Goal: Task Accomplishment & Management: Complete application form

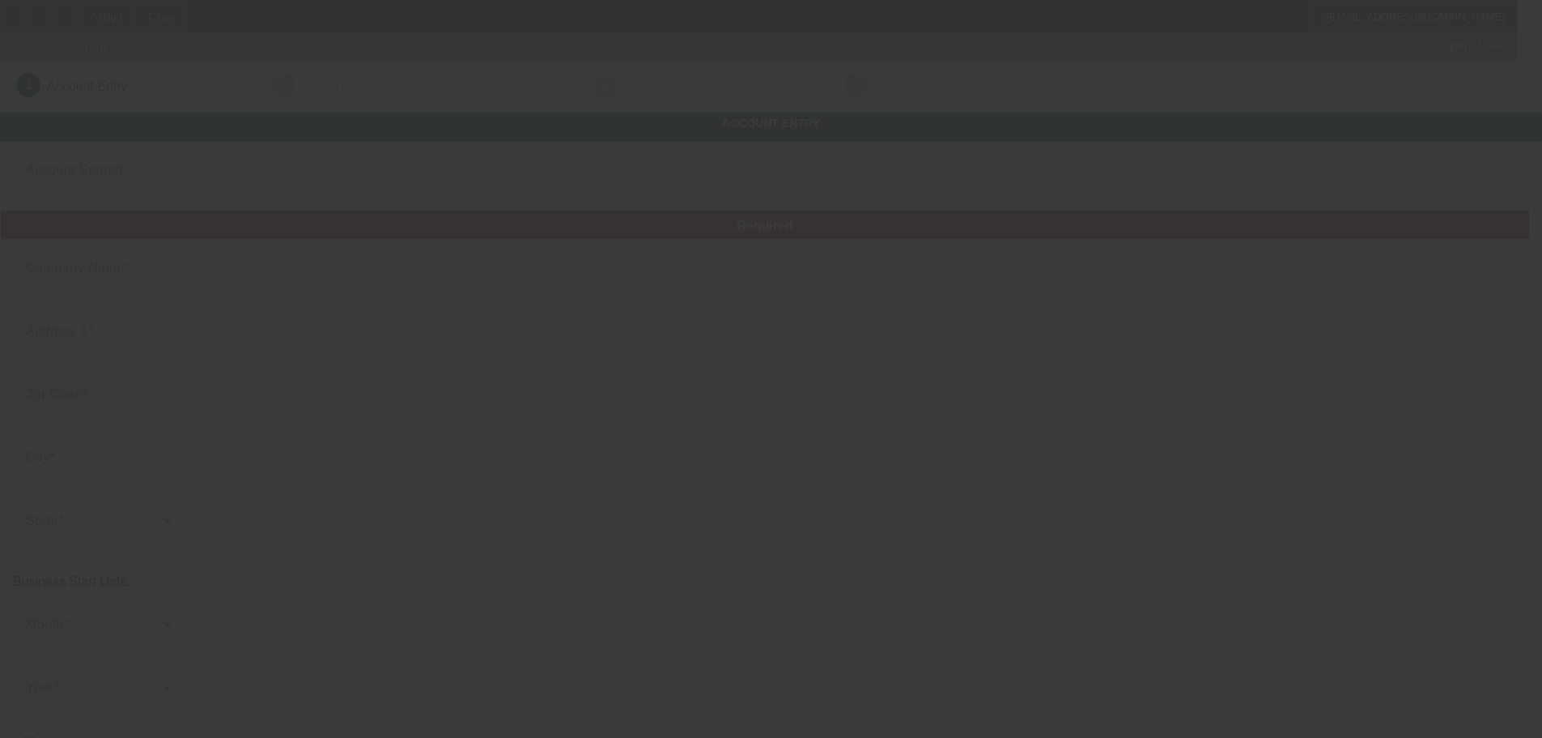
type input "HaloDFarmstead"
type input "3189 Panther Road"
type input "79336"
type input "Levelland"
type input "[PHONE_NUMBER]"
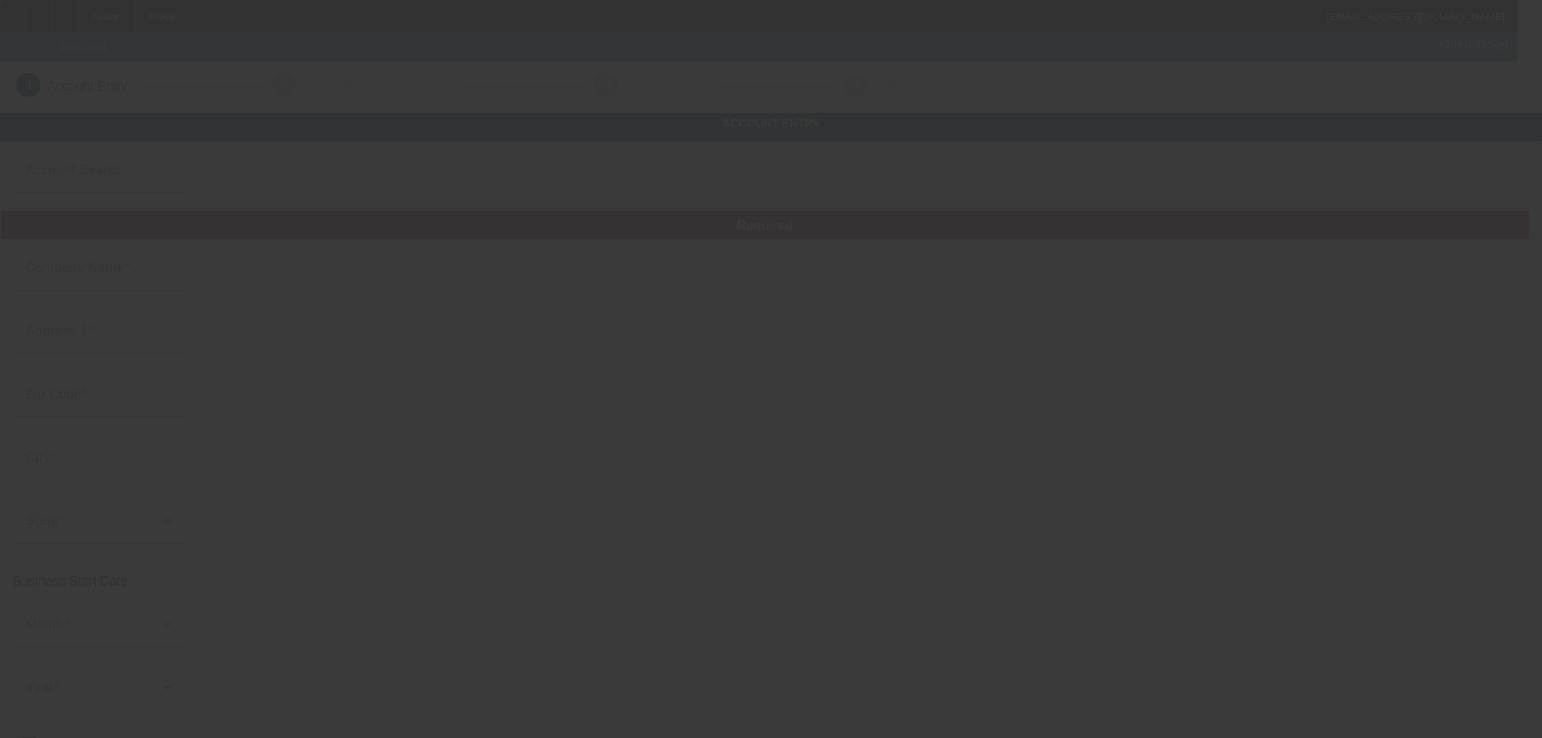
type input "HaloDFarmstead"
type input "Boyd.W.Christopher@gmail.com"
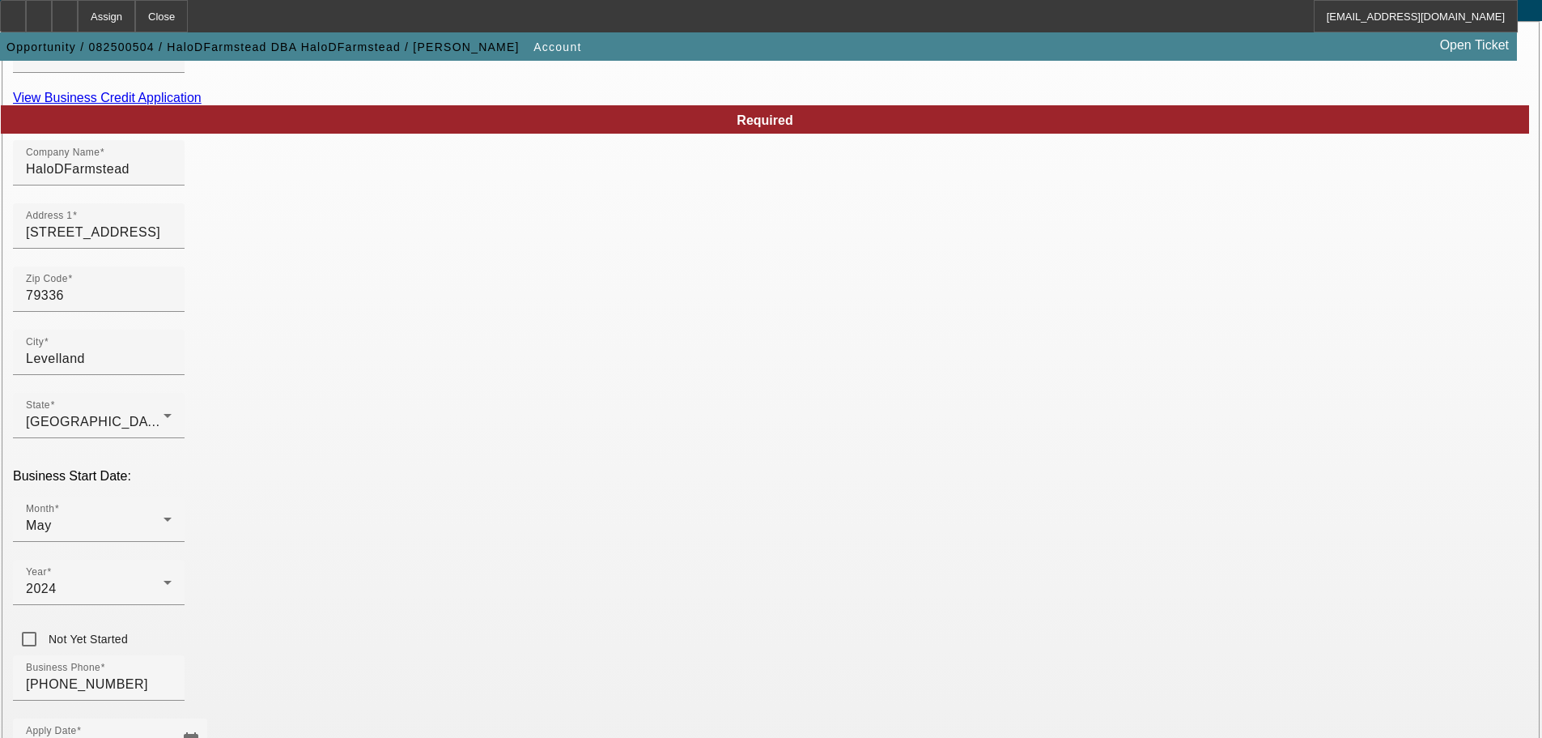
scroll to position [299, 0]
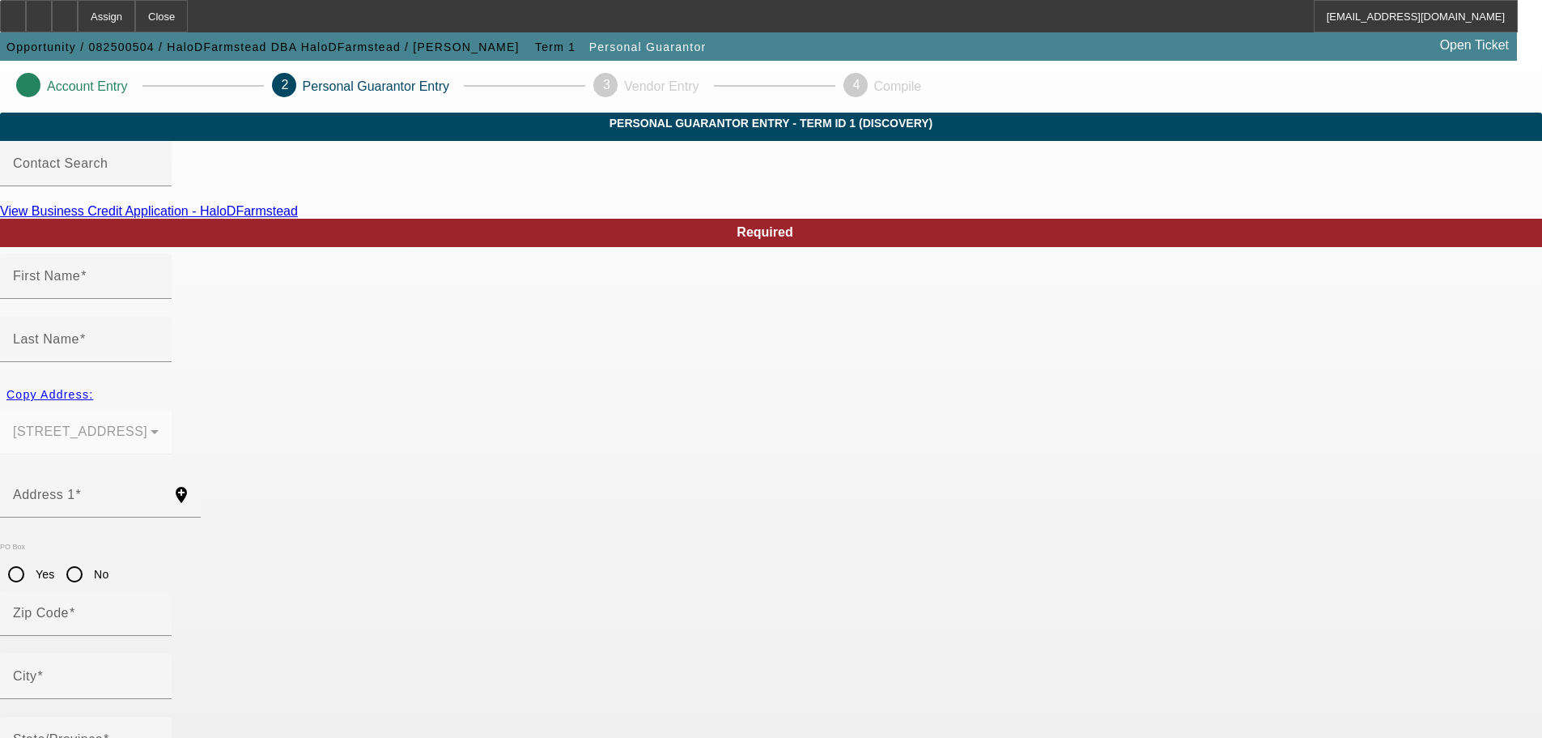
type input "Christopher"
type input "Boyd"
type input "3189 Panther Road"
radio input "true"
type input "79336"
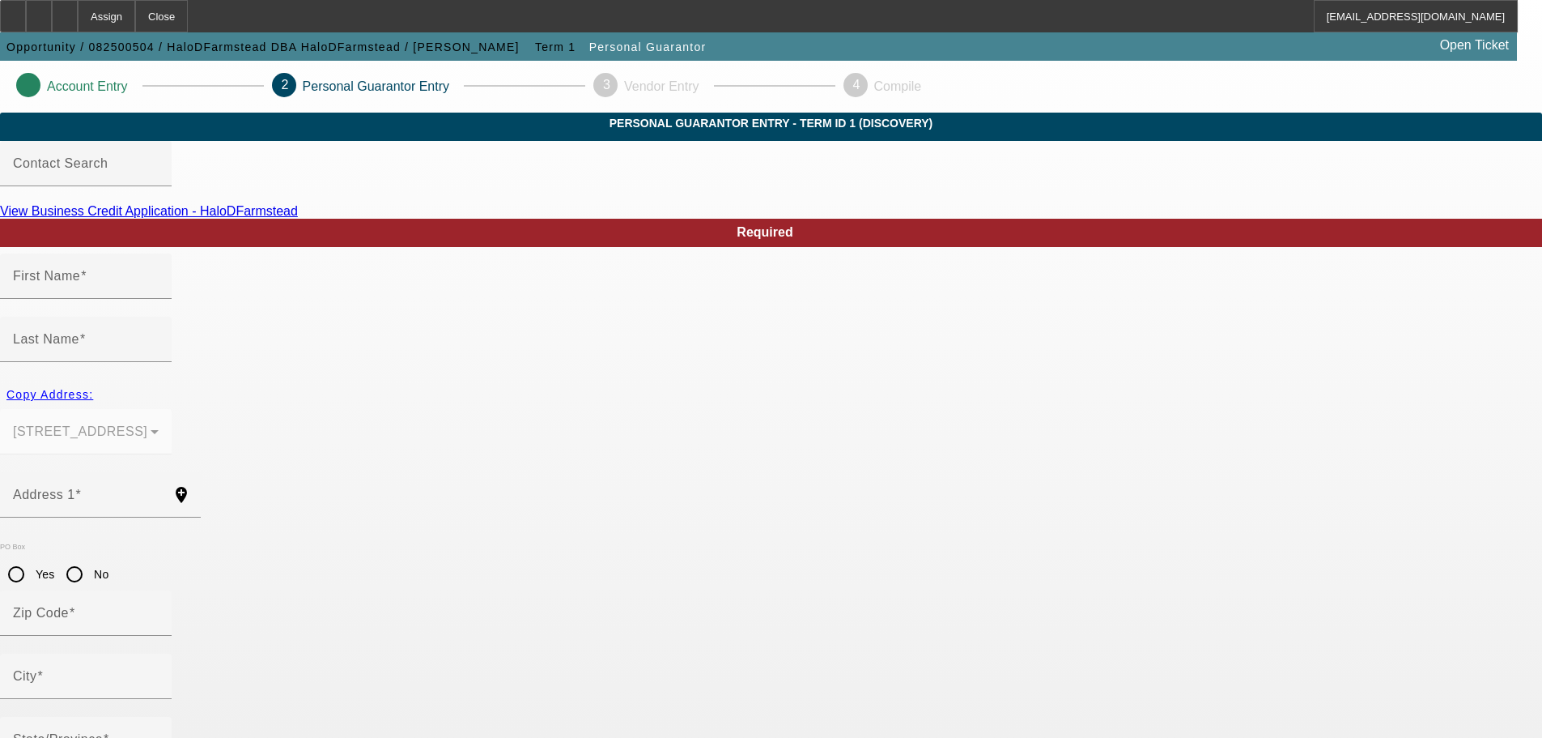
type input "Levelland"
type input "[PHONE_NUMBER]"
type input "50"
type input "449-75-2879"
type input "Boyd.W.Christopher@gmail.com"
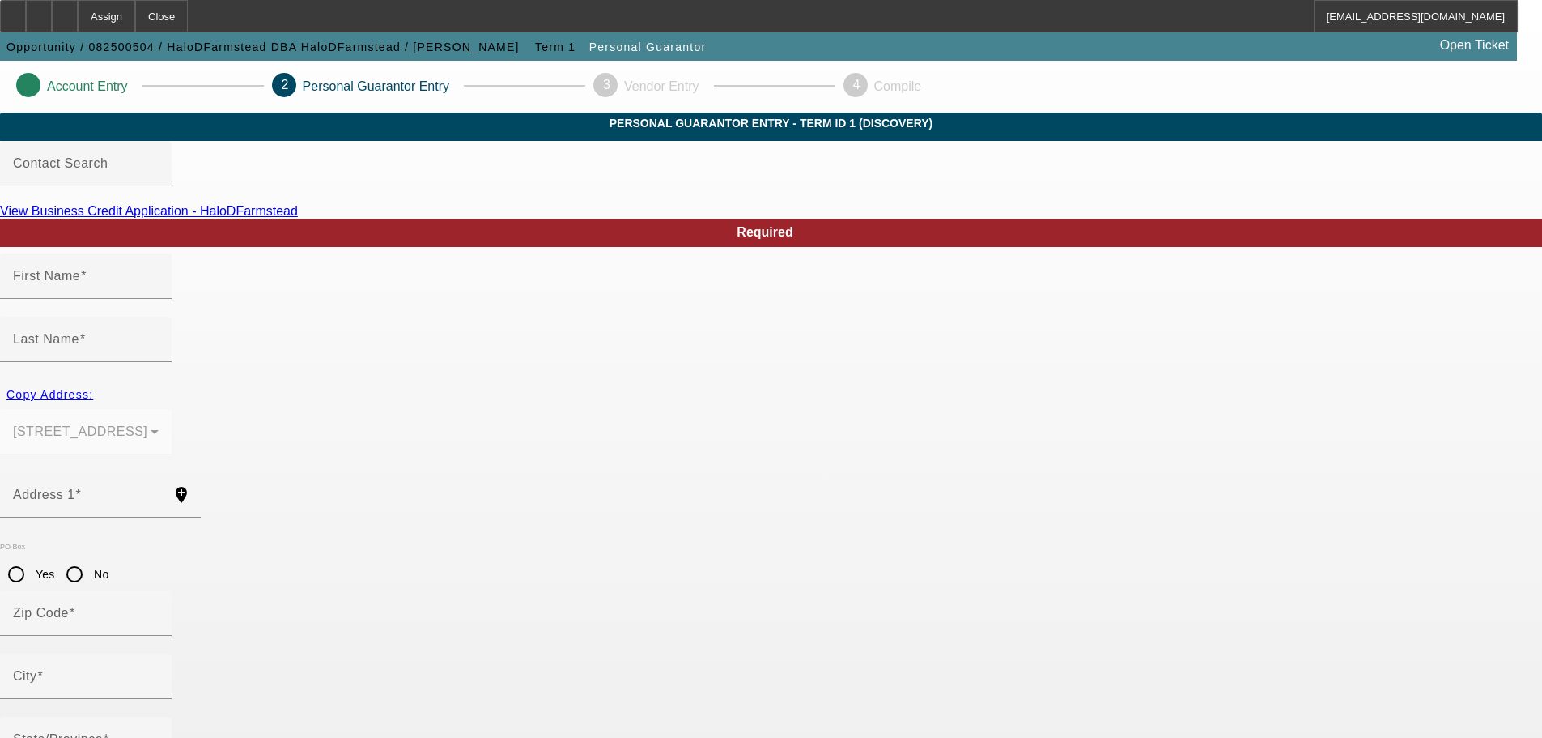
type input "[PHONE_NUMBER]"
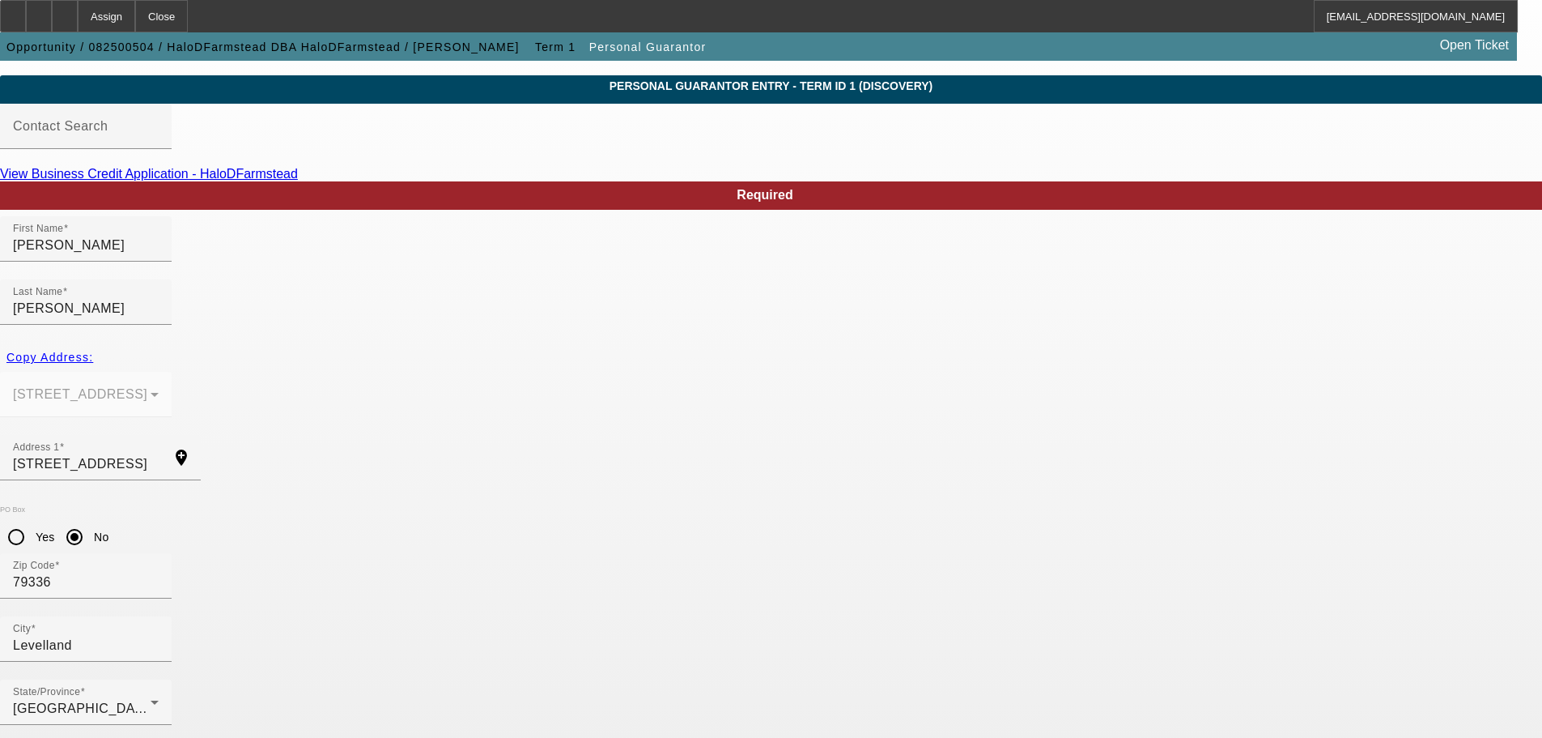
scroll to position [54, 0]
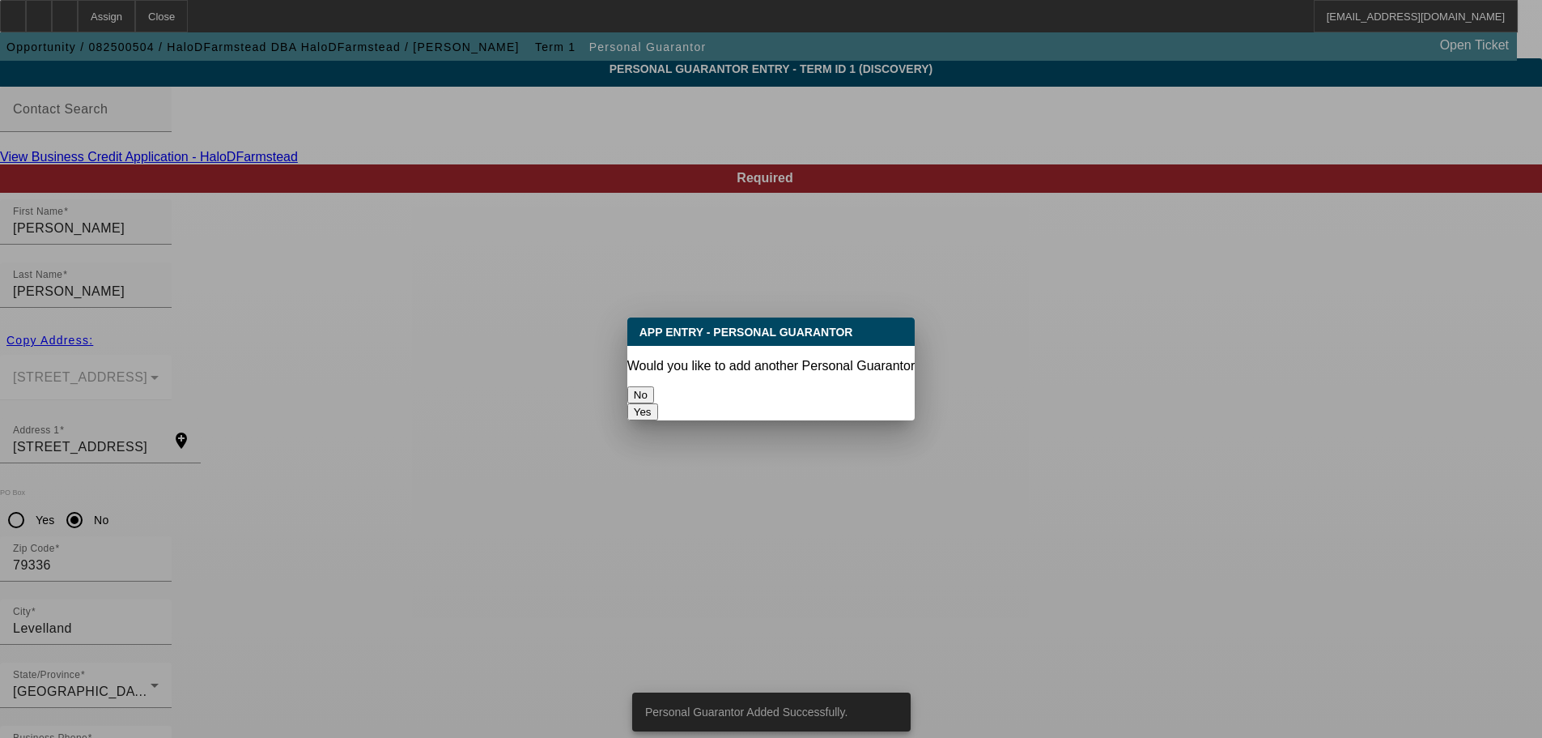
scroll to position [0, 0]
click at [654, 386] on button "No" at bounding box center [640, 394] width 27 height 17
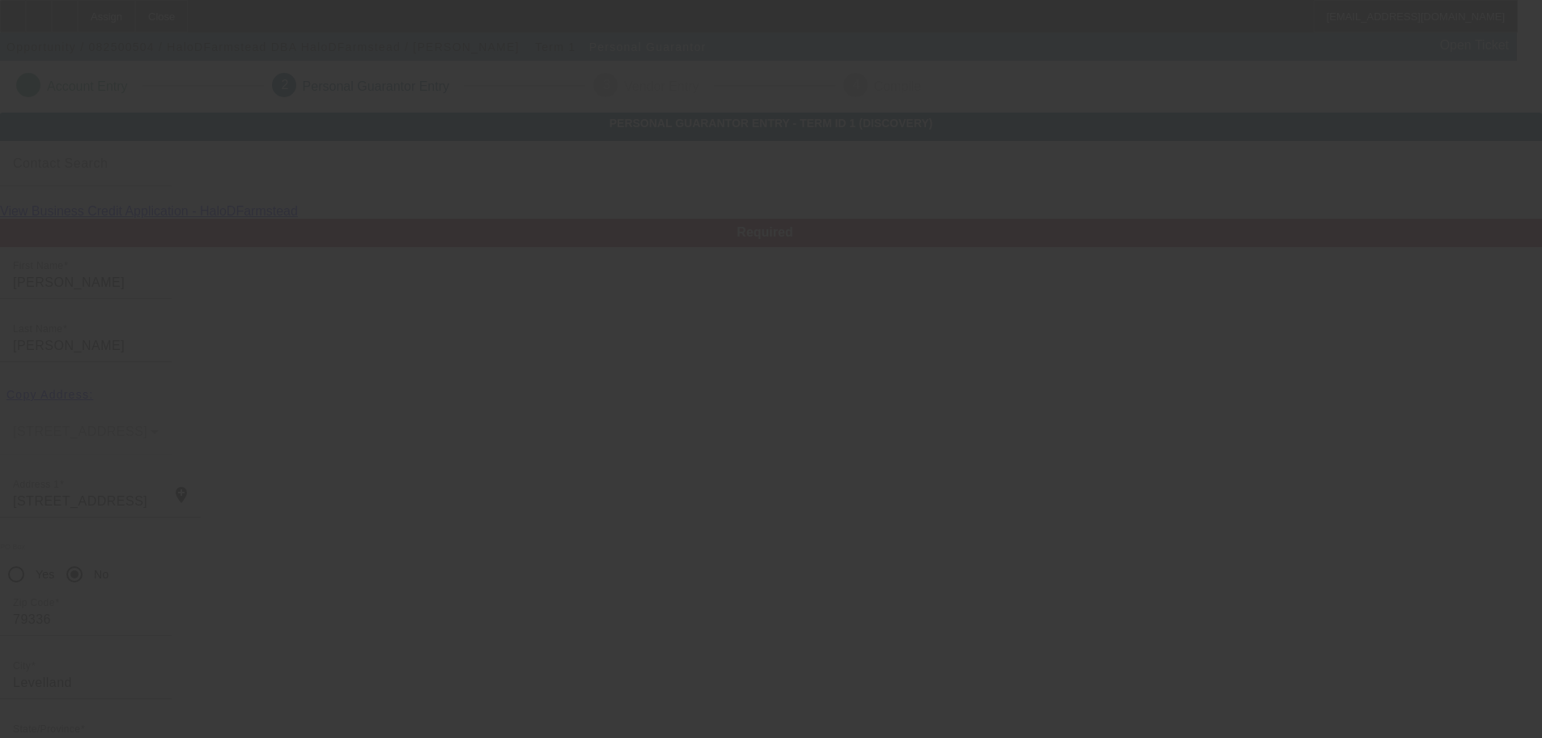
scroll to position [54, 0]
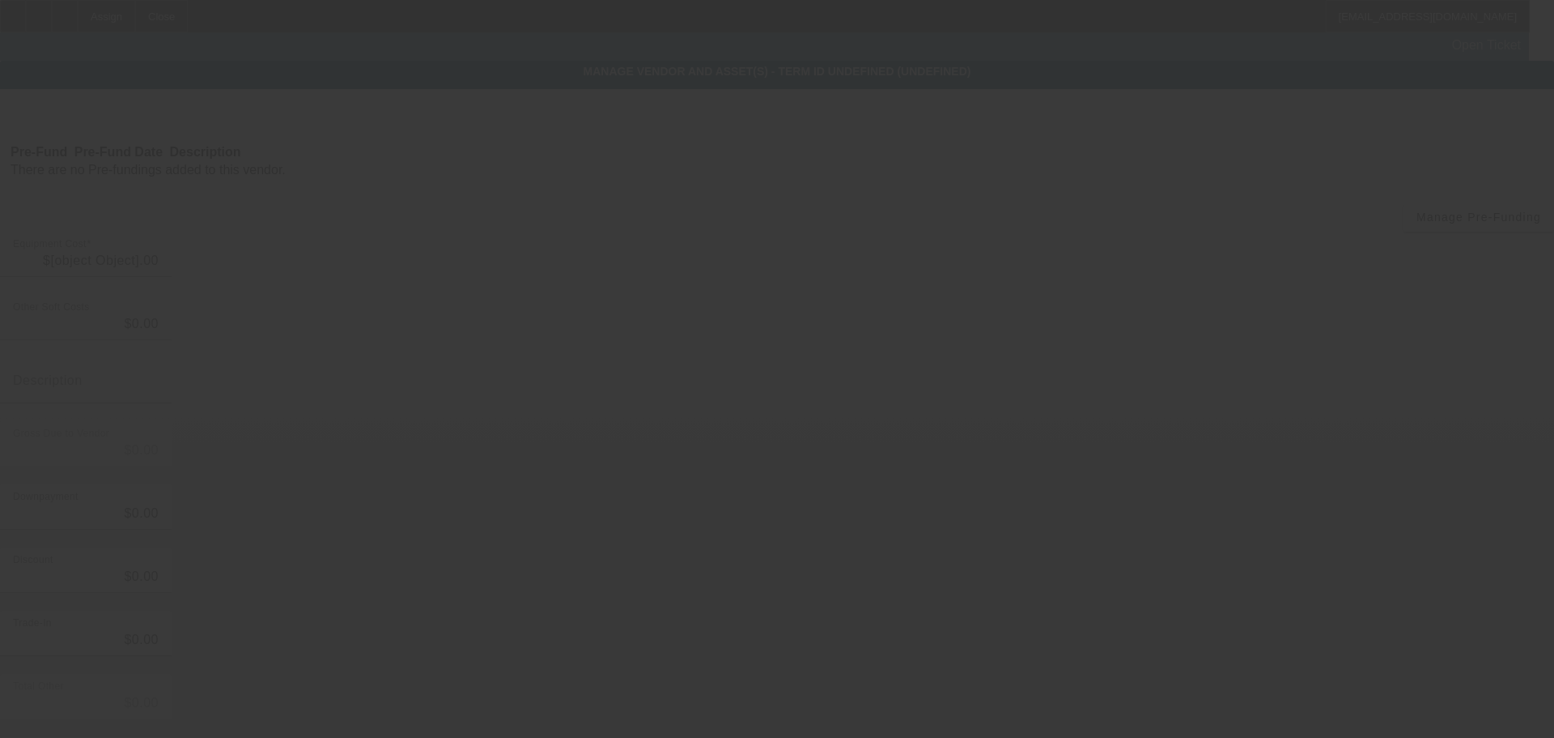
type input "$40,000.00"
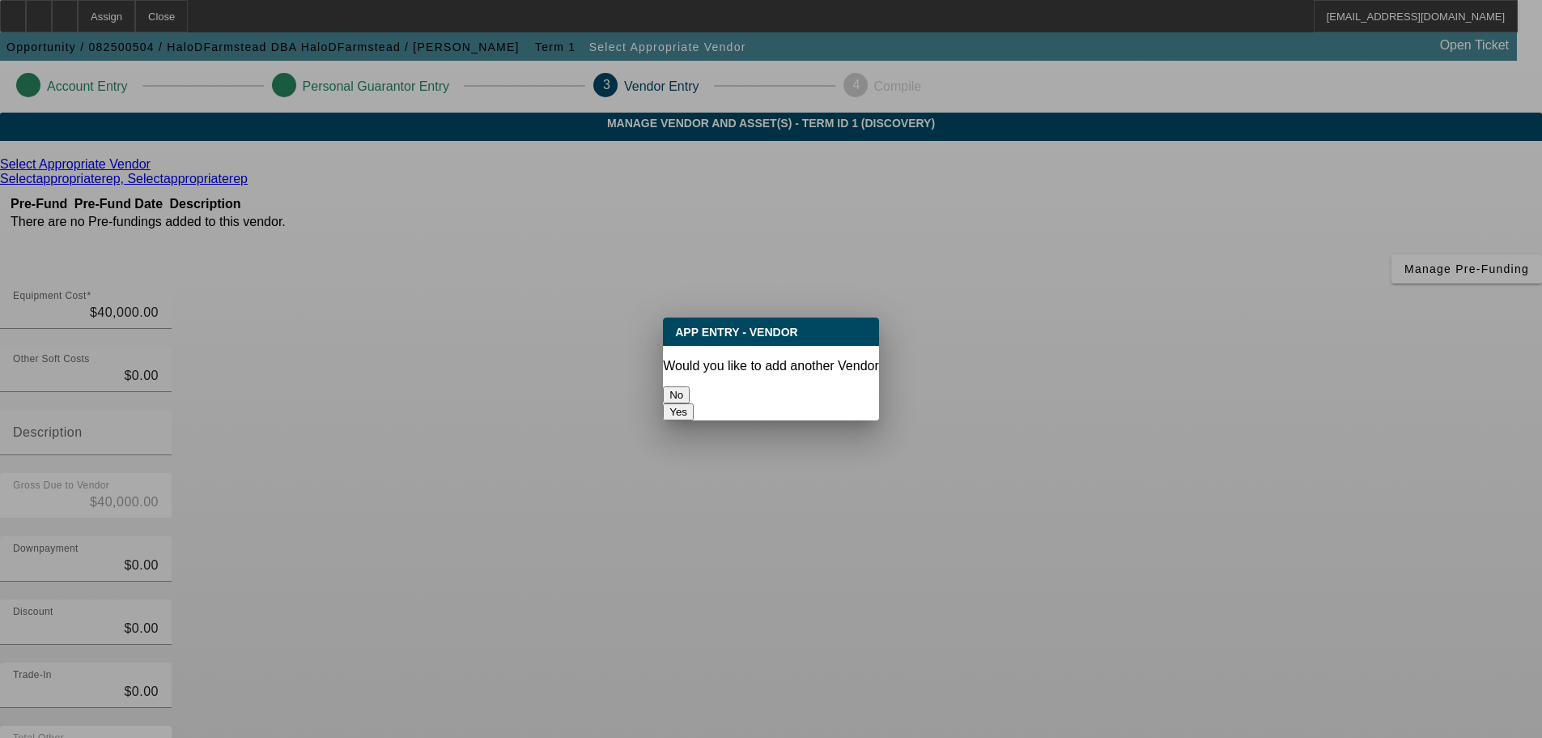
click at [690, 386] on button "No" at bounding box center [676, 394] width 27 height 17
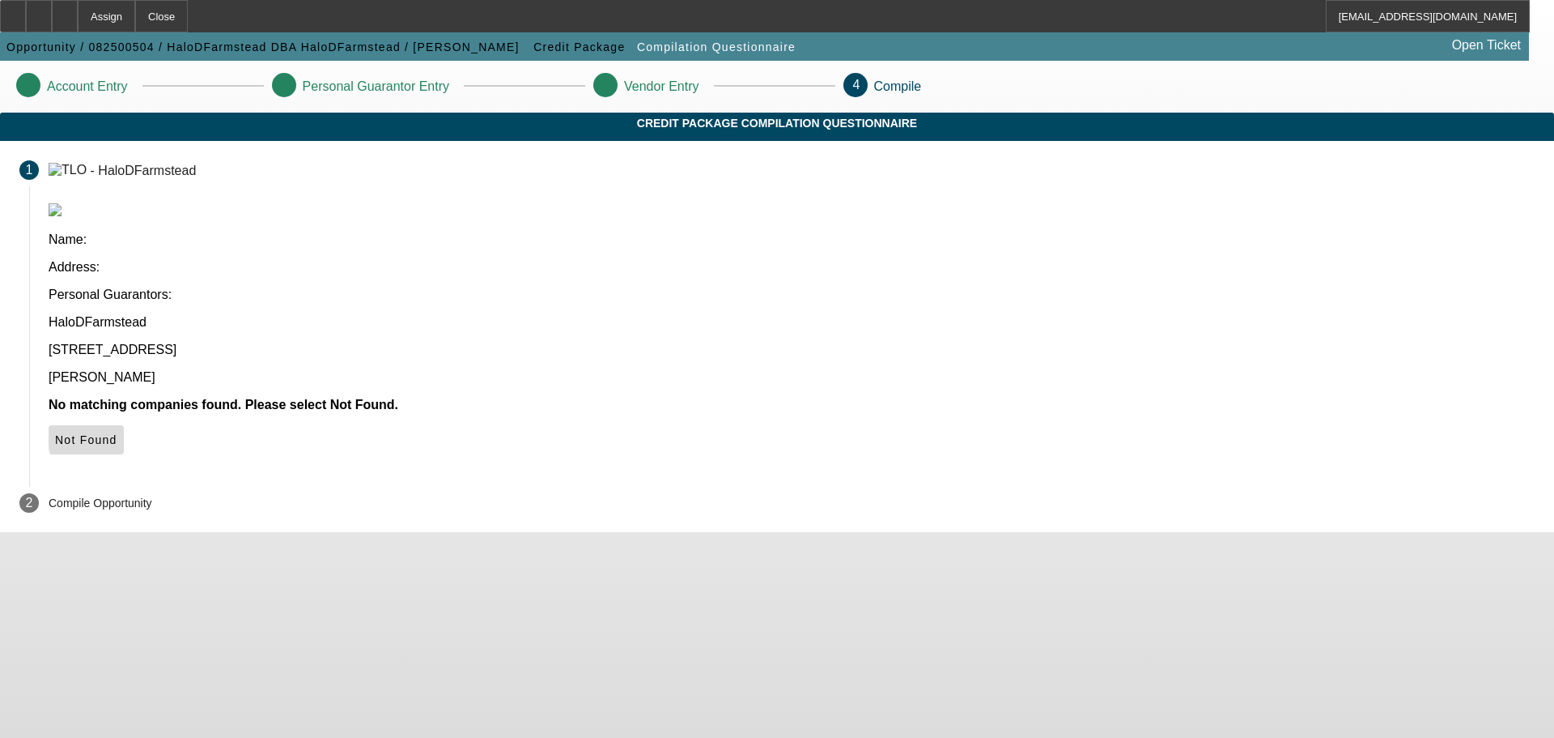
click at [117, 433] on span "Not Found" at bounding box center [86, 439] width 62 height 13
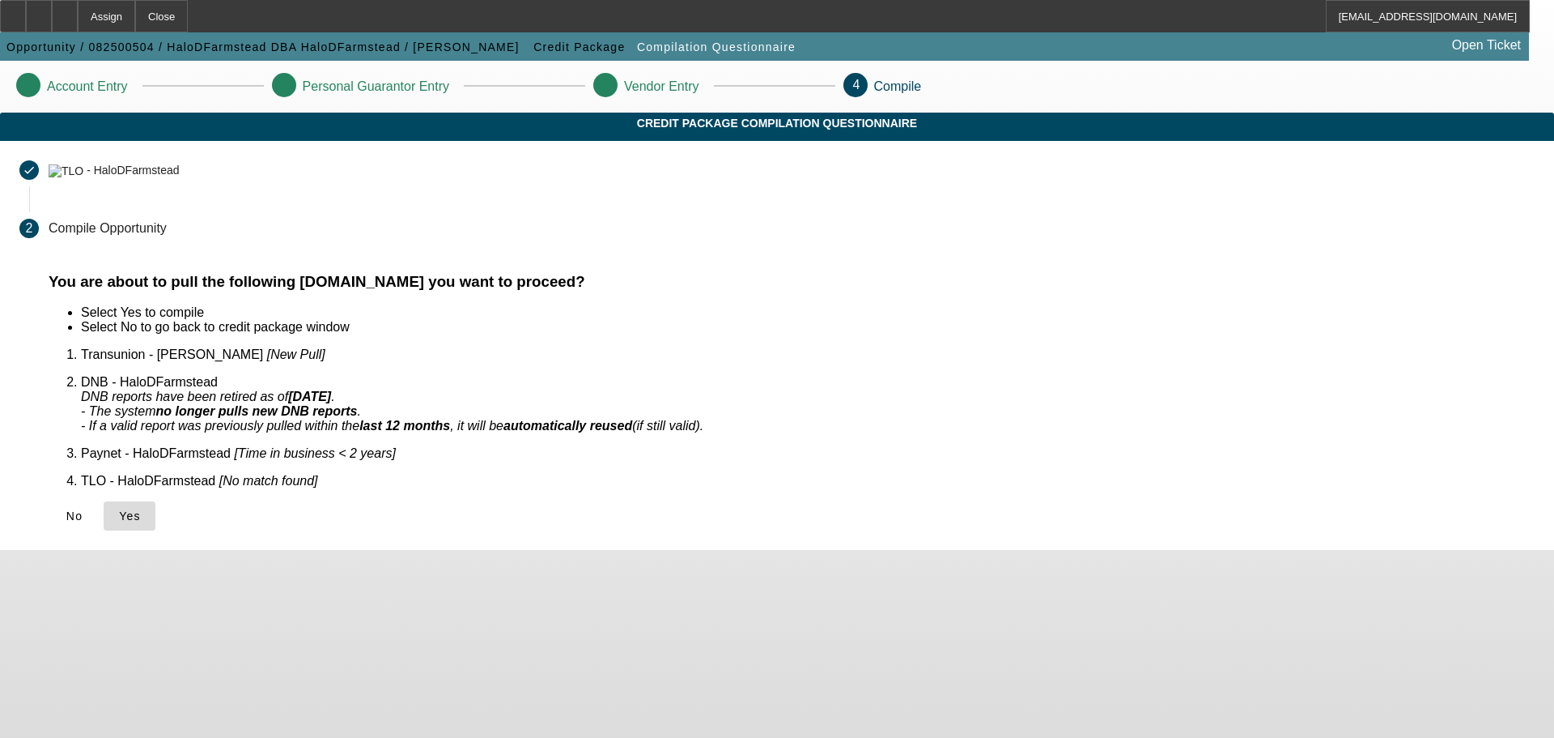
click at [155, 506] on span at bounding box center [130, 515] width 52 height 39
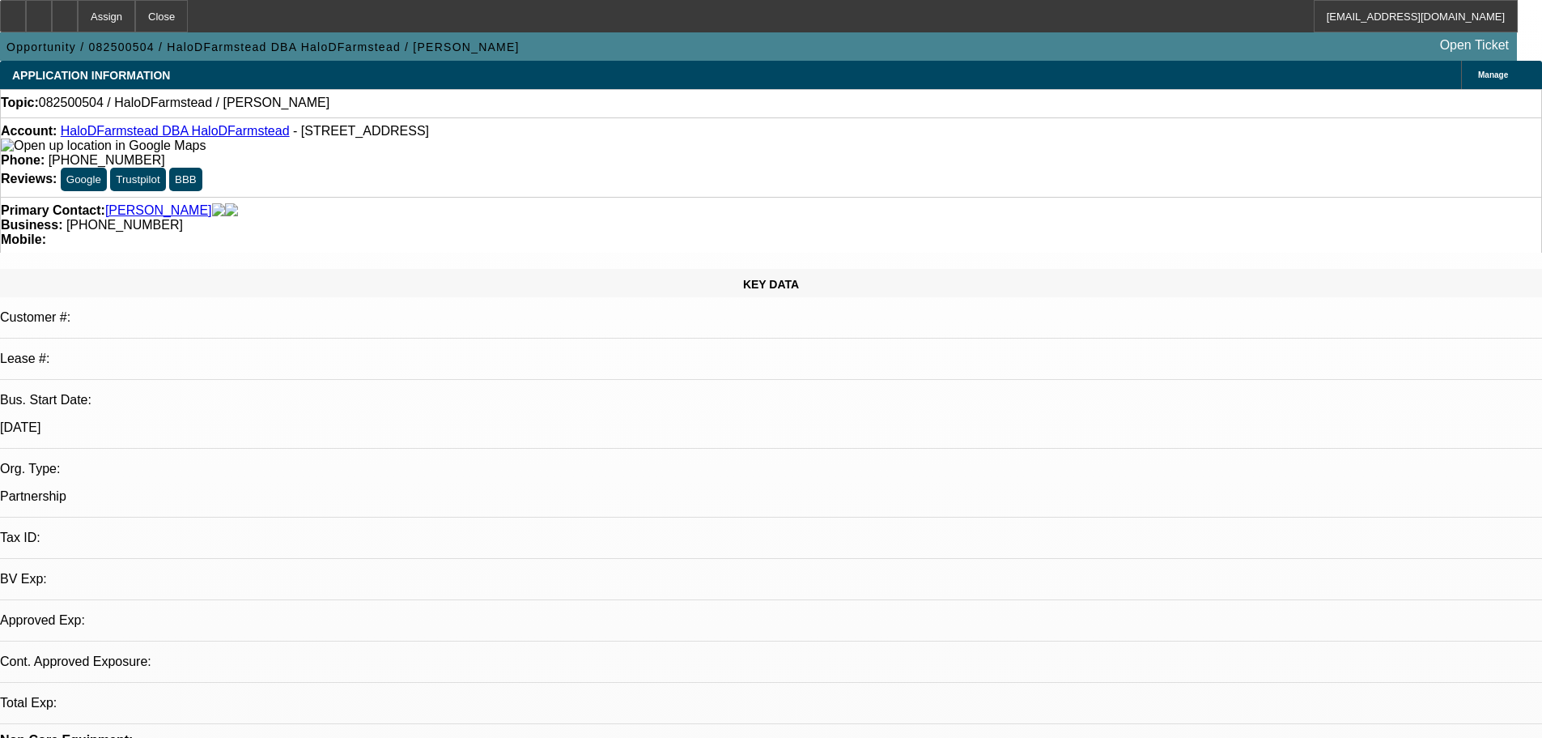
select select "0"
select select "2"
select select "0.1"
select select "4"
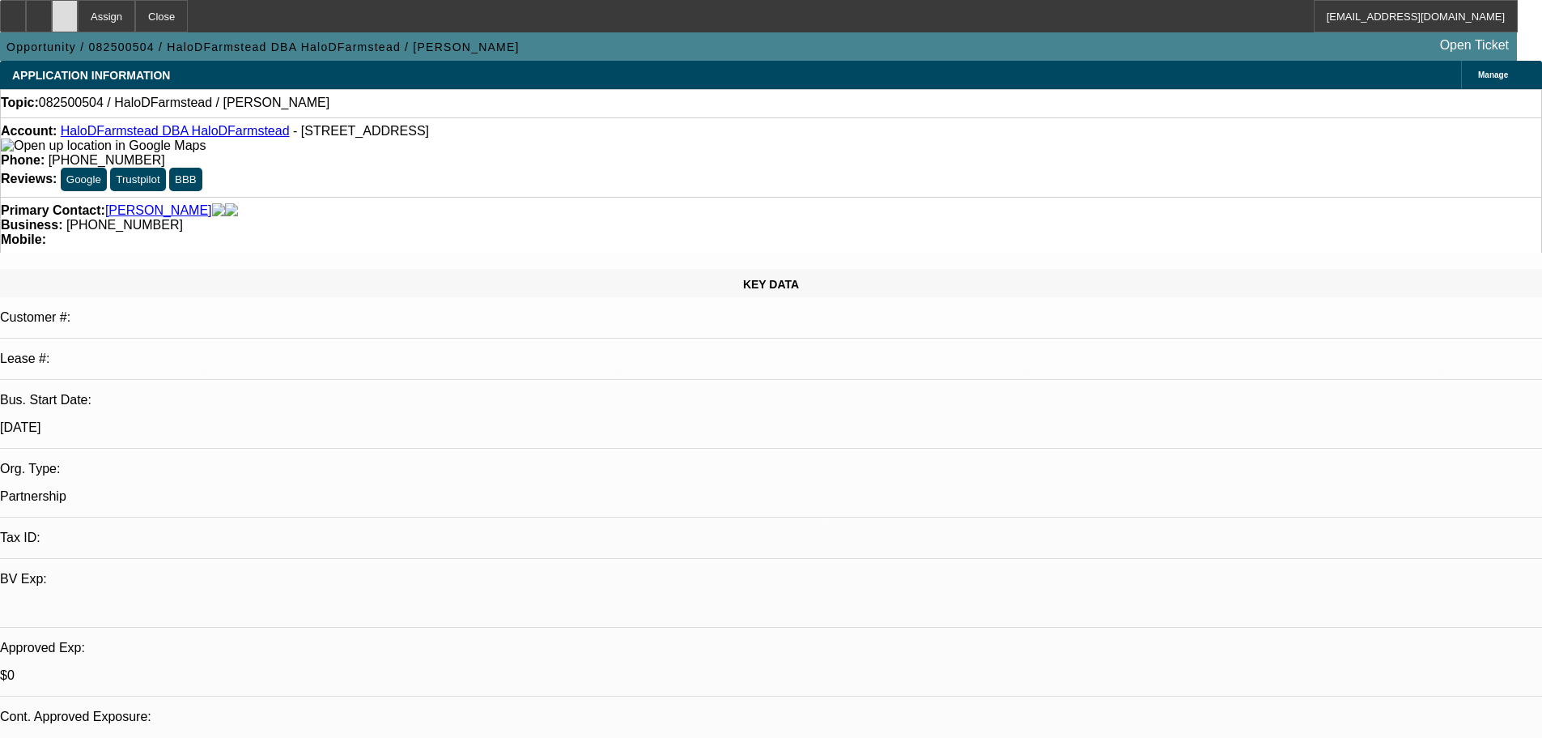
click at [65, 11] on icon at bounding box center [65, 11] width 0 height 0
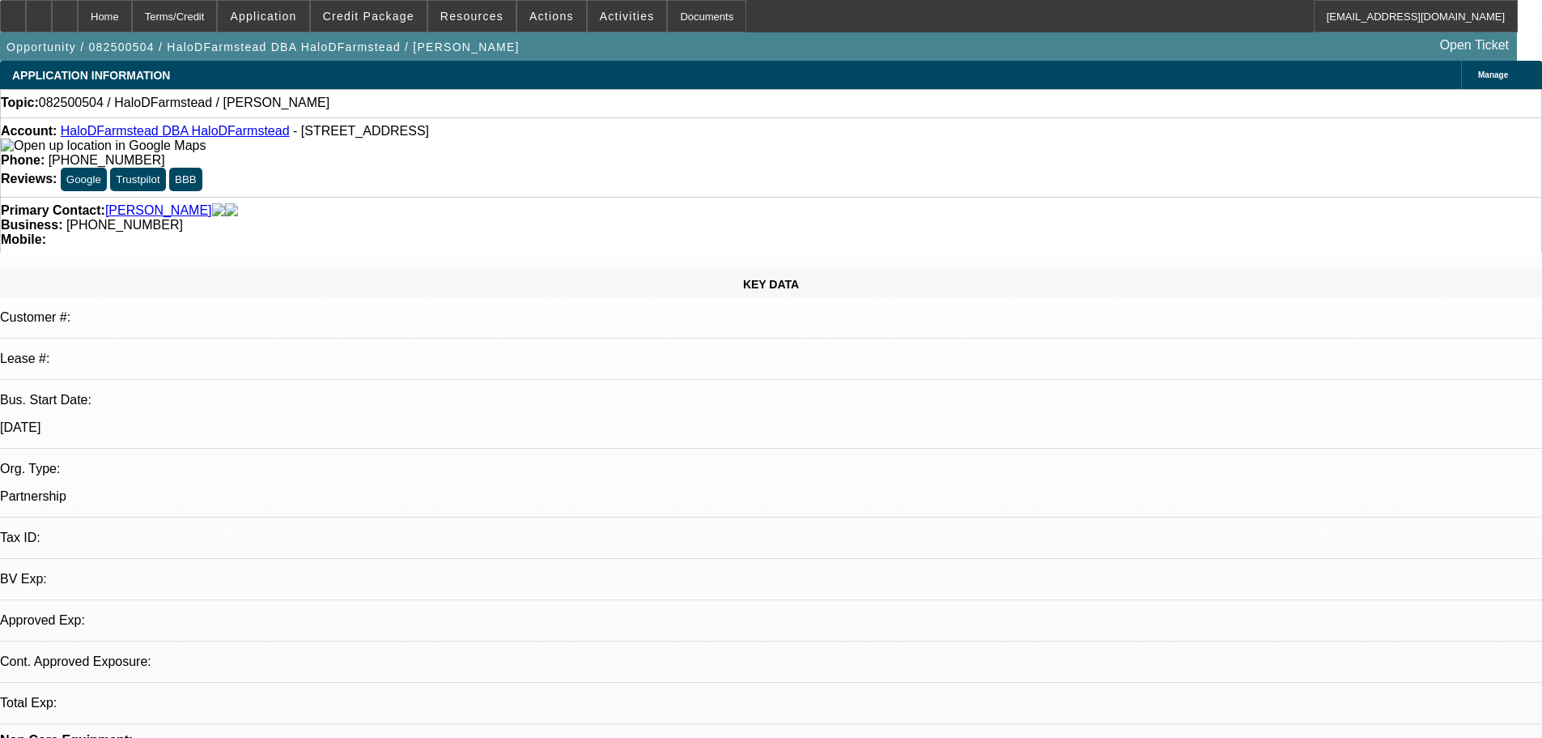
select select "0"
select select "2"
select select "0.1"
select select "1"
select select "2"
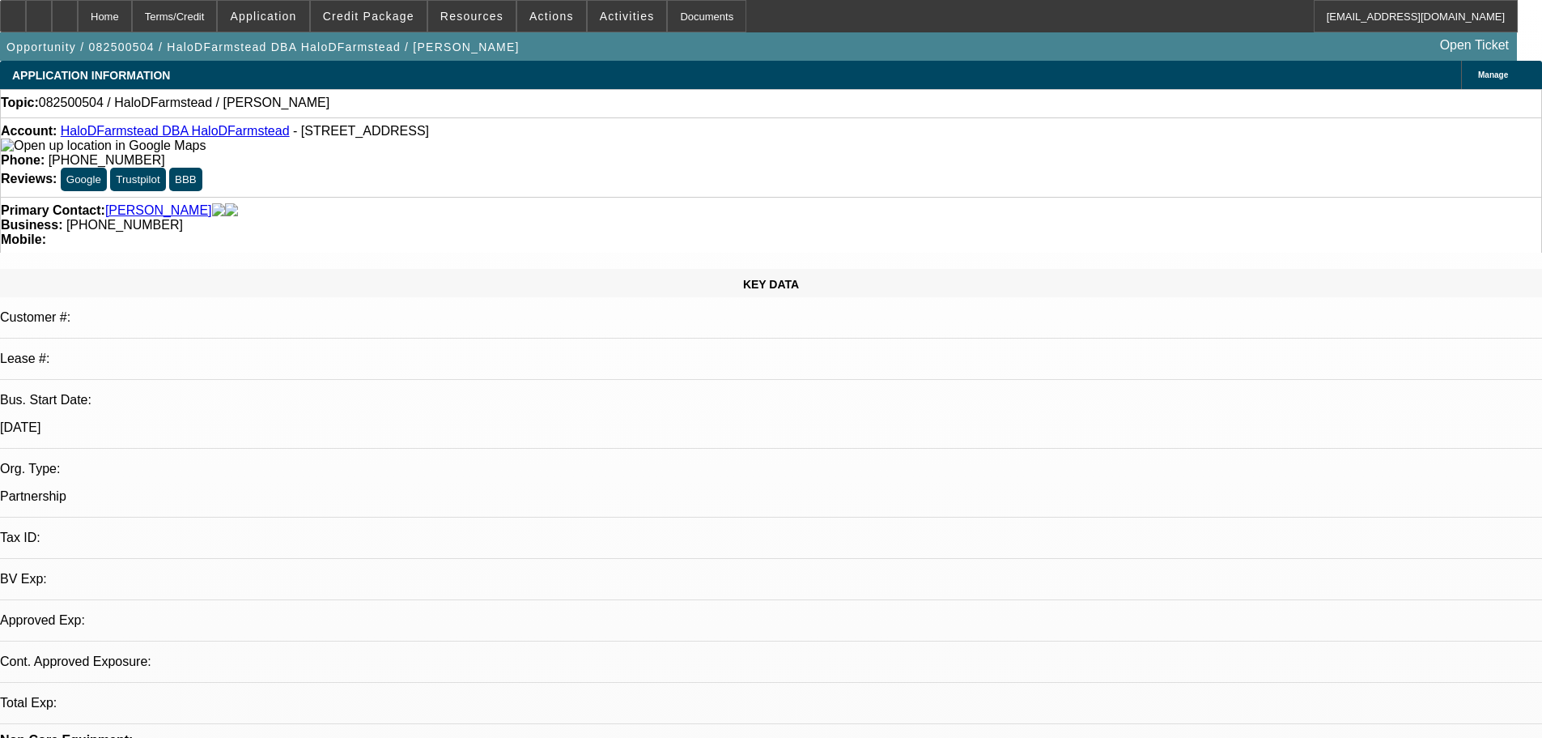
select select "4"
click at [394, 24] on span at bounding box center [369, 16] width 116 height 39
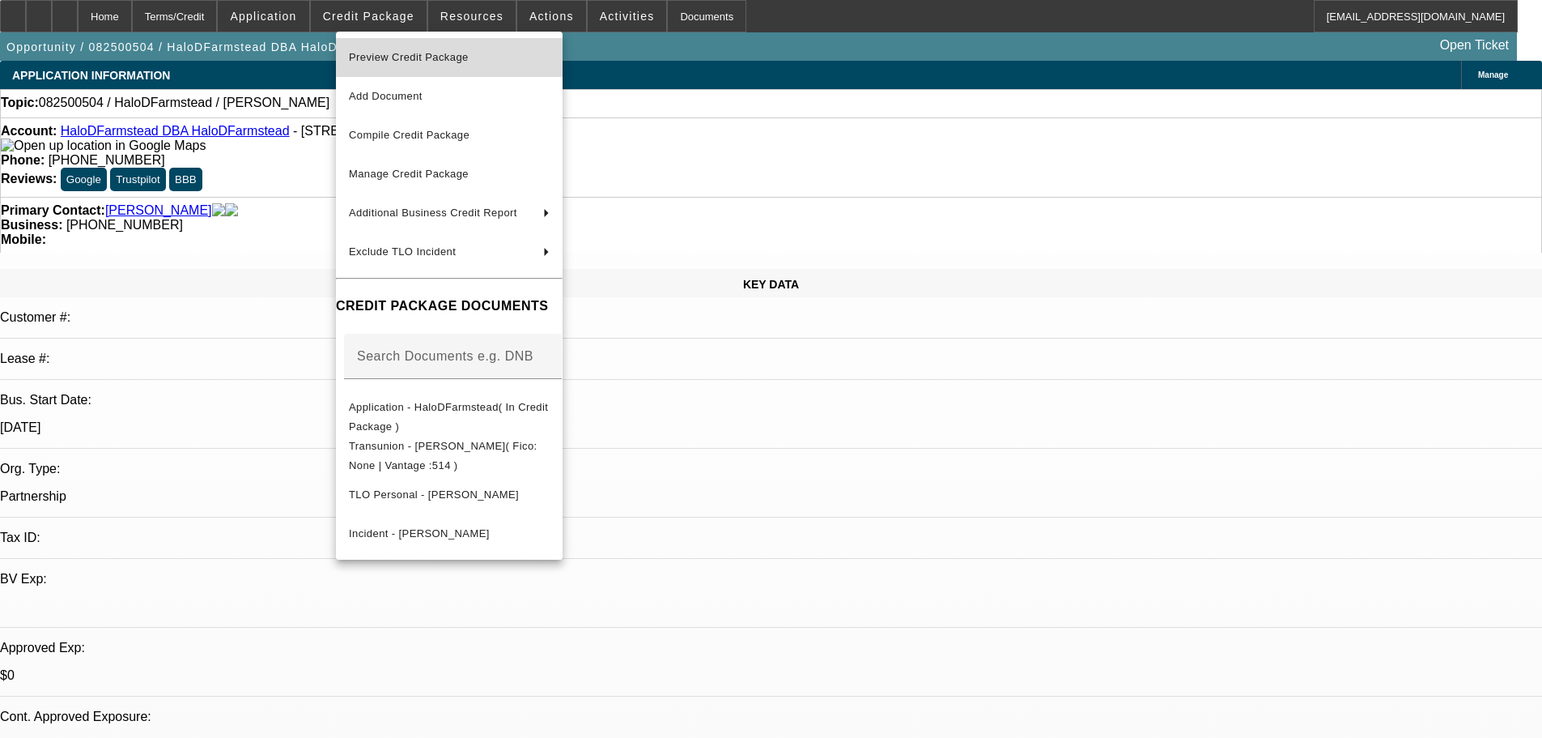
click at [470, 49] on span "Preview Credit Package" at bounding box center [449, 57] width 201 height 19
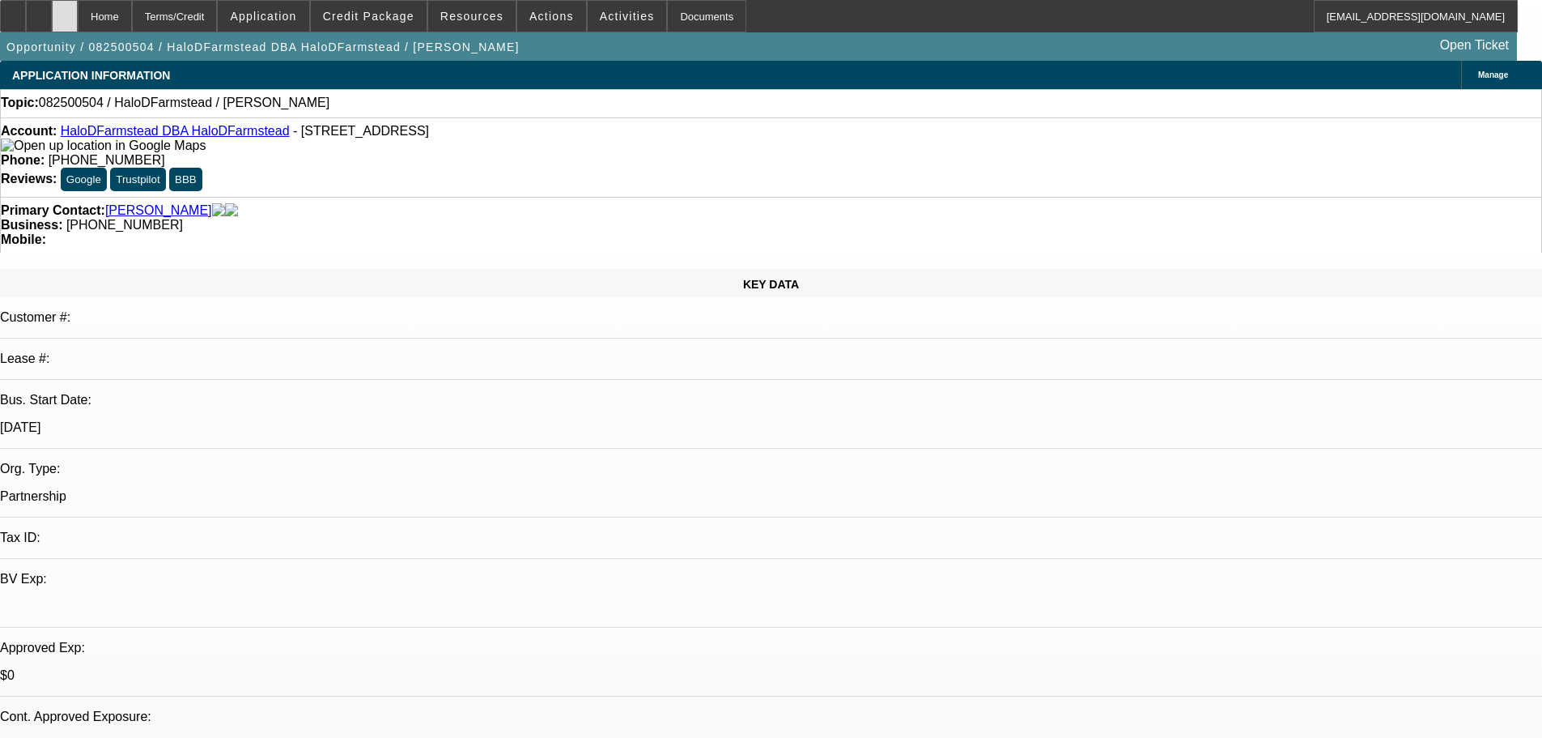
click at [65, 11] on icon at bounding box center [65, 11] width 0 height 0
select select "0"
select select "2"
select select "0.1"
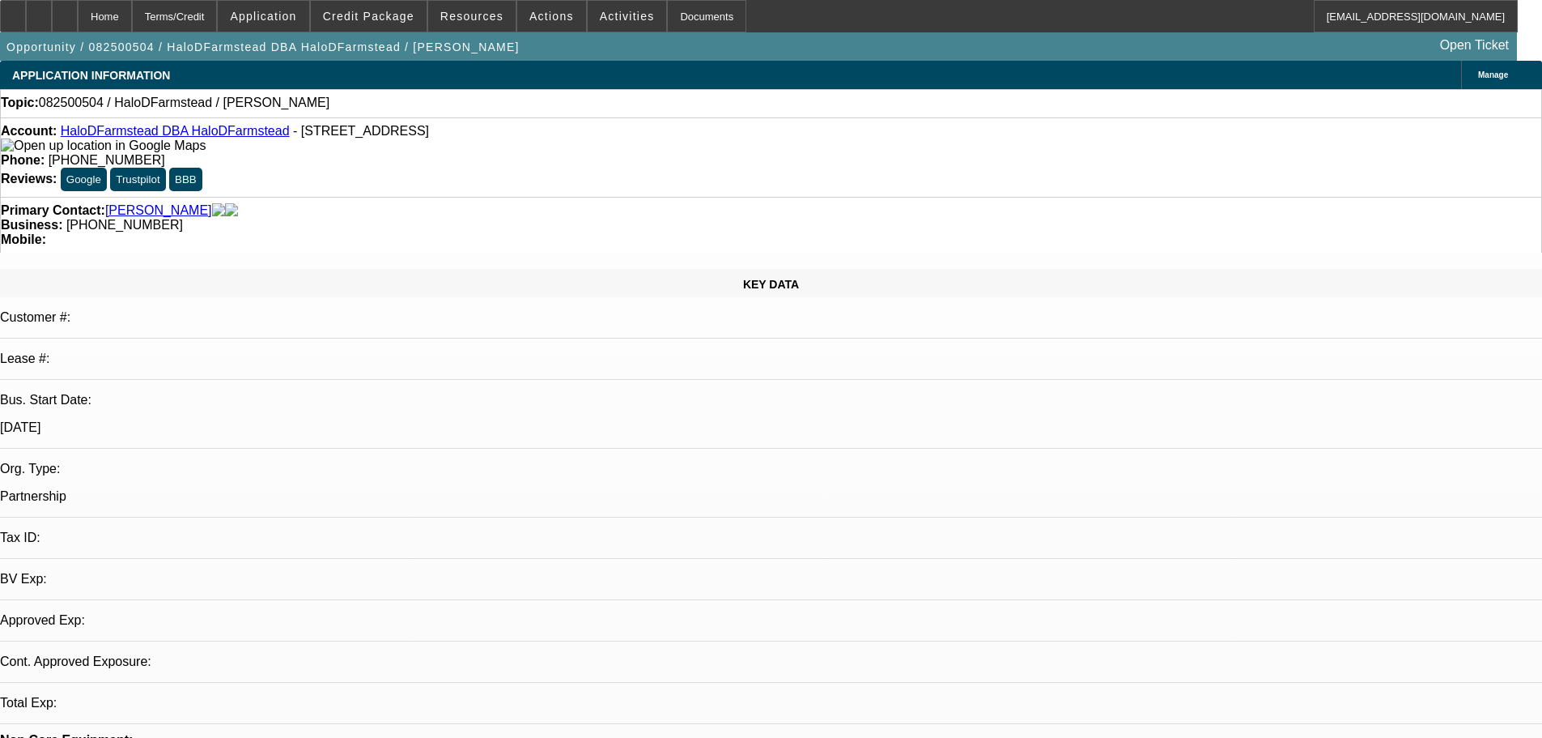
select select "4"
click at [78, 24] on div at bounding box center [65, 16] width 26 height 32
select select "0"
select select "2"
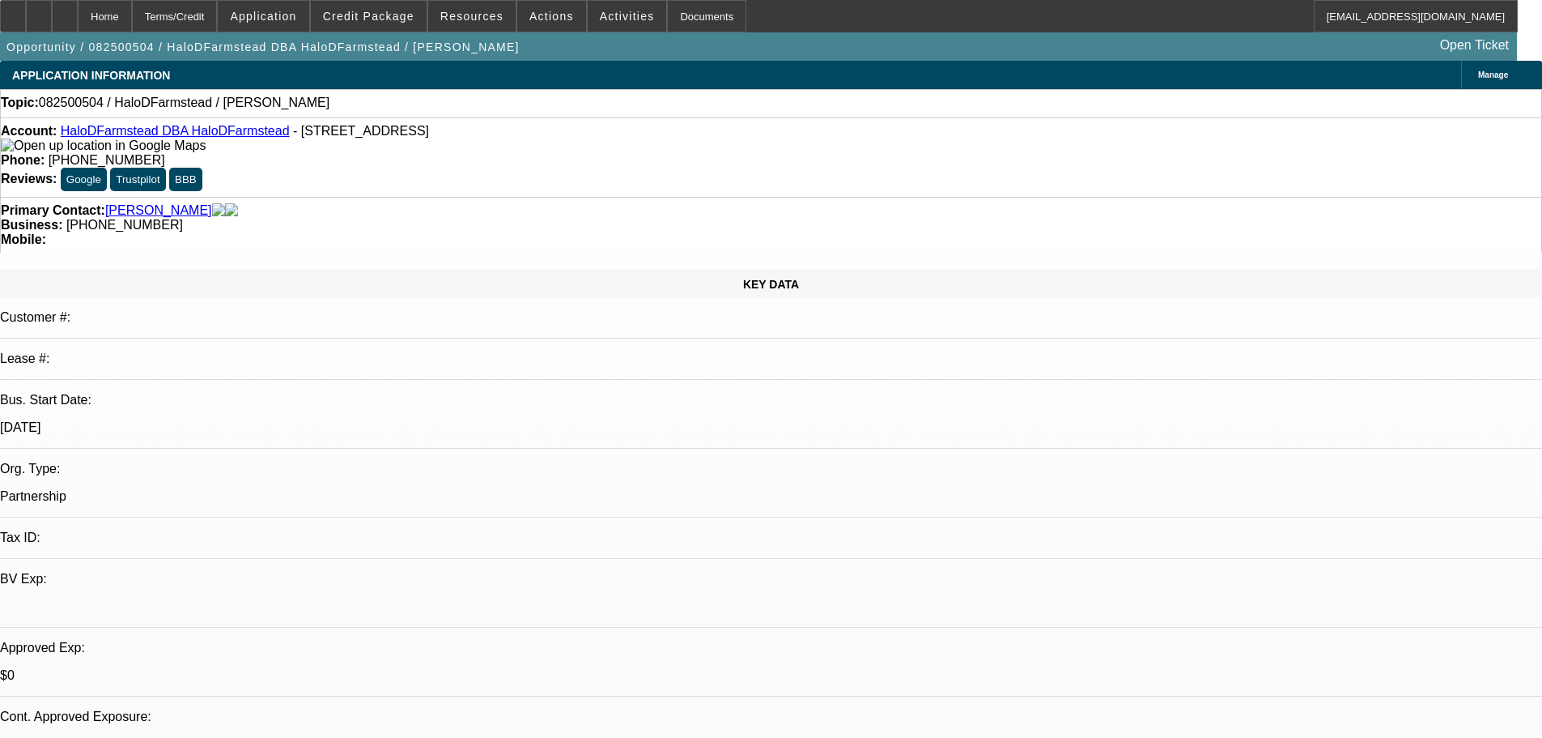
select select "0.1"
select select "4"
click at [377, 23] on span at bounding box center [369, 16] width 116 height 39
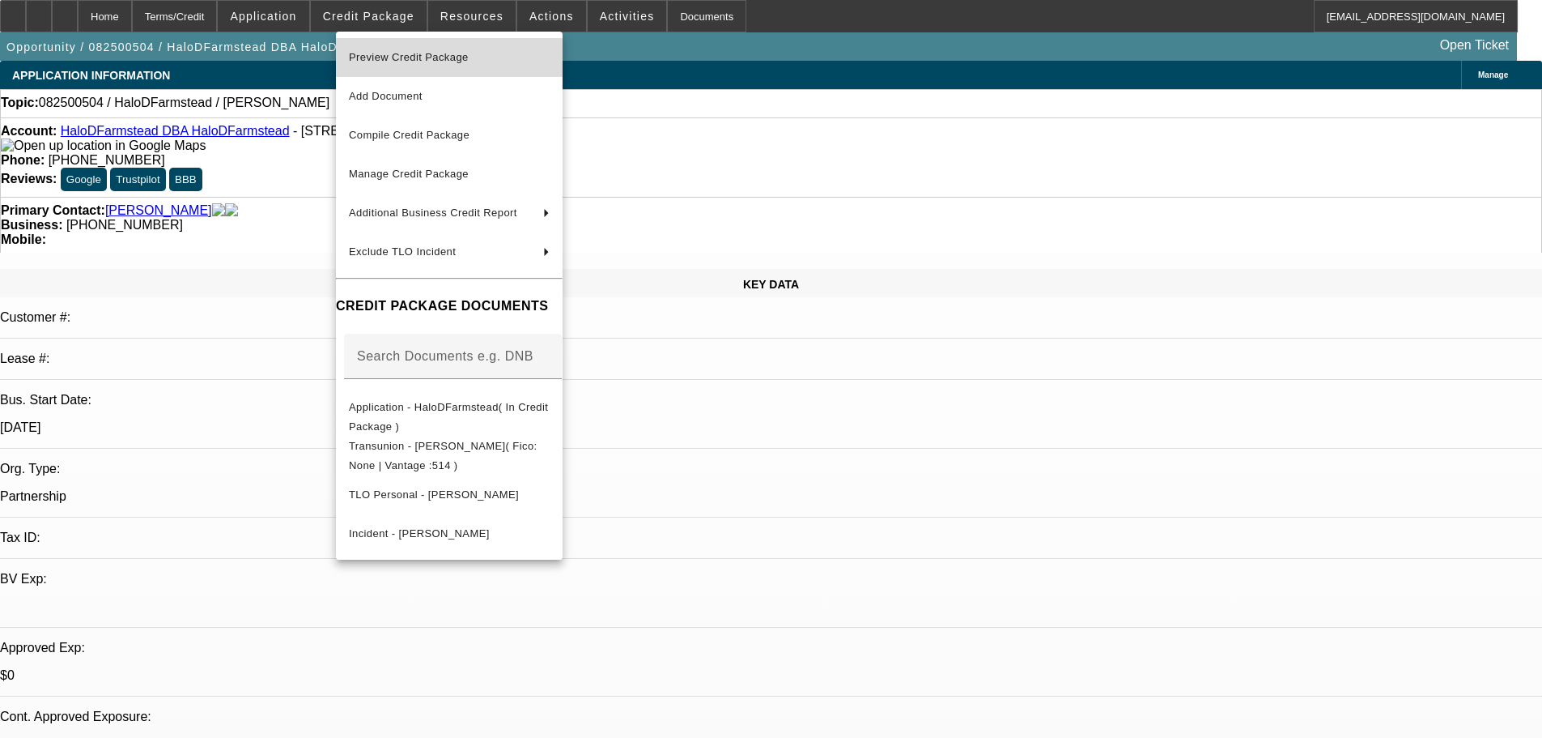
click at [410, 57] on span "Preview Credit Package" at bounding box center [409, 57] width 120 height 12
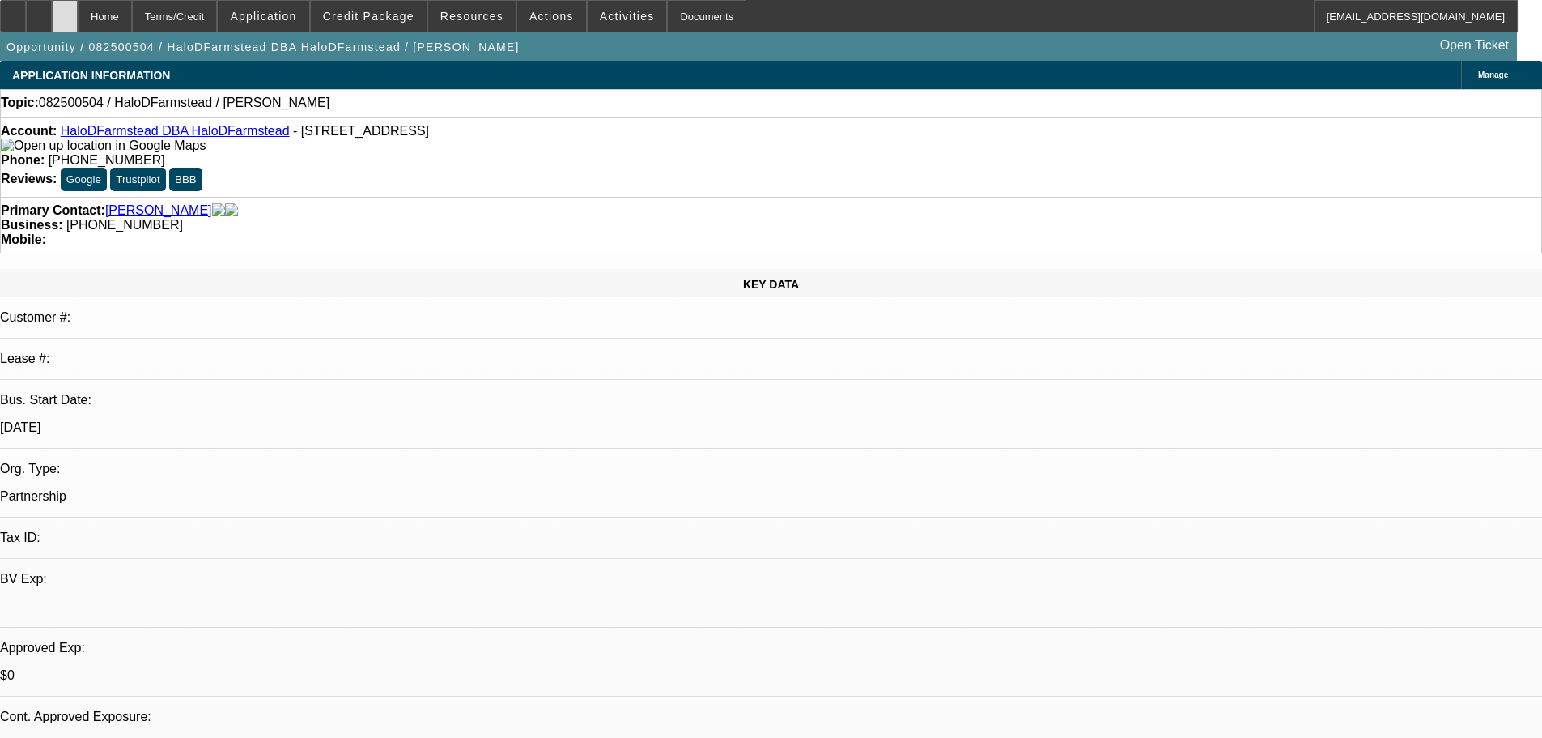
click at [78, 14] on div at bounding box center [65, 16] width 26 height 32
select select "0"
select select "2"
select select "0.1"
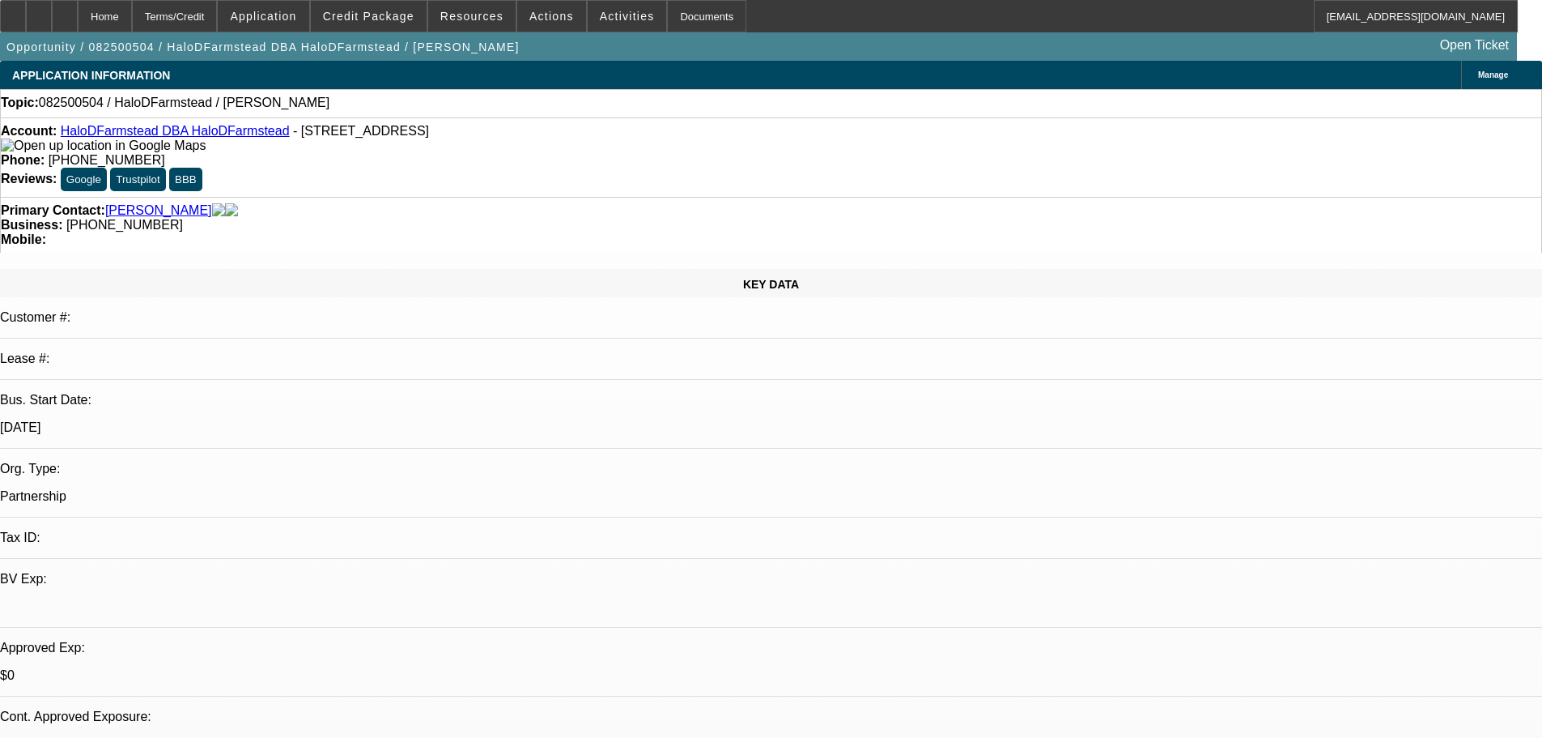
select select "4"
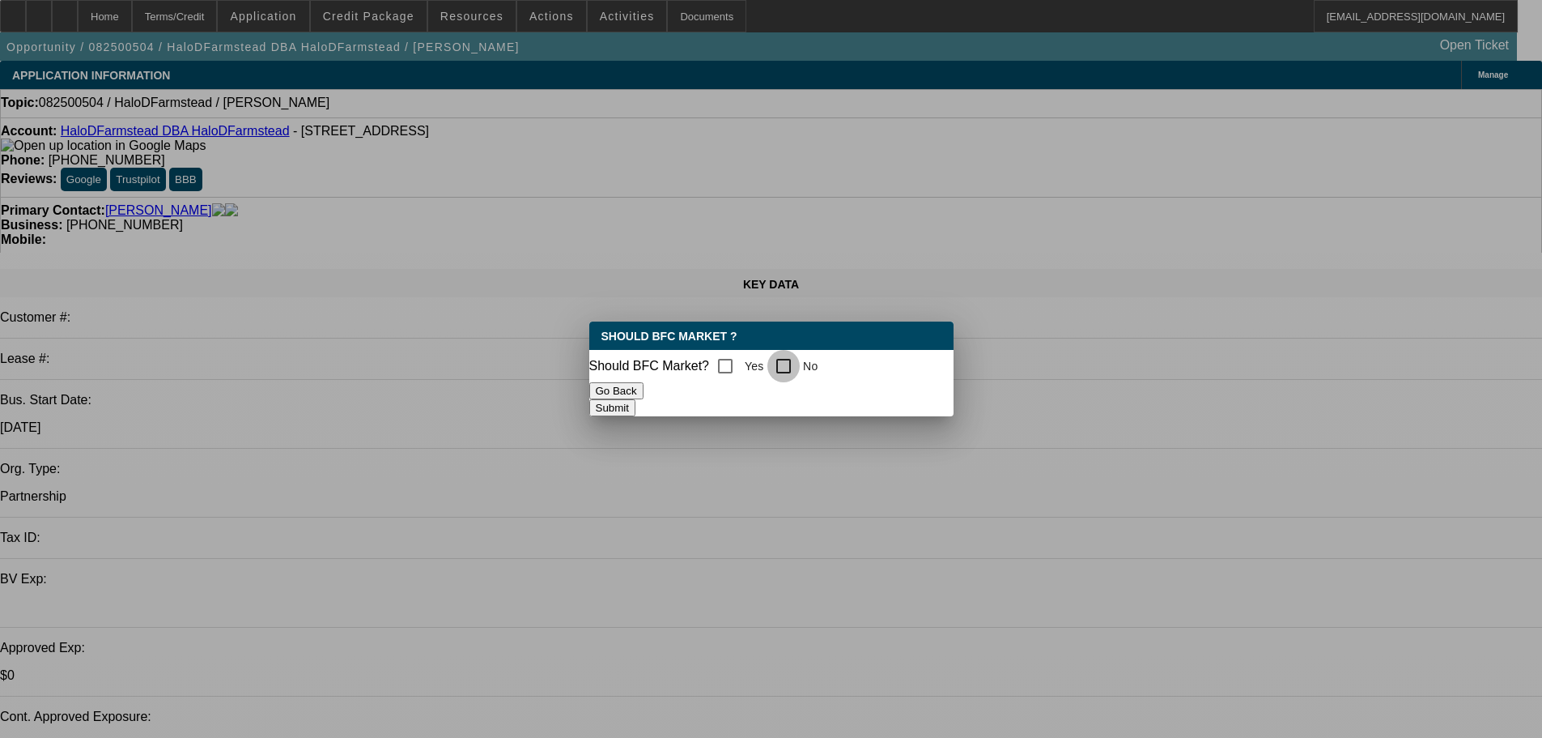
click at [793, 359] on input "No" at bounding box center [784, 366] width 32 height 32
checkbox input "true"
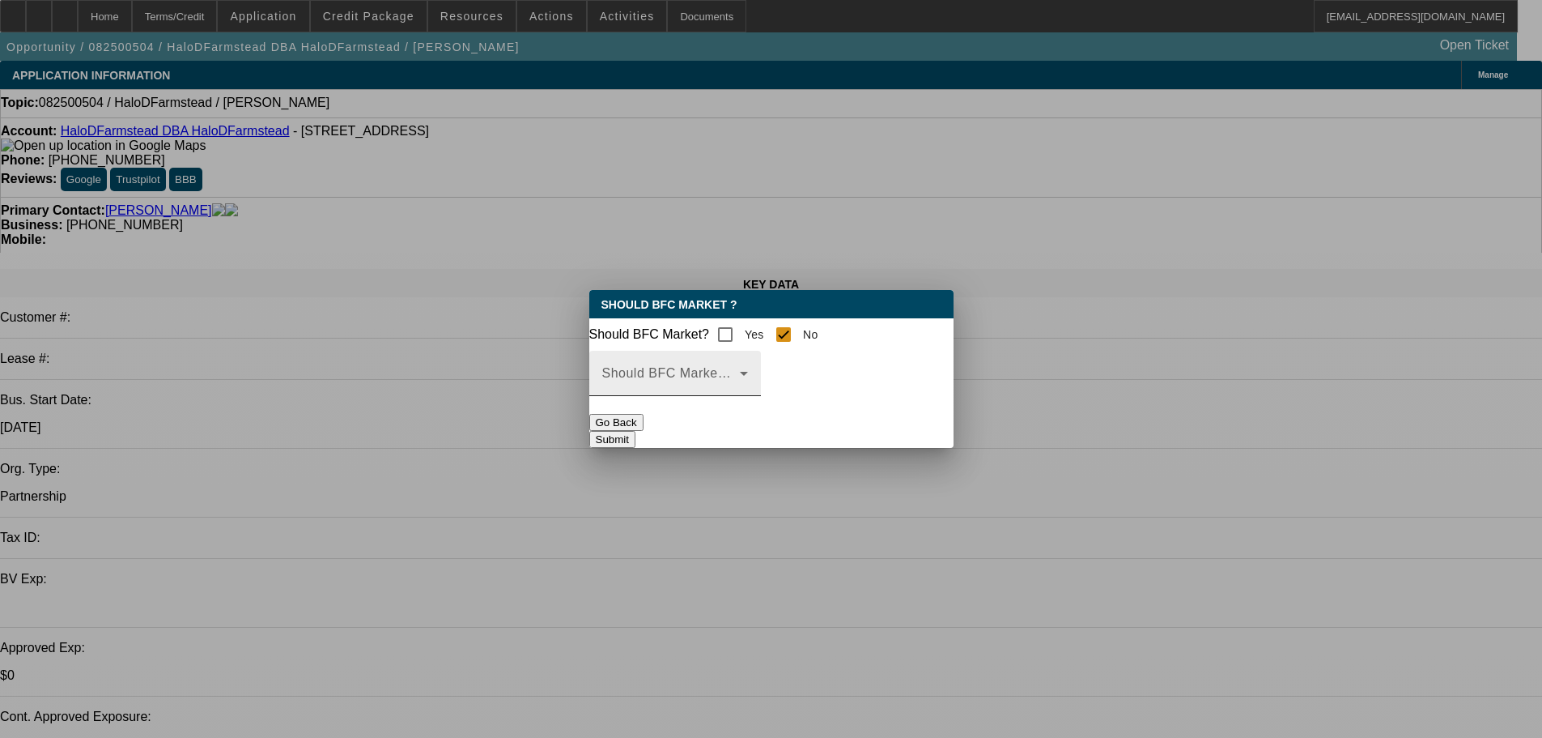
click at [740, 389] on span at bounding box center [671, 379] width 138 height 19
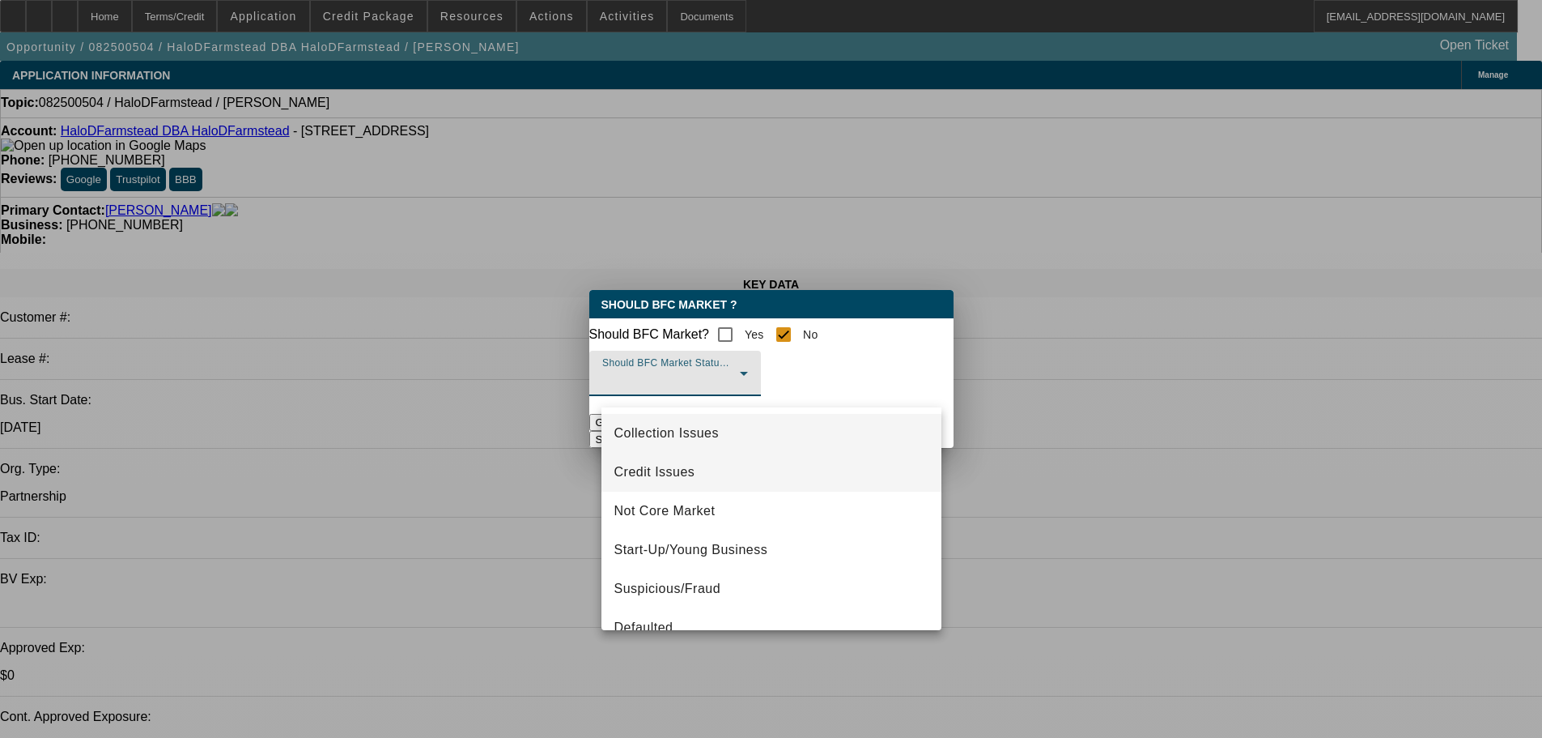
click at [700, 483] on mat-option "Credit Issues" at bounding box center [772, 472] width 340 height 39
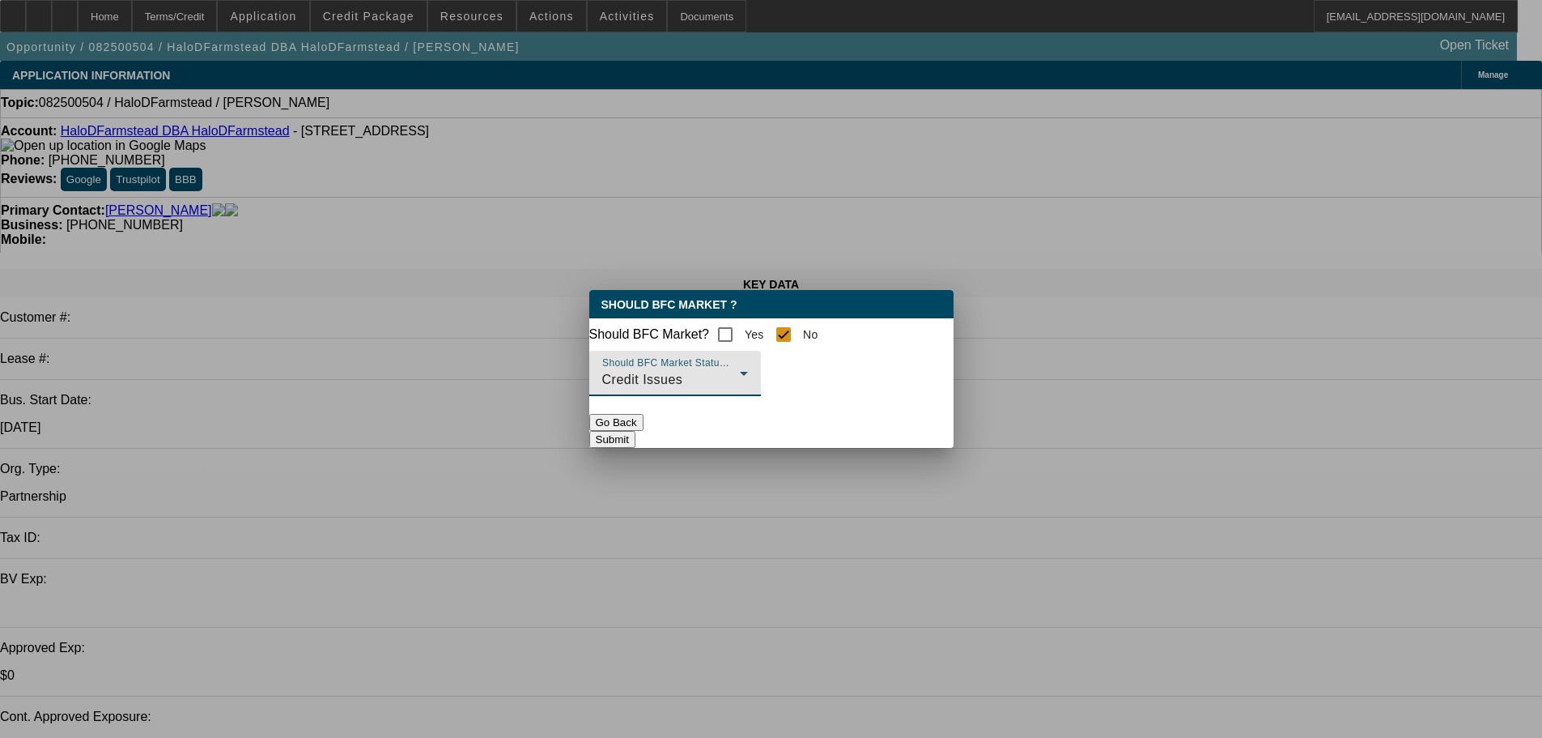
click at [636, 448] on button "Submit" at bounding box center [612, 439] width 46 height 17
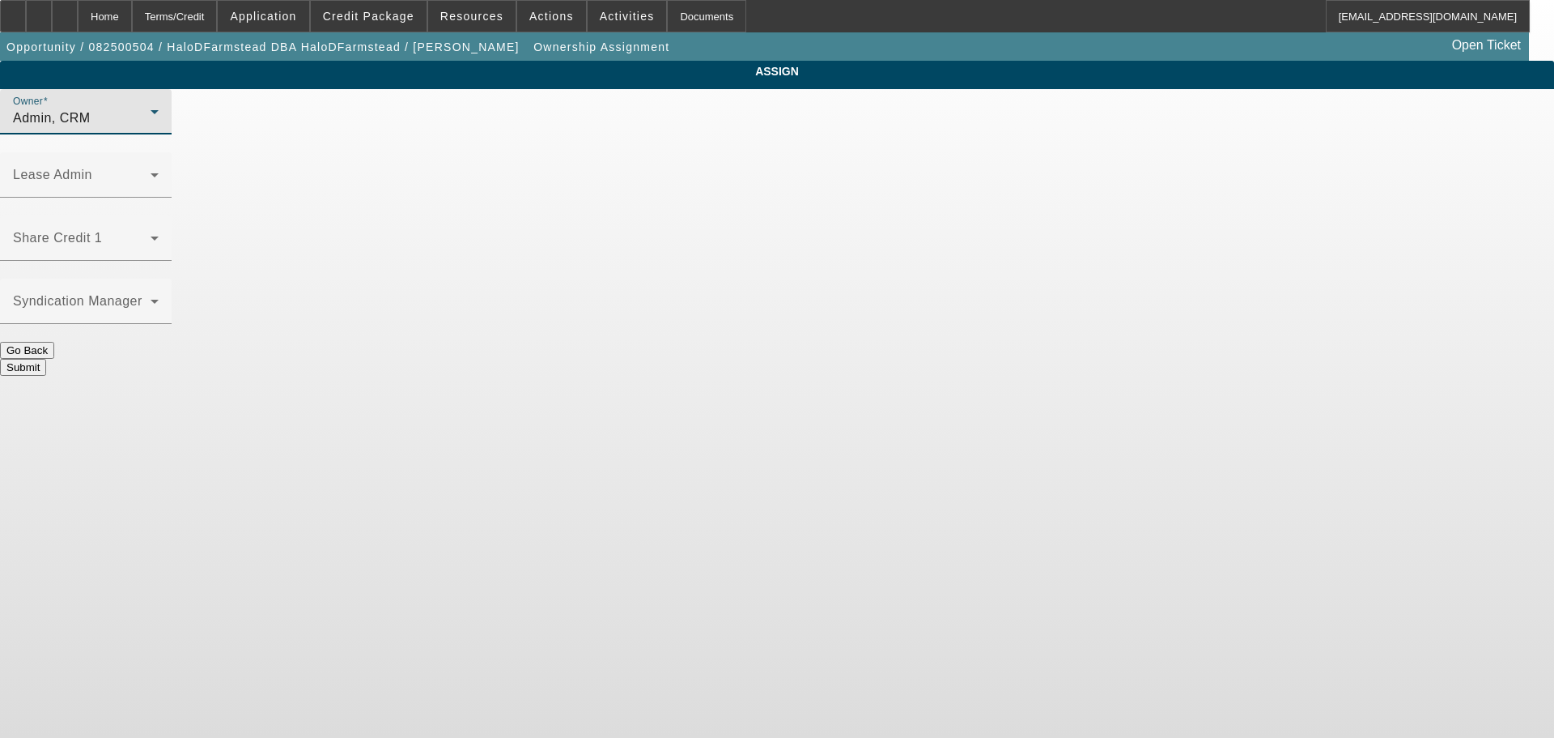
click at [151, 128] on div "Admin, CRM" at bounding box center [82, 117] width 138 height 19
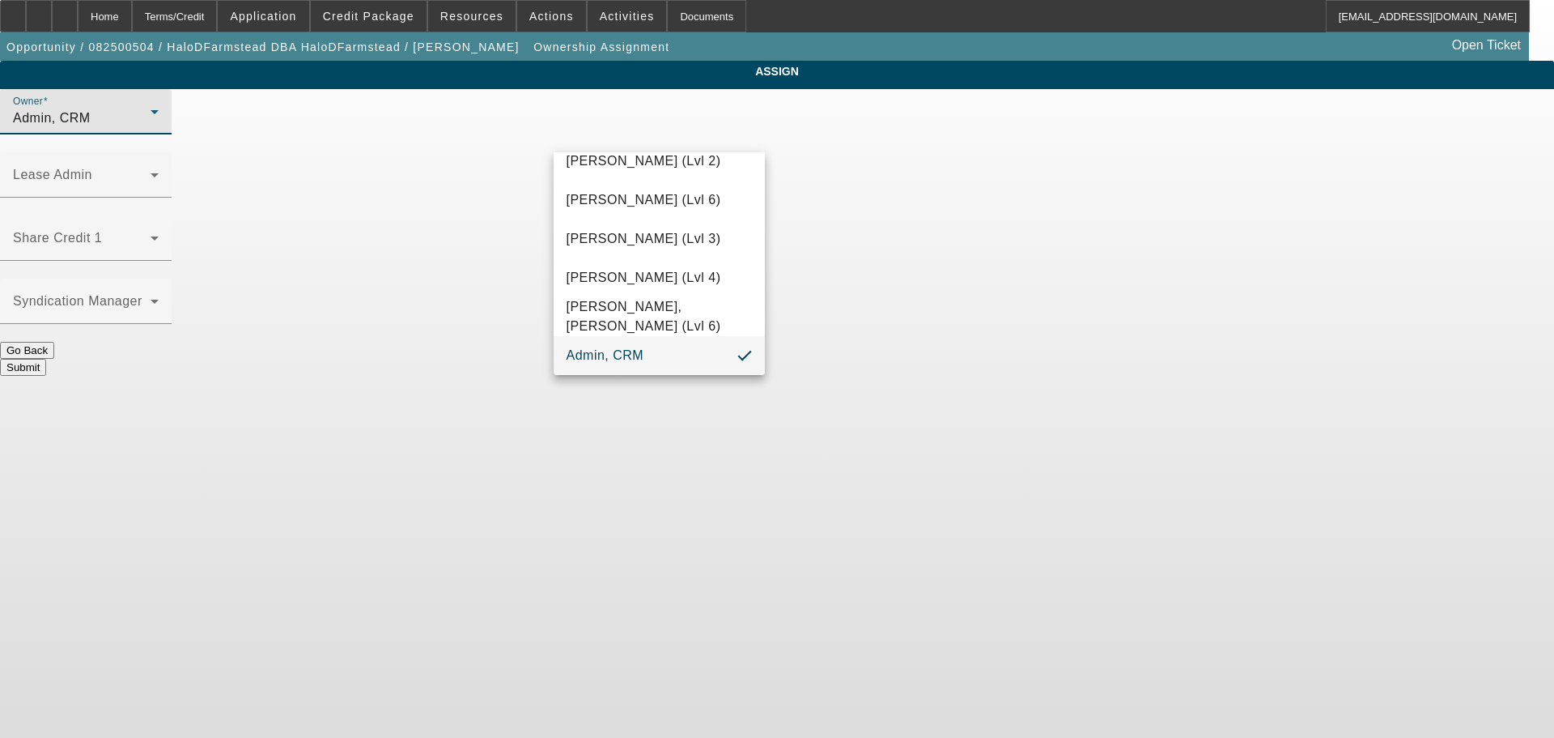
scroll to position [45, 0]
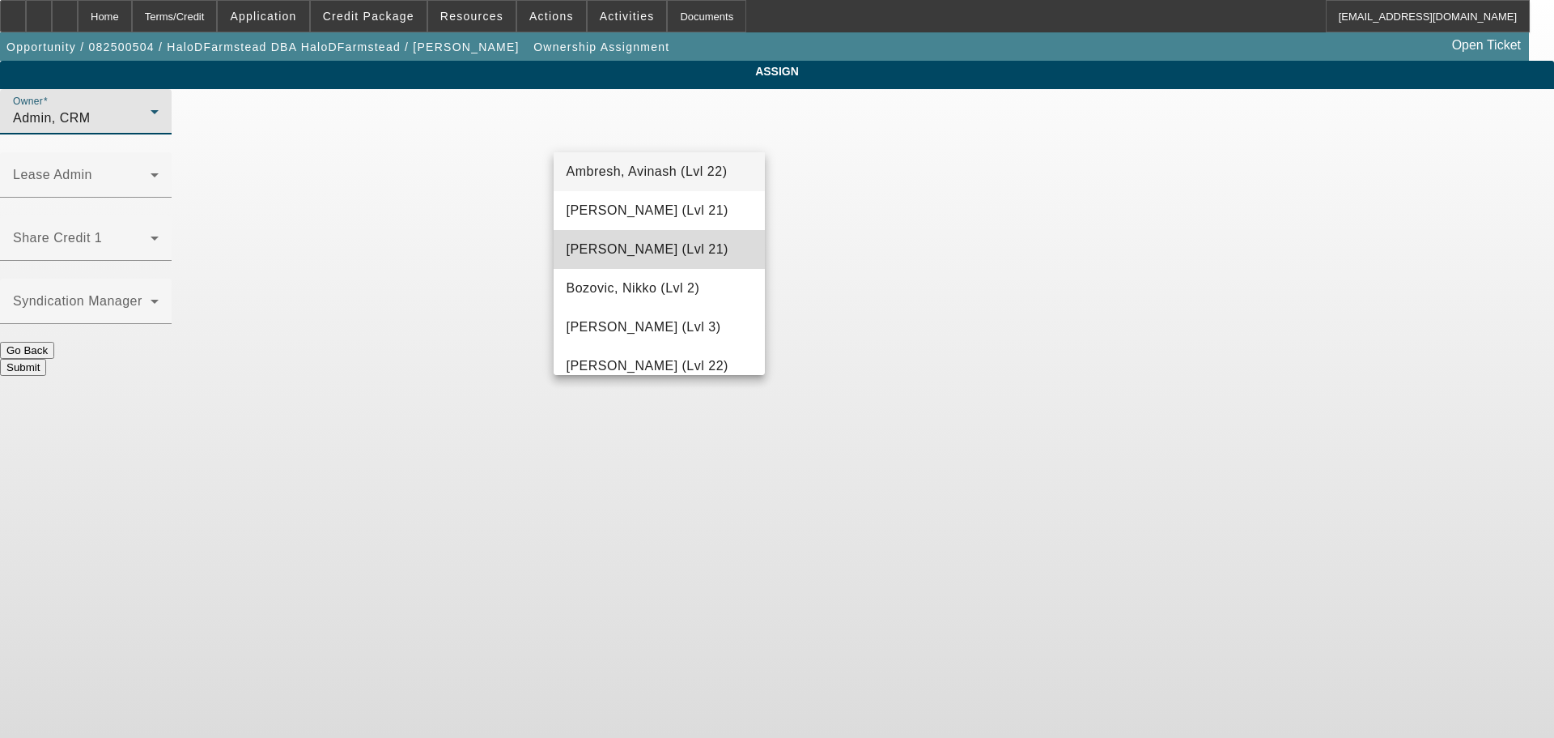
click at [666, 257] on span "Arida, Michael (Lvl 21)" at bounding box center [648, 249] width 162 height 19
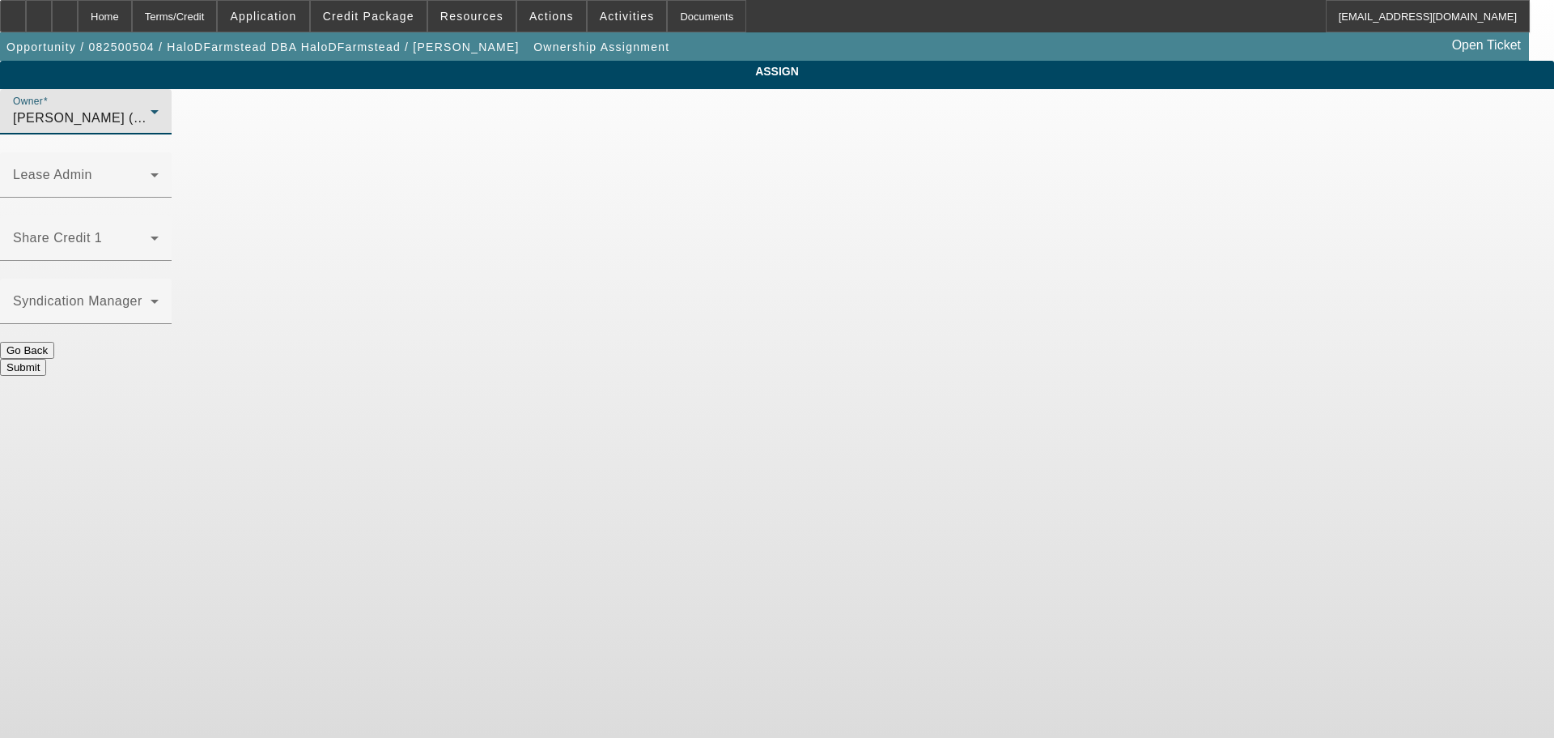
click at [46, 359] on button "Submit" at bounding box center [23, 367] width 46 height 17
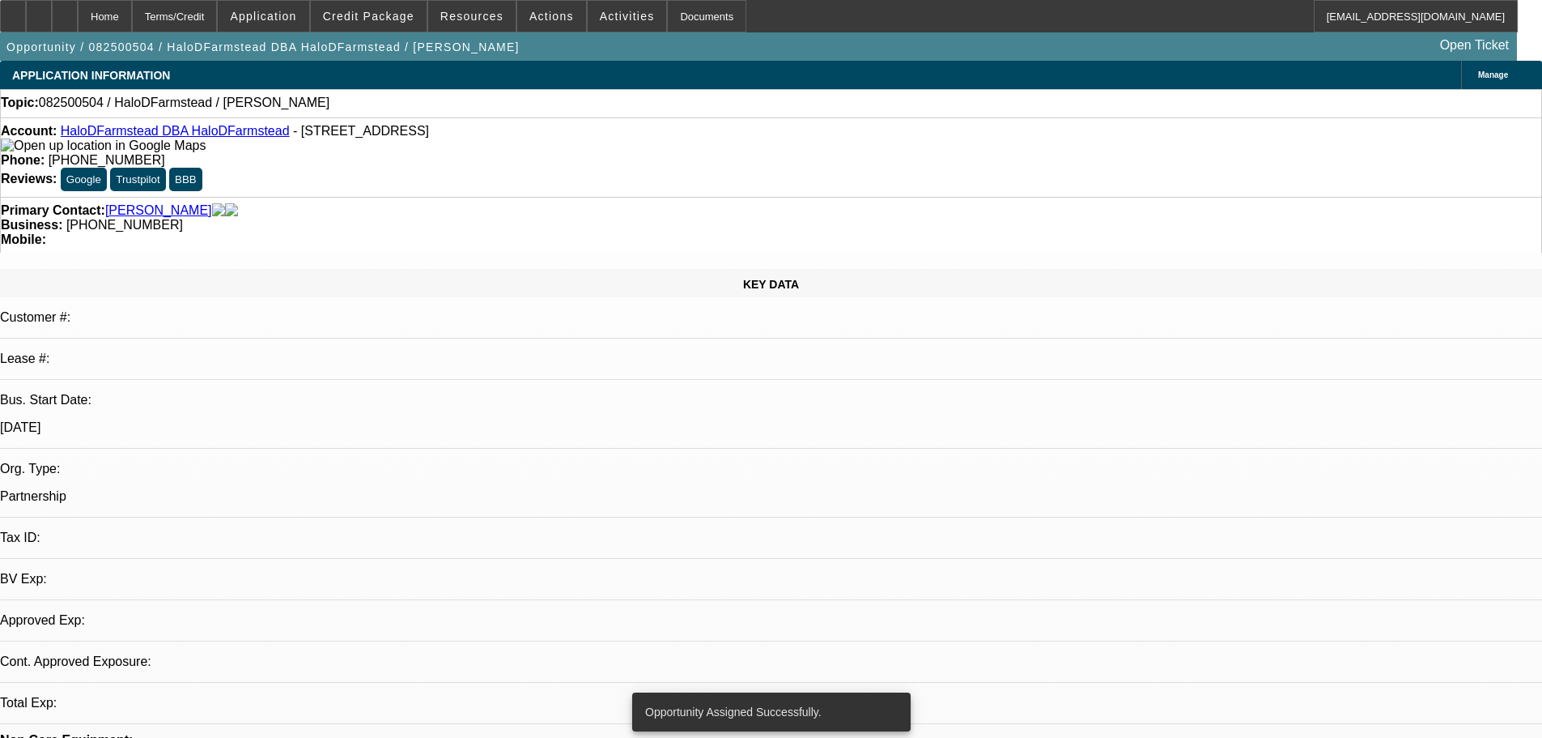
select select "0"
select select "2"
select select "0.1"
select select "4"
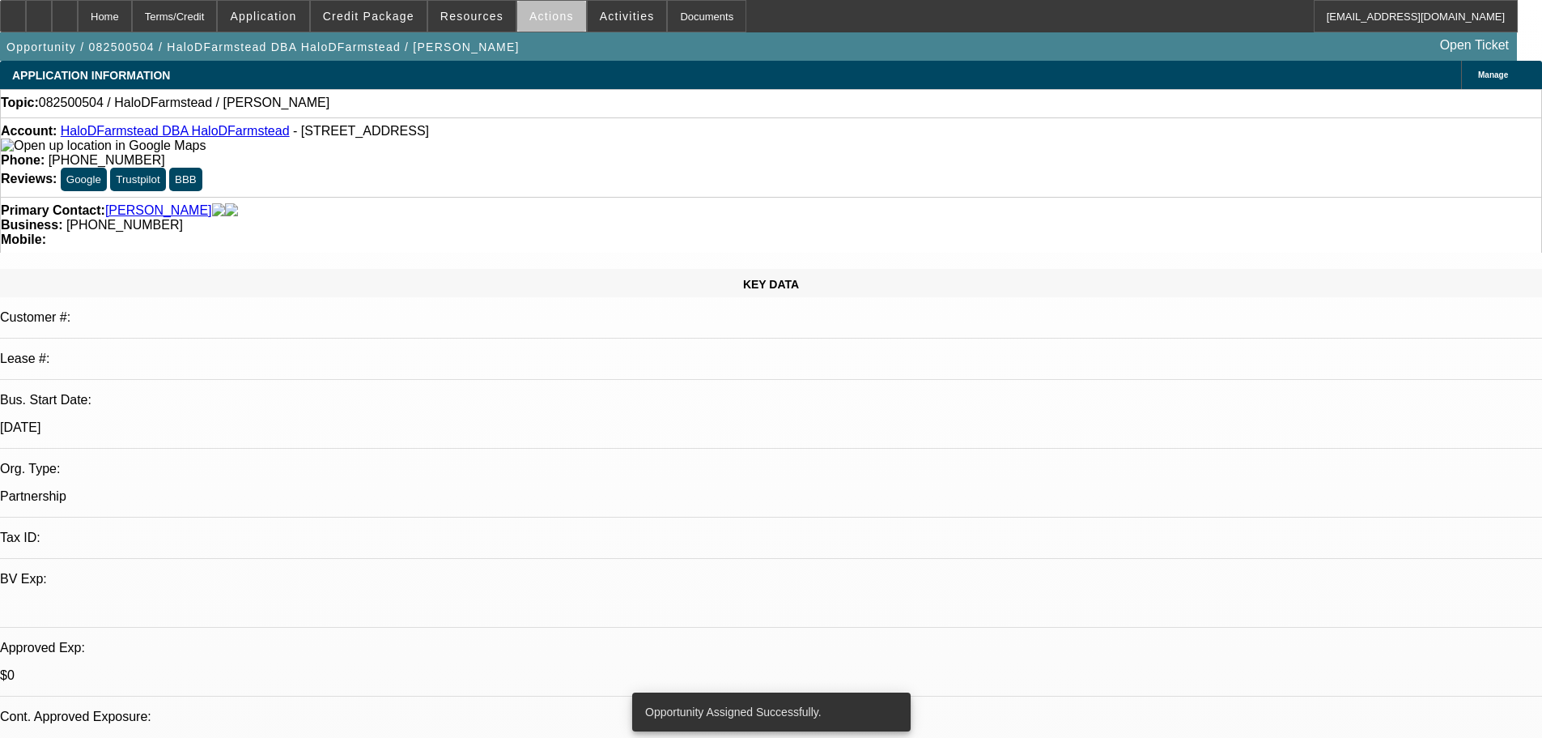
click at [546, 23] on span at bounding box center [551, 16] width 69 height 39
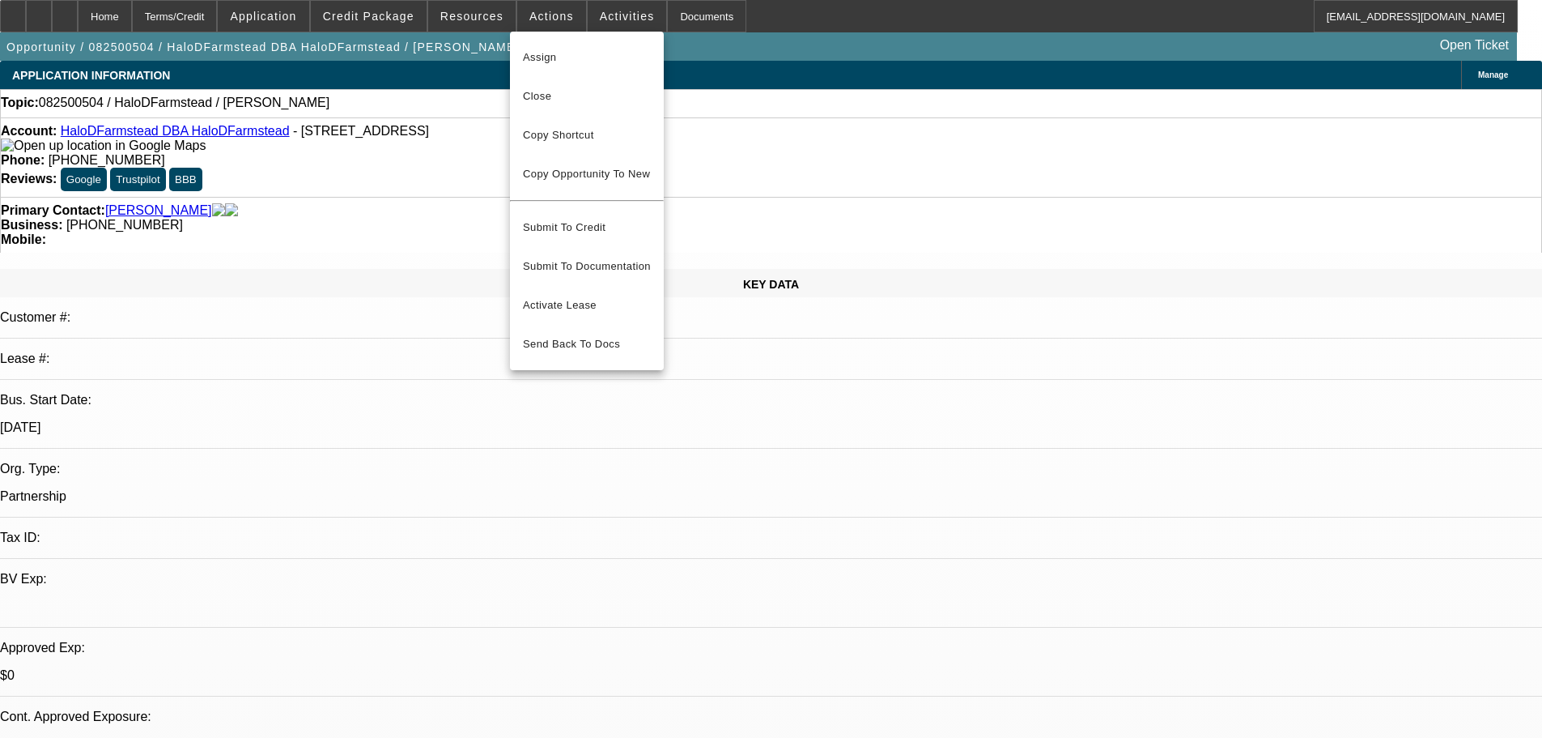
click at [609, 23] on div at bounding box center [771, 369] width 1542 height 738
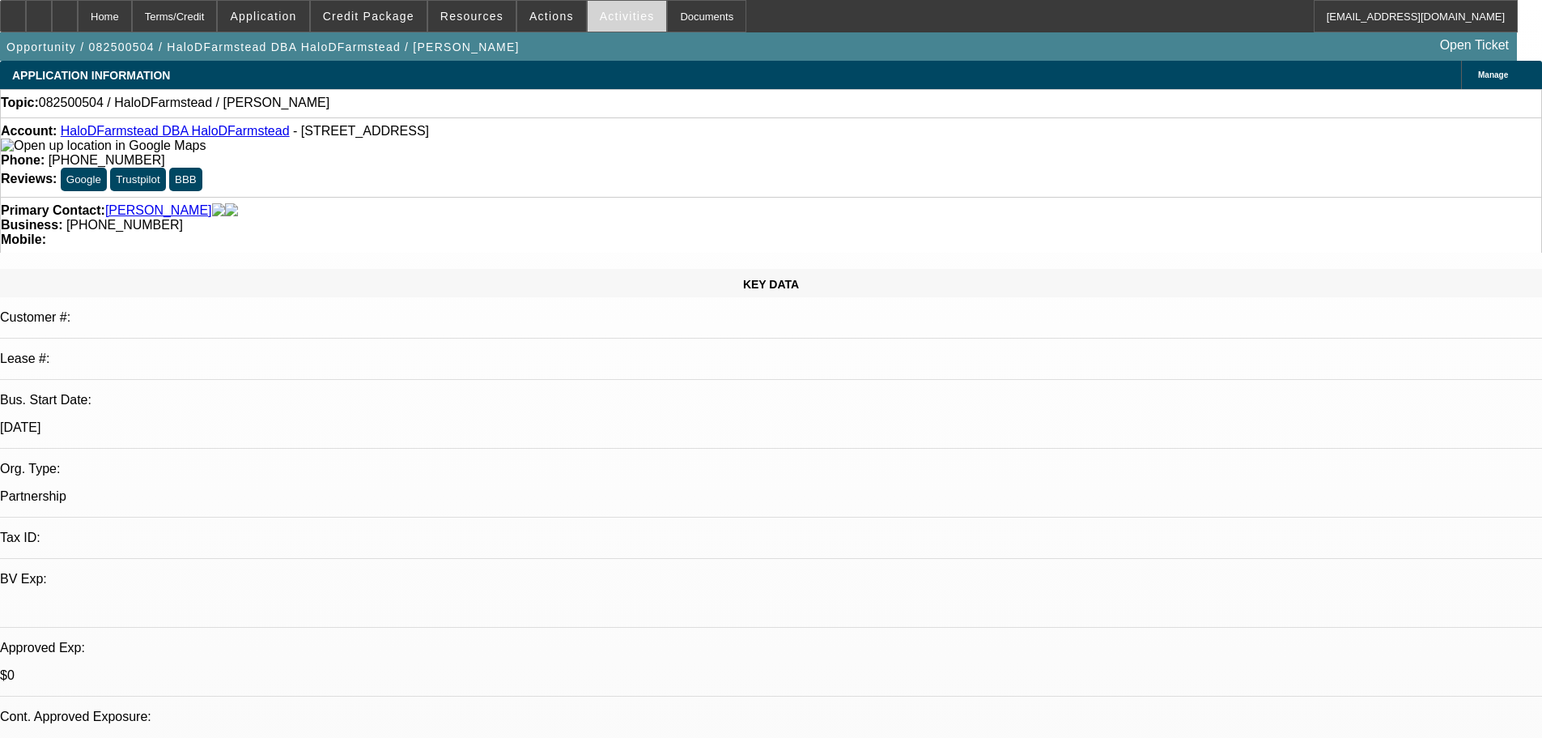
click at [600, 15] on span "Activities" at bounding box center [627, 16] width 55 height 13
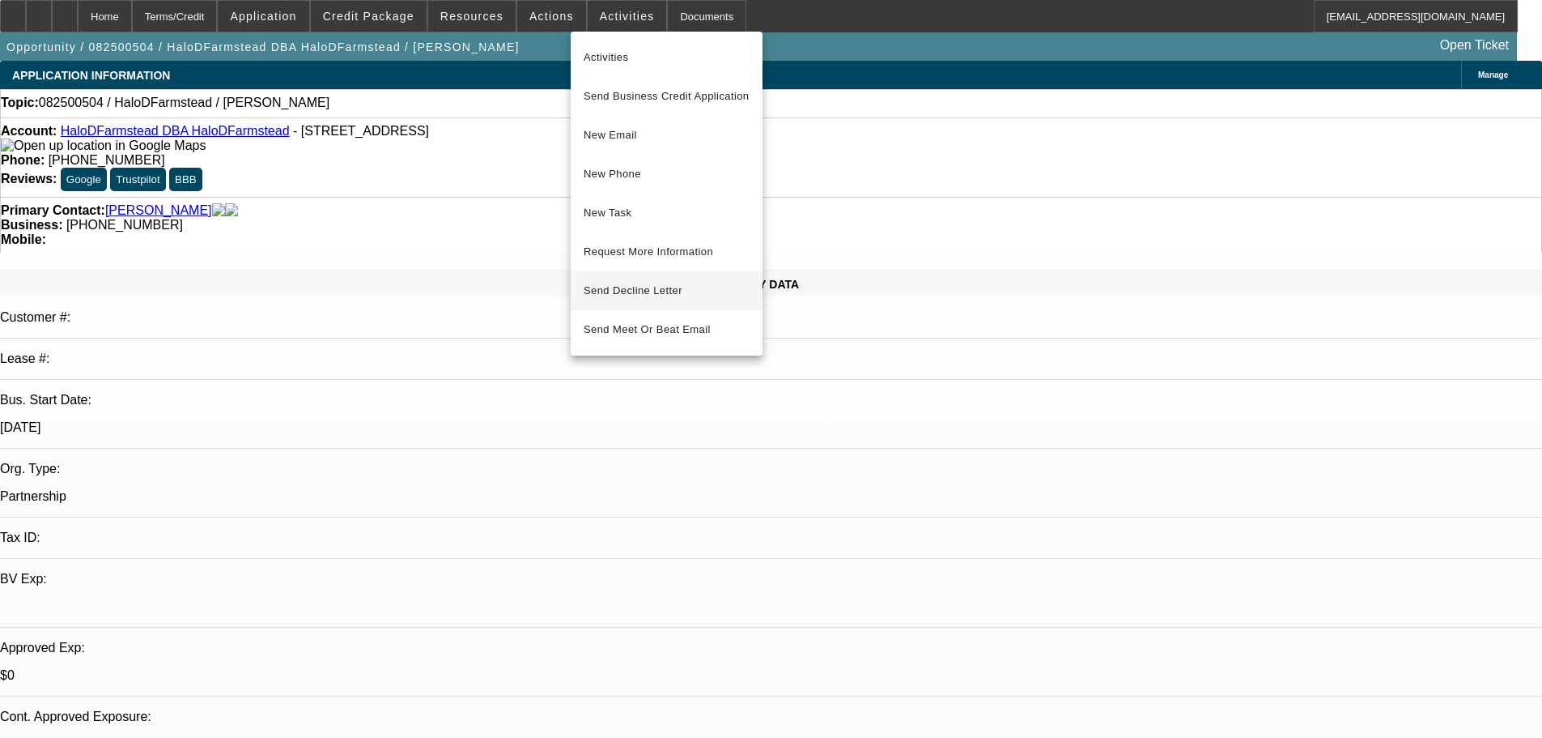
click at [648, 298] on button "Send Decline Letter" at bounding box center [667, 290] width 192 height 39
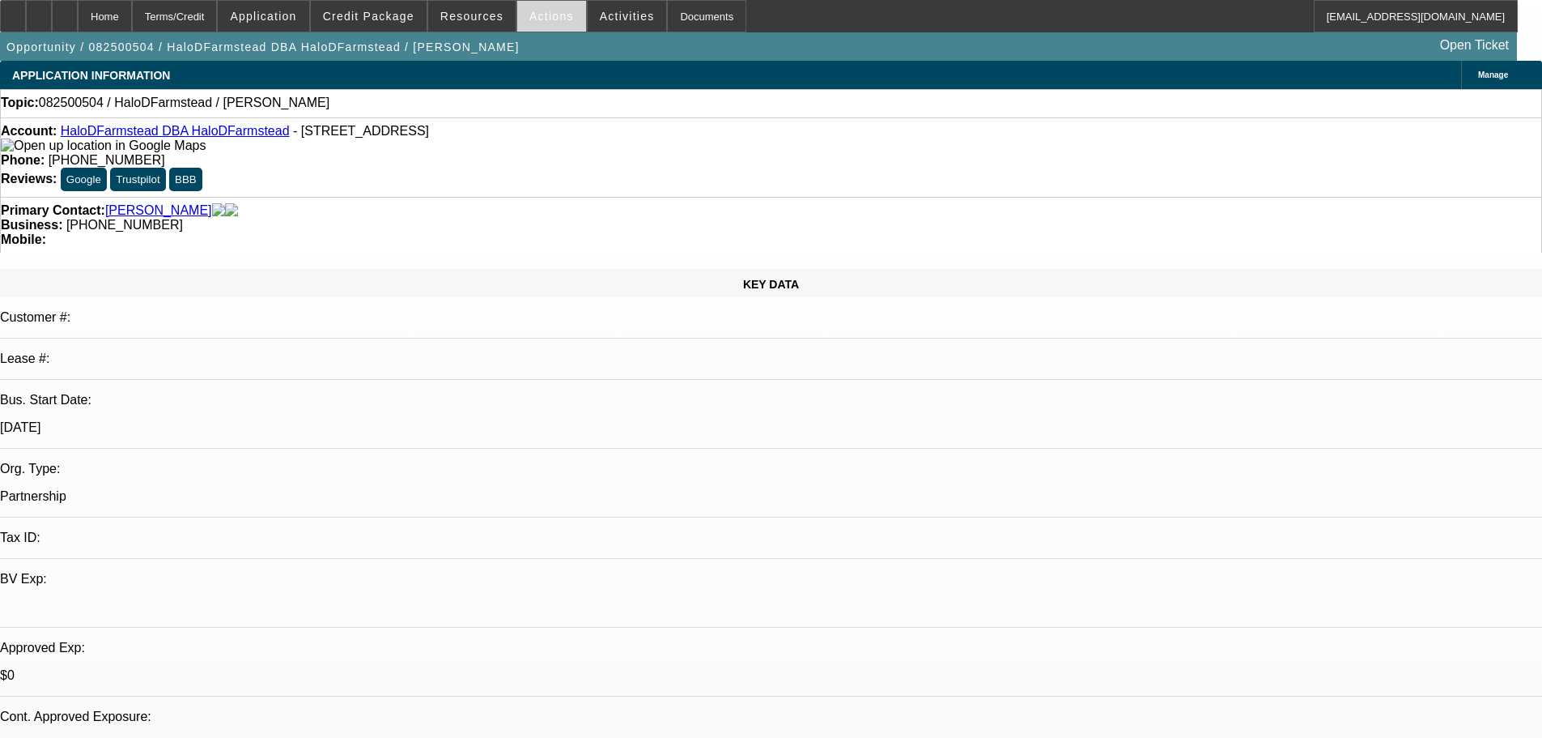
click at [538, 25] on span at bounding box center [551, 16] width 69 height 39
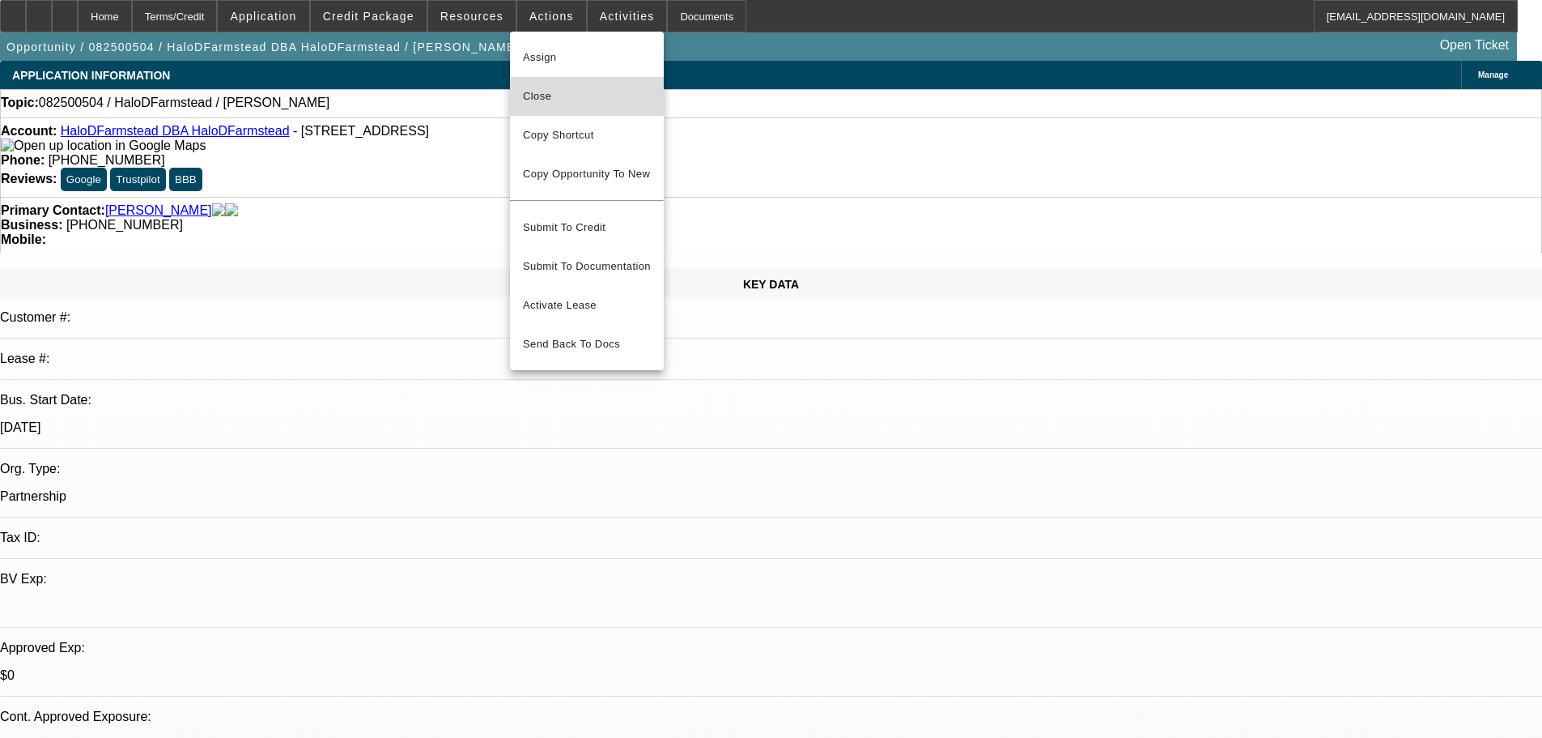
click at [568, 101] on span "Close" at bounding box center [587, 96] width 128 height 19
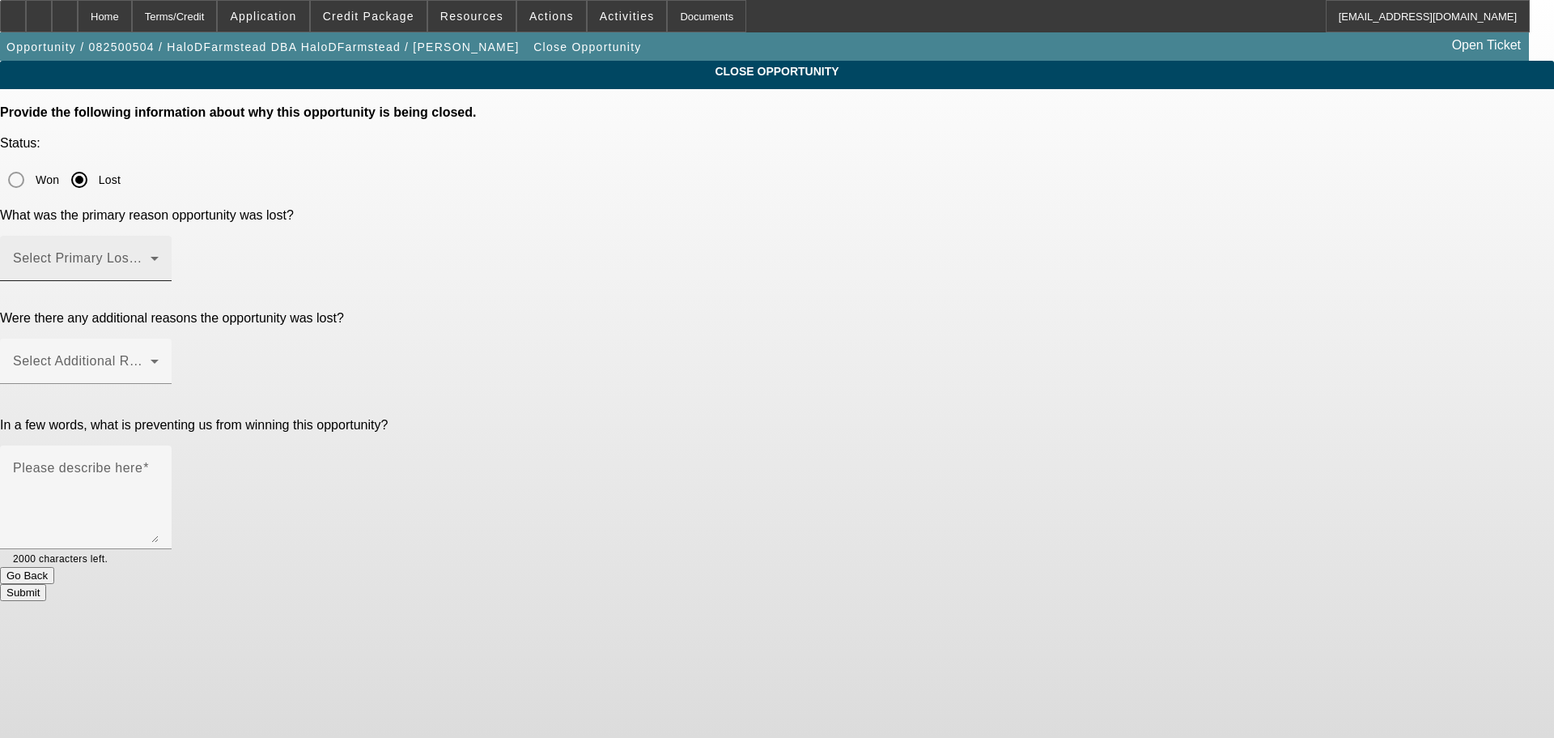
click at [151, 255] on span at bounding box center [82, 264] width 138 height 19
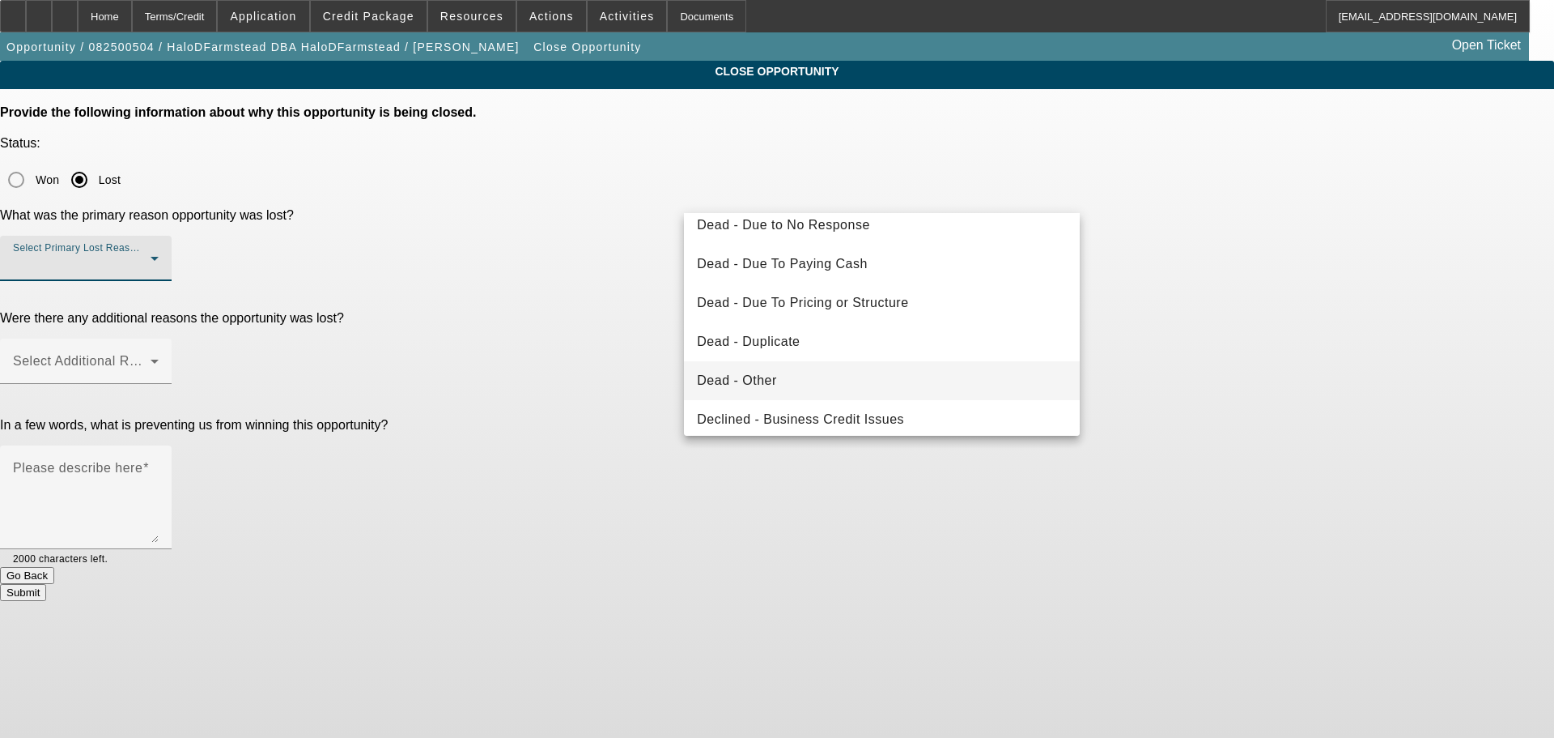
scroll to position [218, 0]
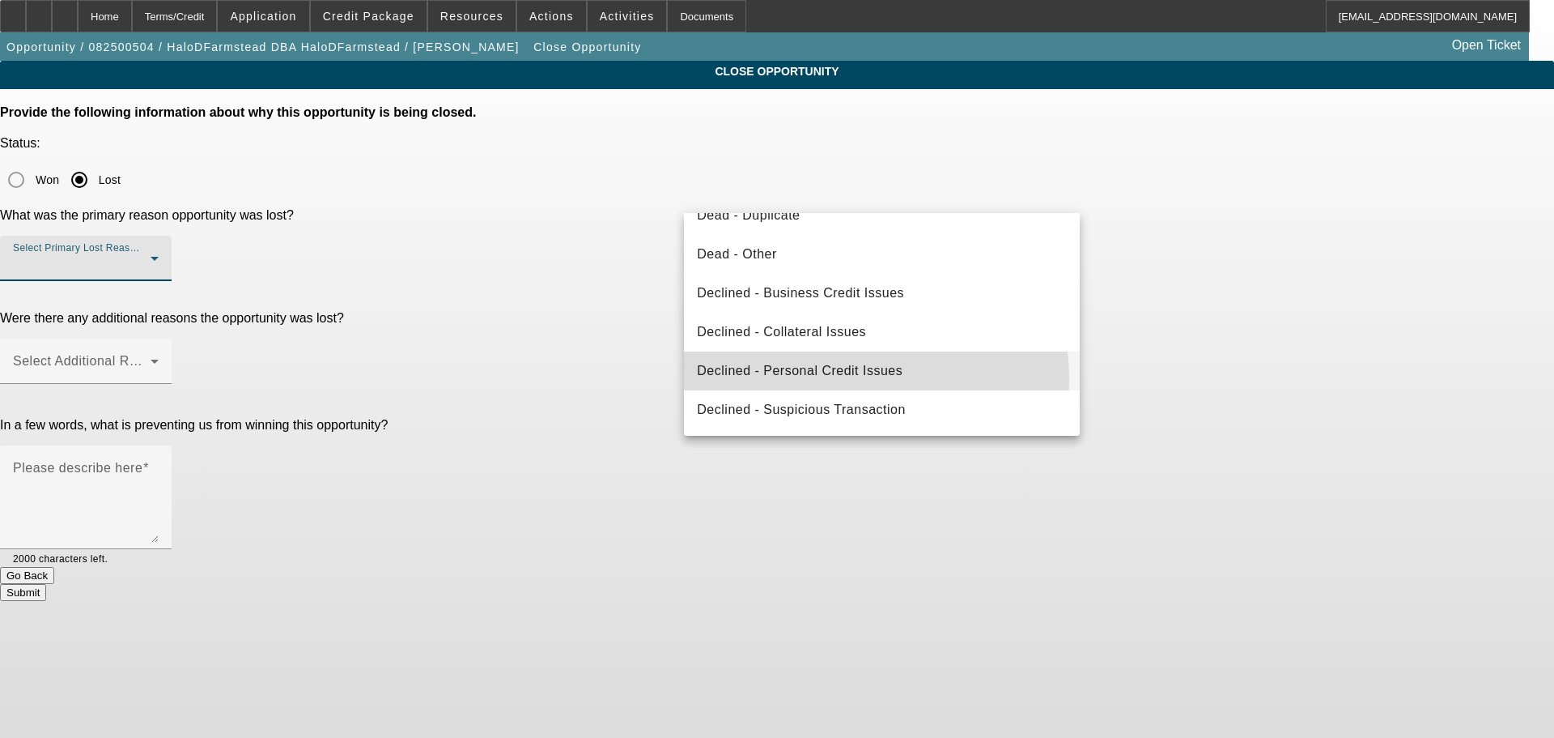
click at [861, 378] on span "Declined - Personal Credit Issues" at bounding box center [800, 370] width 206 height 19
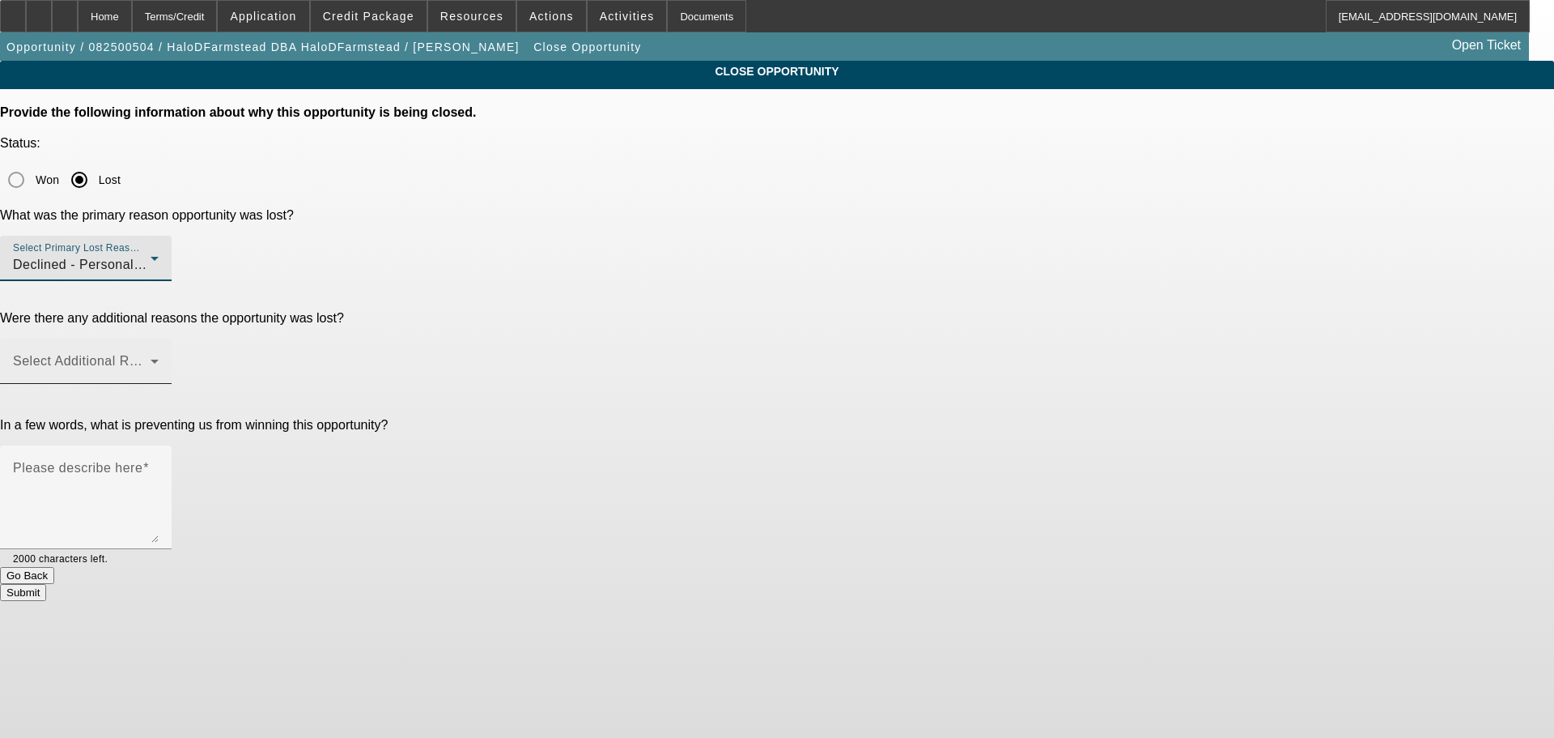
click at [173, 354] on mat-label "Select Additional Reasons" at bounding box center [93, 361] width 160 height 14
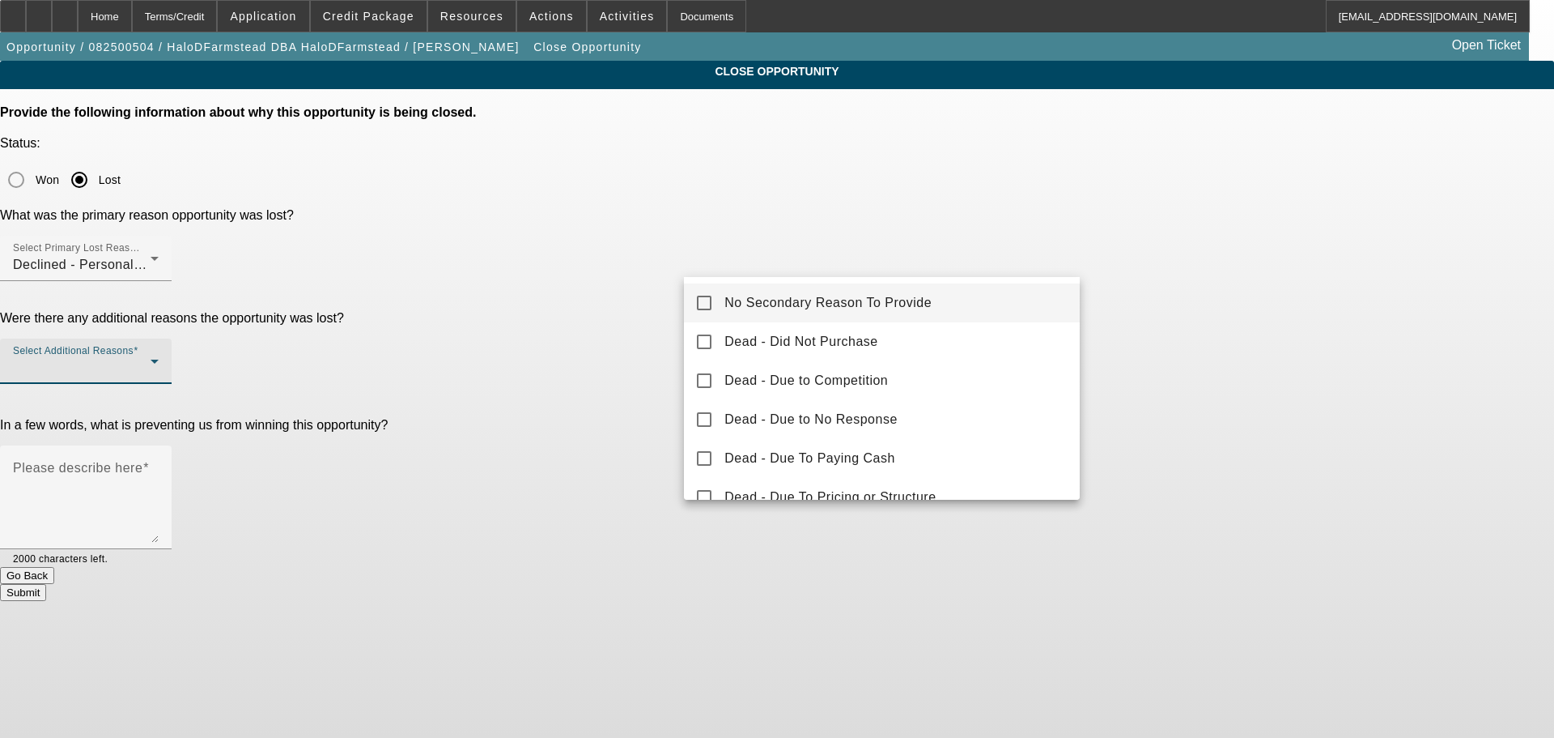
click at [775, 292] on mat-option "No Secondary Reason To Provide" at bounding box center [882, 302] width 396 height 39
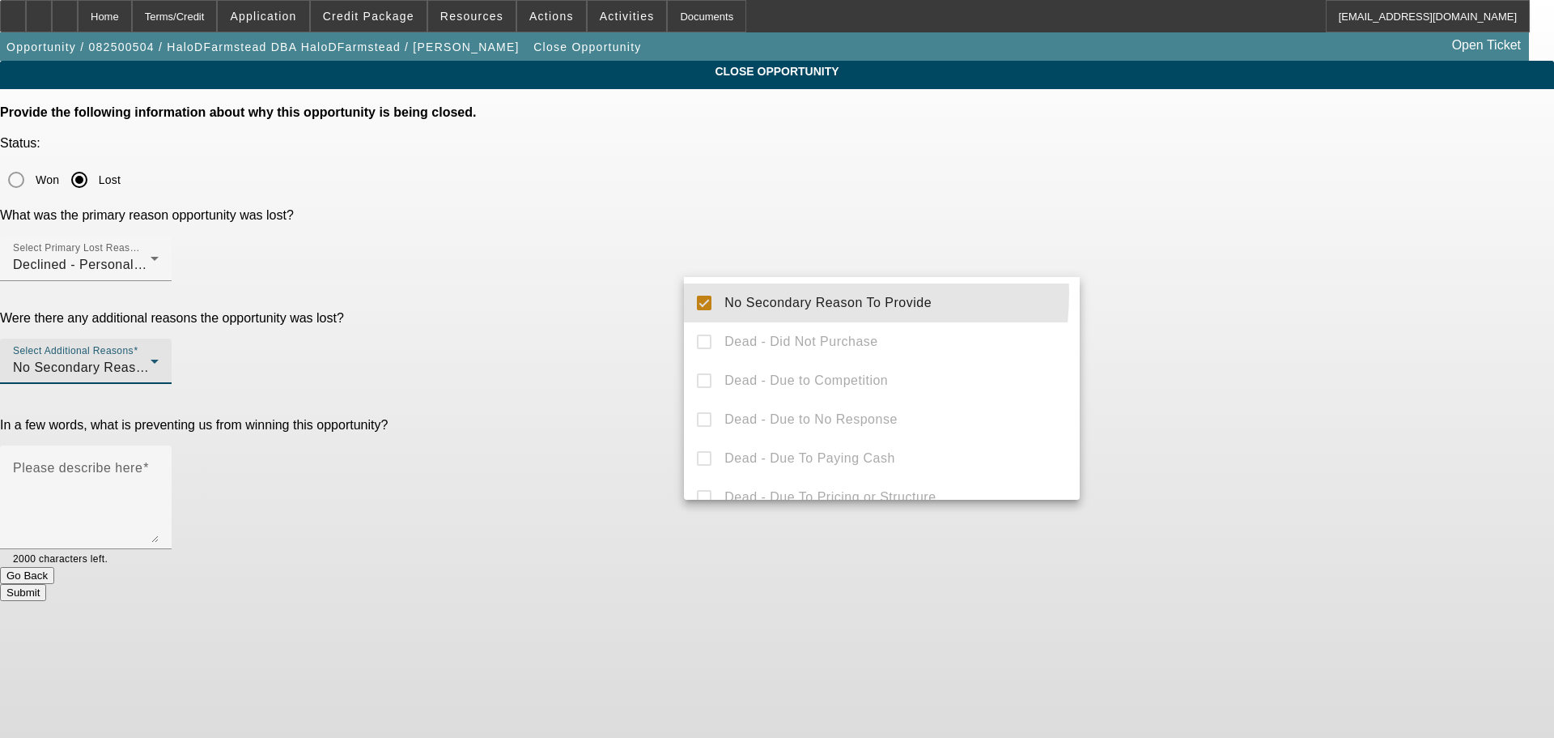
click at [537, 347] on div at bounding box center [777, 369] width 1554 height 738
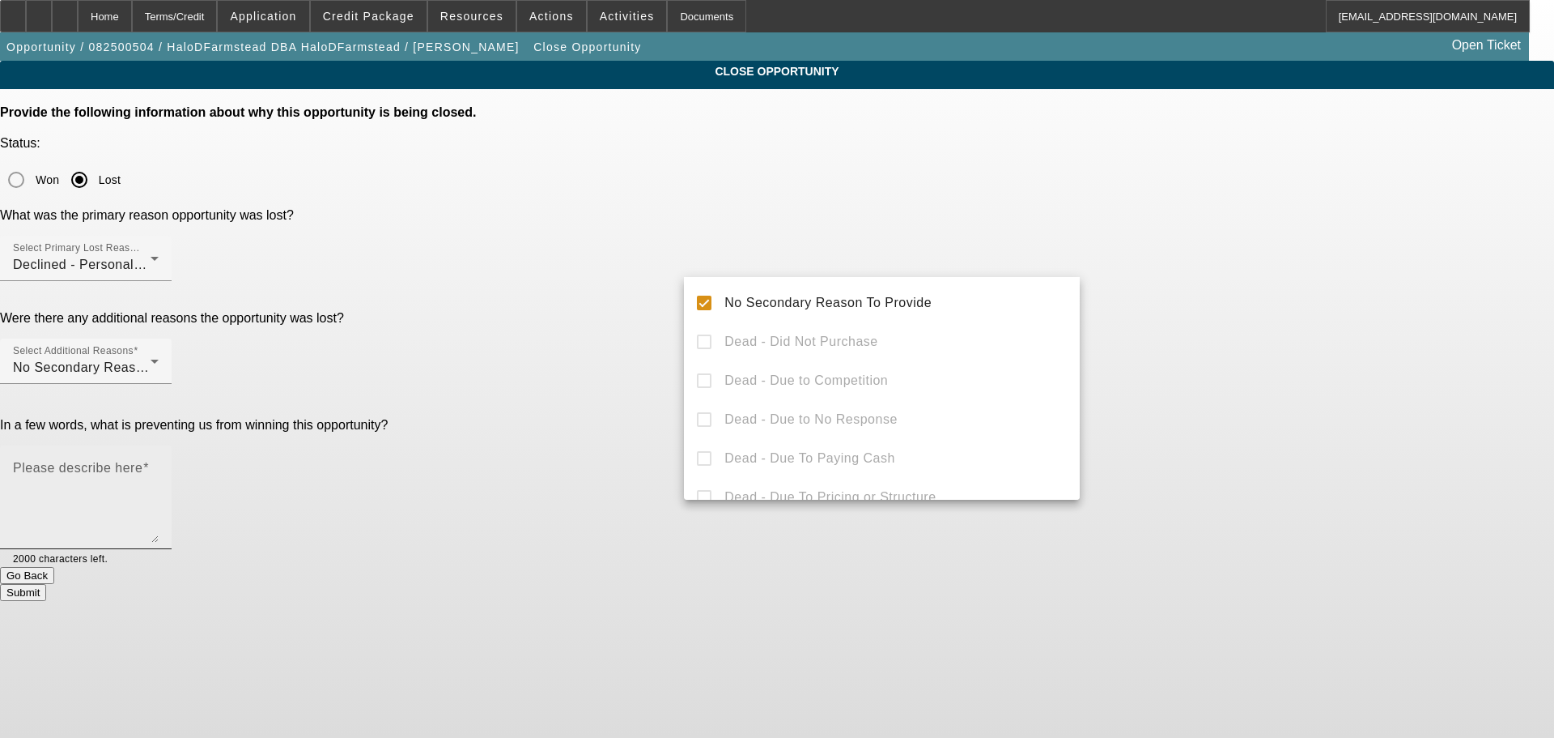
click at [159, 465] on textarea "Please describe here" at bounding box center [86, 504] width 146 height 78
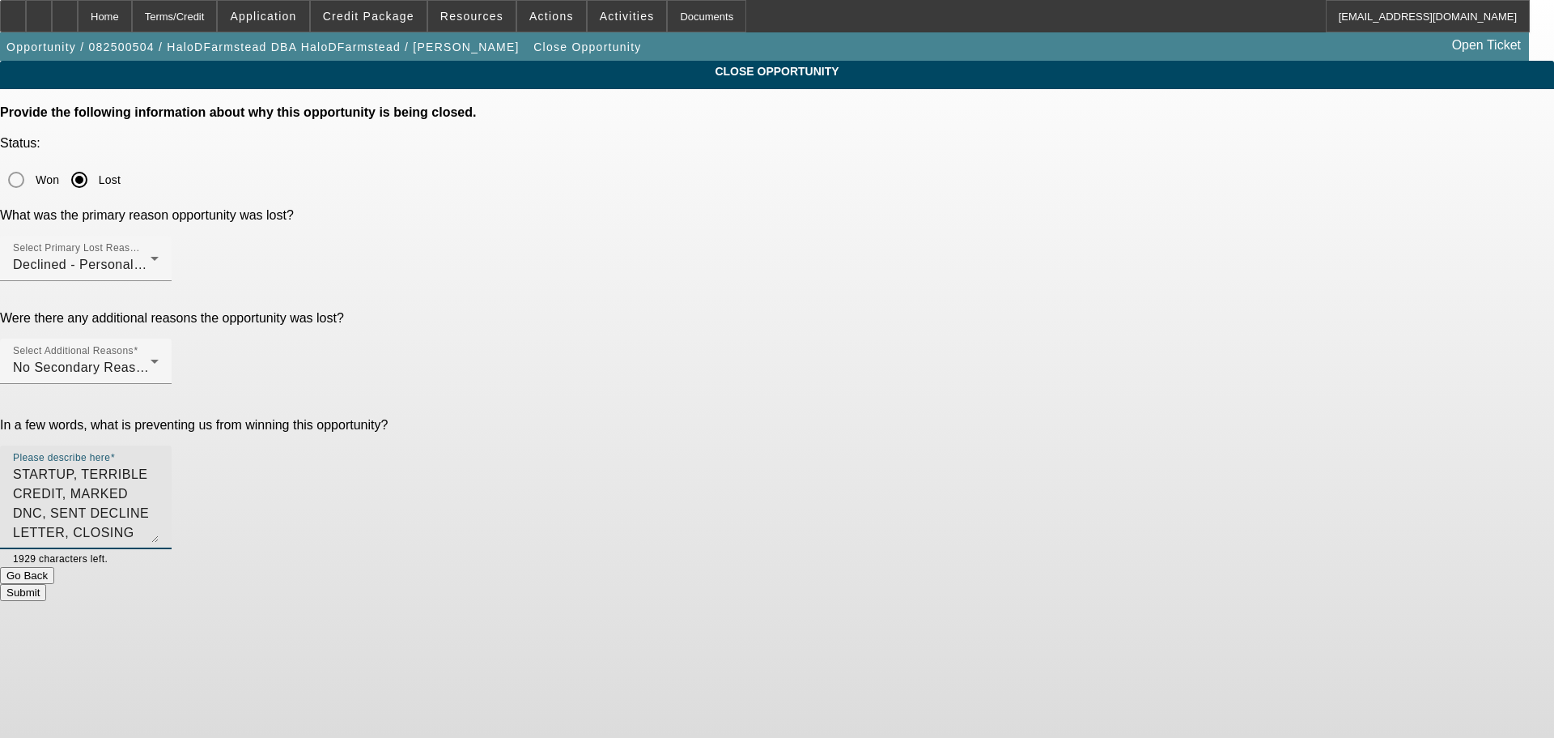
type textarea "STARTUP, TERRIBLE CREDIT, MARKED DNC, SENT DECLINE LETTER, CLOSING OPP."
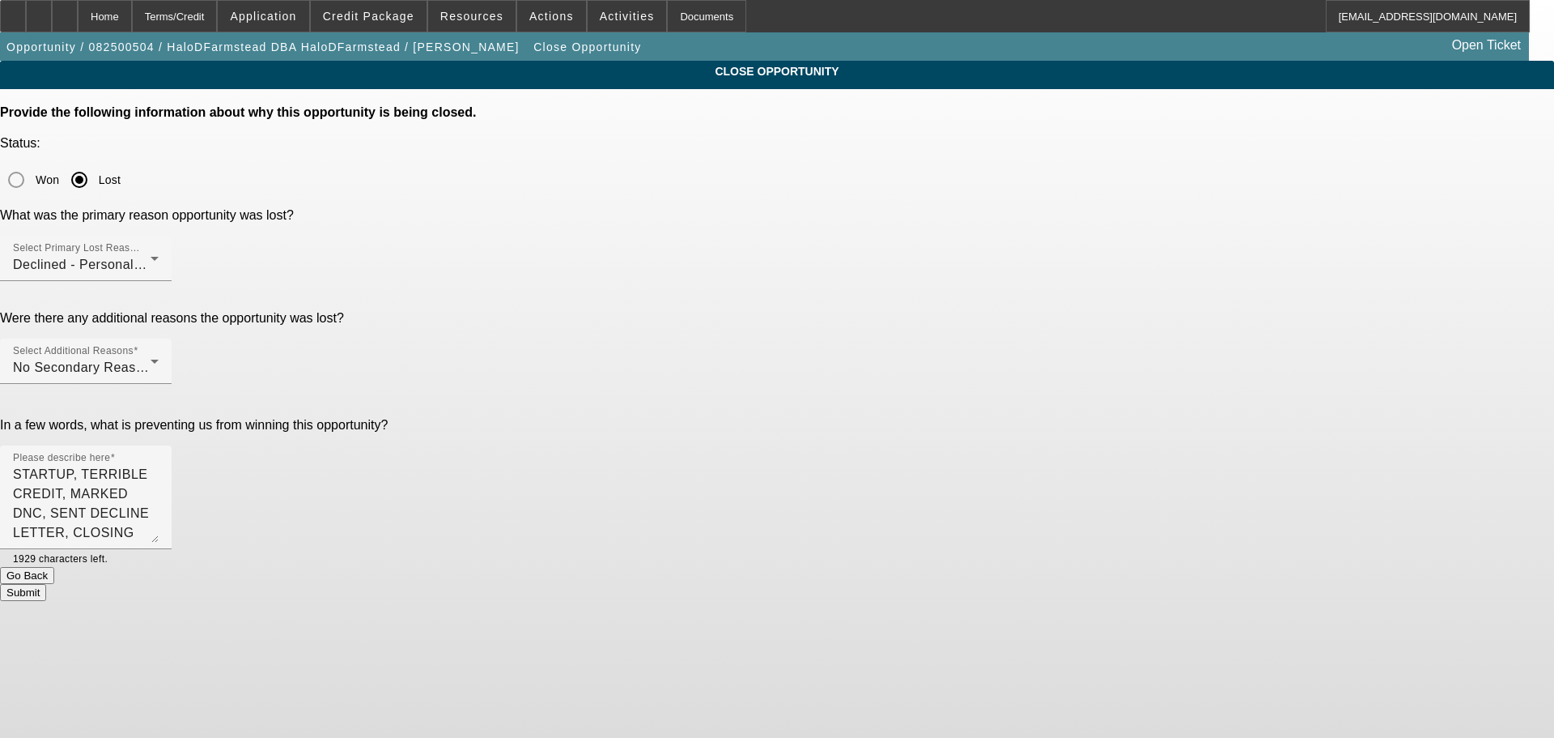
click at [46, 584] on button "Submit" at bounding box center [23, 592] width 46 height 17
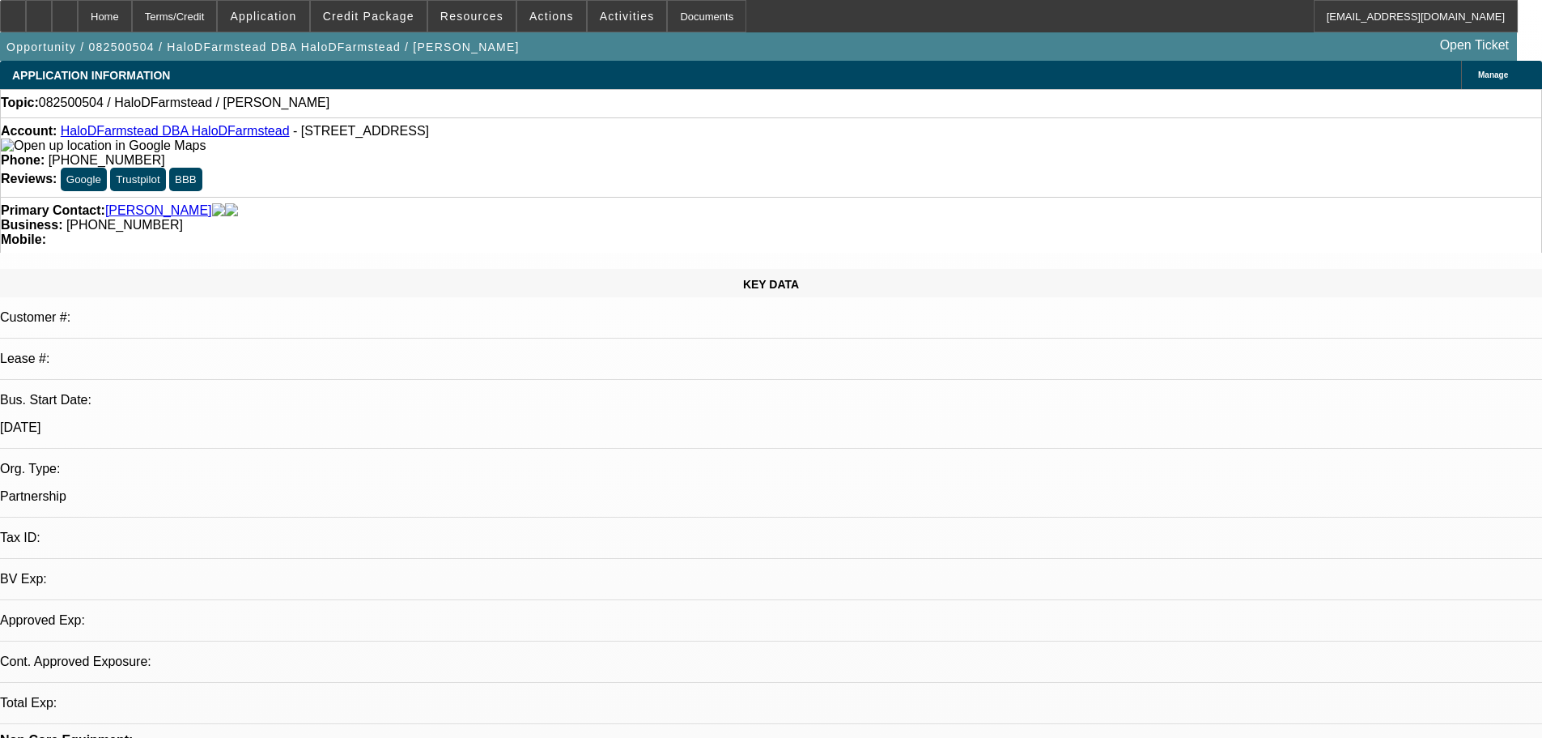
select select "0"
select select "2"
select select "0.1"
select select "4"
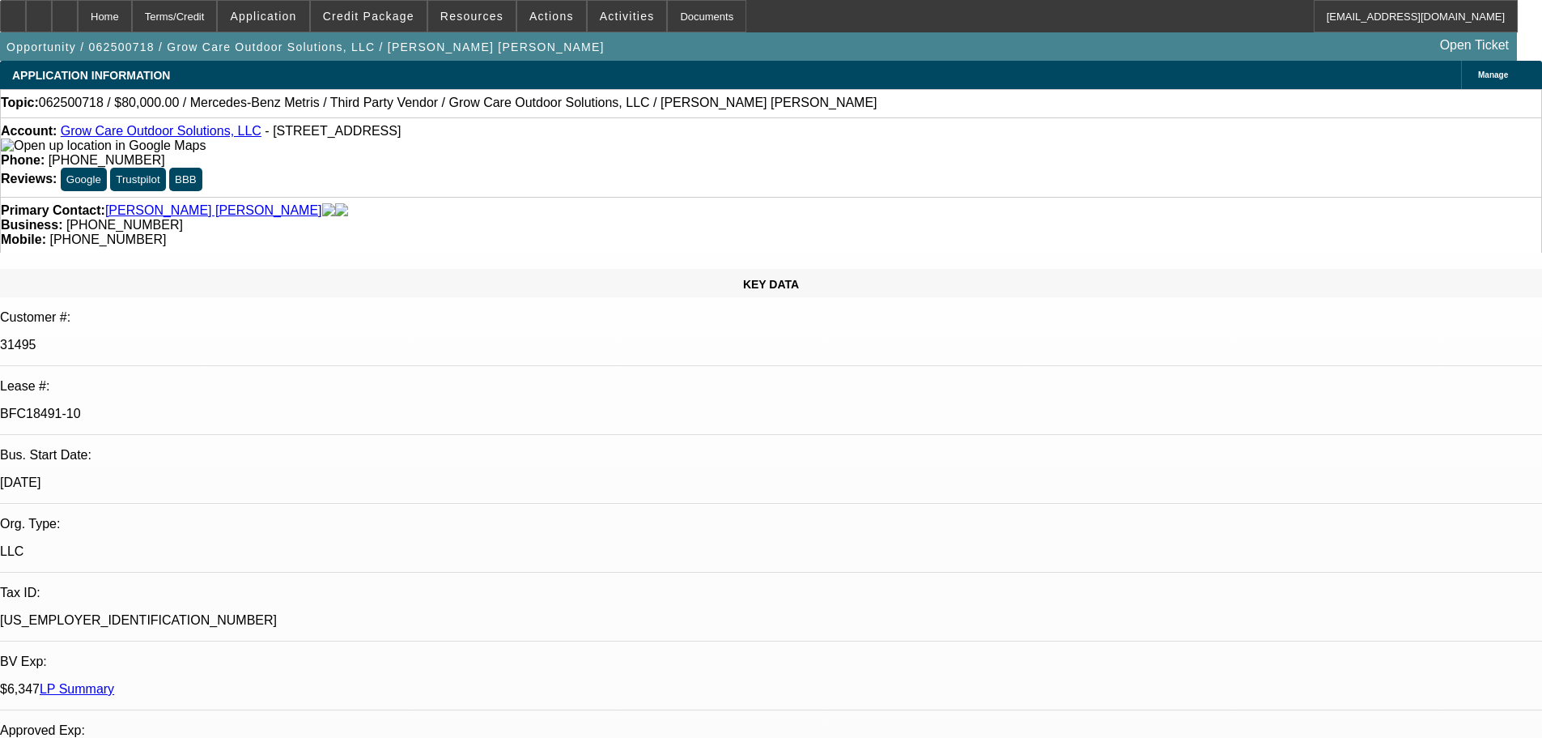
select select "0"
select select "6"
select select "0"
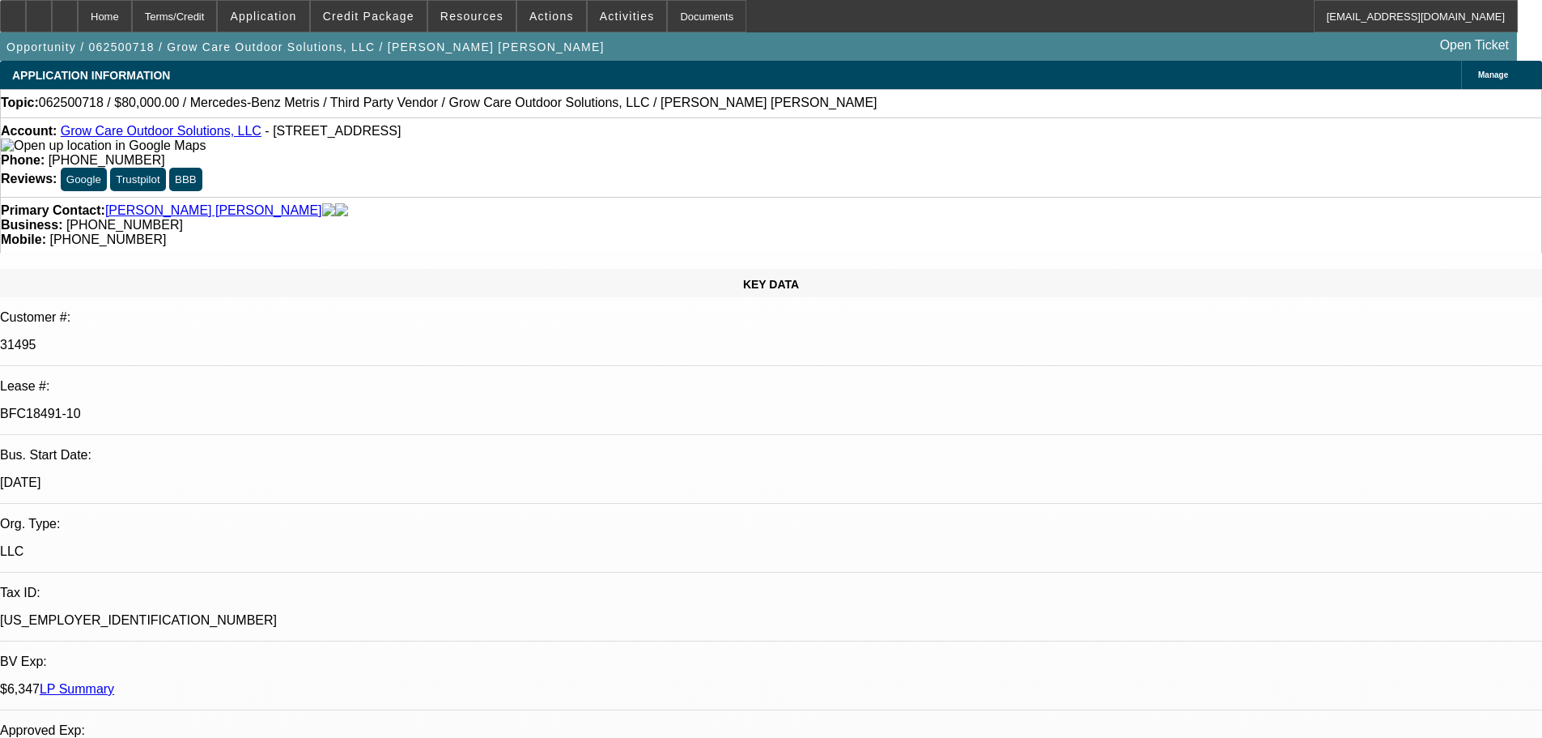
select select "0"
select select "6"
select select "0"
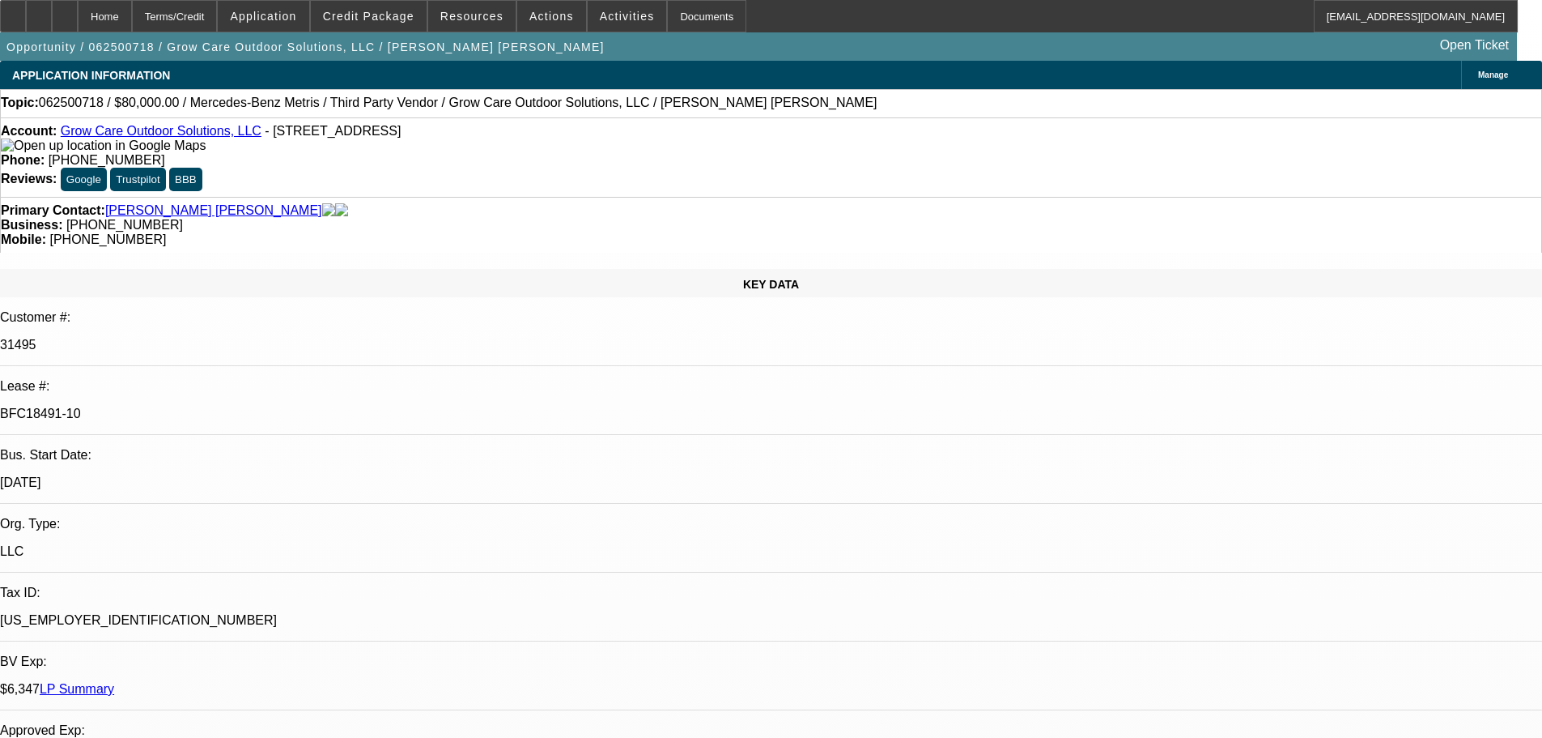
select select "0"
select select "6"
select select "0"
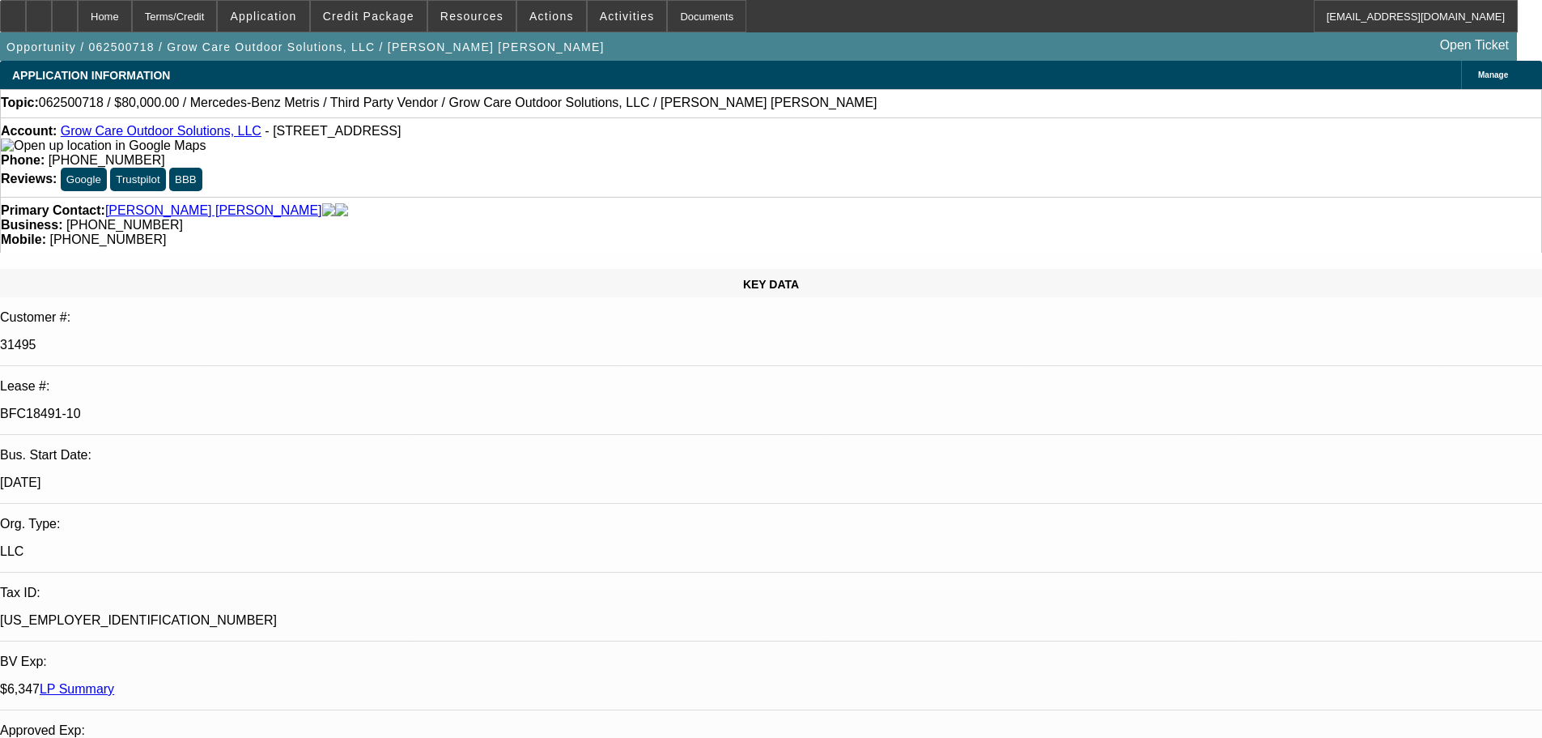
select select "6"
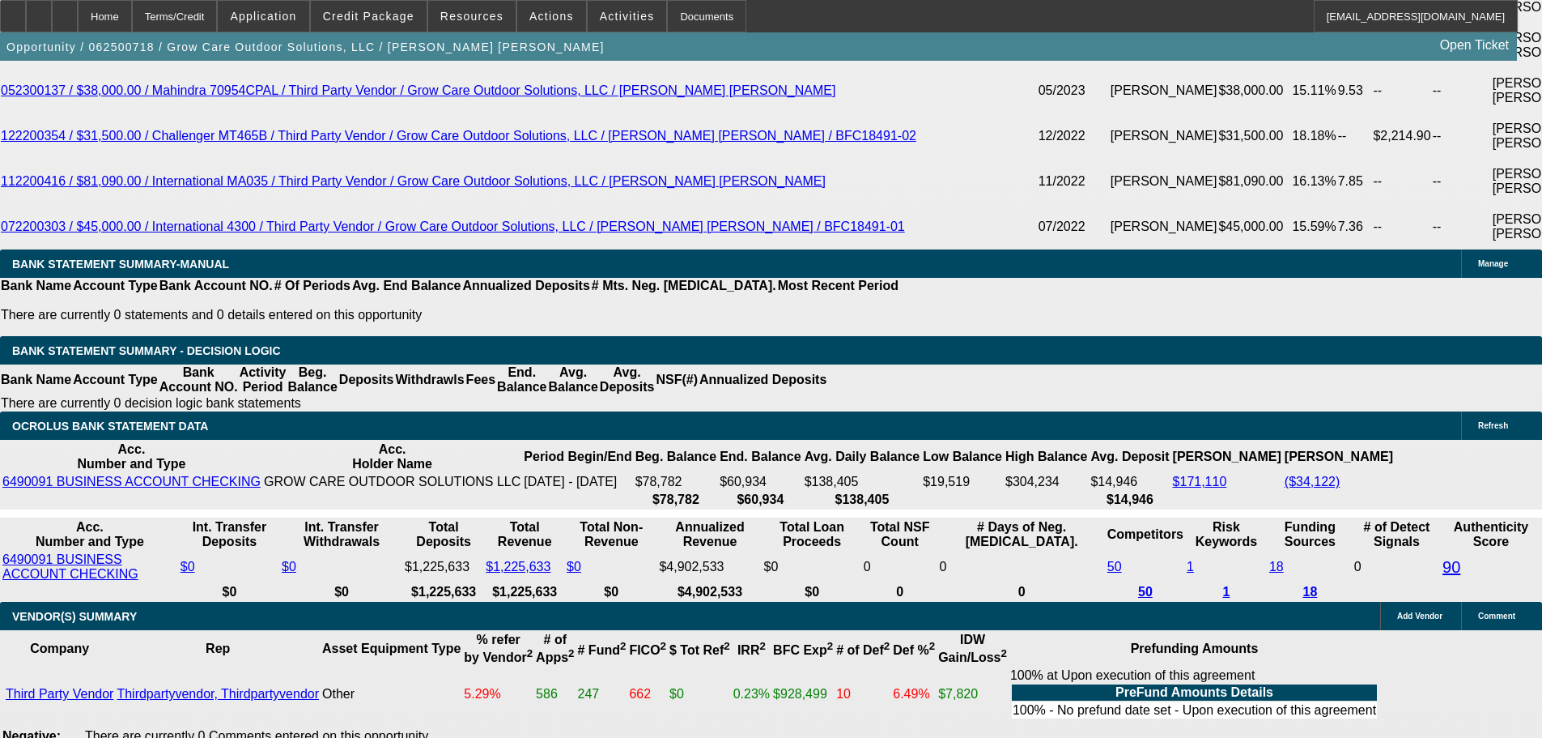
scroll to position [3319, 0]
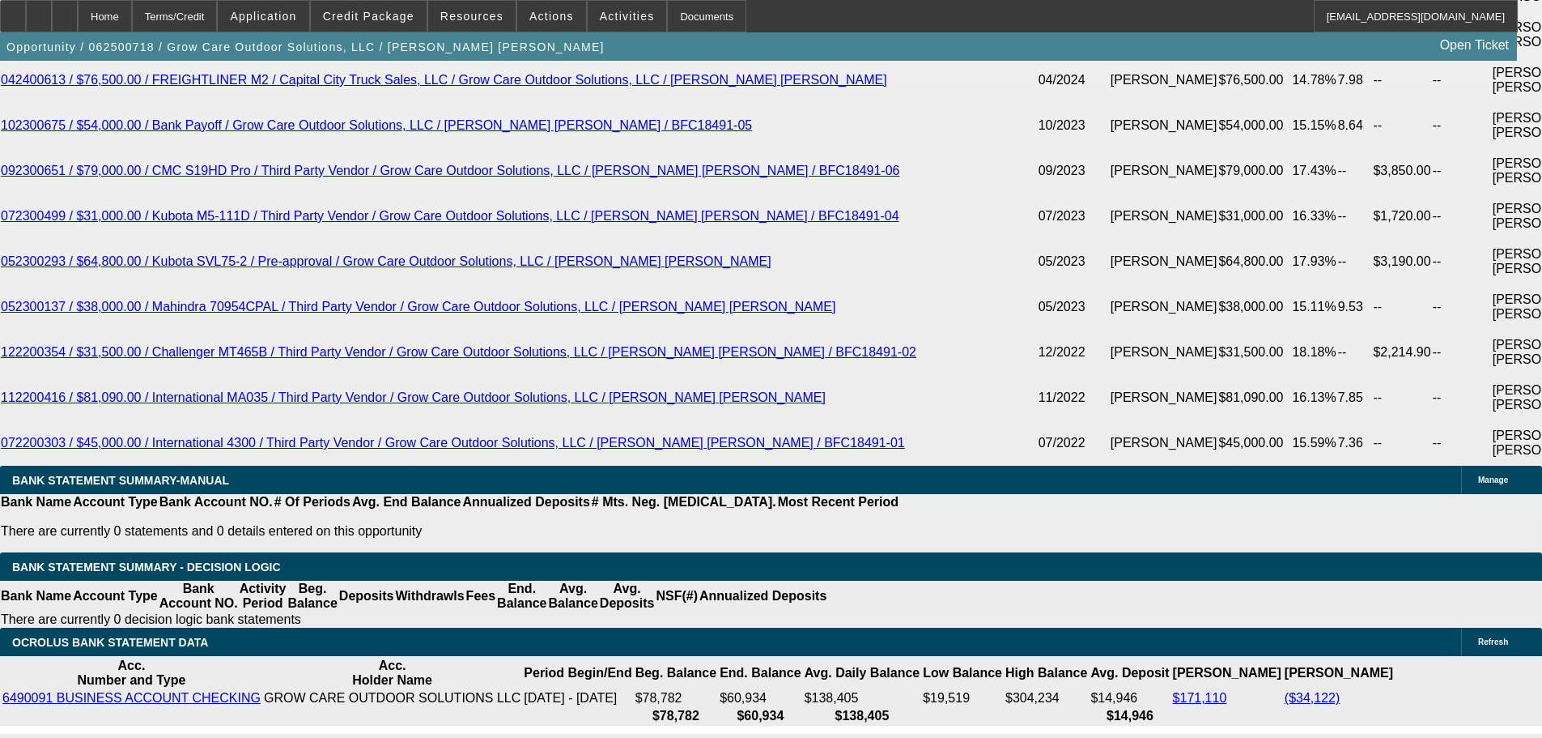
scroll to position [162, 0]
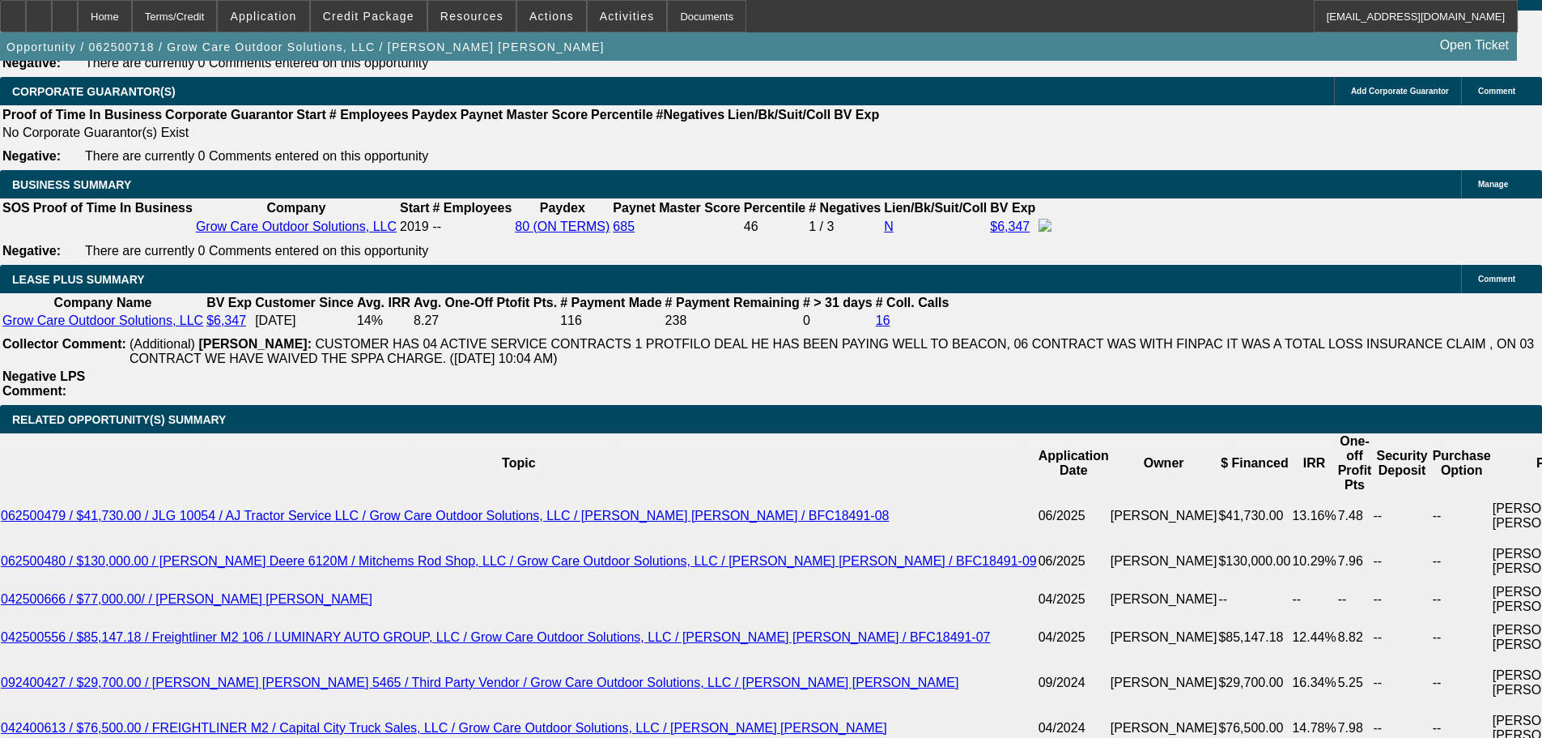
scroll to position [3077, 0]
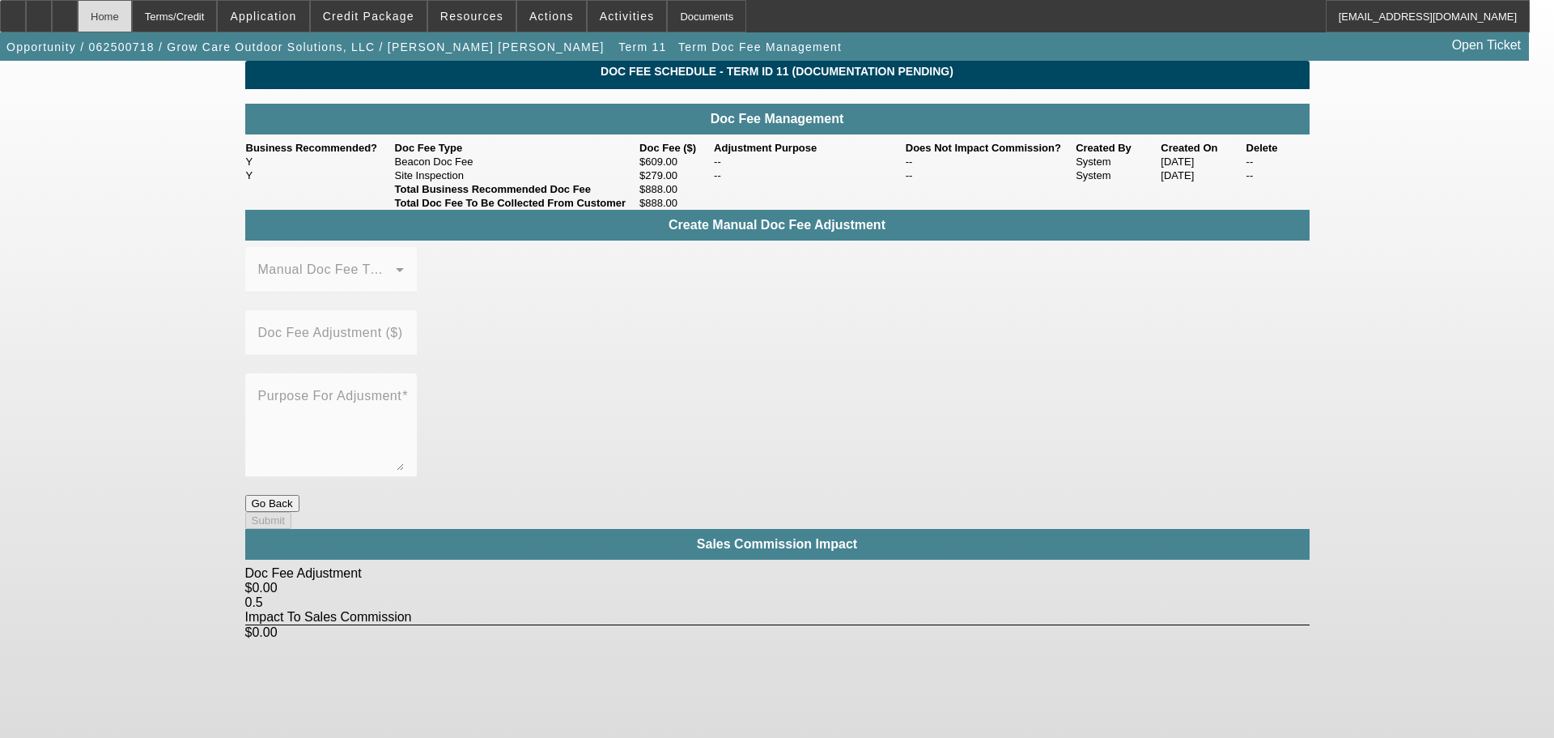
click at [132, 12] on div "Home" at bounding box center [105, 16] width 54 height 32
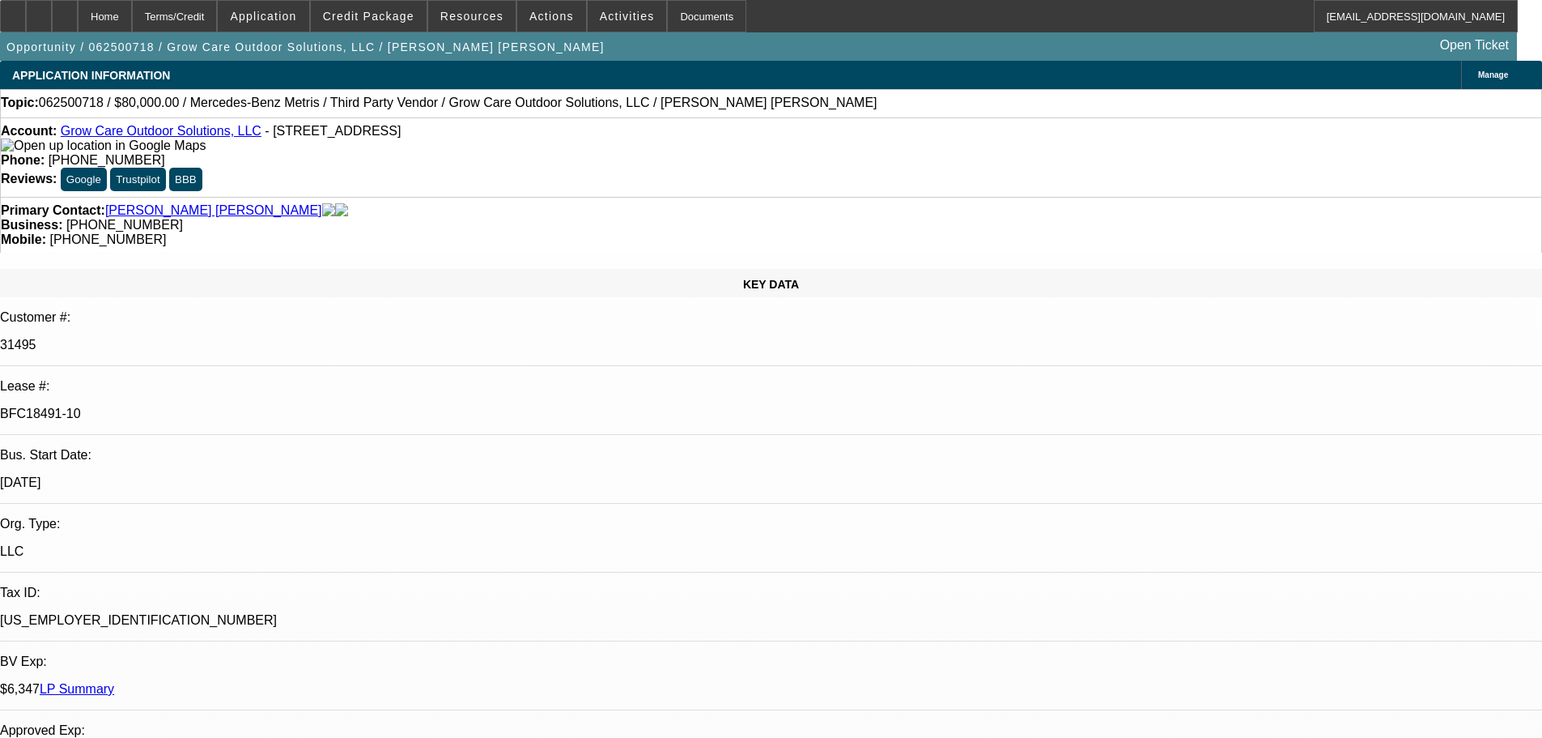
select select "0"
select select "6"
select select "0"
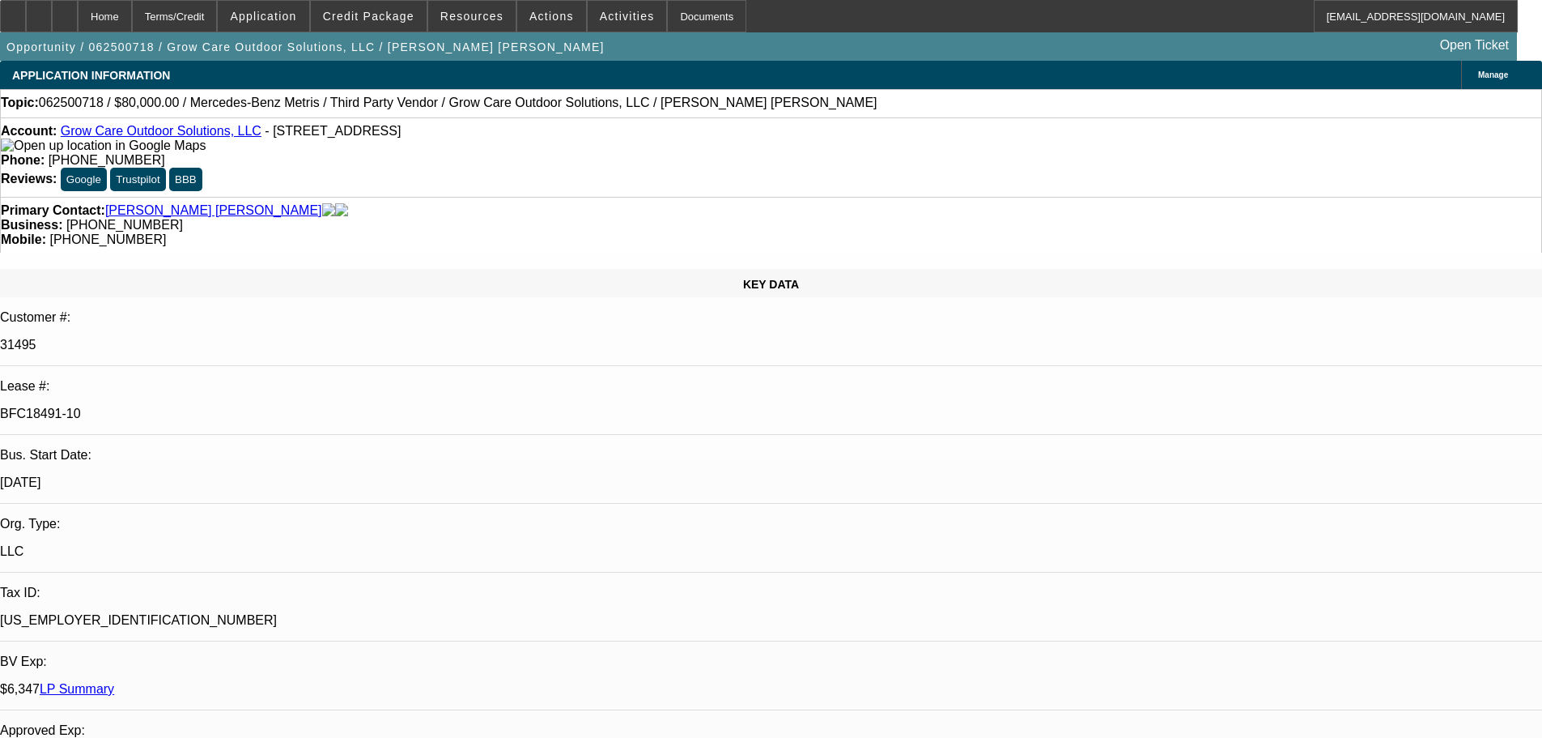
select select "0"
select select "6"
select select "0"
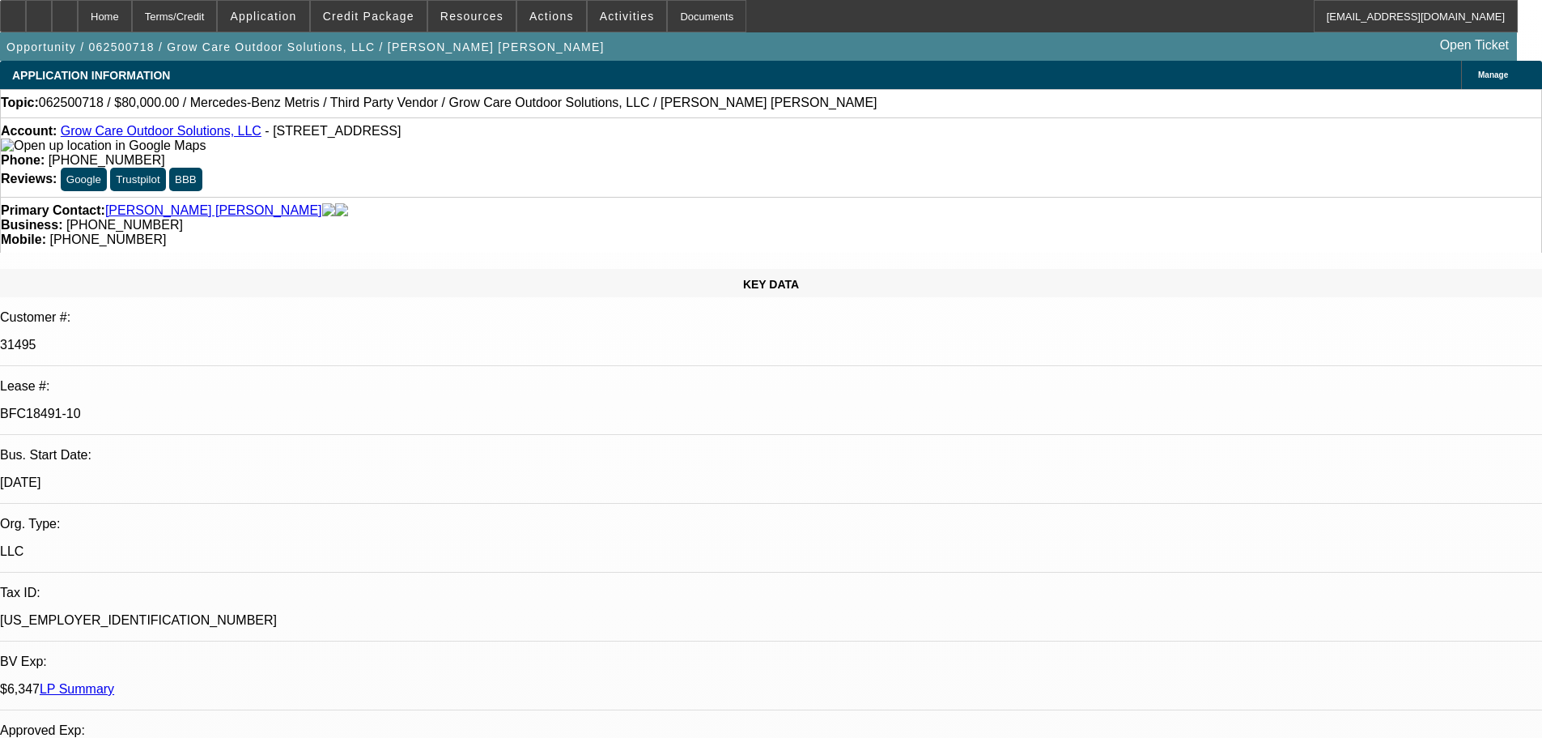
select select "0"
select select "6"
select select "0"
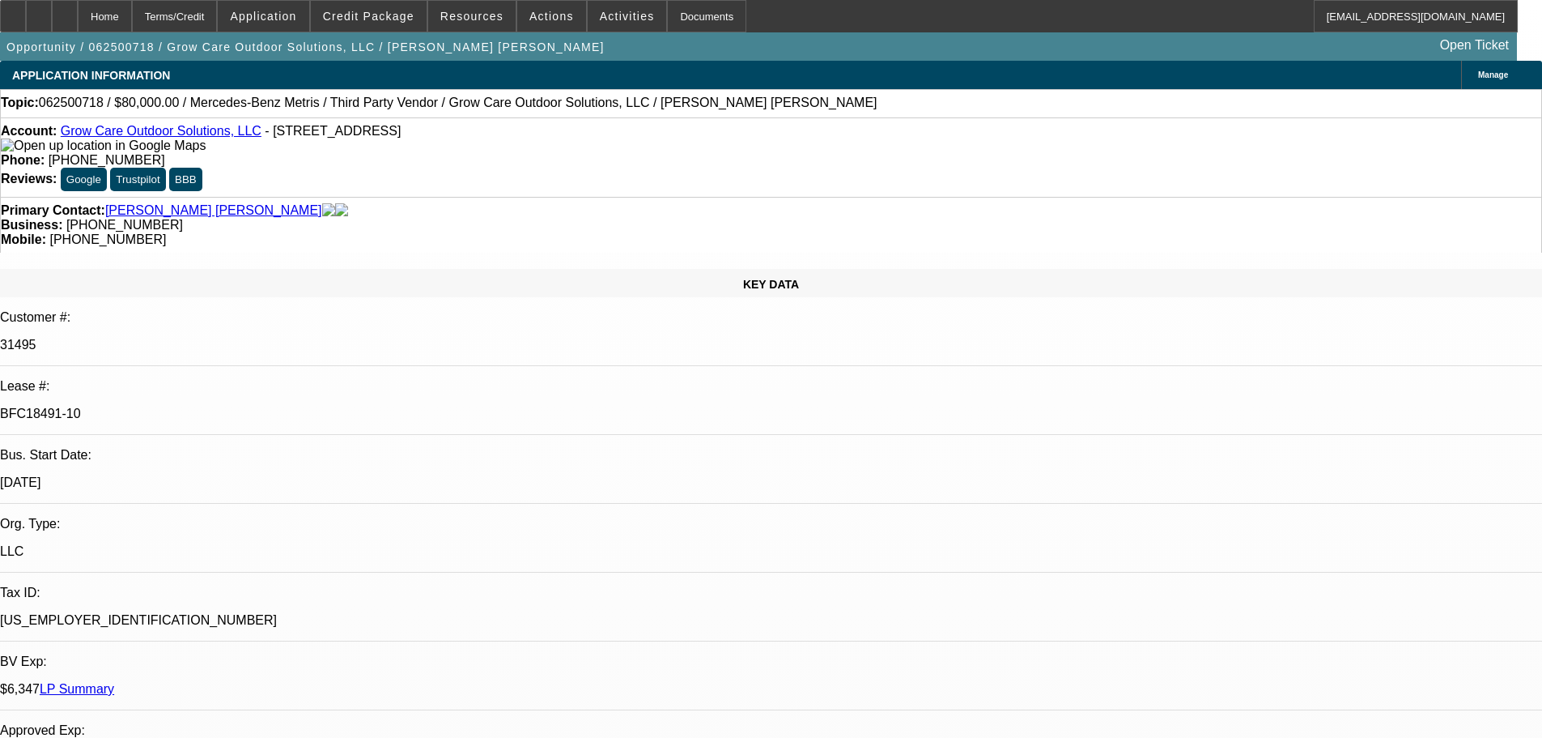
select select "6"
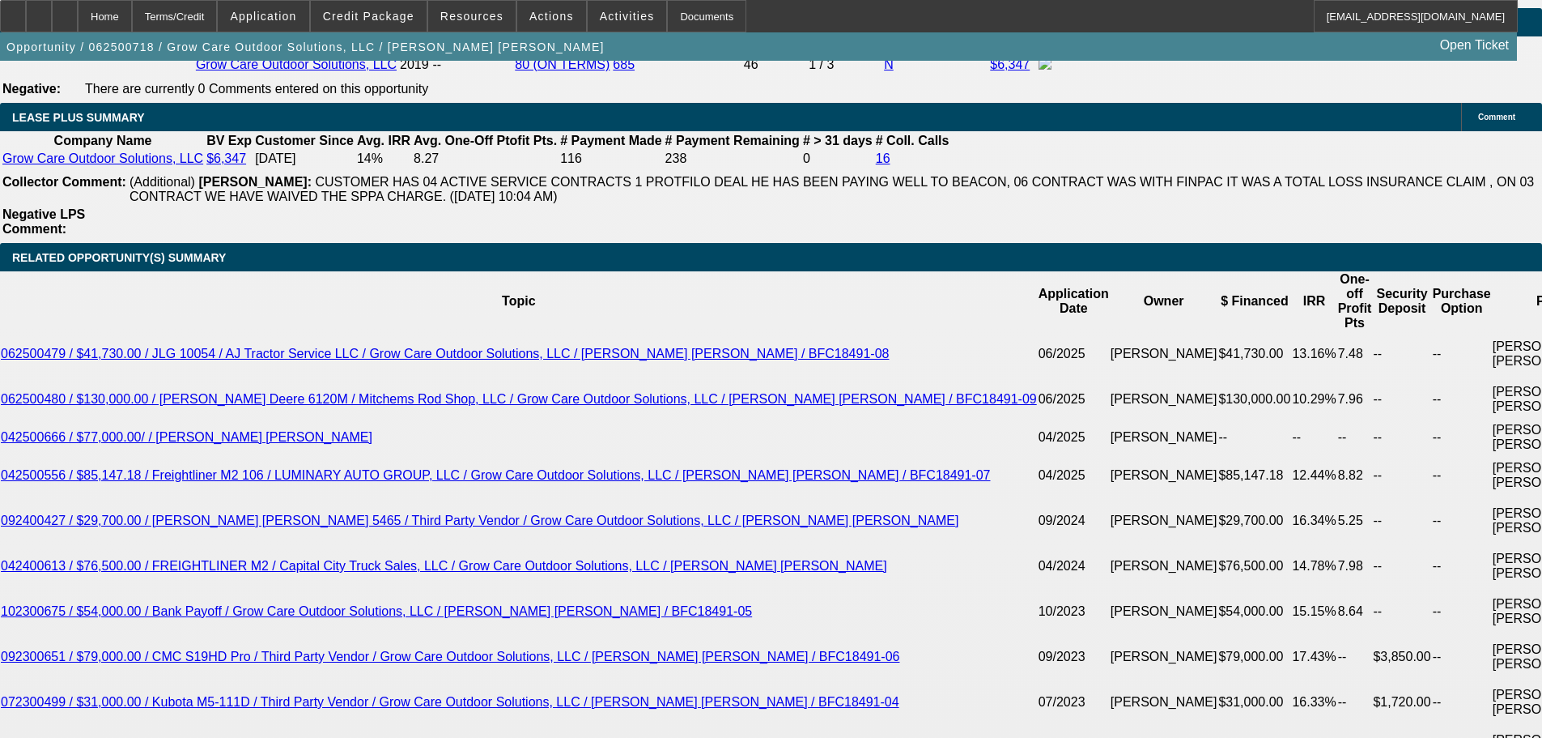
scroll to position [324, 0]
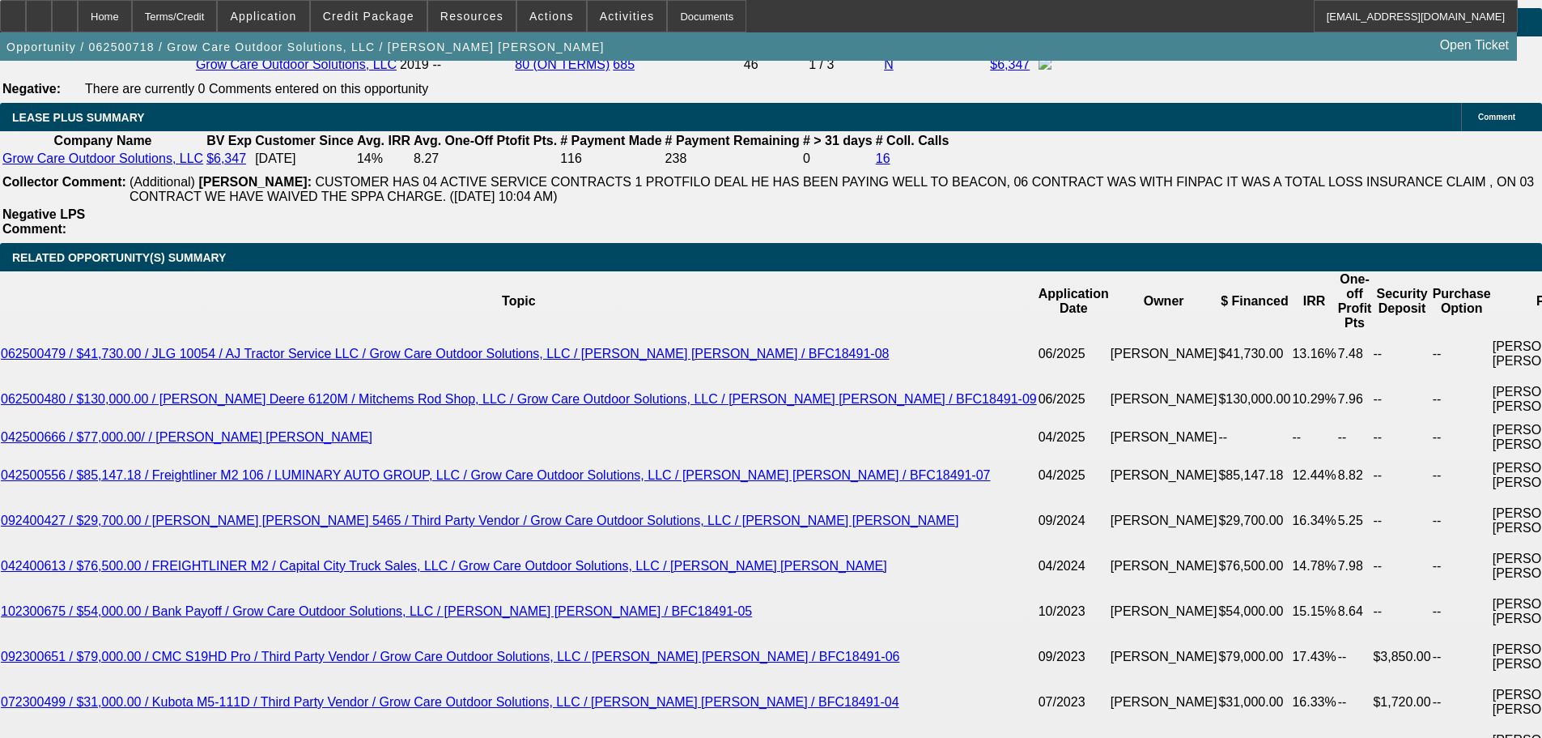
scroll to position [891, 0]
click at [65, 11] on icon at bounding box center [65, 11] width 0 height 0
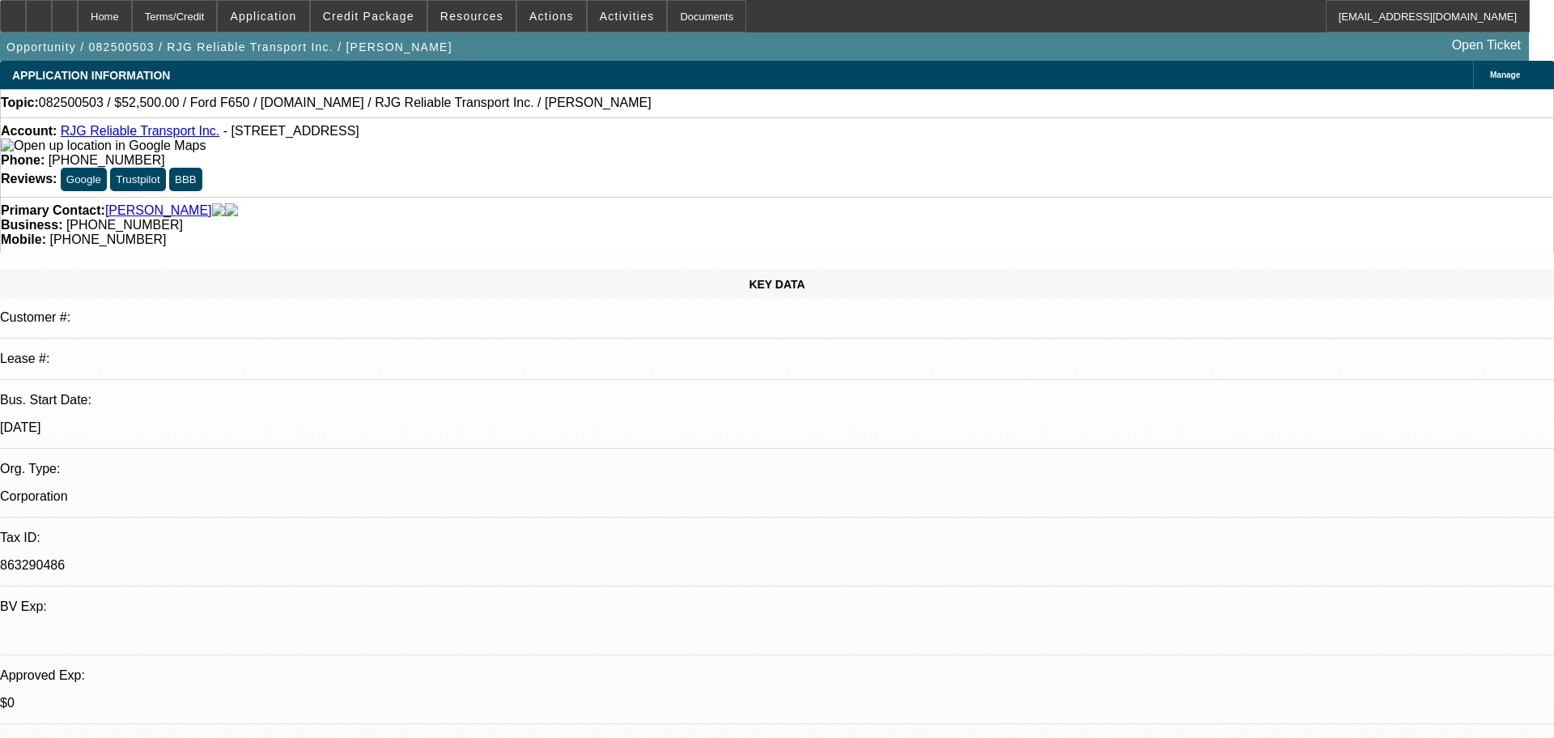
select select "0"
select select "6"
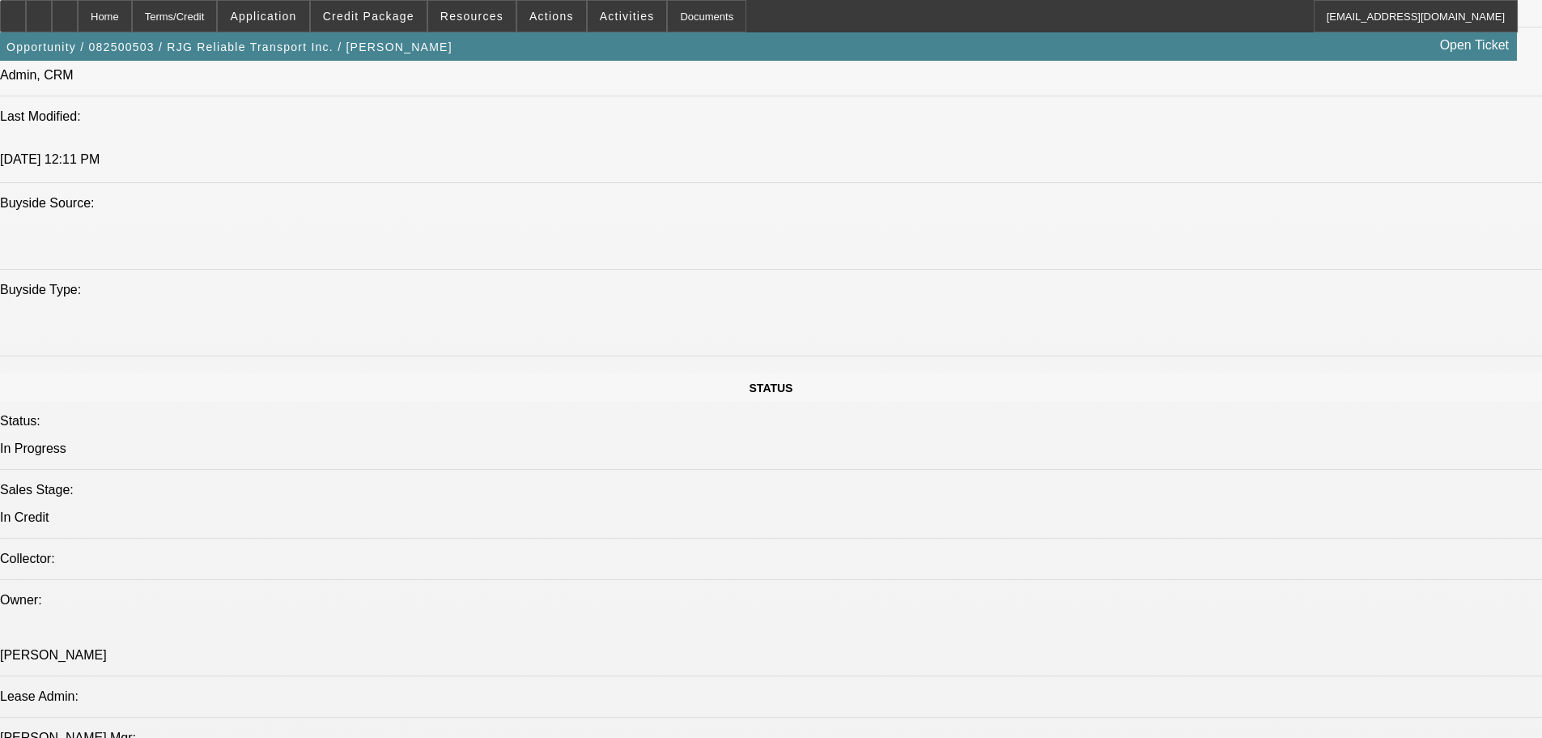
scroll to position [1376, 0]
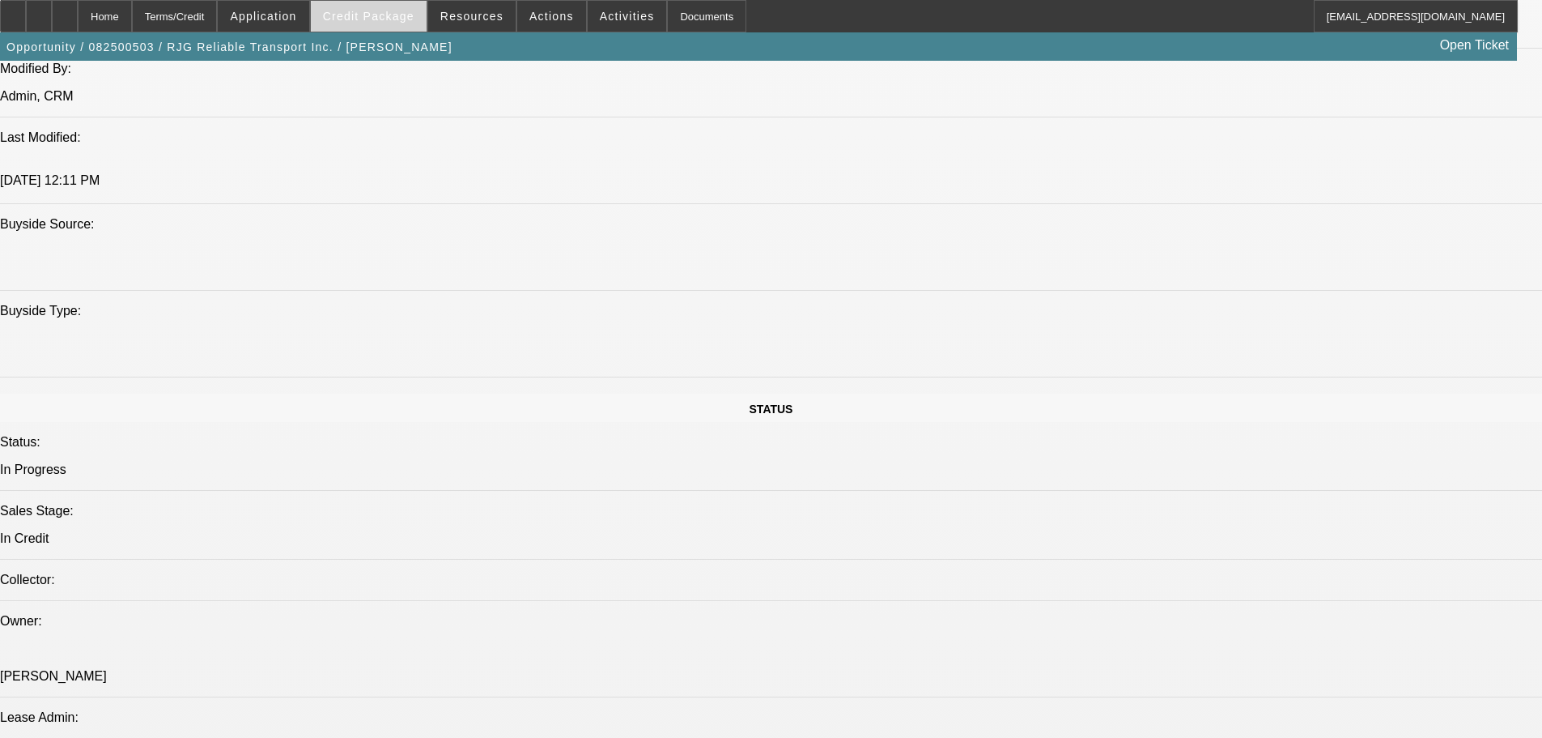
click at [403, 21] on span "Credit Package" at bounding box center [368, 16] width 91 height 13
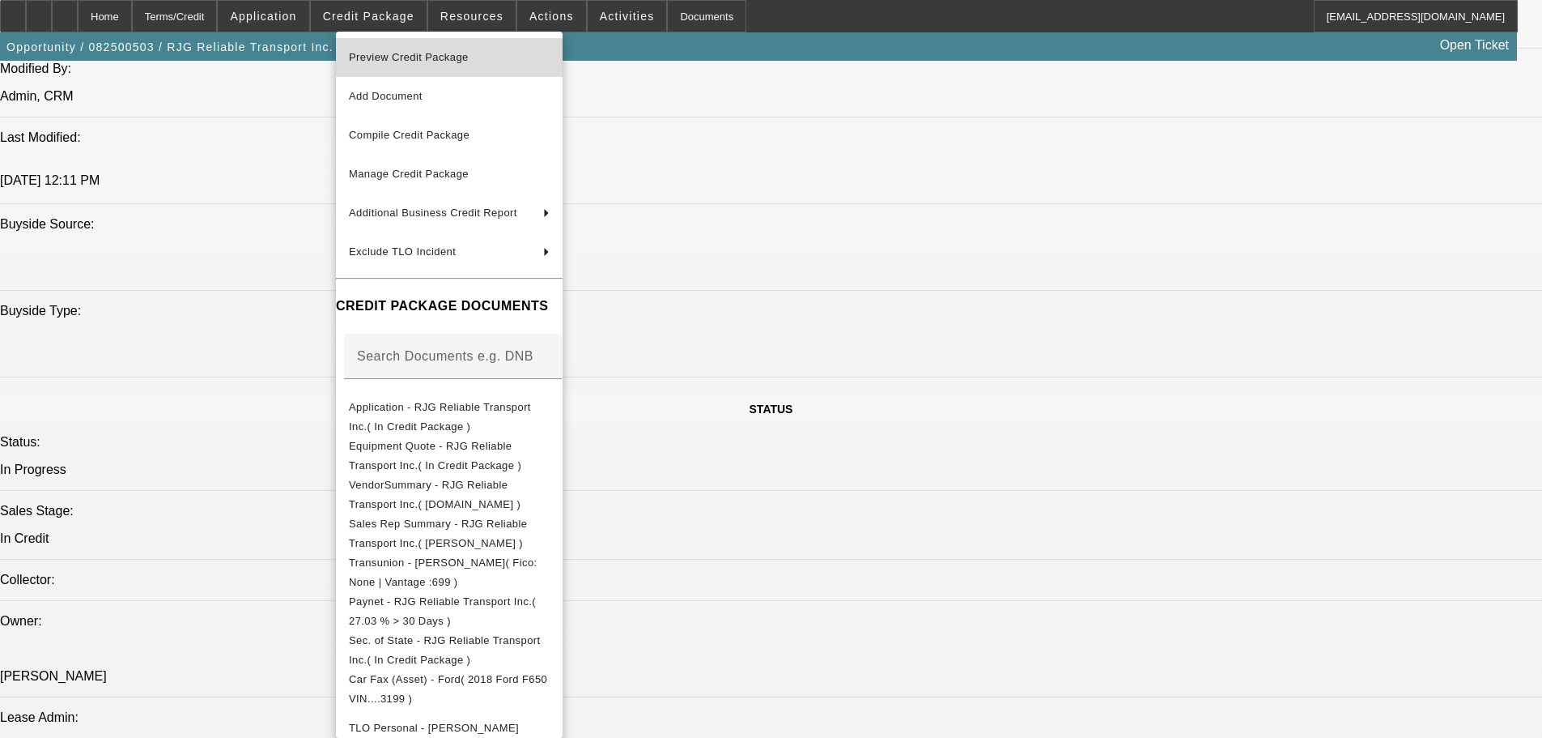
click at [406, 52] on span "Preview Credit Package" at bounding box center [409, 57] width 120 height 12
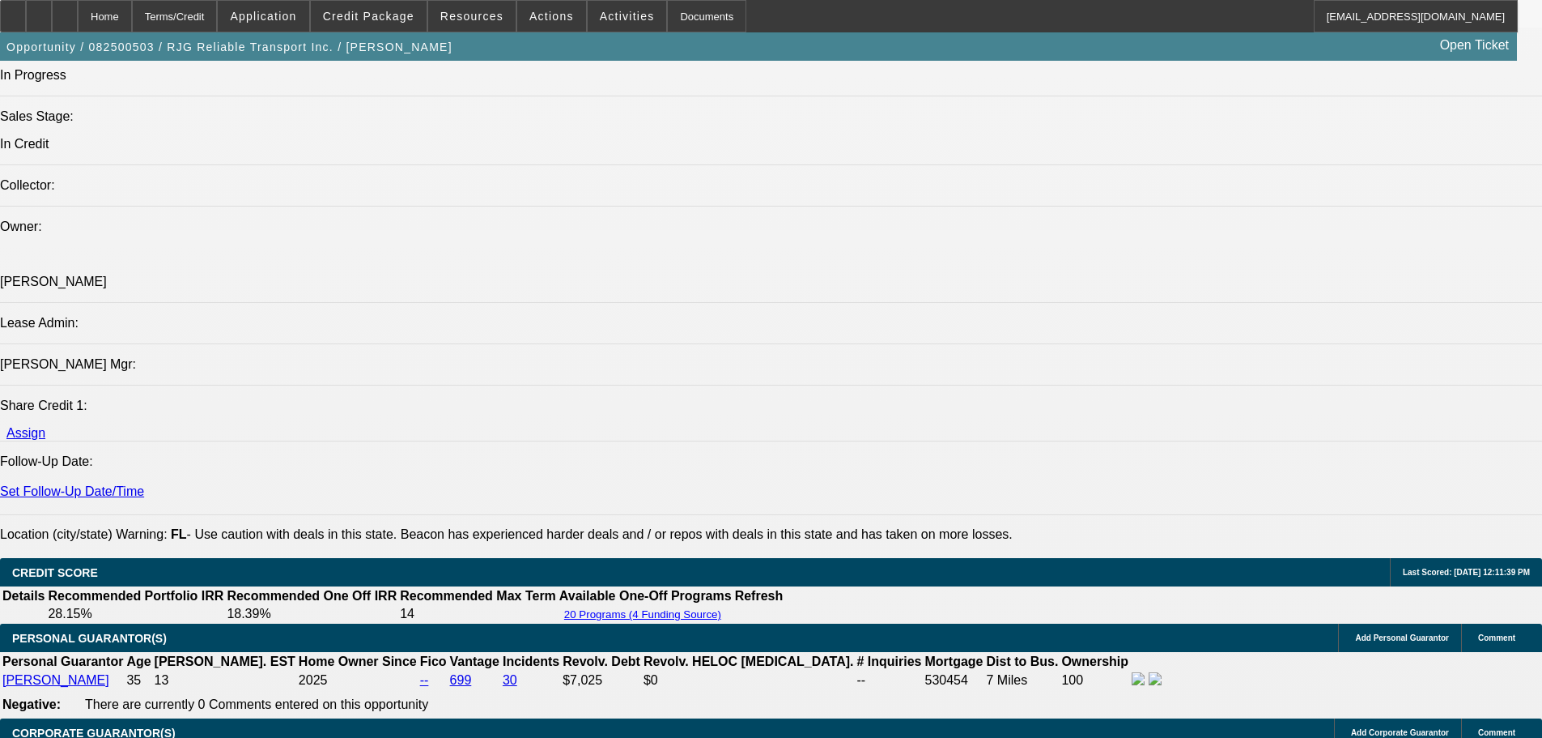
scroll to position [2024, 0]
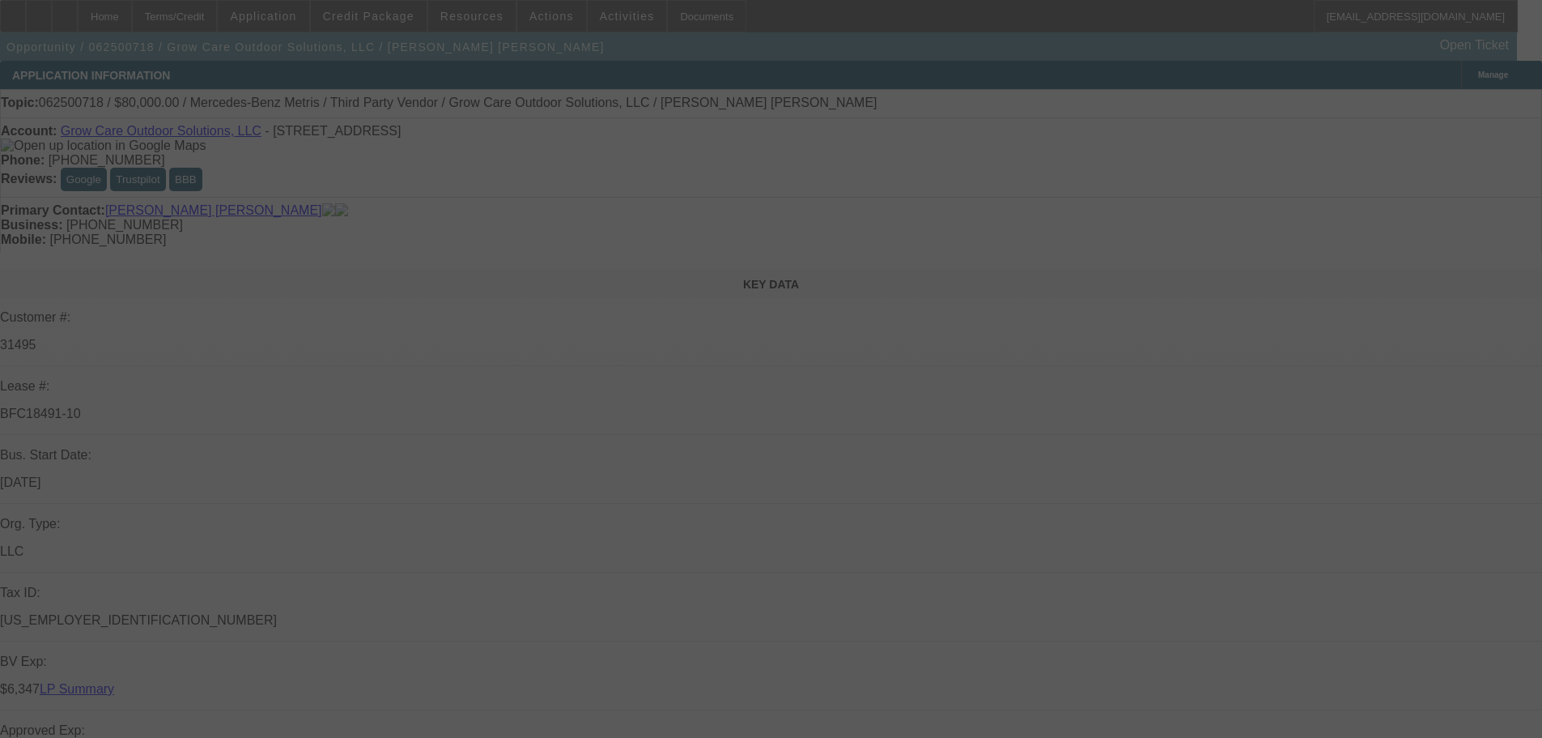
select select "0"
select select "6"
select select "0"
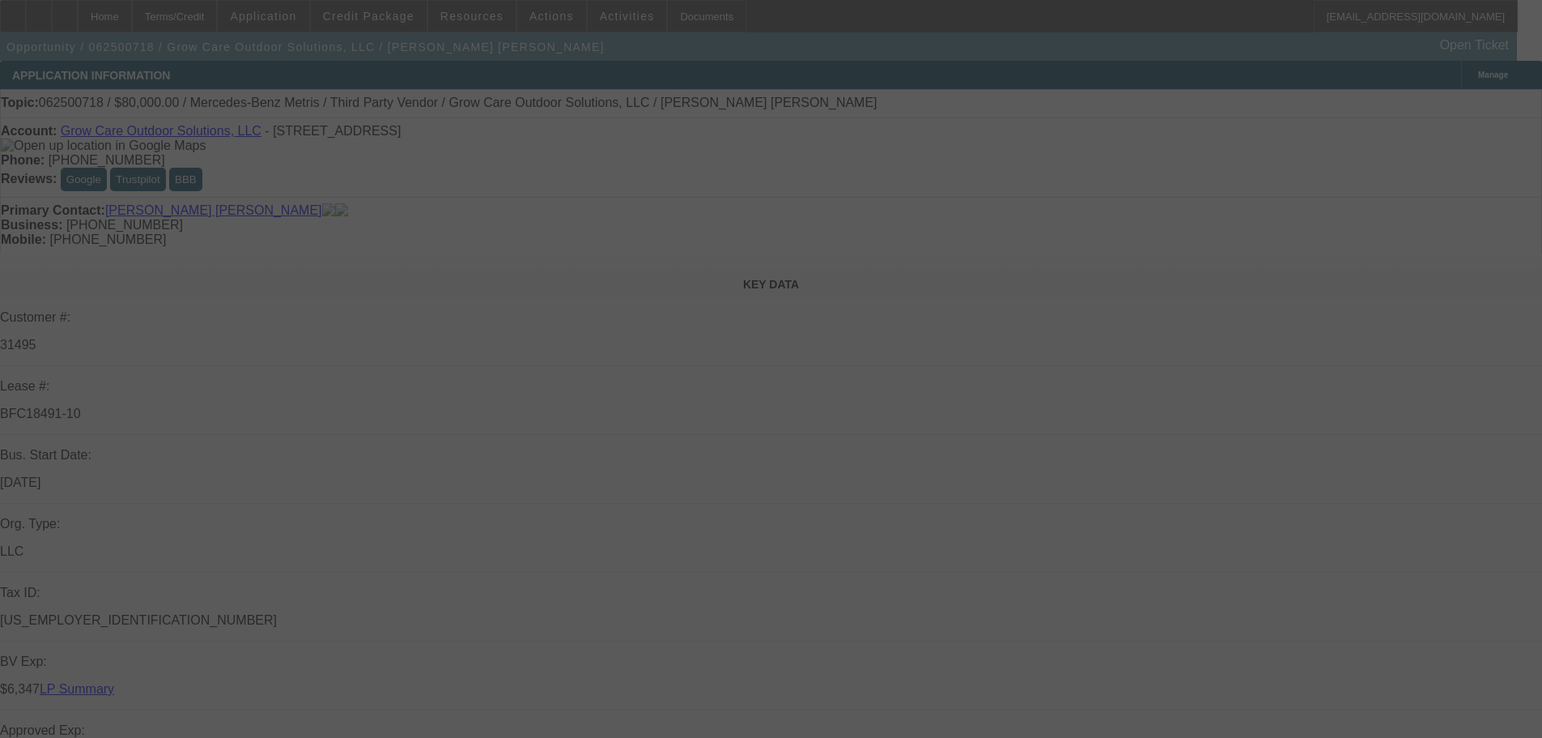
select select "0"
select select "6"
select select "0"
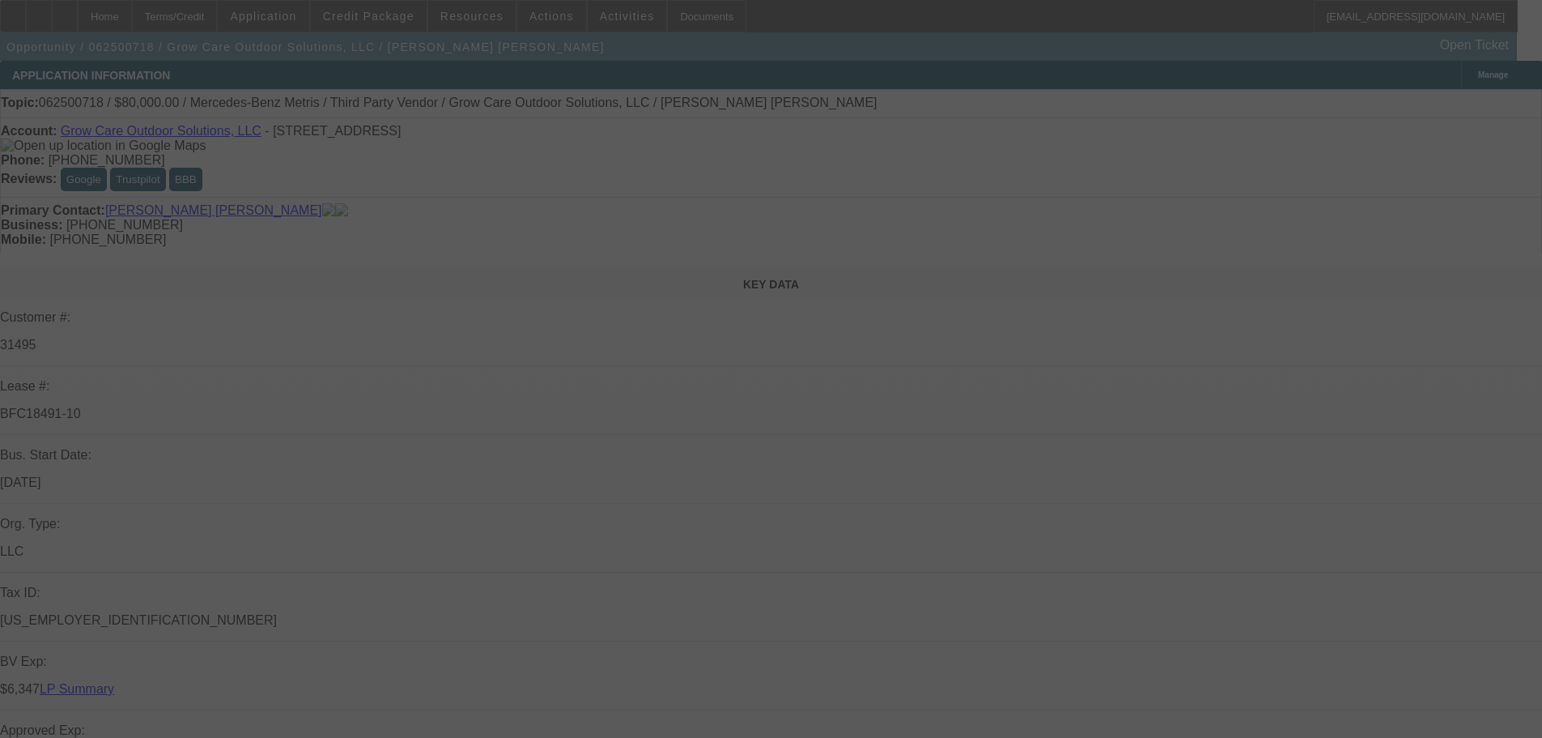
select select "0"
select select "6"
select select "0"
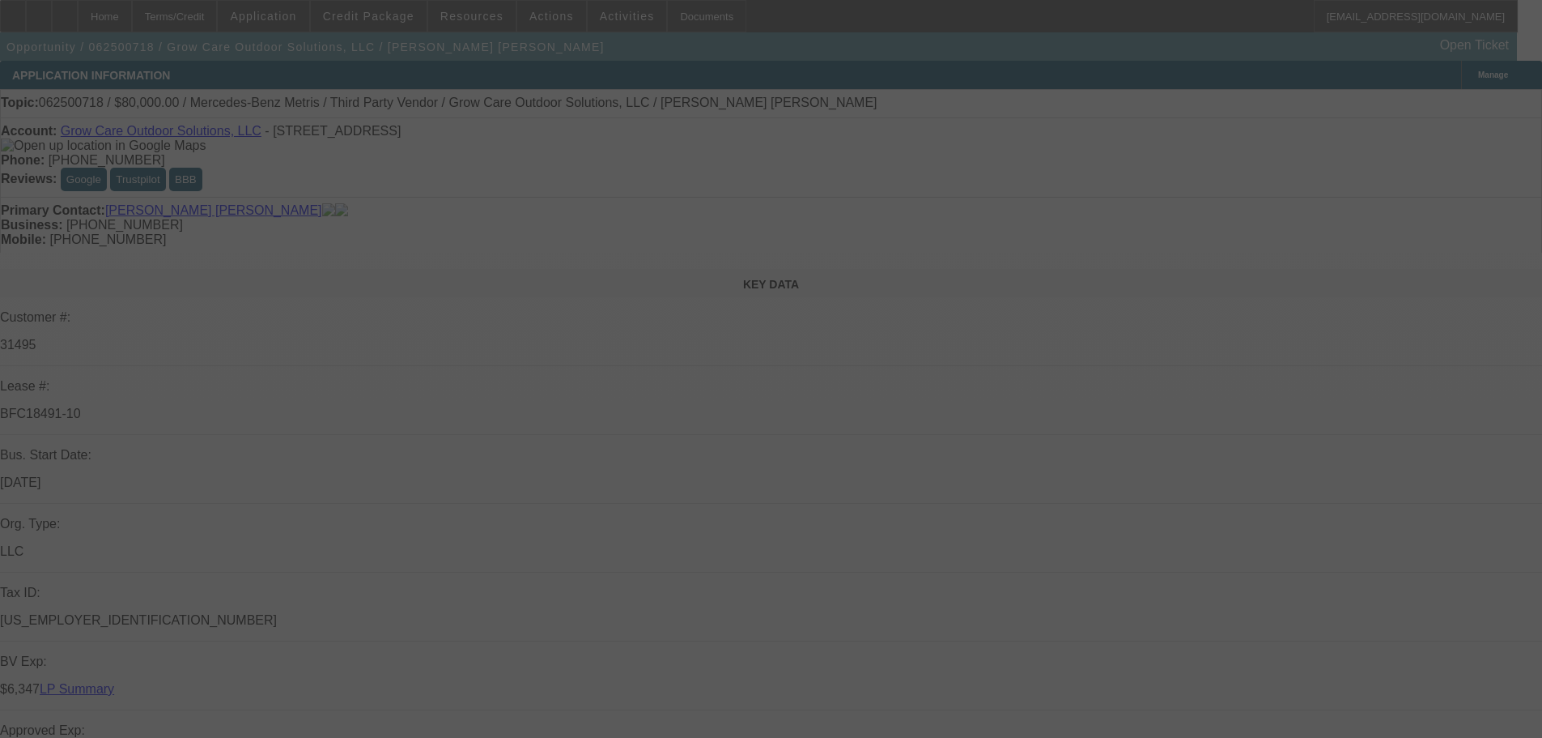
select select "6"
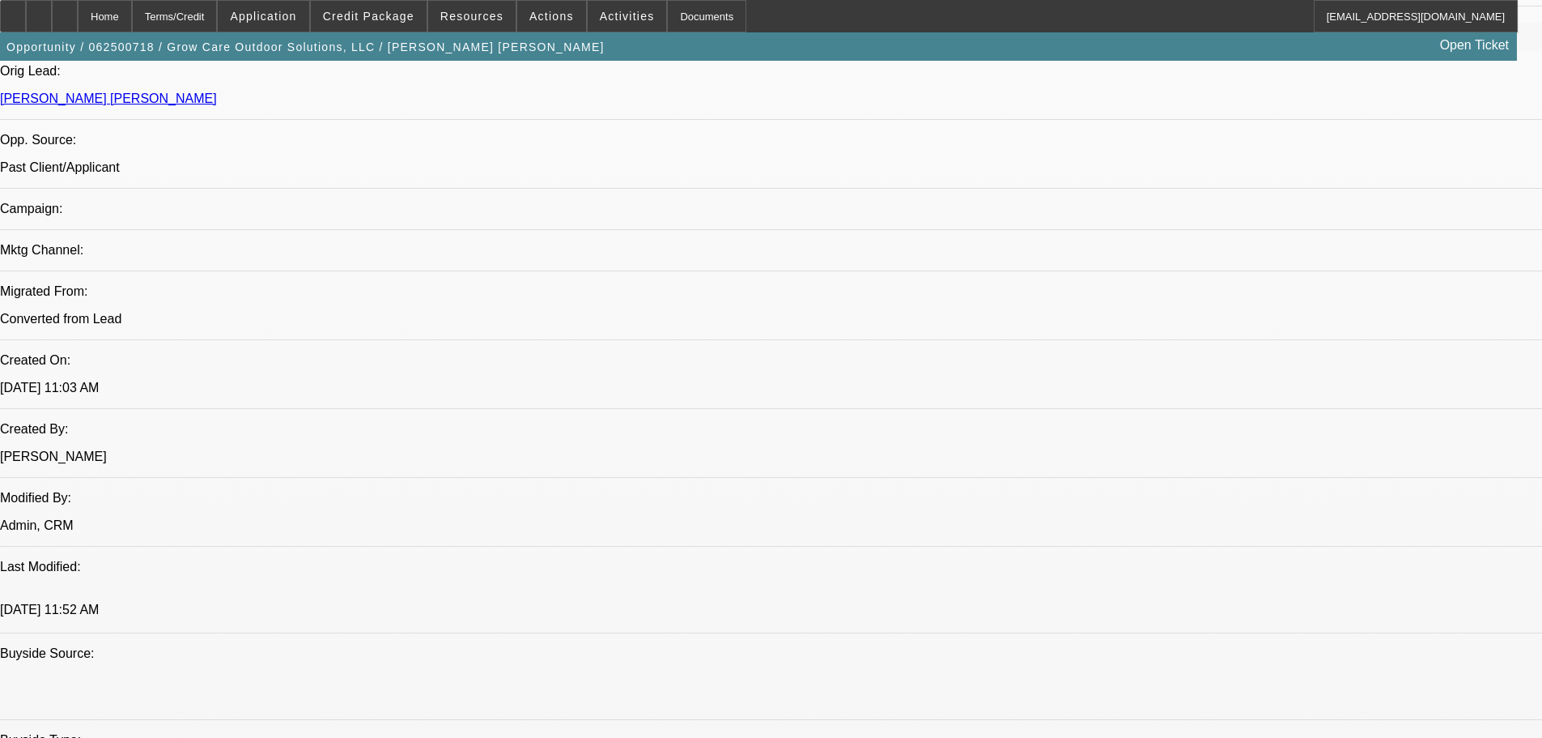
scroll to position [1700, 0]
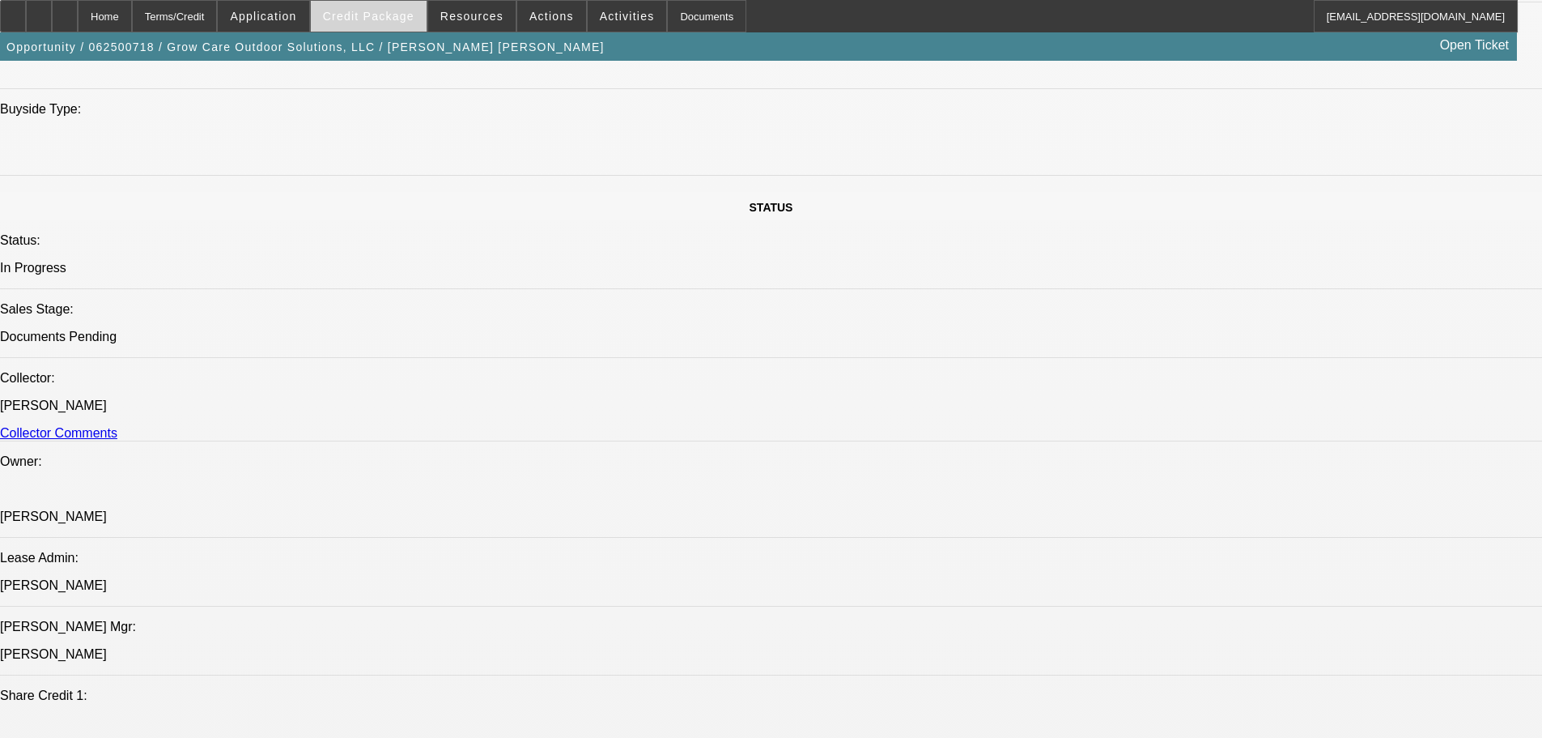
click at [368, 19] on span "Credit Package" at bounding box center [368, 16] width 91 height 13
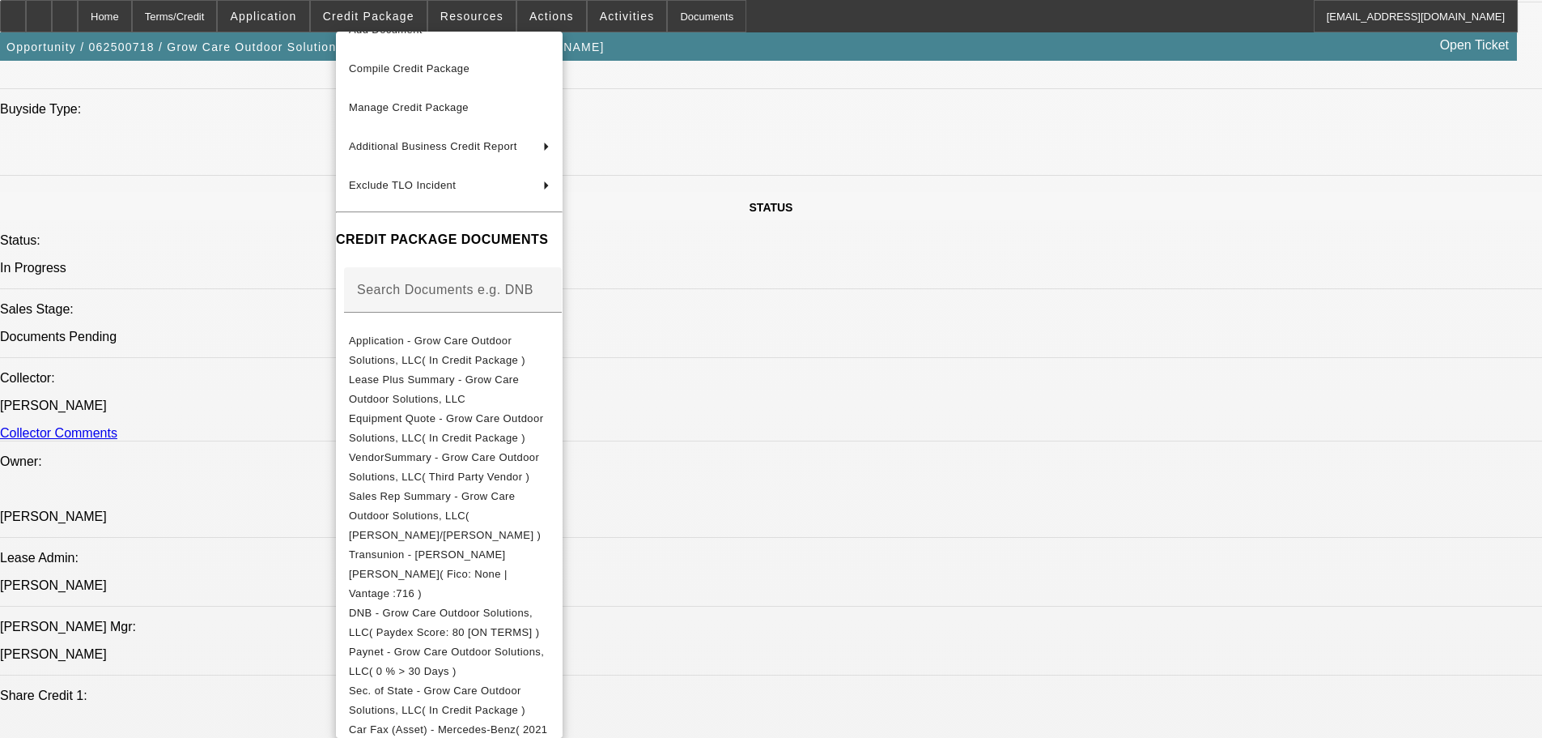
scroll to position [486, 0]
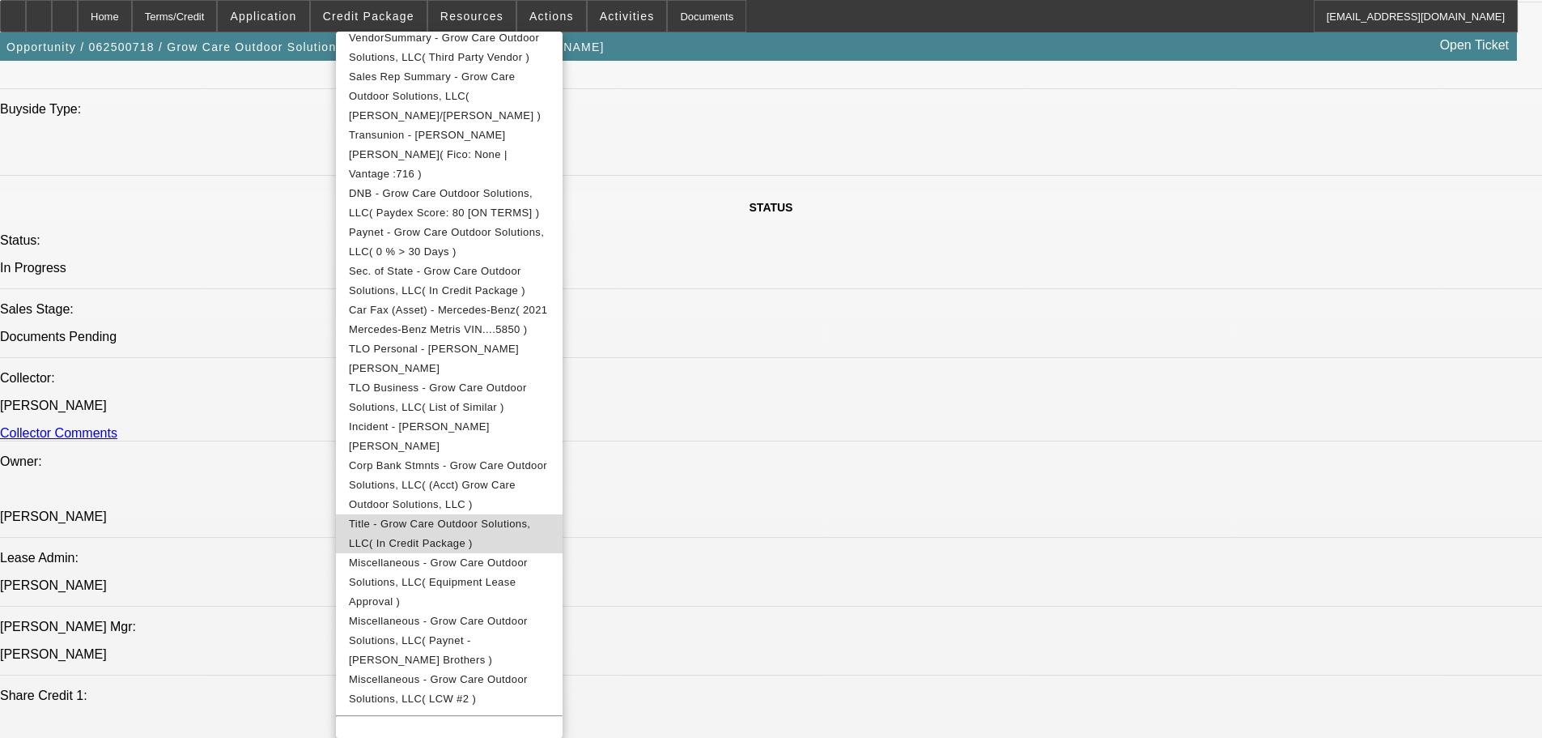
click at [483, 517] on span "Title - Grow Care Outdoor Solutions, LLC( In Credit Package )" at bounding box center [439, 533] width 181 height 32
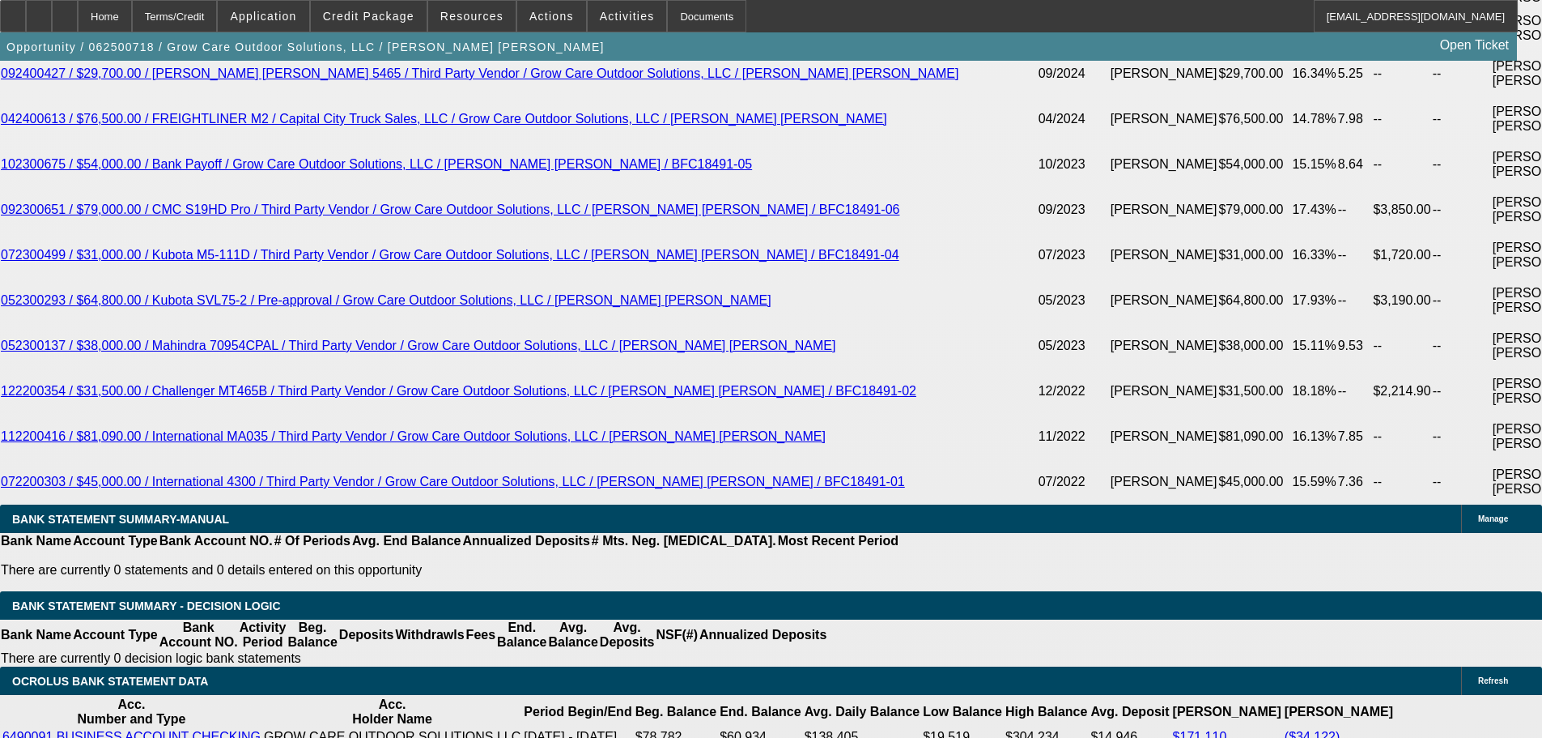
scroll to position [3503, 0]
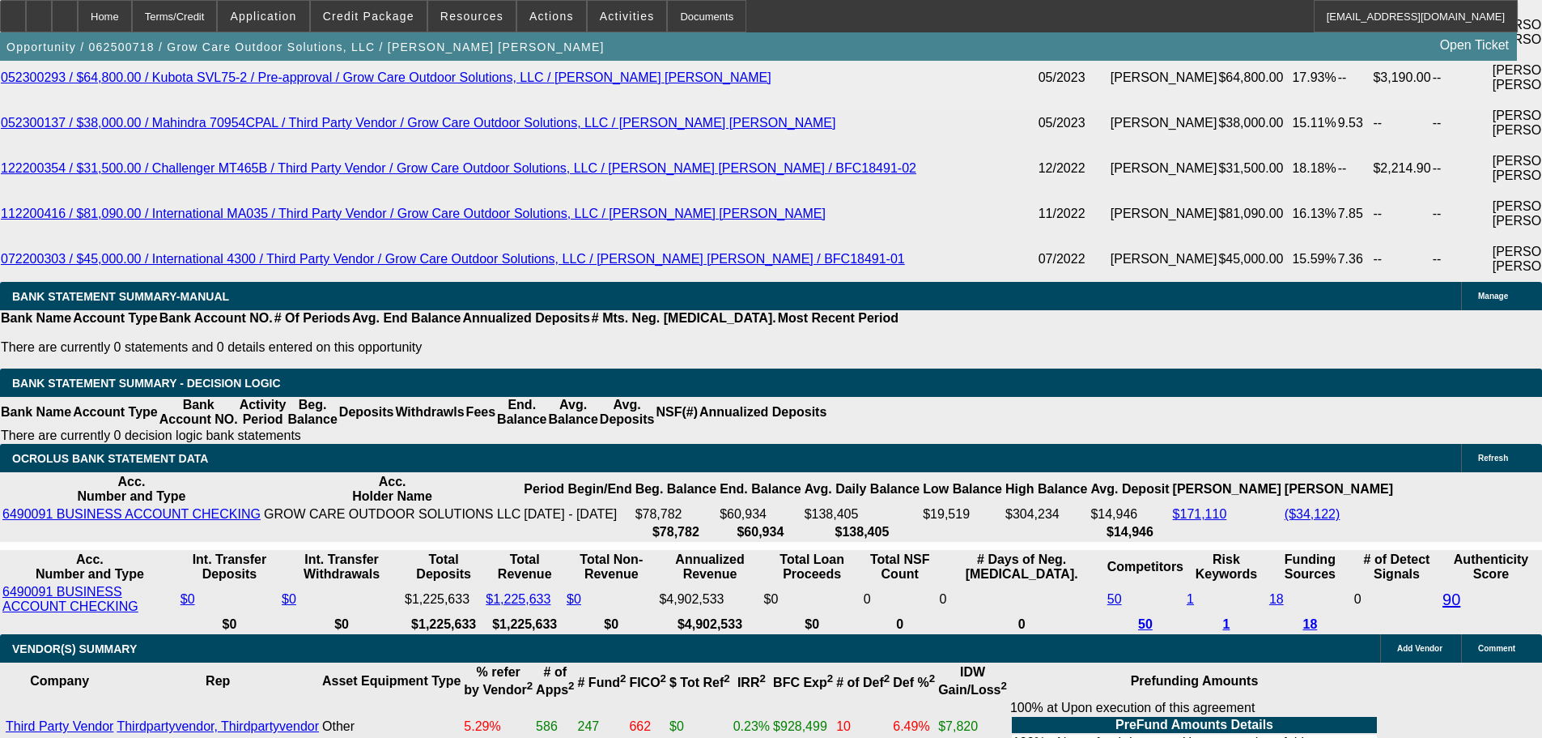
scroll to position [162, 0]
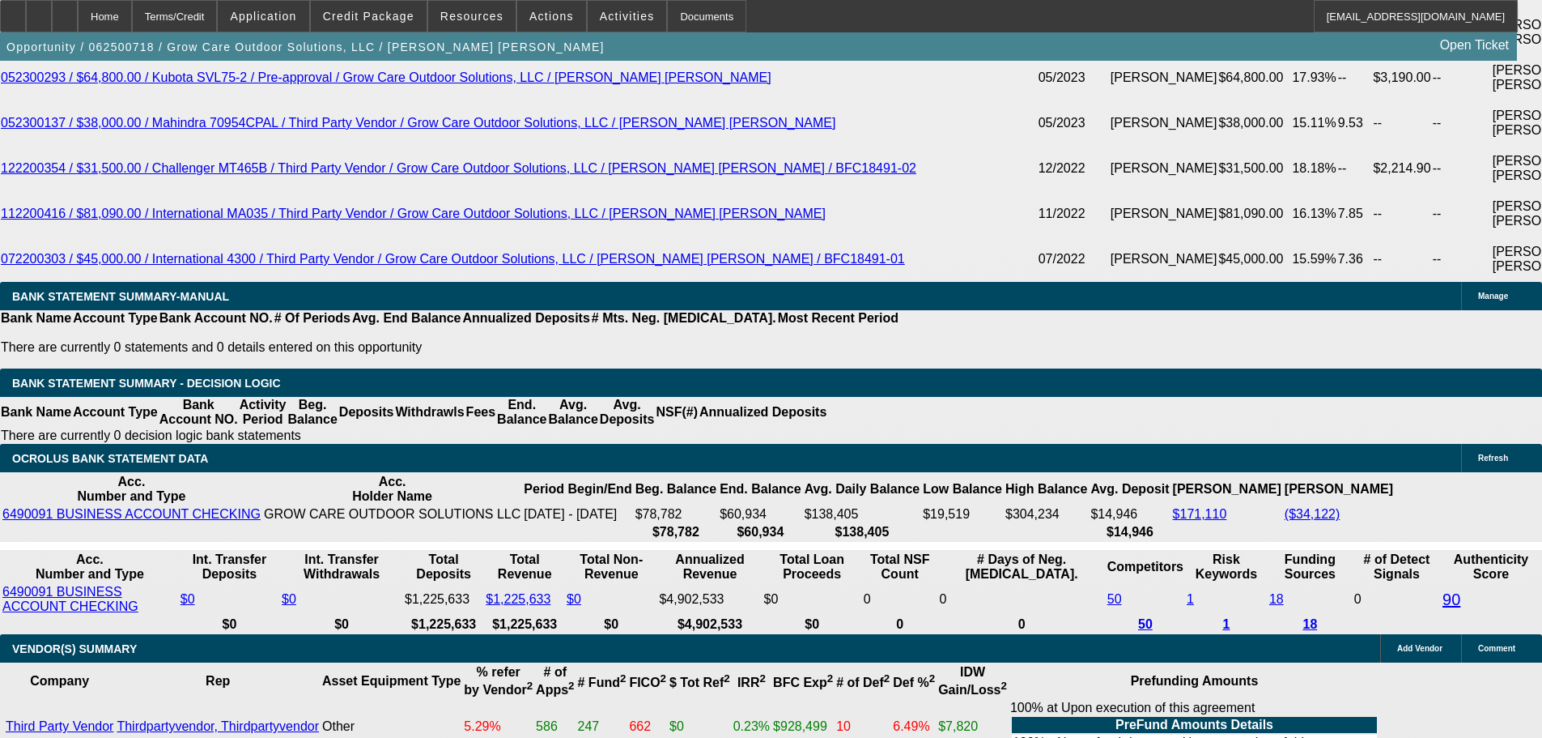
scroll to position [0, 0]
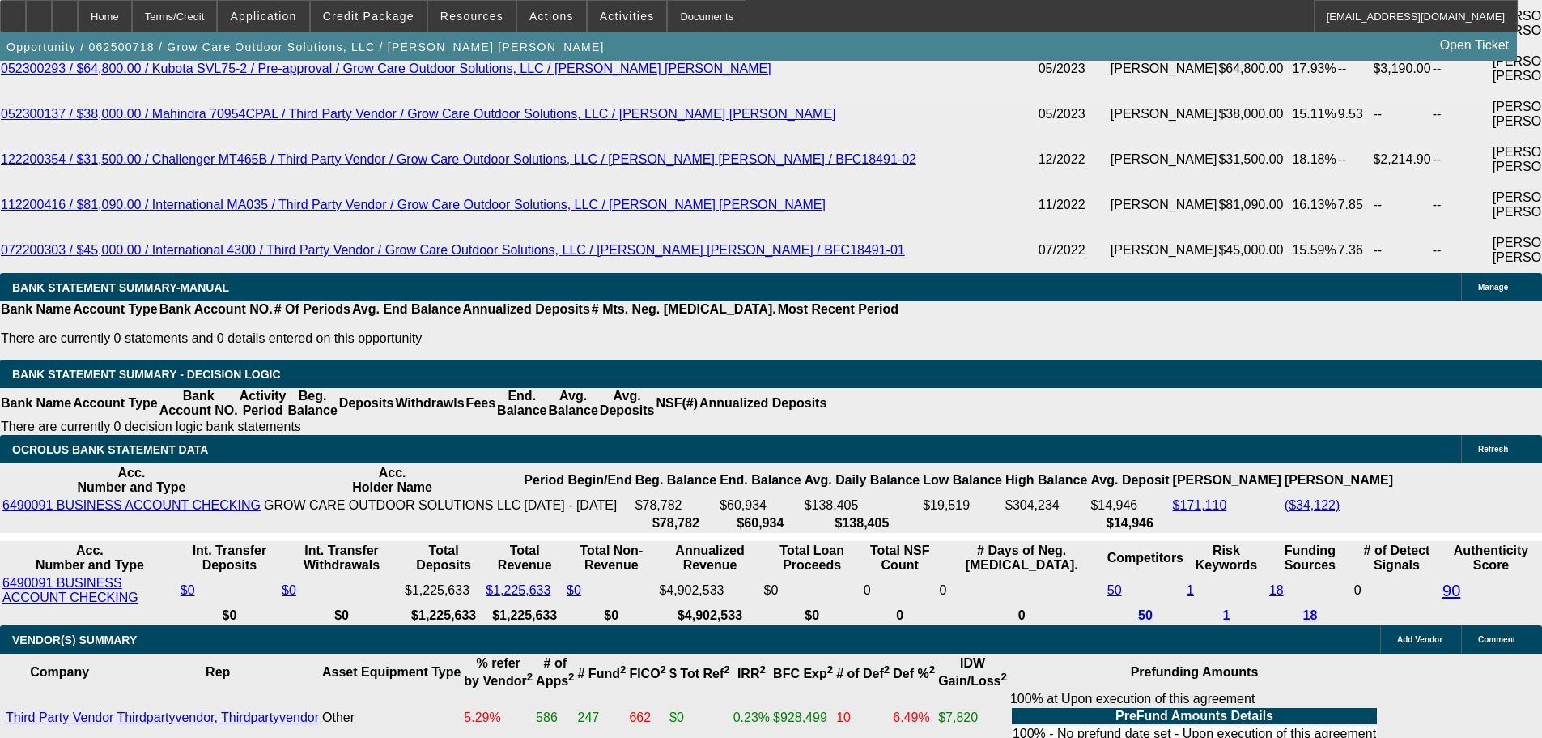
scroll to position [3179, 0]
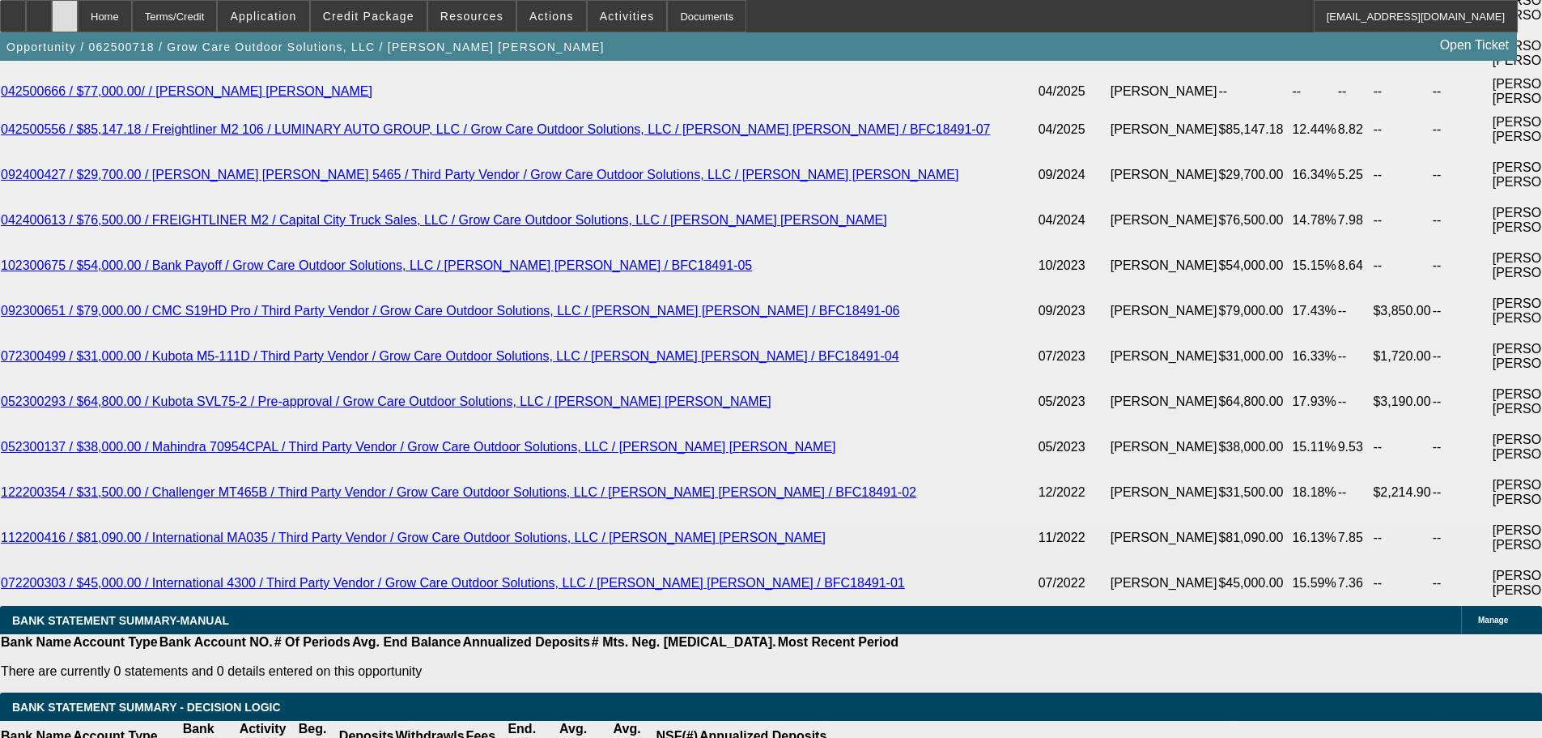
drag, startPoint x: 106, startPoint y: 19, endPoint x: 116, endPoint y: 18, distance: 9.7
click at [78, 19] on div at bounding box center [65, 16] width 26 height 32
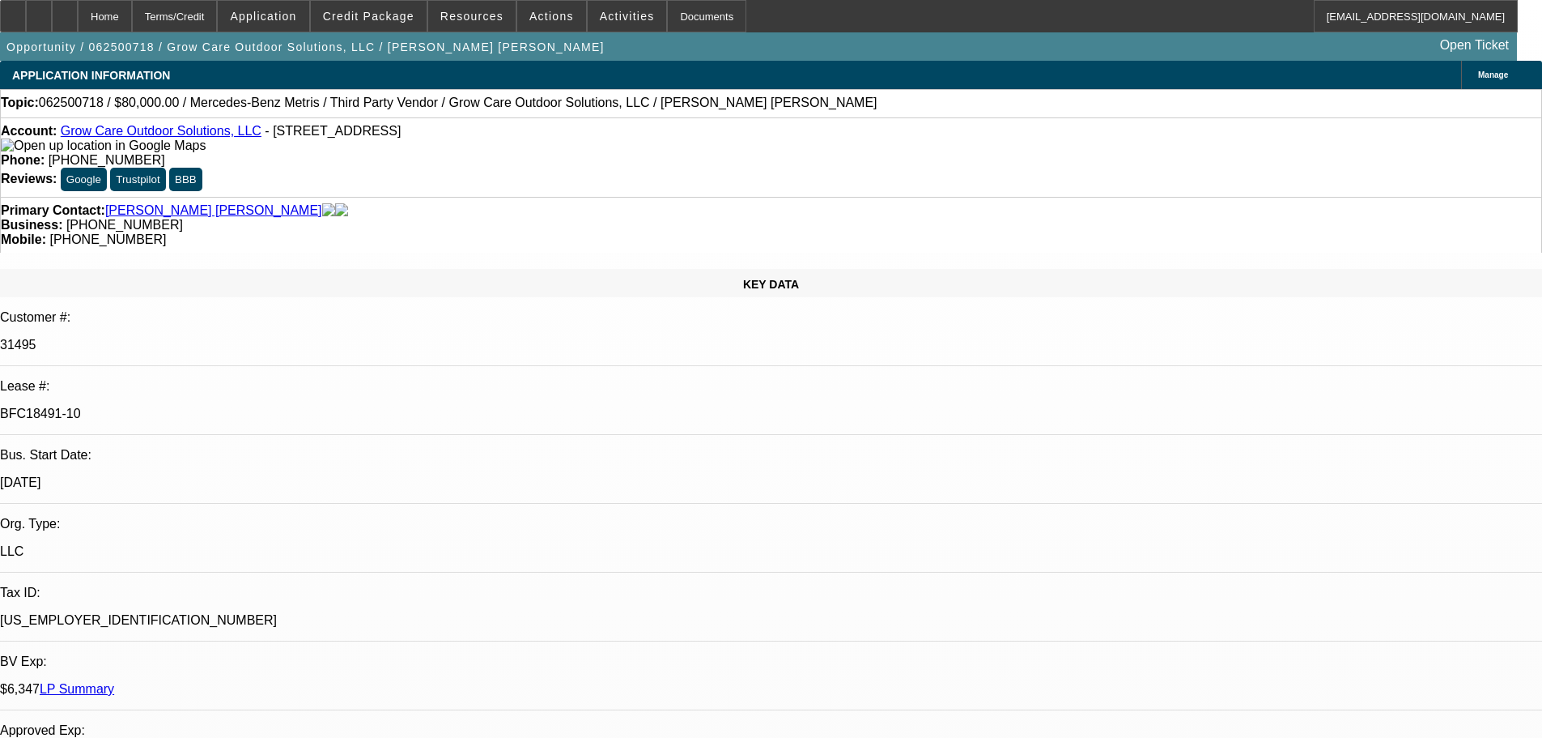
select select "0"
select select "6"
select select "0"
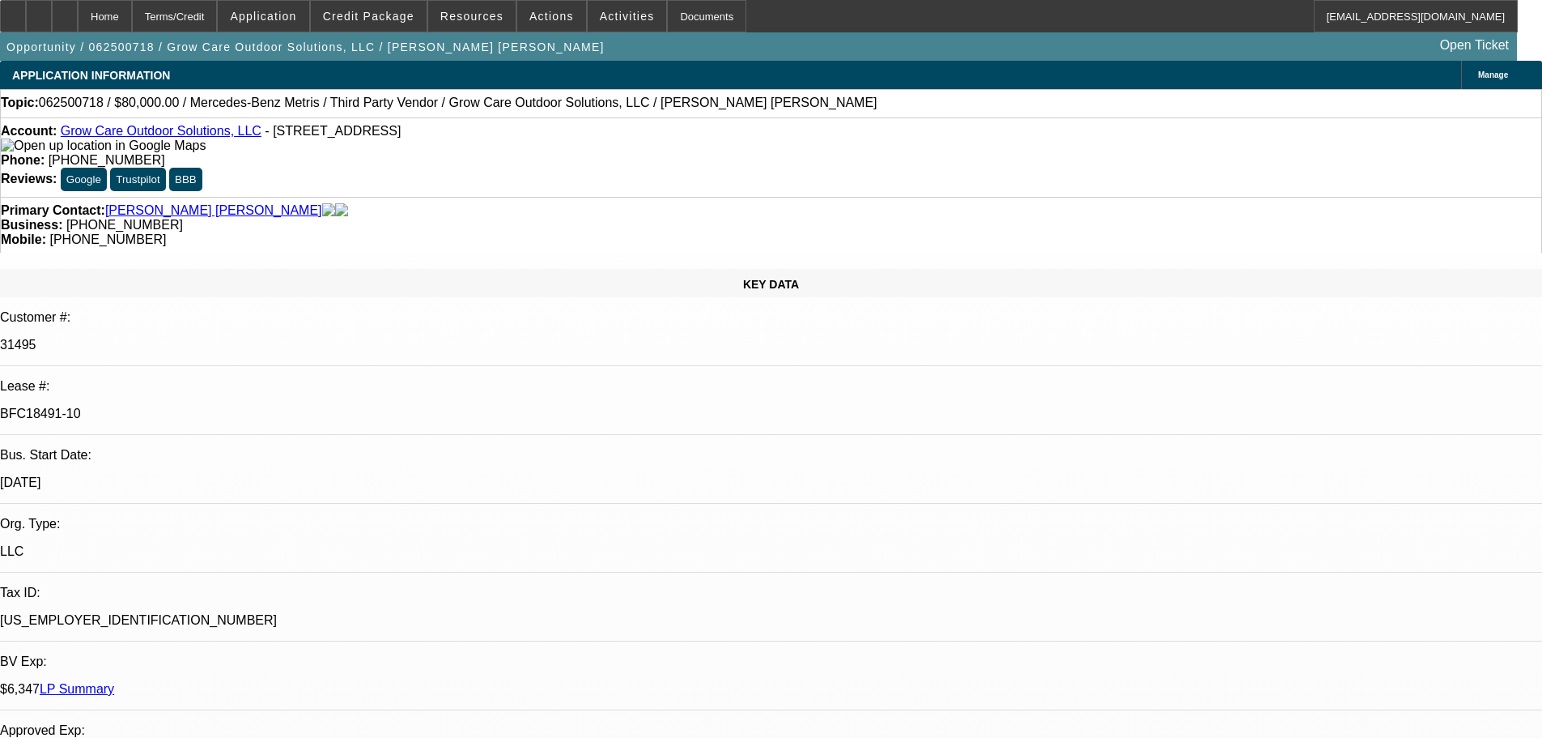
select select "0"
select select "6"
select select "0"
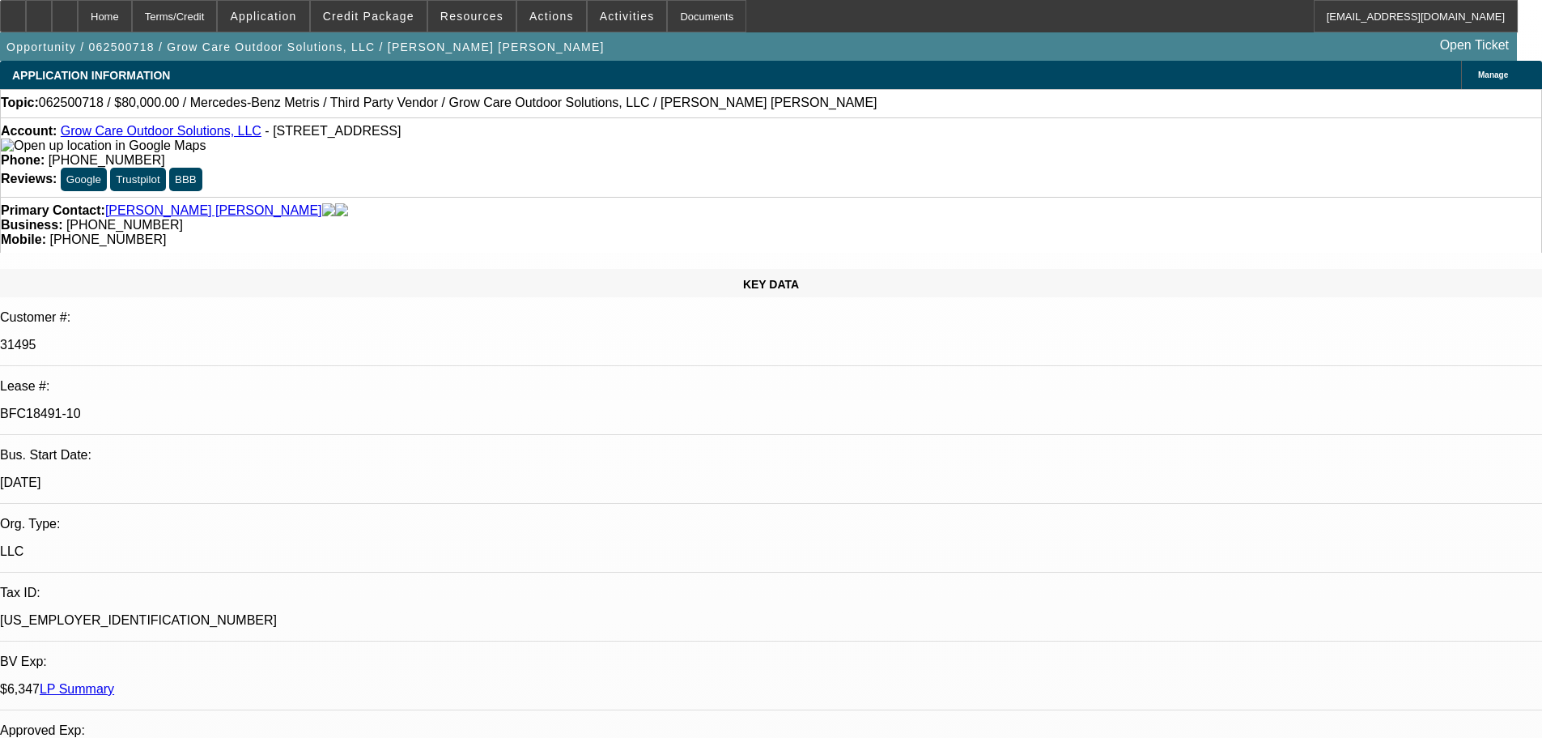
select select "0"
select select "6"
select select "0"
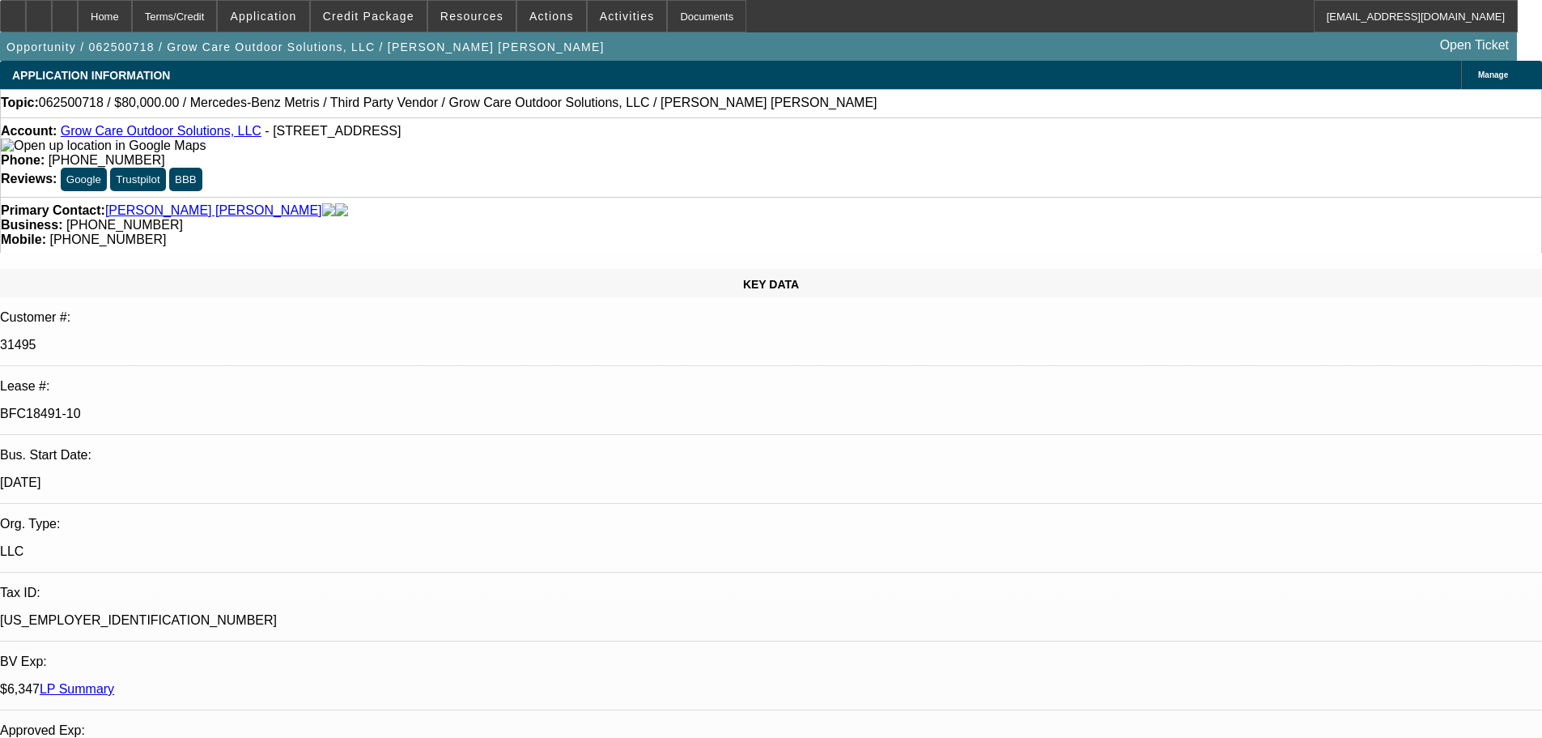
select select "6"
click at [359, 10] on span "Credit Package" at bounding box center [368, 16] width 91 height 13
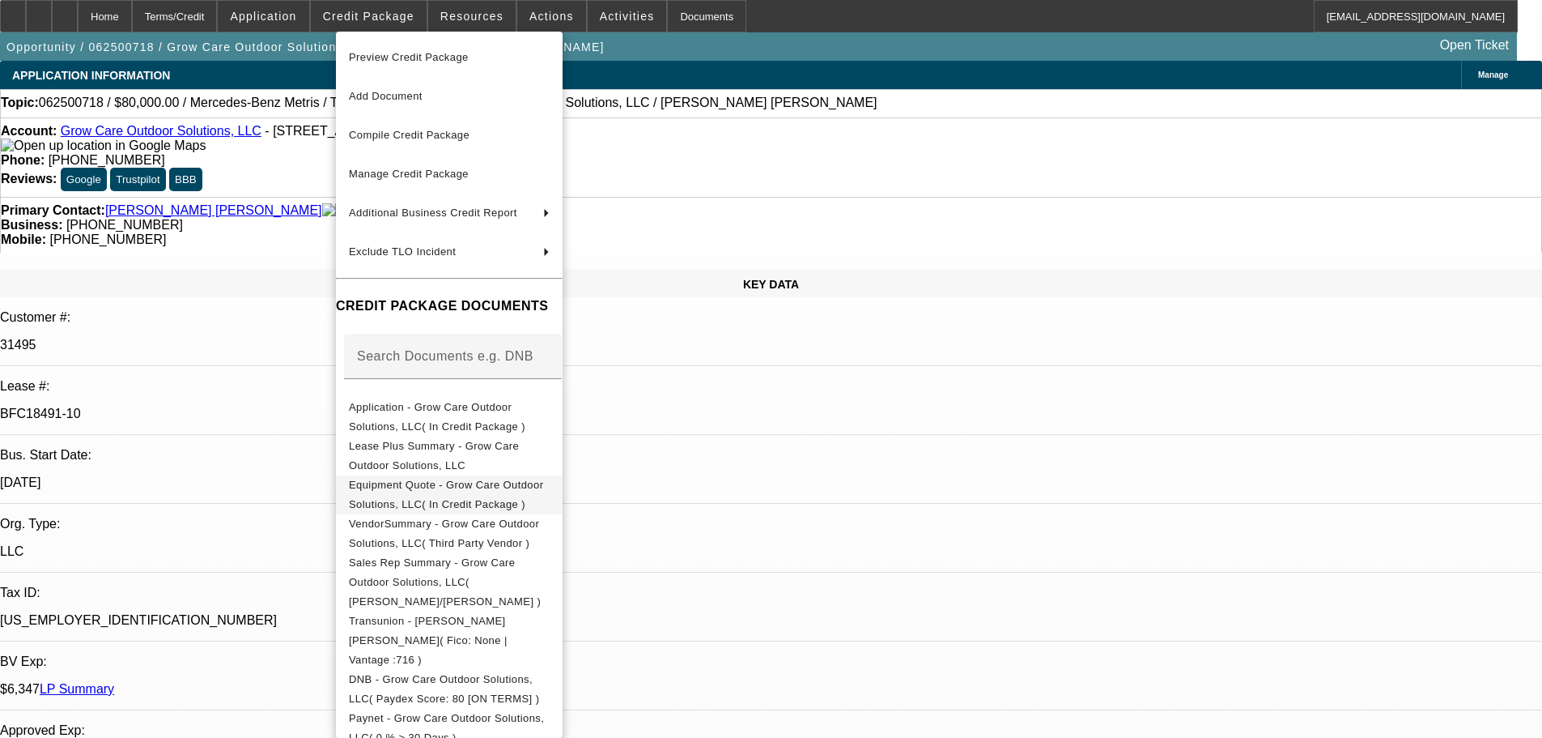
click at [427, 484] on span "Equipment Quote - Grow Care Outdoor Solutions, LLC( In Credit Package )" at bounding box center [446, 494] width 194 height 32
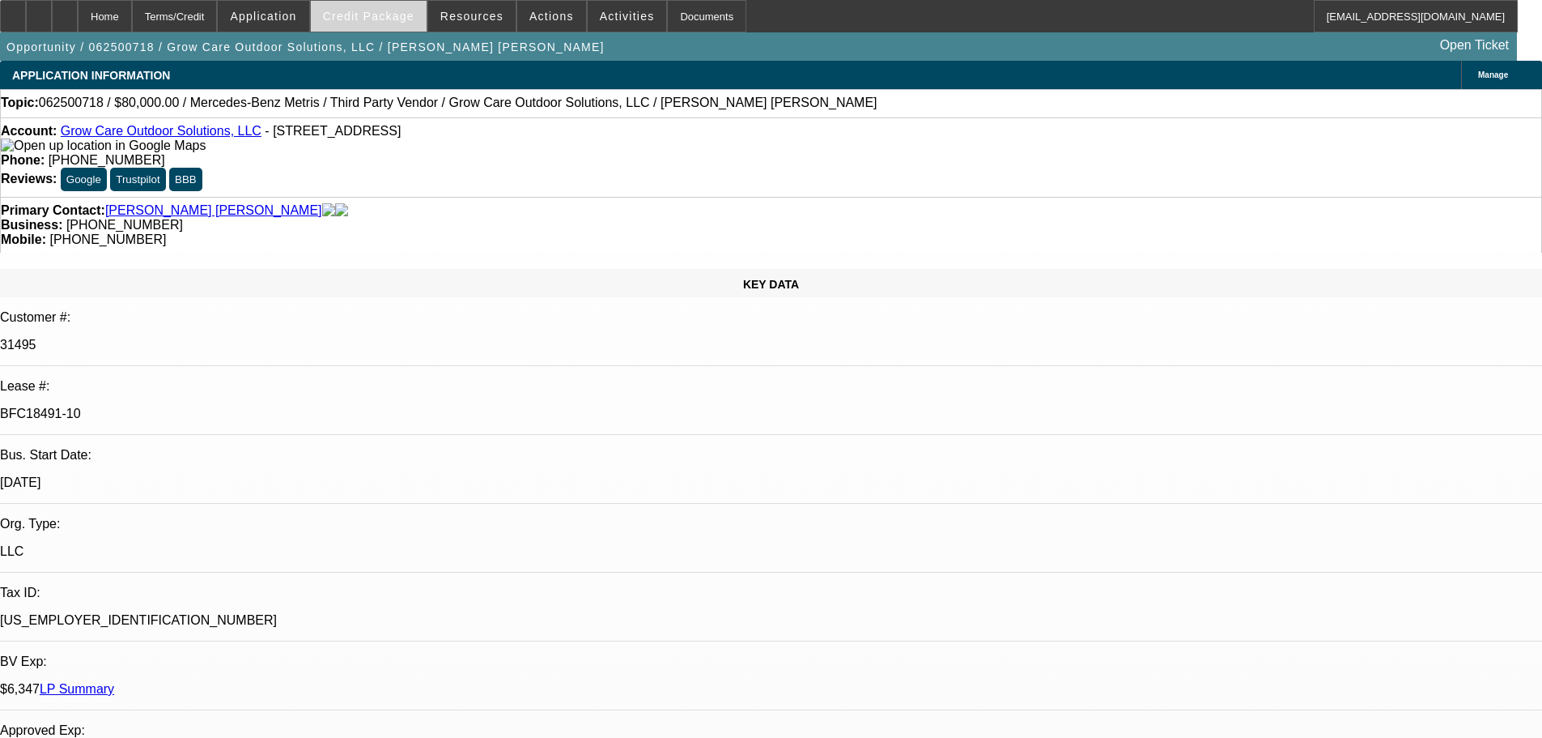
click at [403, 23] on span at bounding box center [369, 16] width 116 height 39
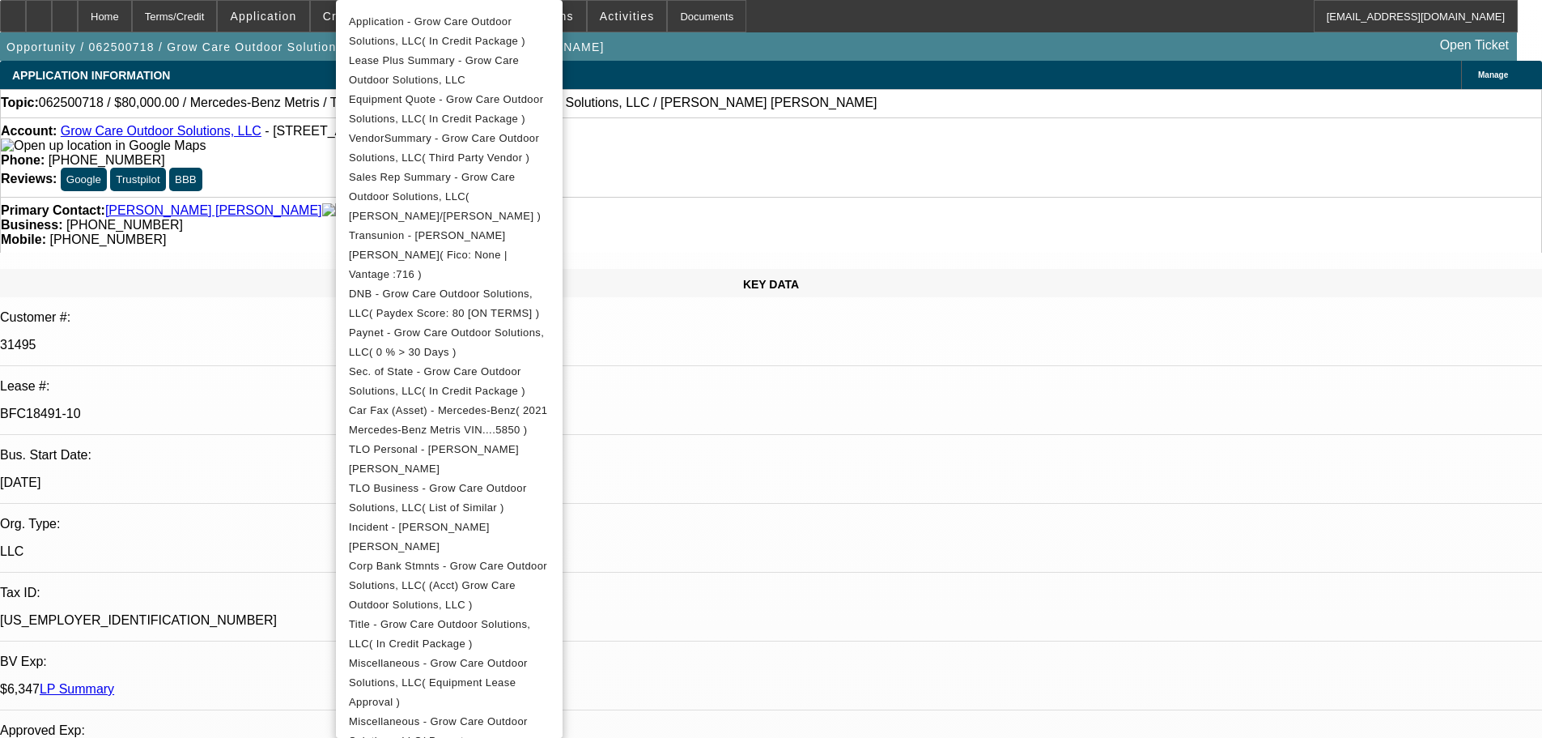
scroll to position [405, 0]
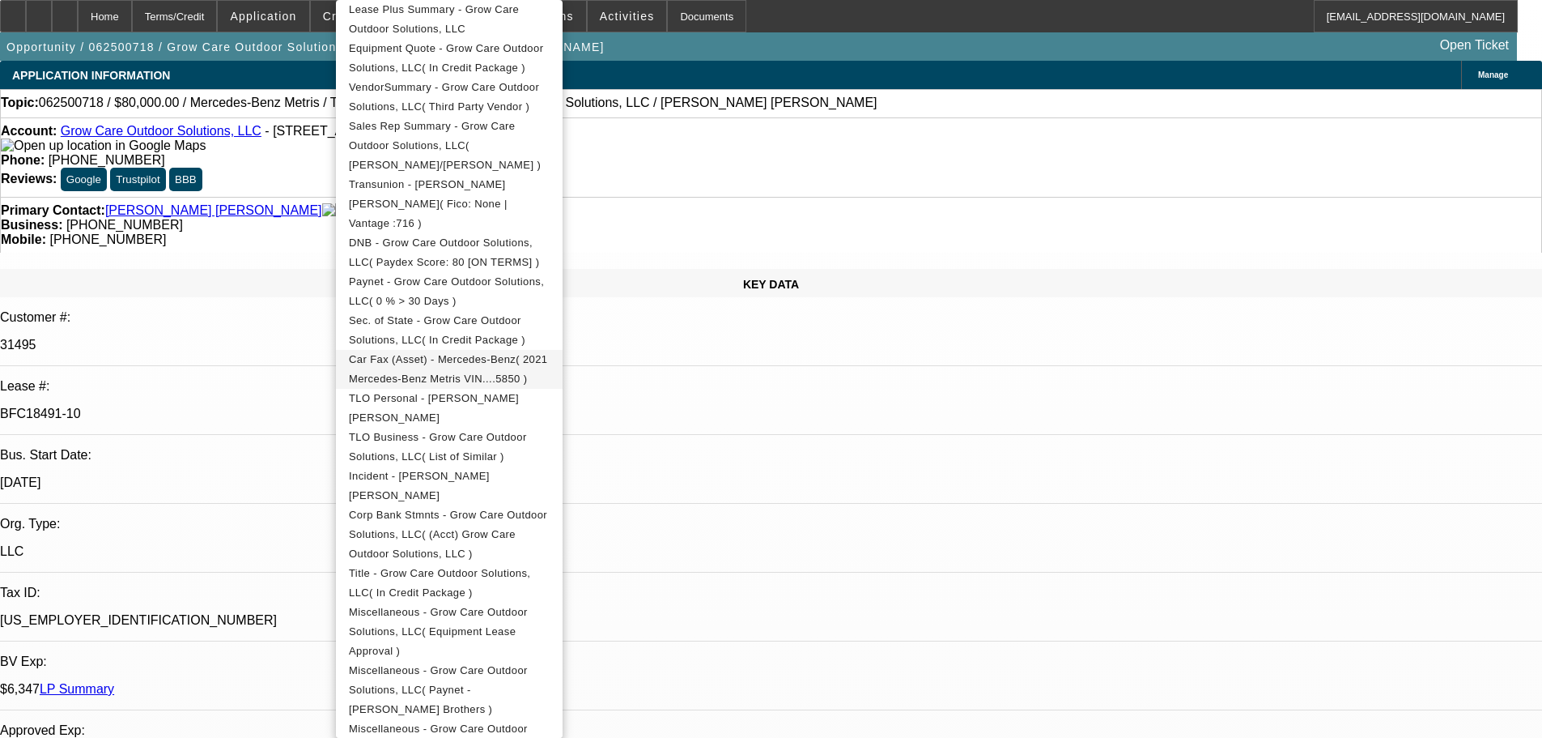
click at [419, 353] on span "Car Fax (Asset) - Mercedes-Benz( 2021 Mercedes-Benz Metris VIN....5850 )" at bounding box center [448, 369] width 199 height 32
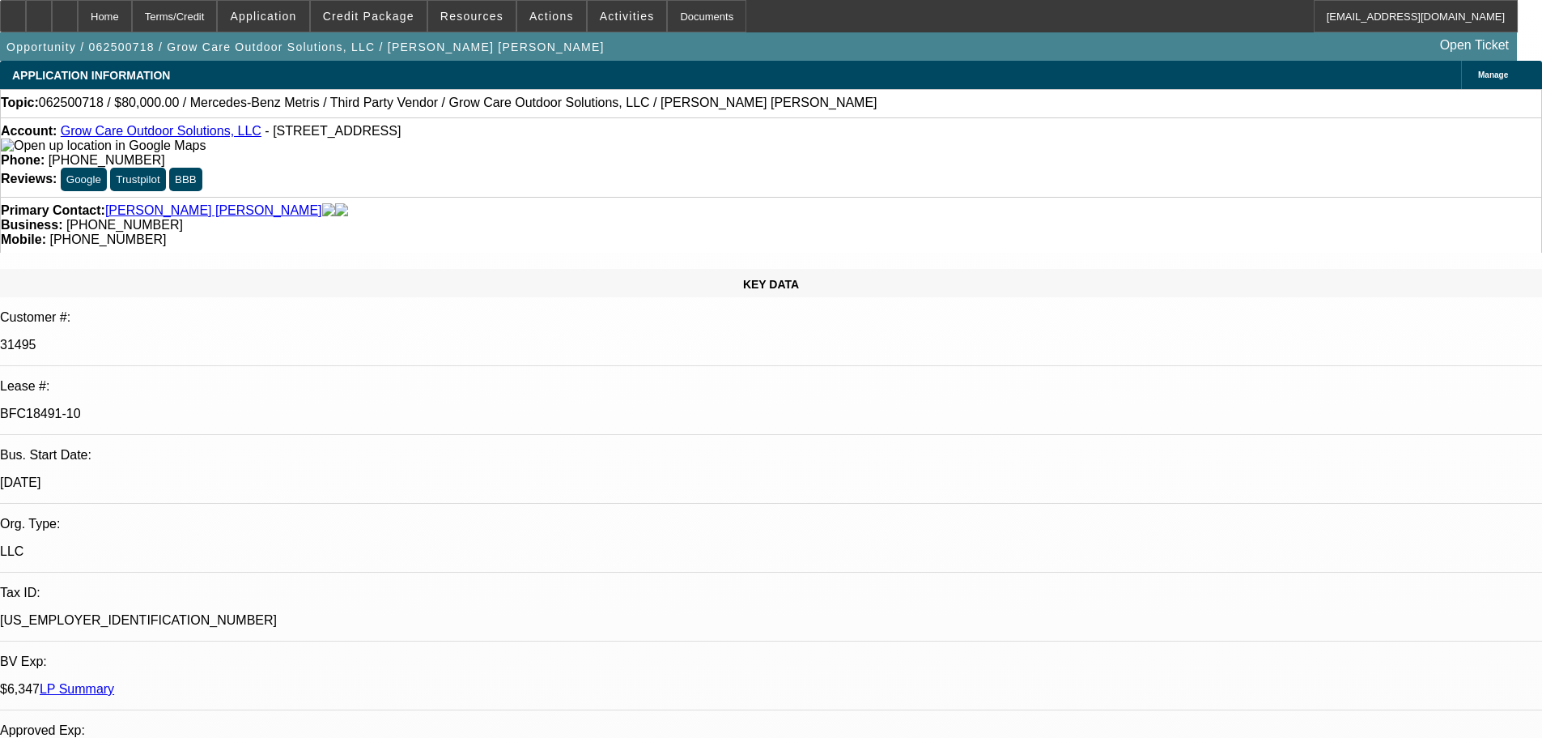
click at [33, 153] on img at bounding box center [103, 145] width 205 height 15
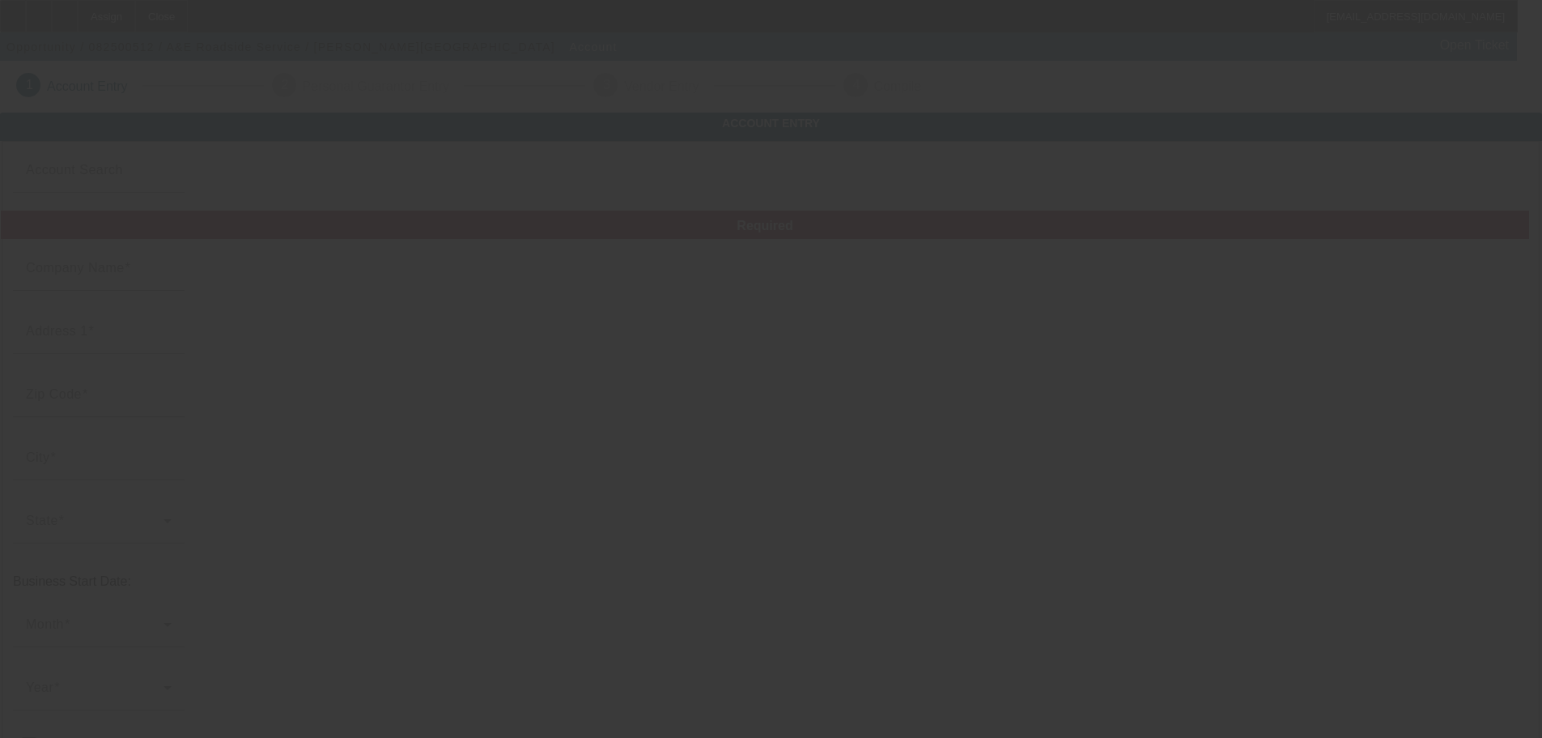
type input "A&E Roadside Service"
type input "[STREET_ADDRESS][PERSON_NAME]"
type input "45420"
type input "[GEOGRAPHIC_DATA]"
type input "[PHONE_NUMBER]"
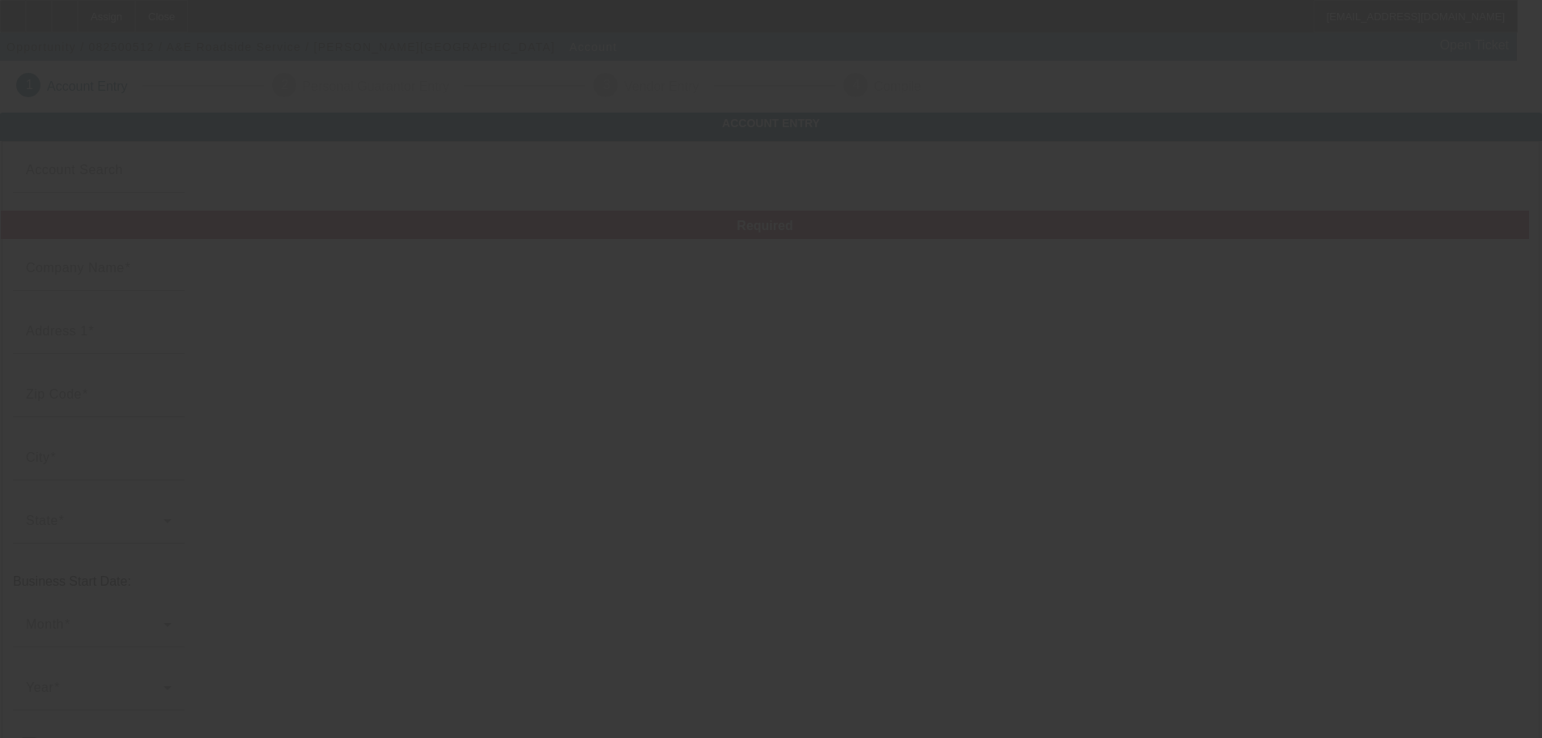
type input "[EMAIL_ADDRESS][PERSON_NAME][DOMAIN_NAME]"
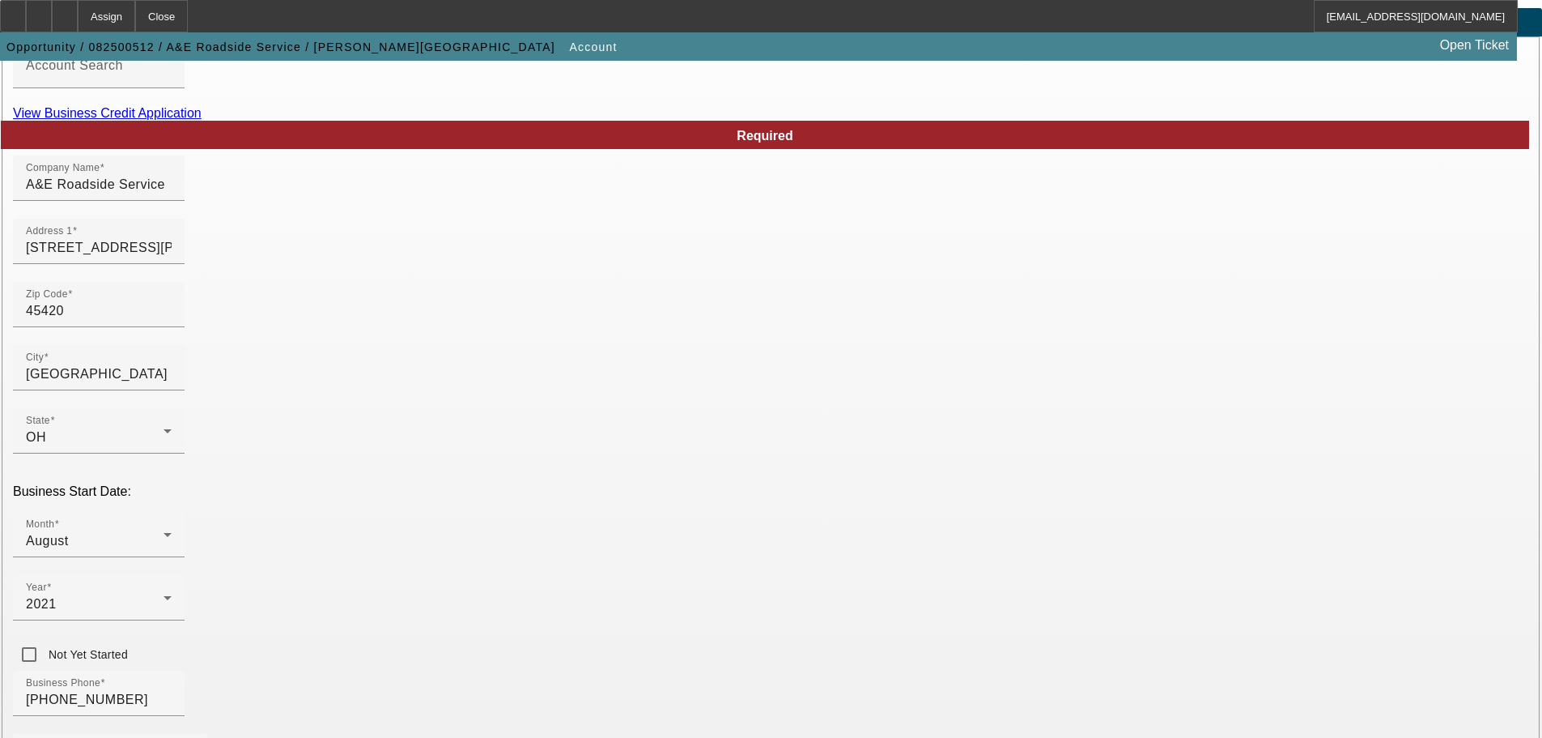
scroll to position [299, 0]
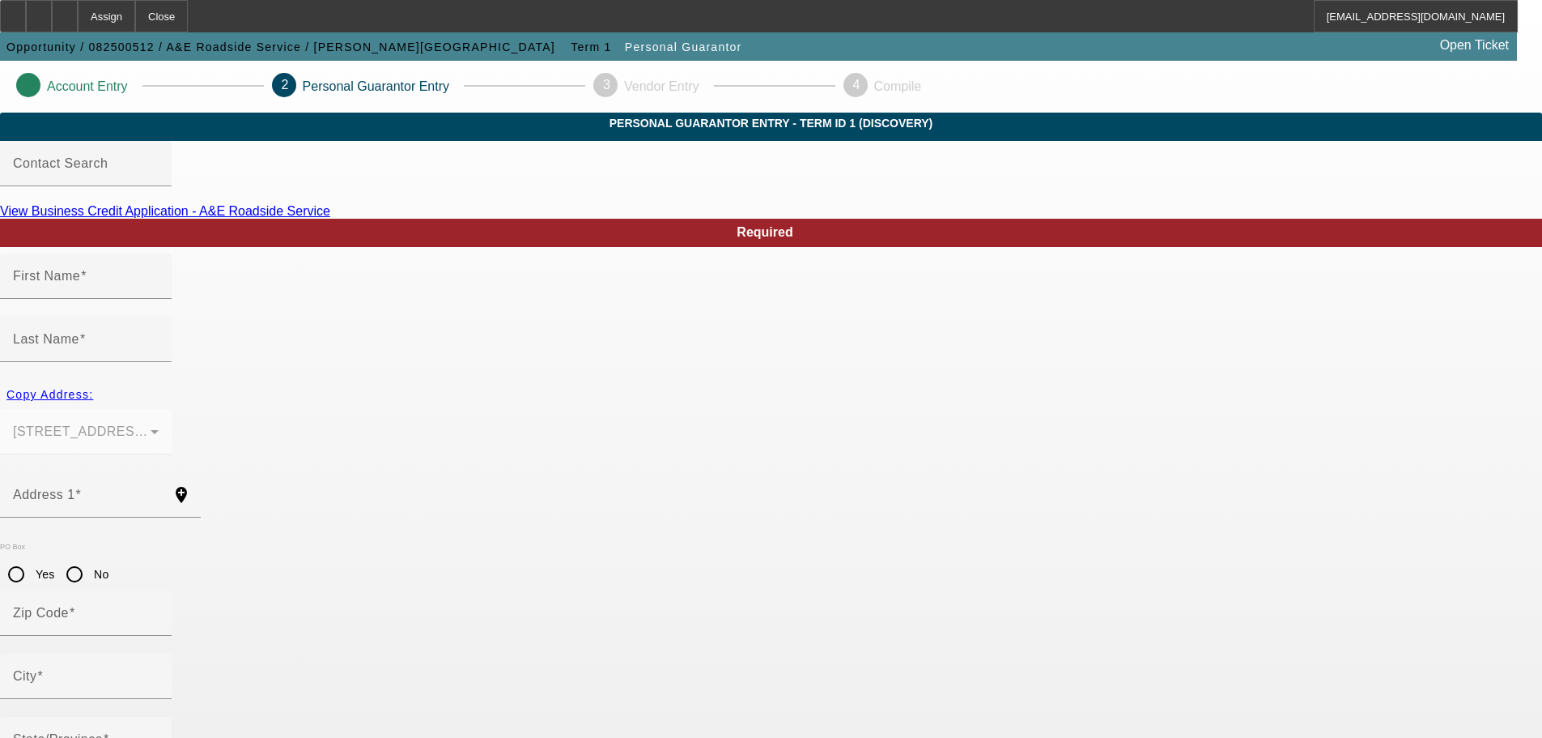
type input "Shaneeka"
type input "Aldrich"
type input "2349 East Dorothy Lane"
radio input "true"
type input "45420"
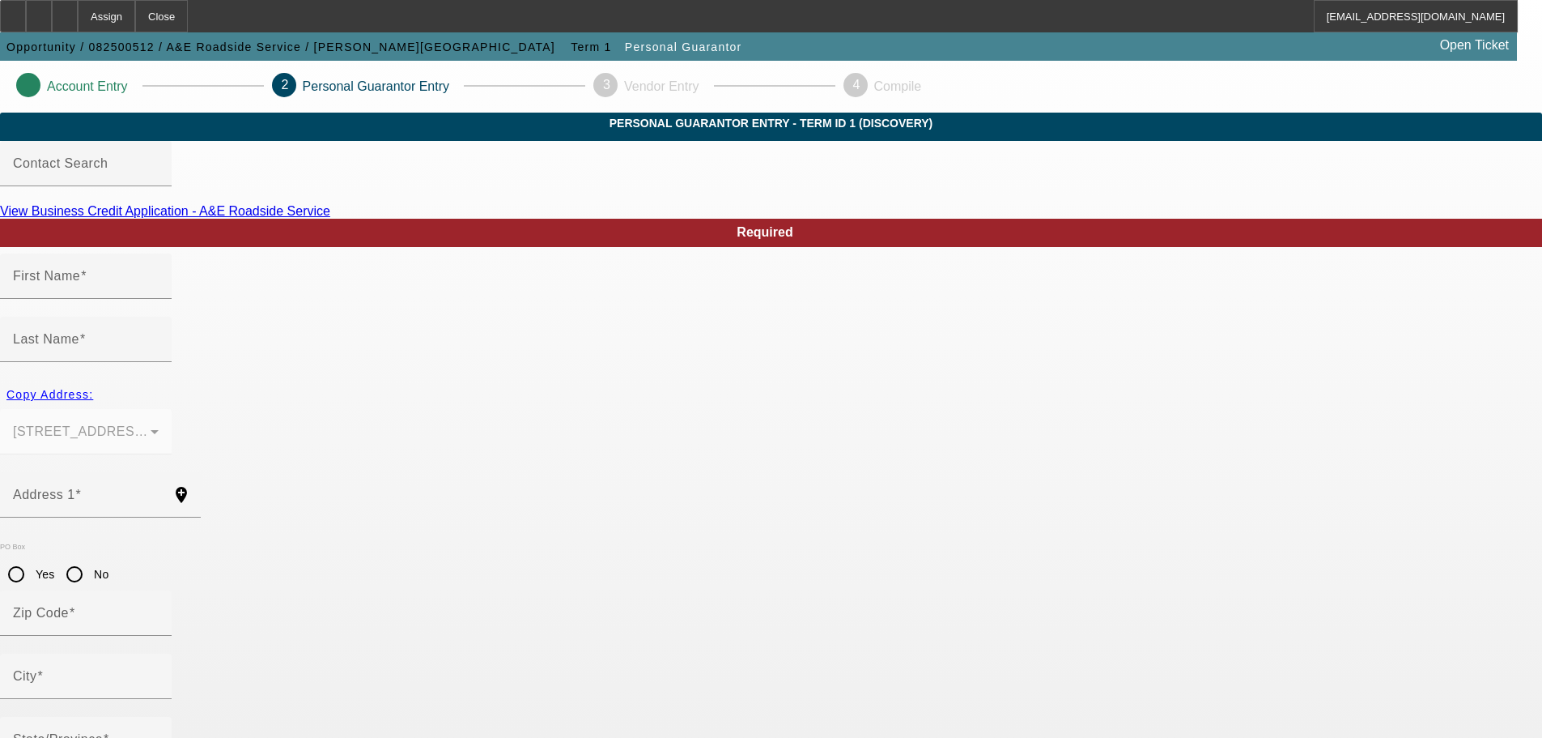
type input "Dayton"
type input "[PHONE_NUMBER]"
type input "100"
type input "445-82-3842"
type input "rands.aldrich@gmail.com"
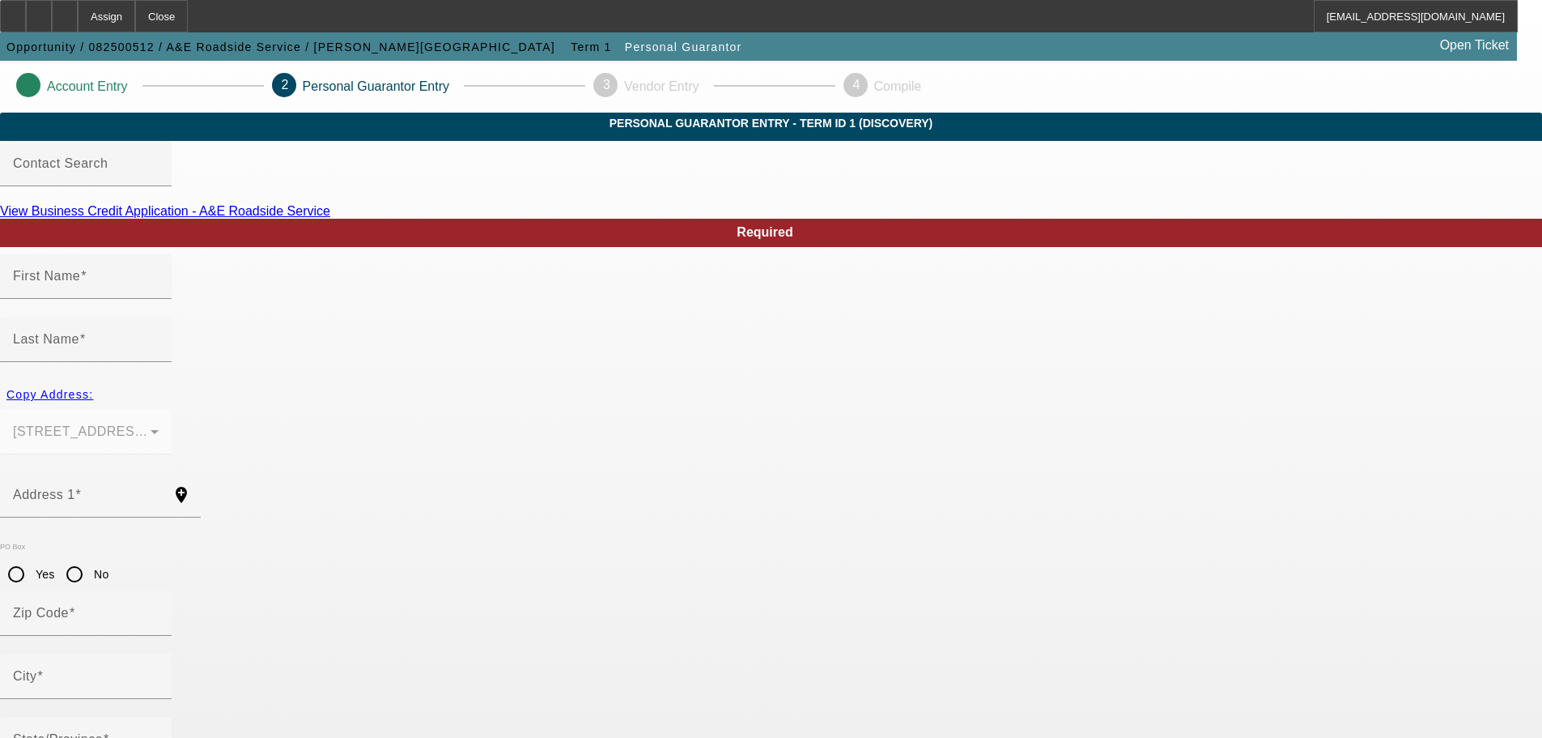
type input "[PHONE_NUMBER]"
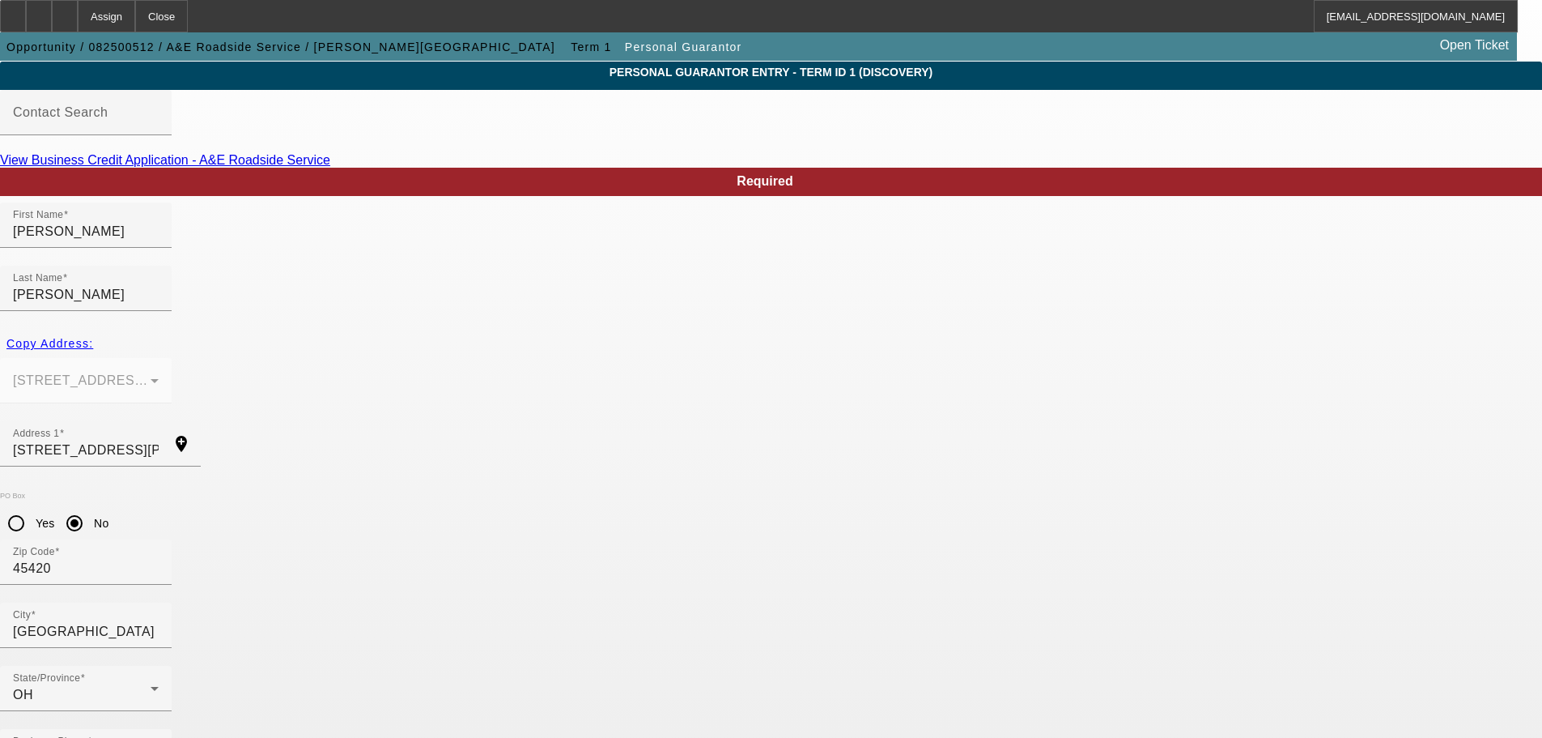
scroll to position [54, 0]
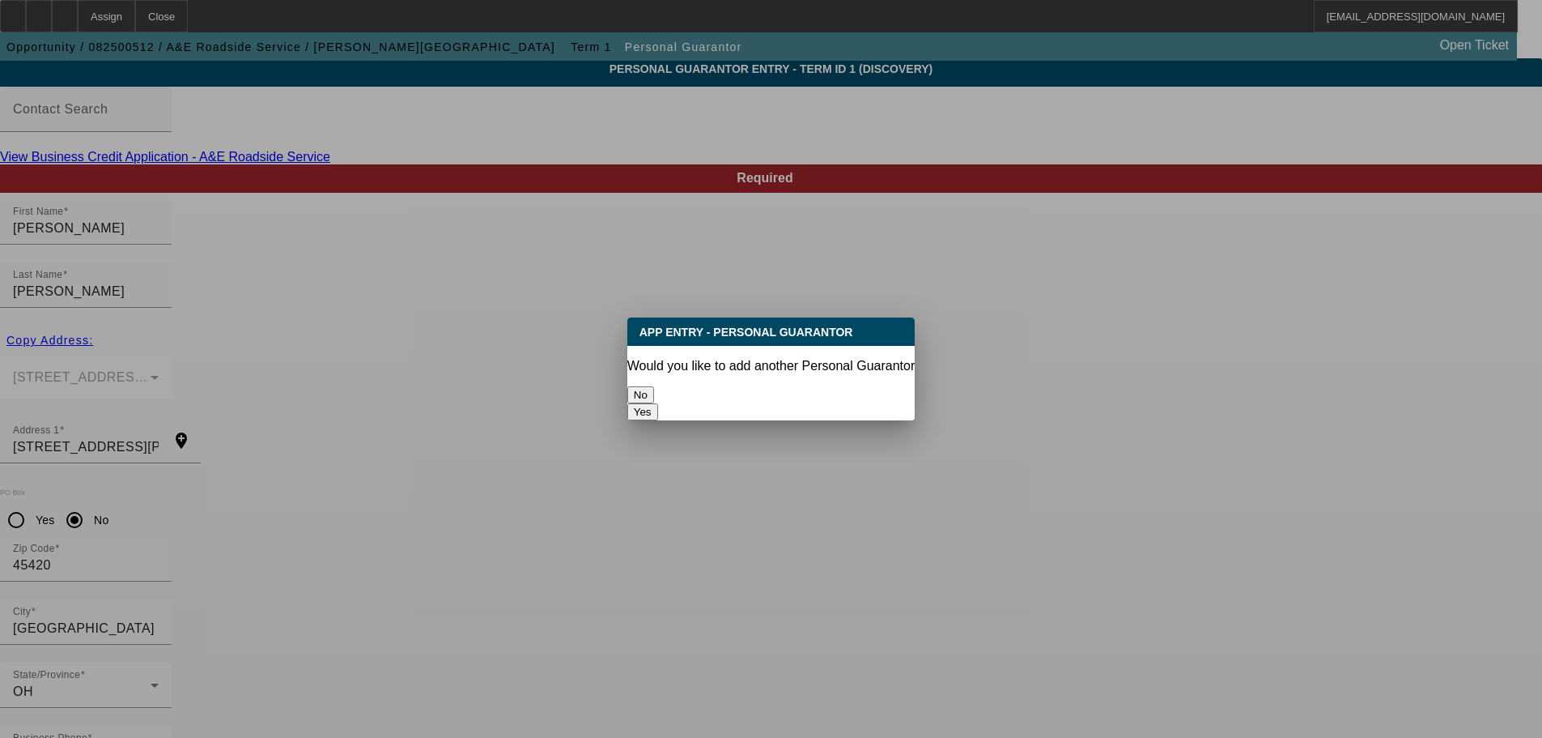
scroll to position [0, 0]
click at [654, 389] on button "No" at bounding box center [640, 394] width 27 height 17
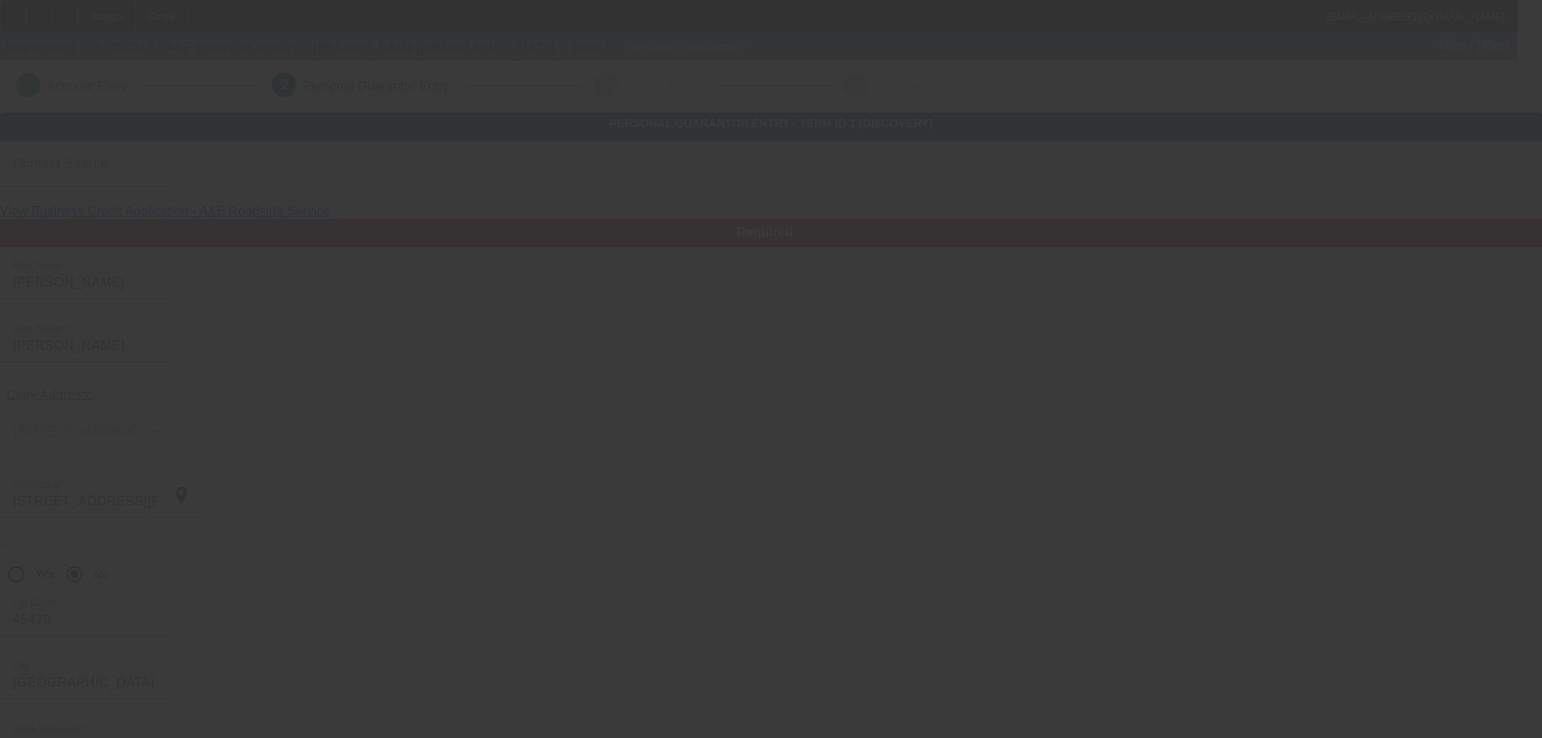
scroll to position [54, 0]
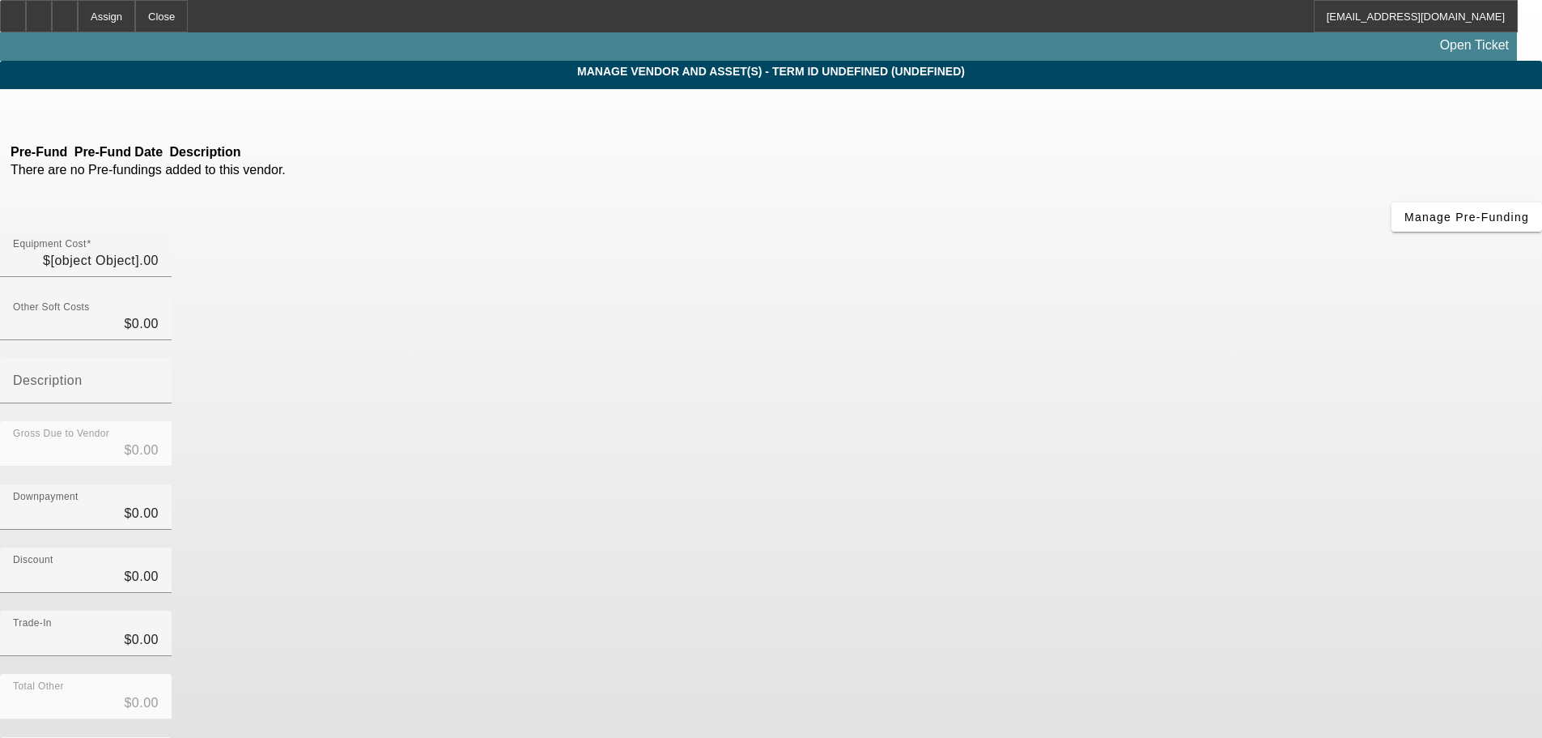
type input "$60,000.00"
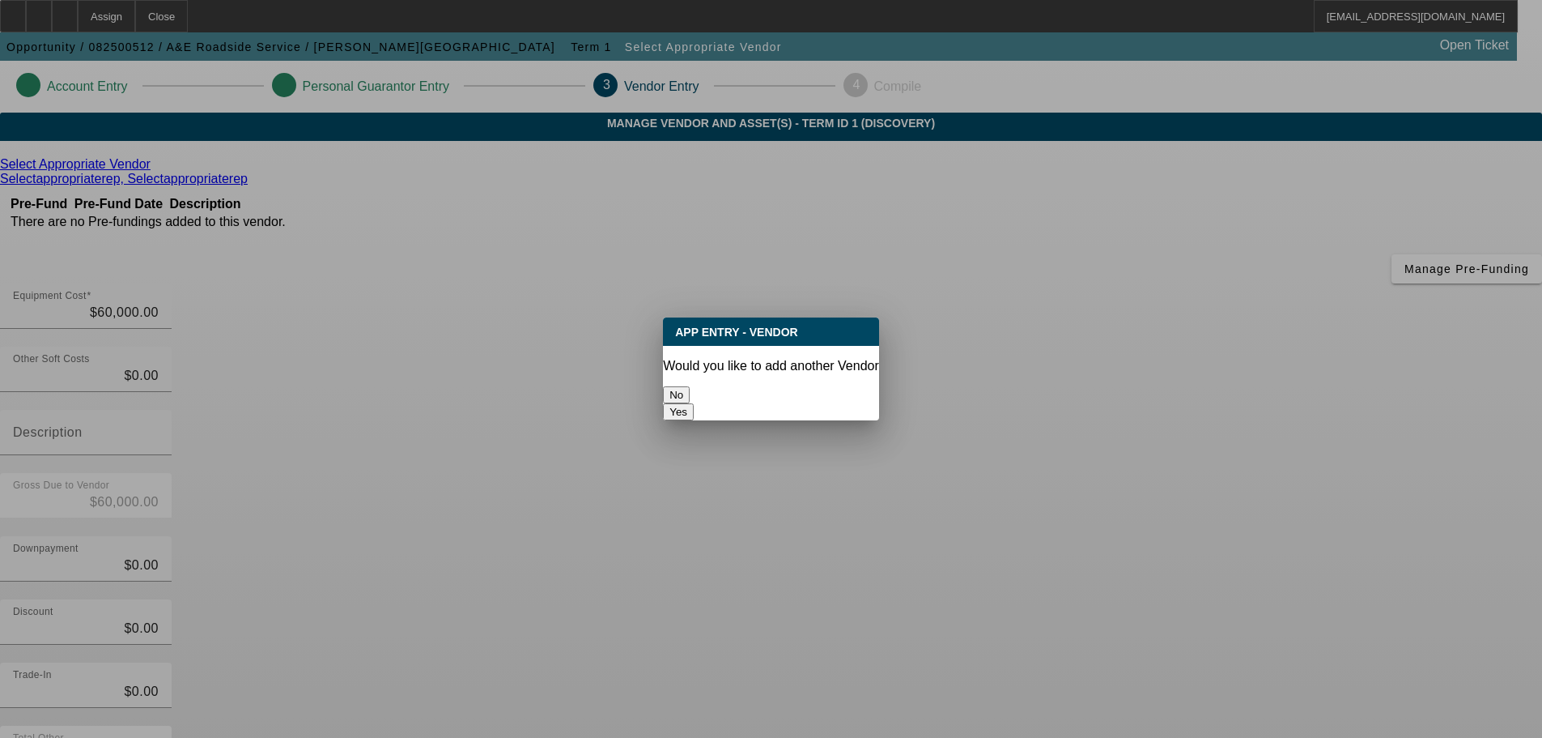
click at [690, 386] on button "No" at bounding box center [676, 394] width 27 height 17
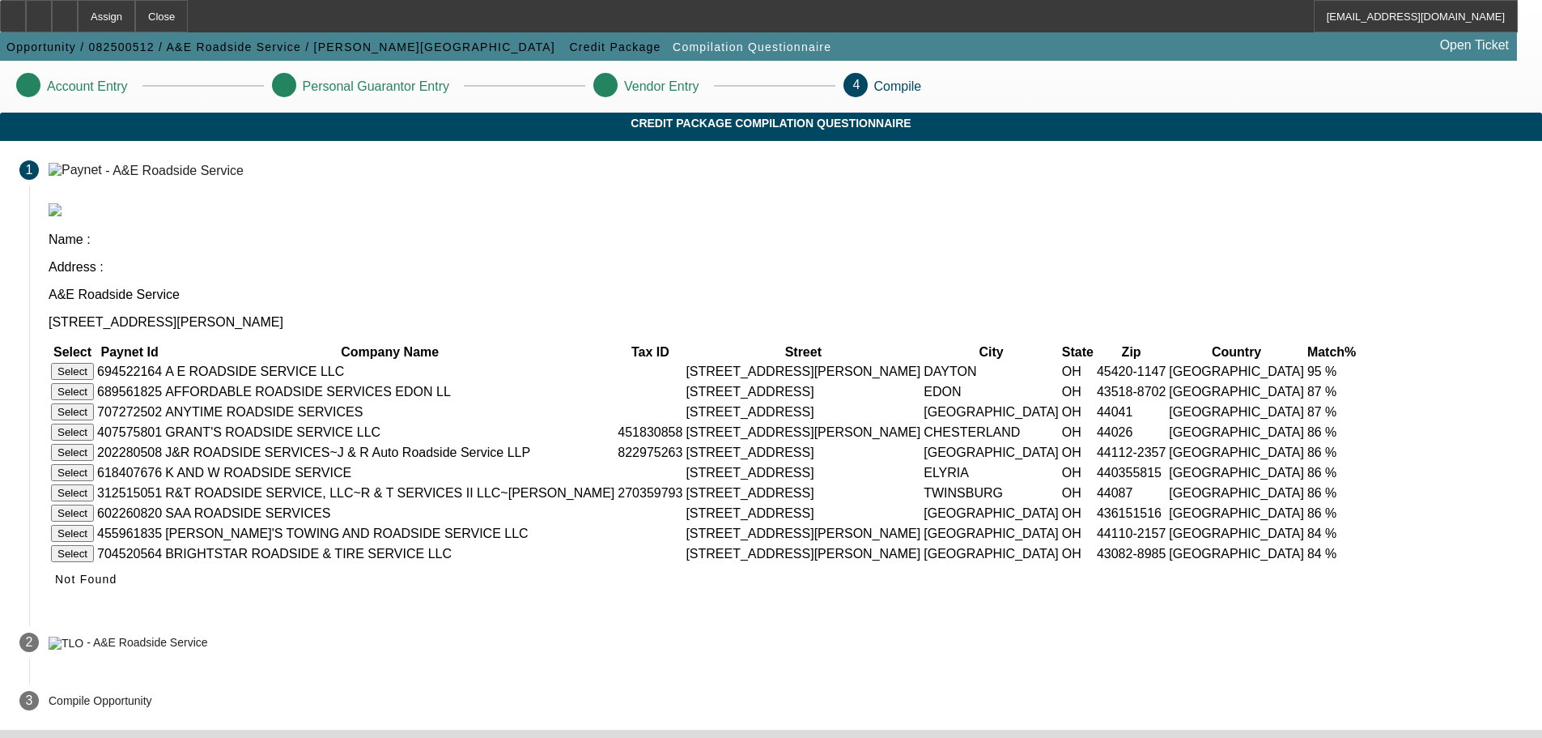
click at [94, 363] on button "Select" at bounding box center [72, 371] width 43 height 17
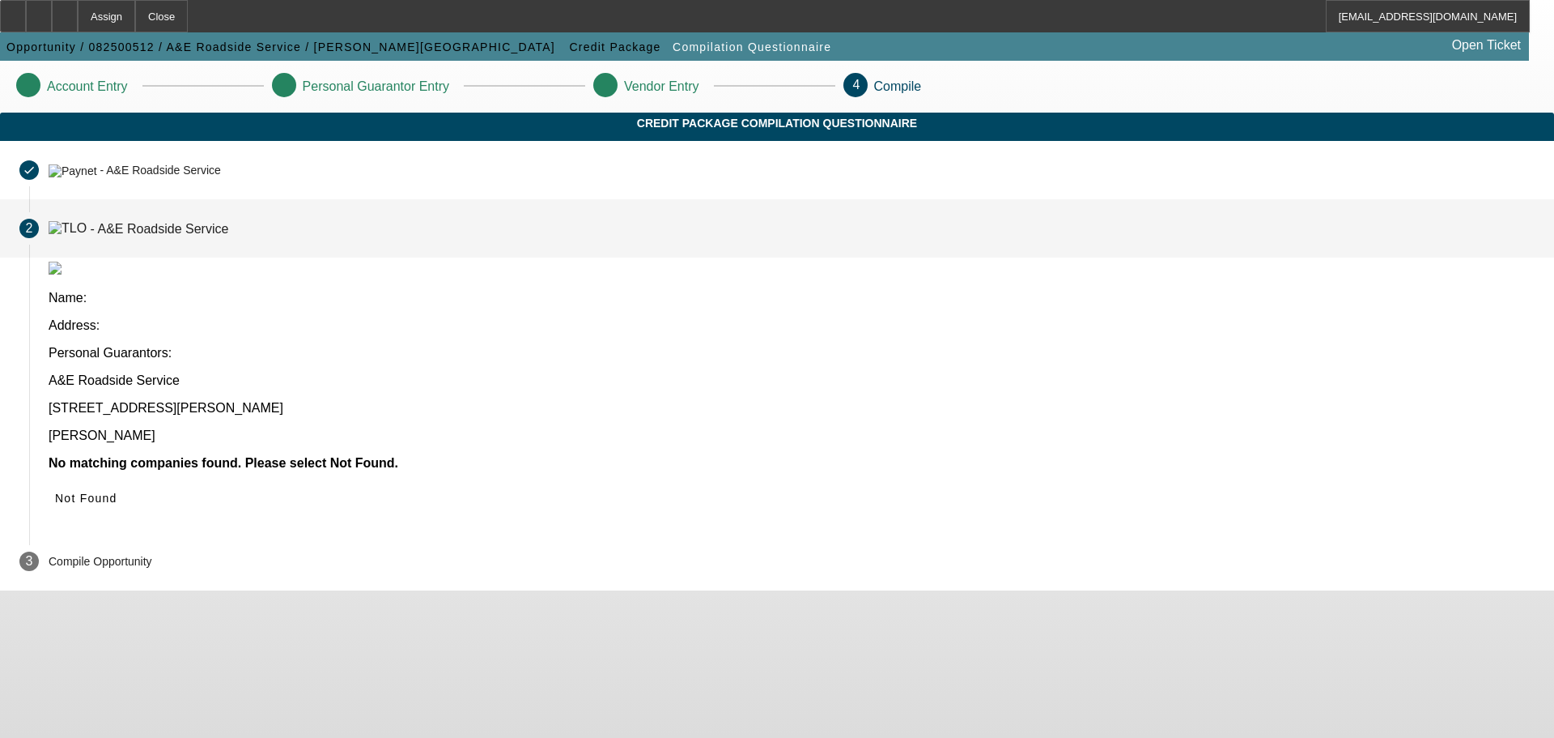
click at [117, 491] on span "Not Found" at bounding box center [86, 497] width 62 height 13
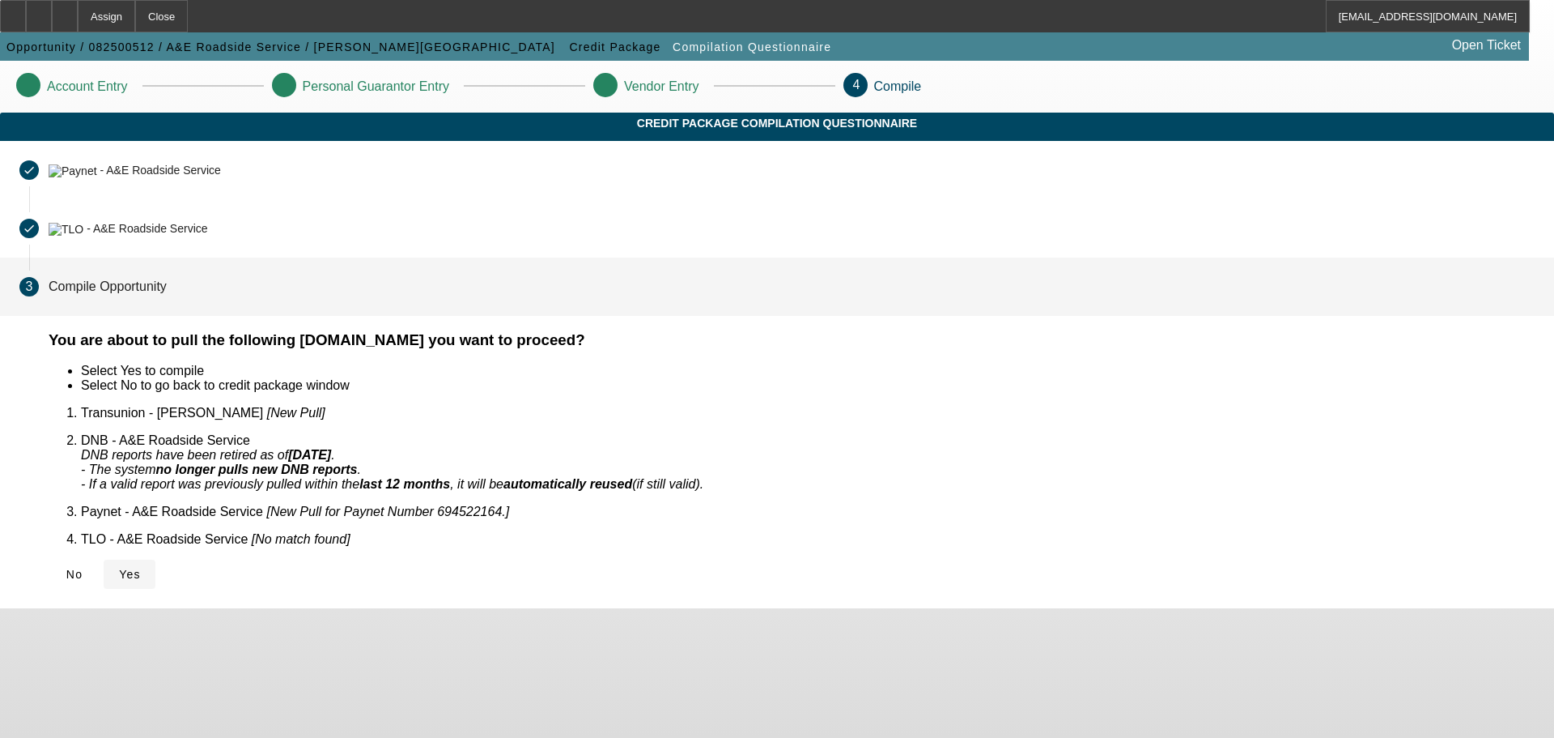
click at [141, 568] on span "Yes" at bounding box center [130, 574] width 22 height 13
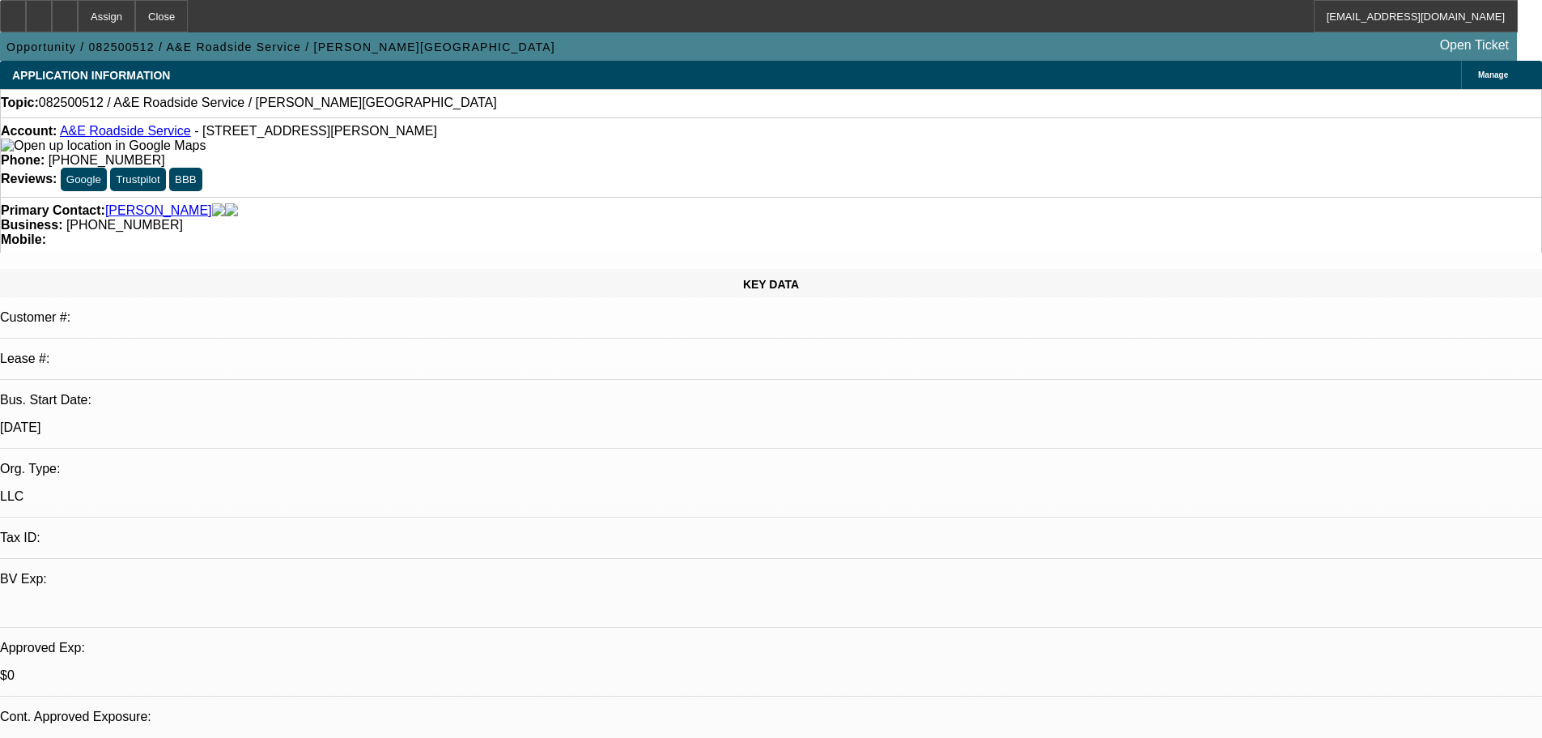
select select "0"
select select "2"
select select "0.1"
select select "4"
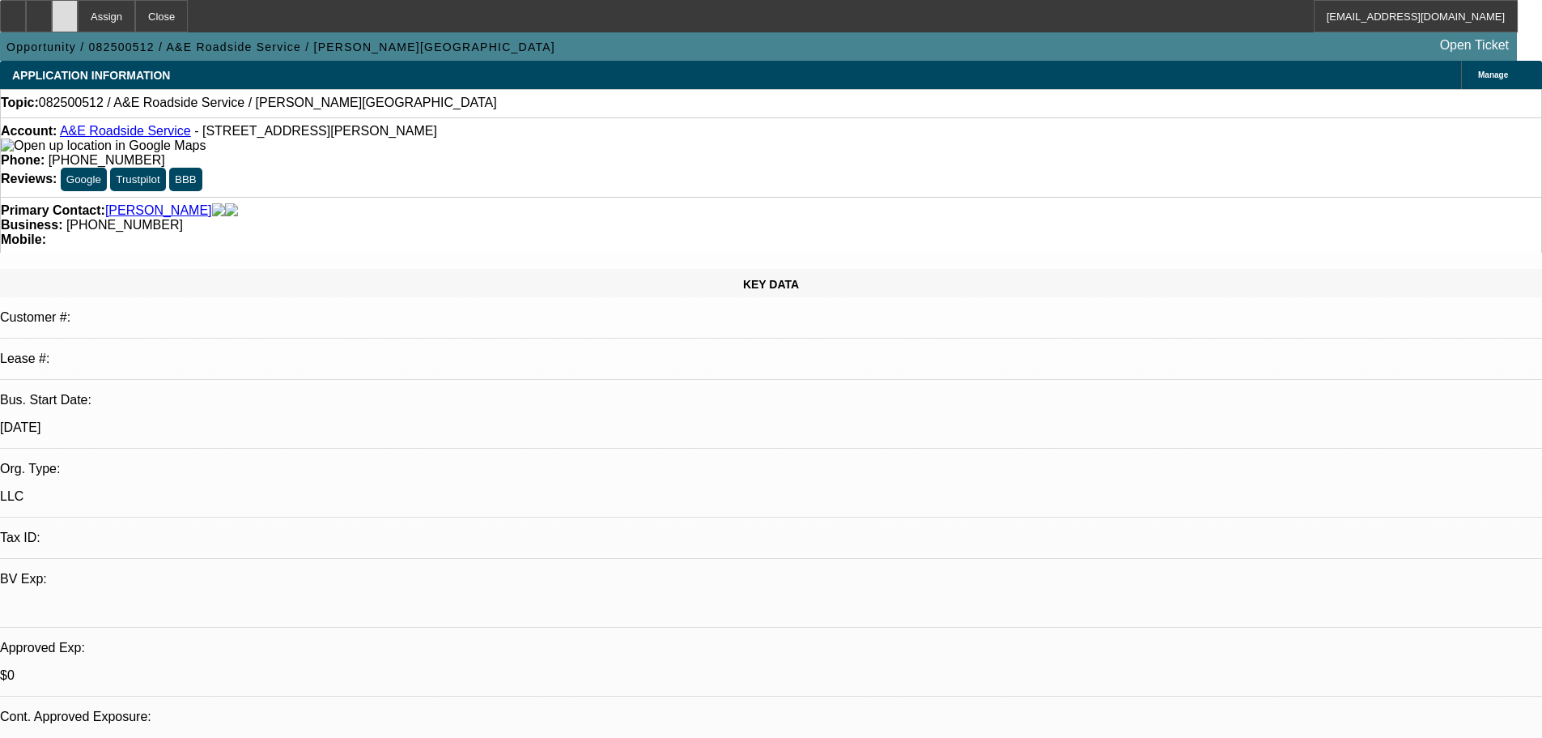
click at [78, 27] on div at bounding box center [65, 16] width 26 height 32
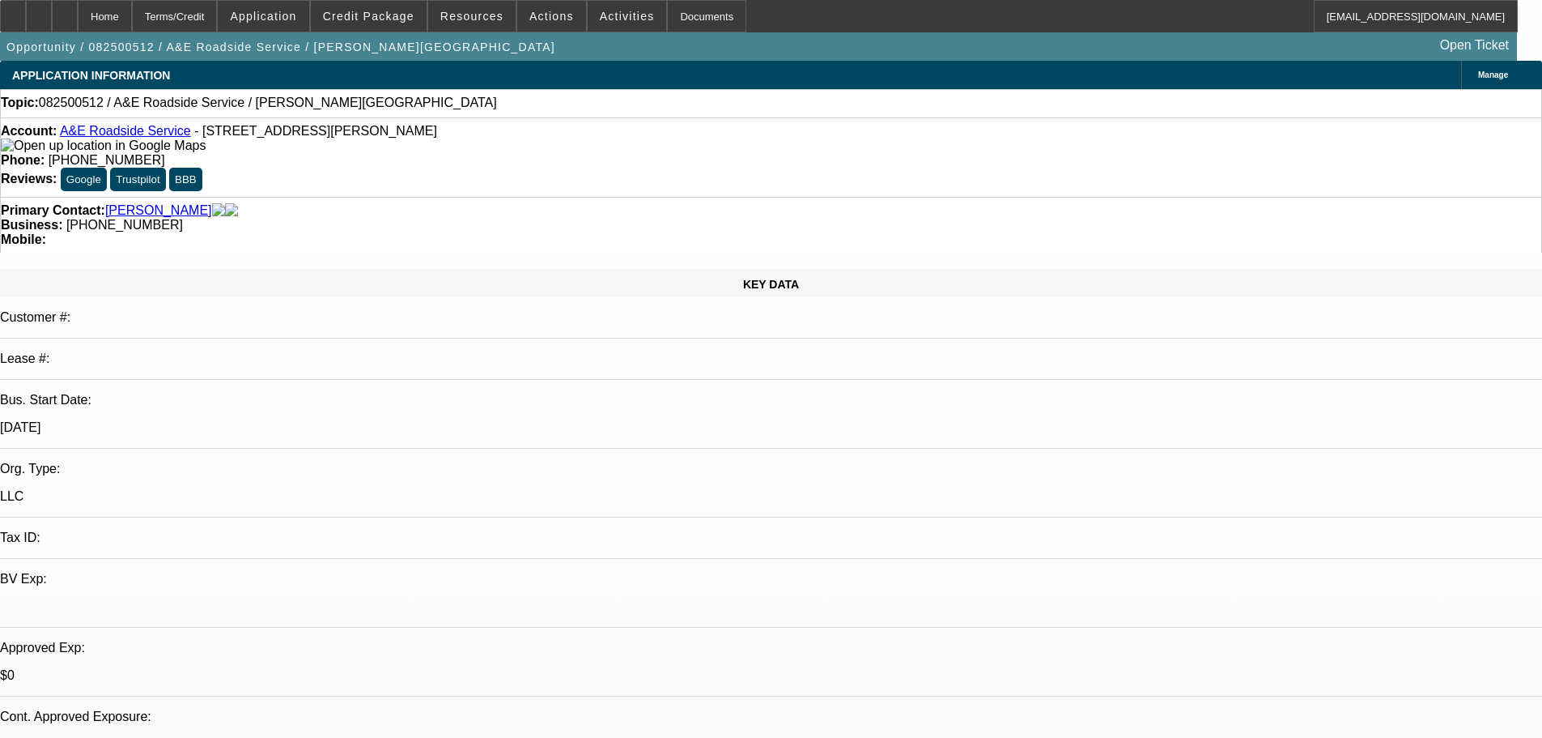
select select "0"
select select "2"
select select "0.1"
select select "4"
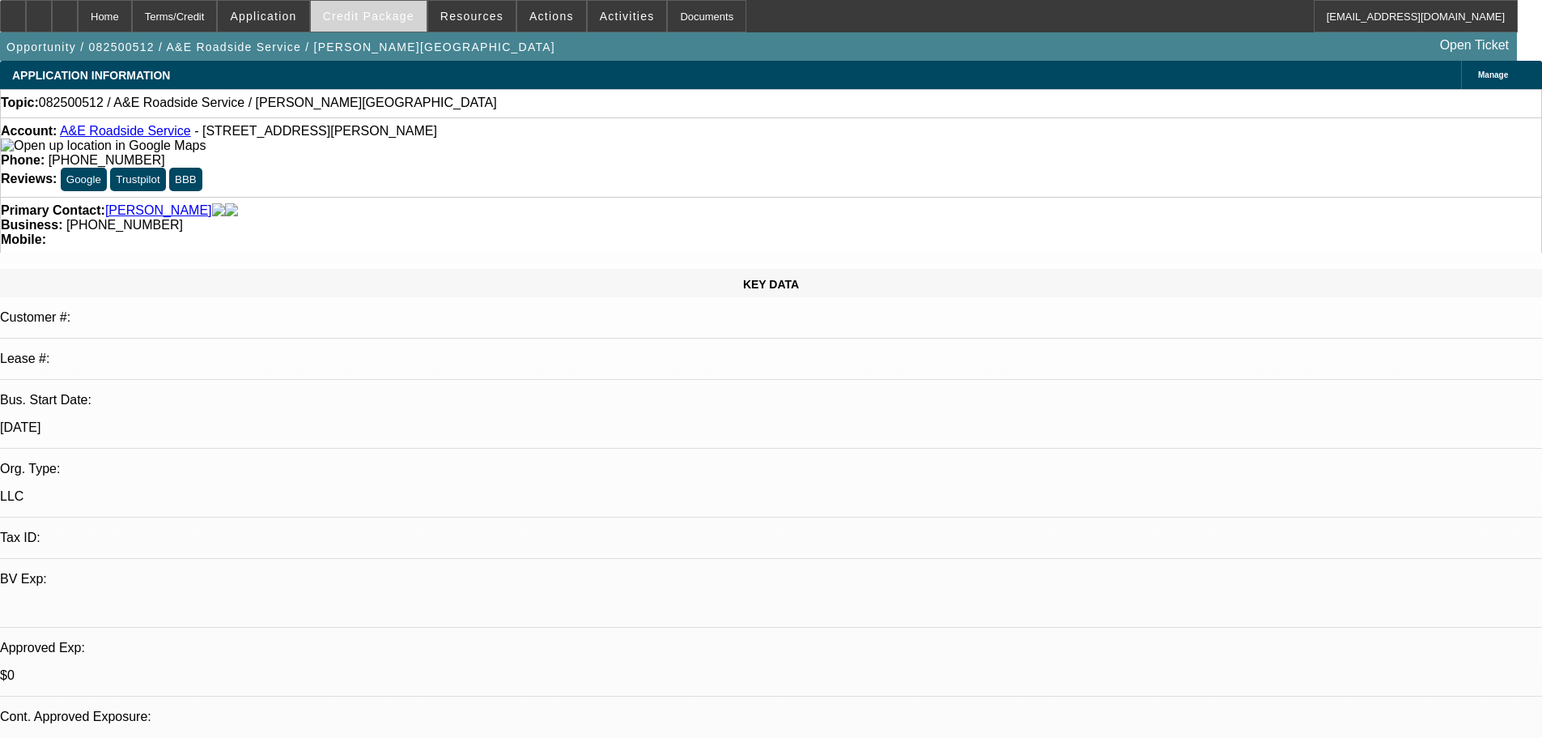
click at [383, 18] on span "Credit Package" at bounding box center [368, 16] width 91 height 13
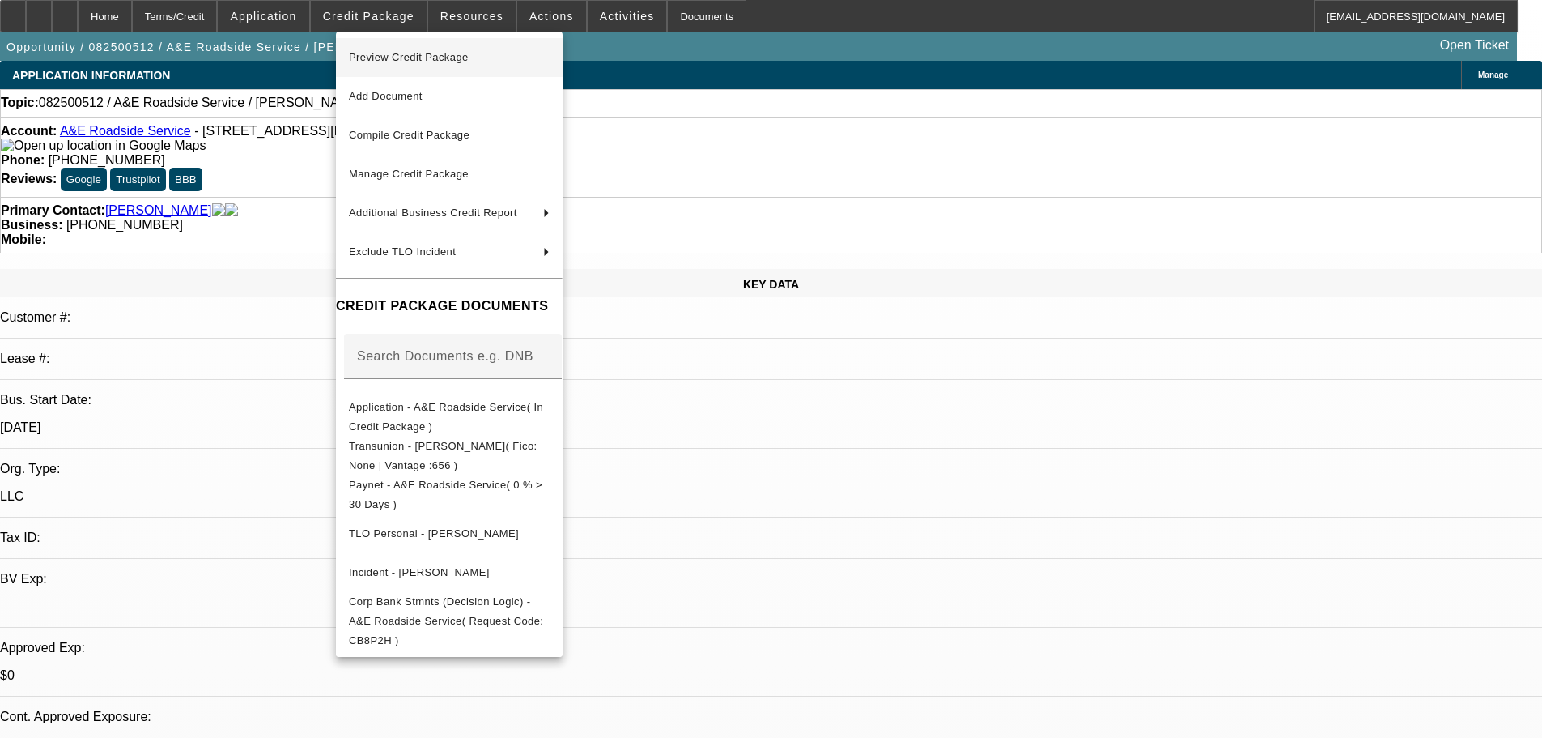
click at [427, 49] on span "Preview Credit Package" at bounding box center [449, 57] width 201 height 19
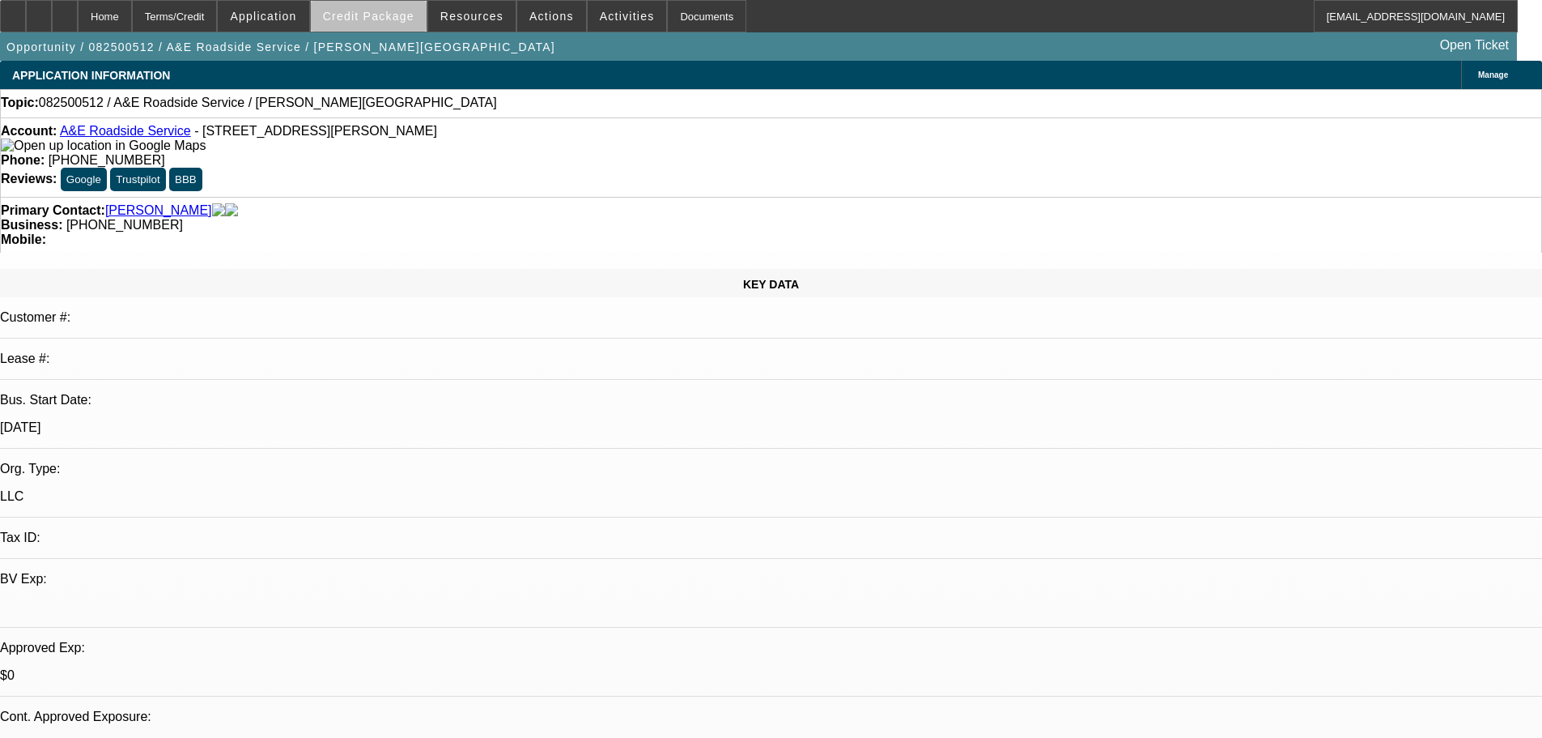
click at [417, 24] on span at bounding box center [369, 16] width 116 height 39
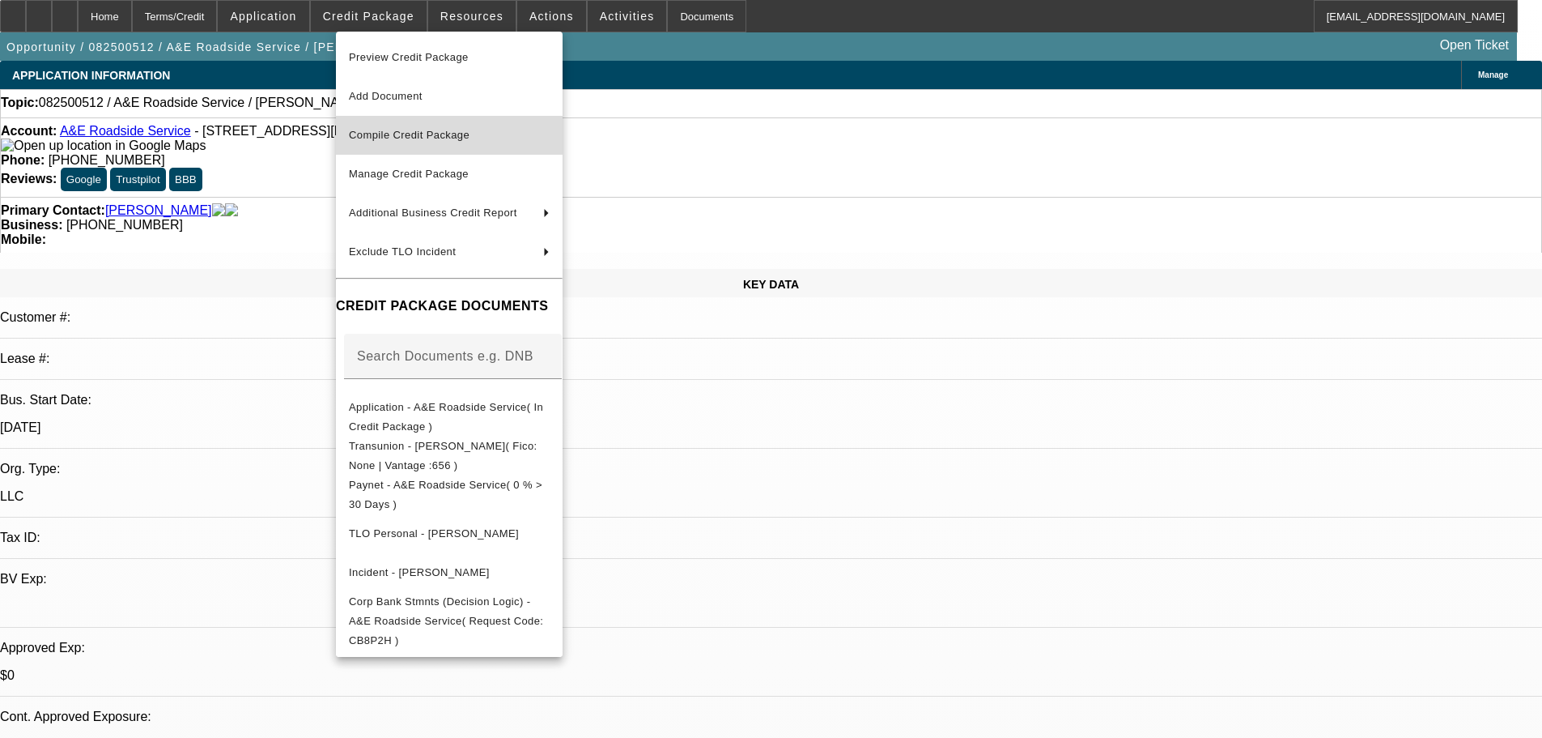
click at [423, 138] on span "Compile Credit Package" at bounding box center [409, 135] width 121 height 12
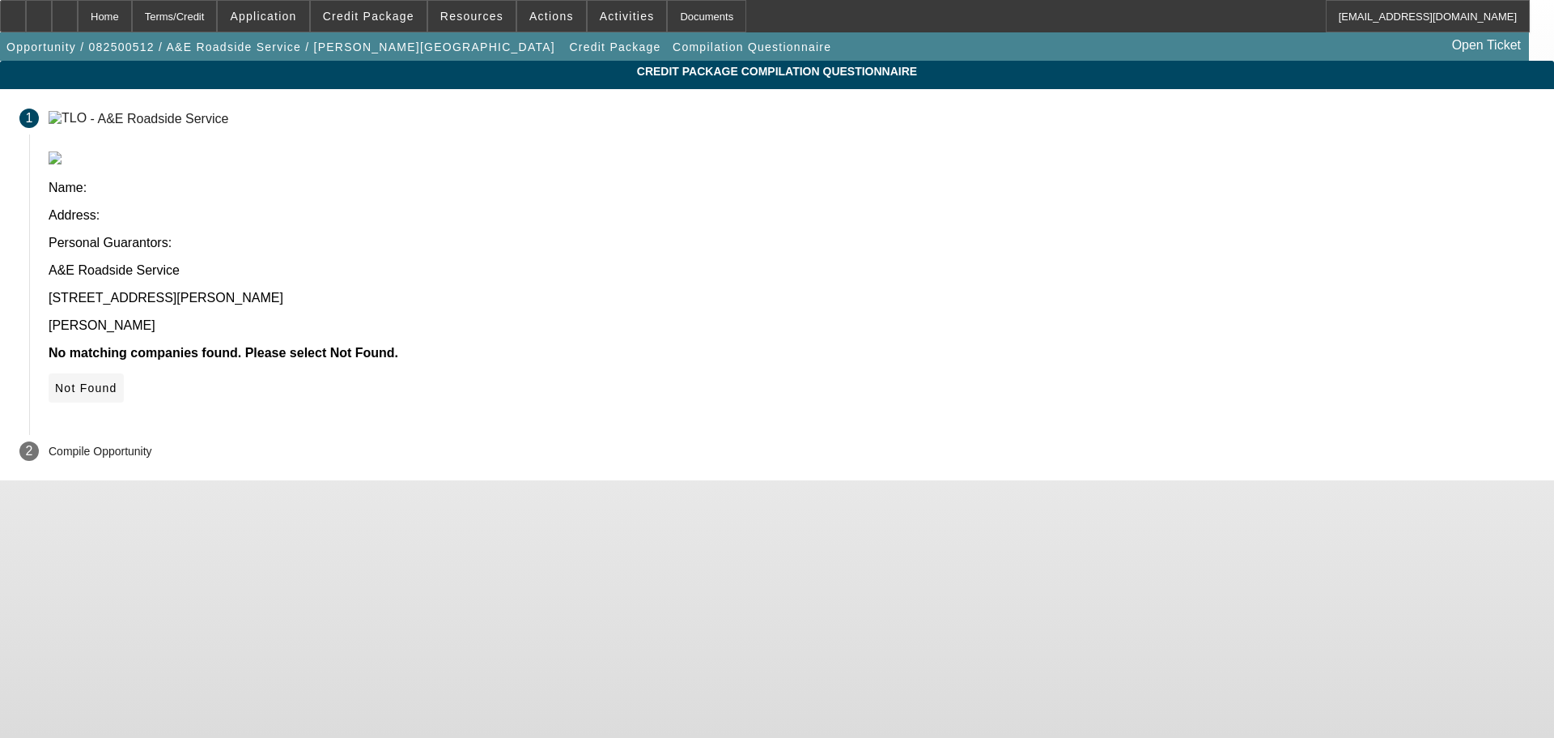
click at [55, 381] on icon at bounding box center [55, 387] width 0 height 13
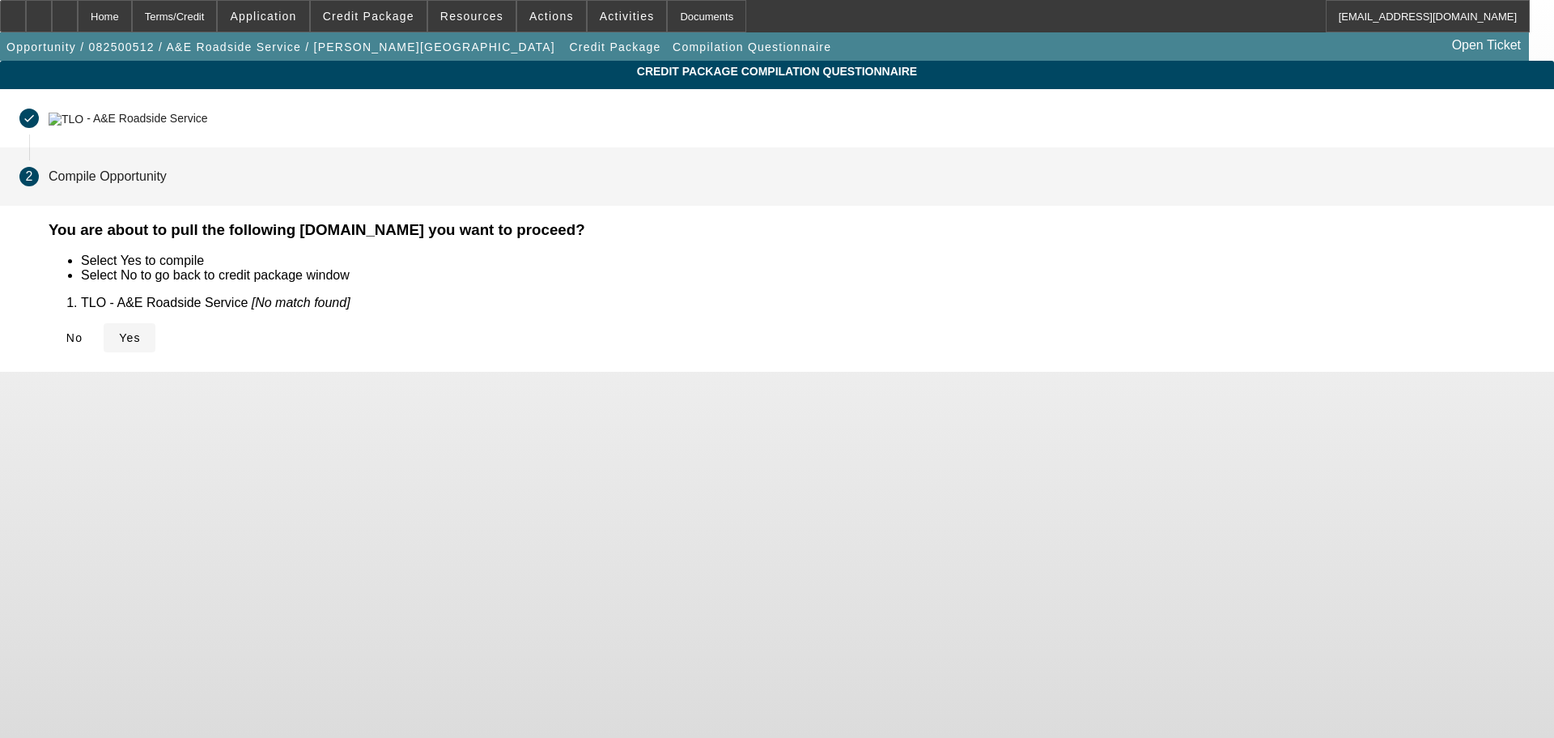
click at [141, 332] on span "Yes" at bounding box center [130, 337] width 22 height 13
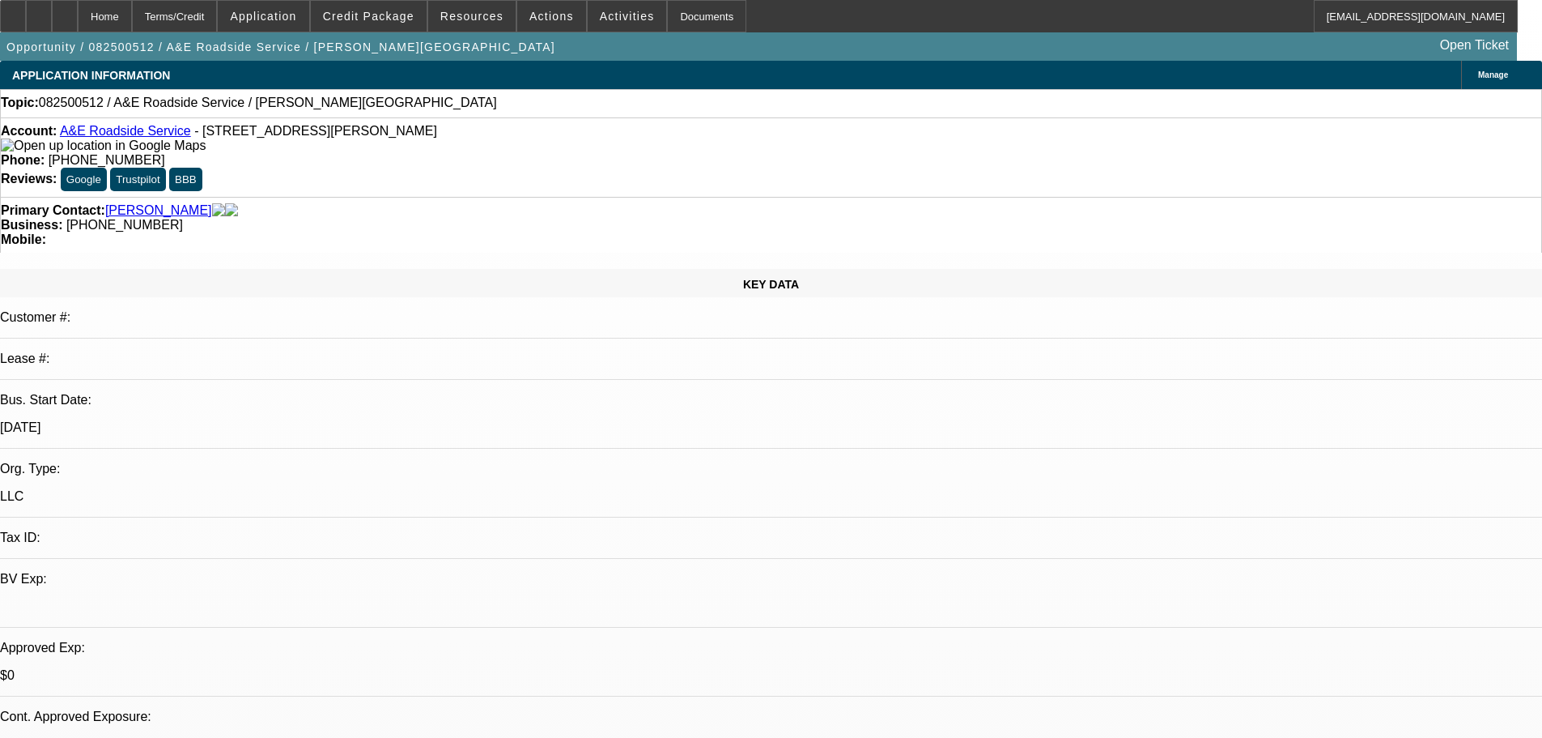
select select "0"
select select "2"
select select "0.1"
select select "4"
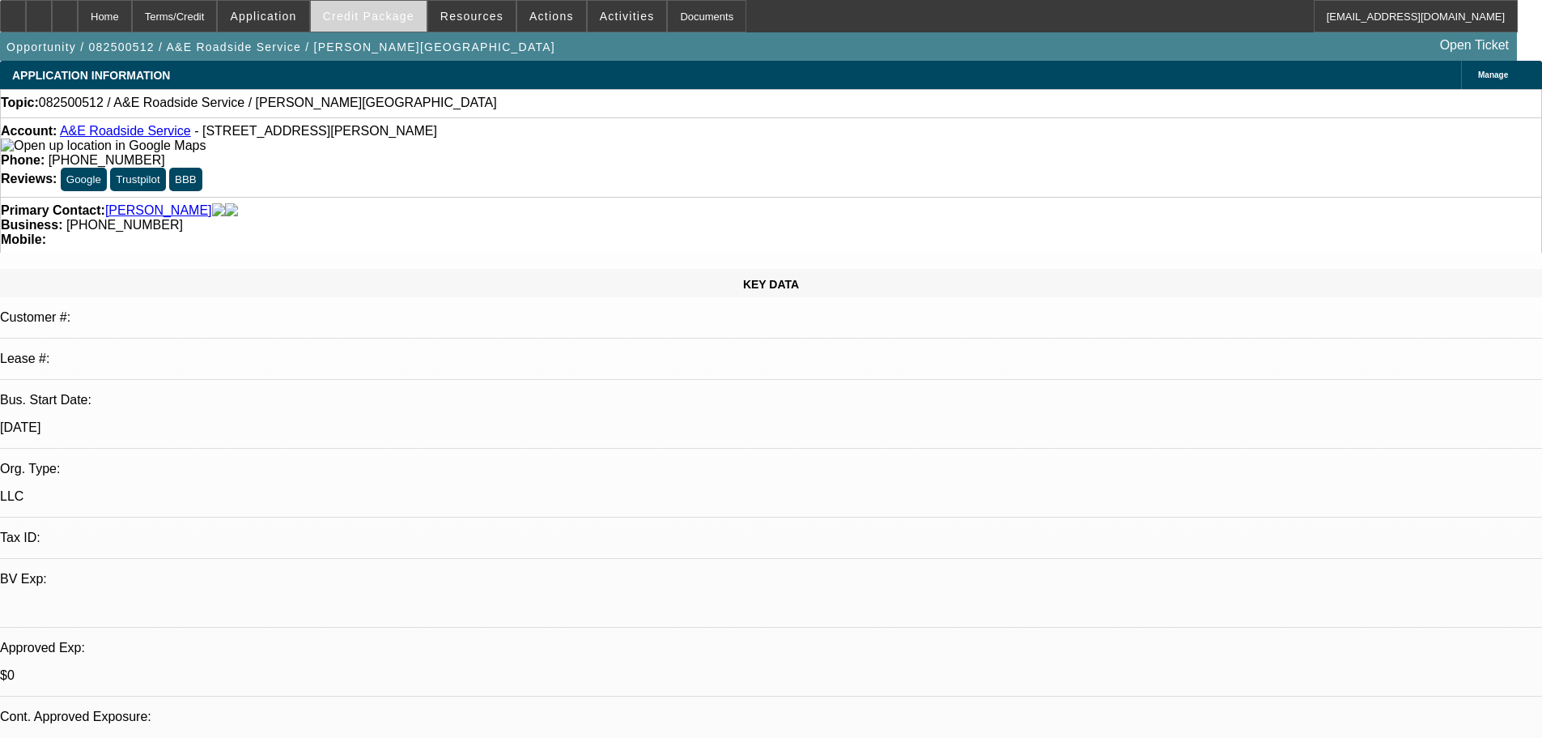
click at [412, 24] on span at bounding box center [369, 16] width 116 height 39
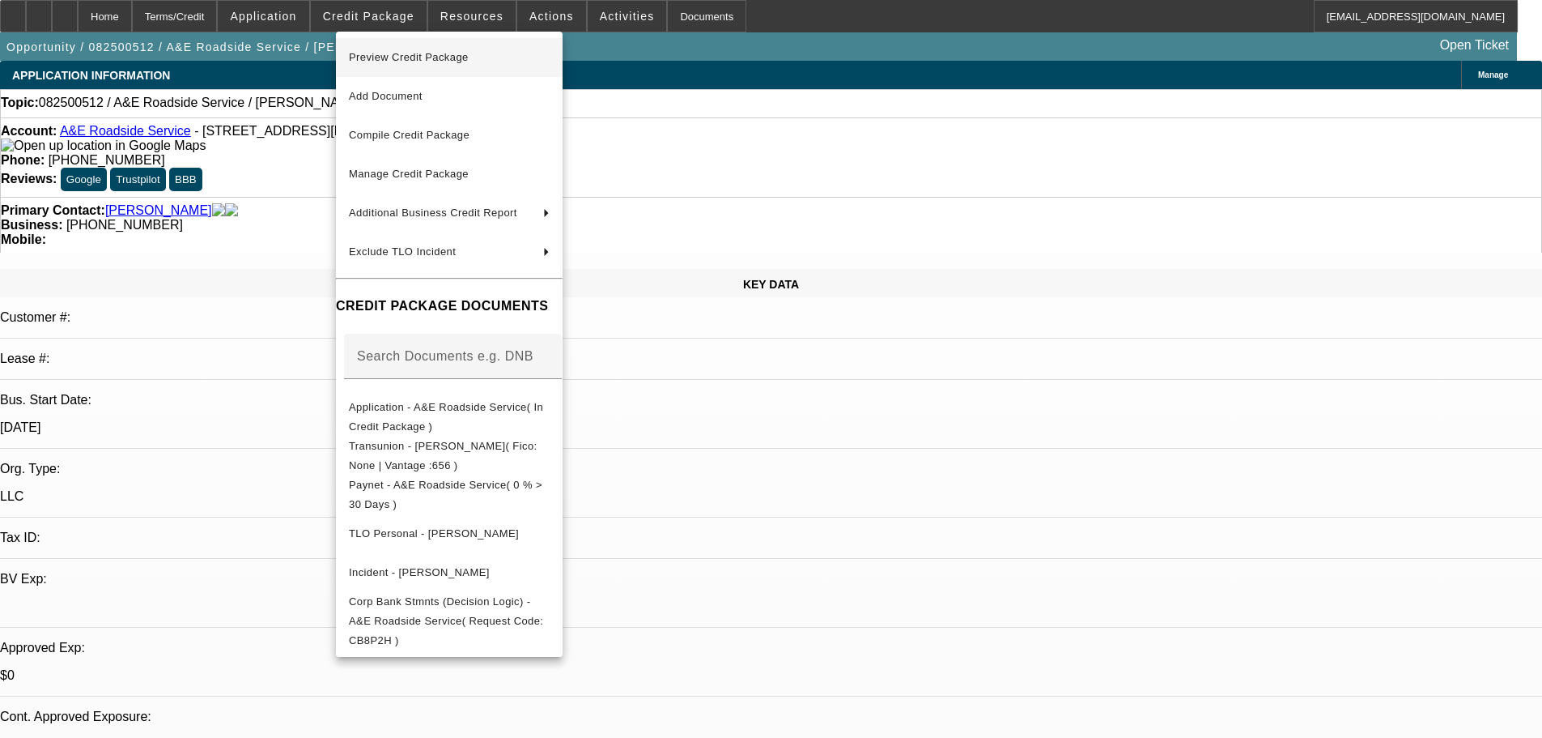
click at [457, 62] on span "Preview Credit Package" at bounding box center [409, 57] width 120 height 12
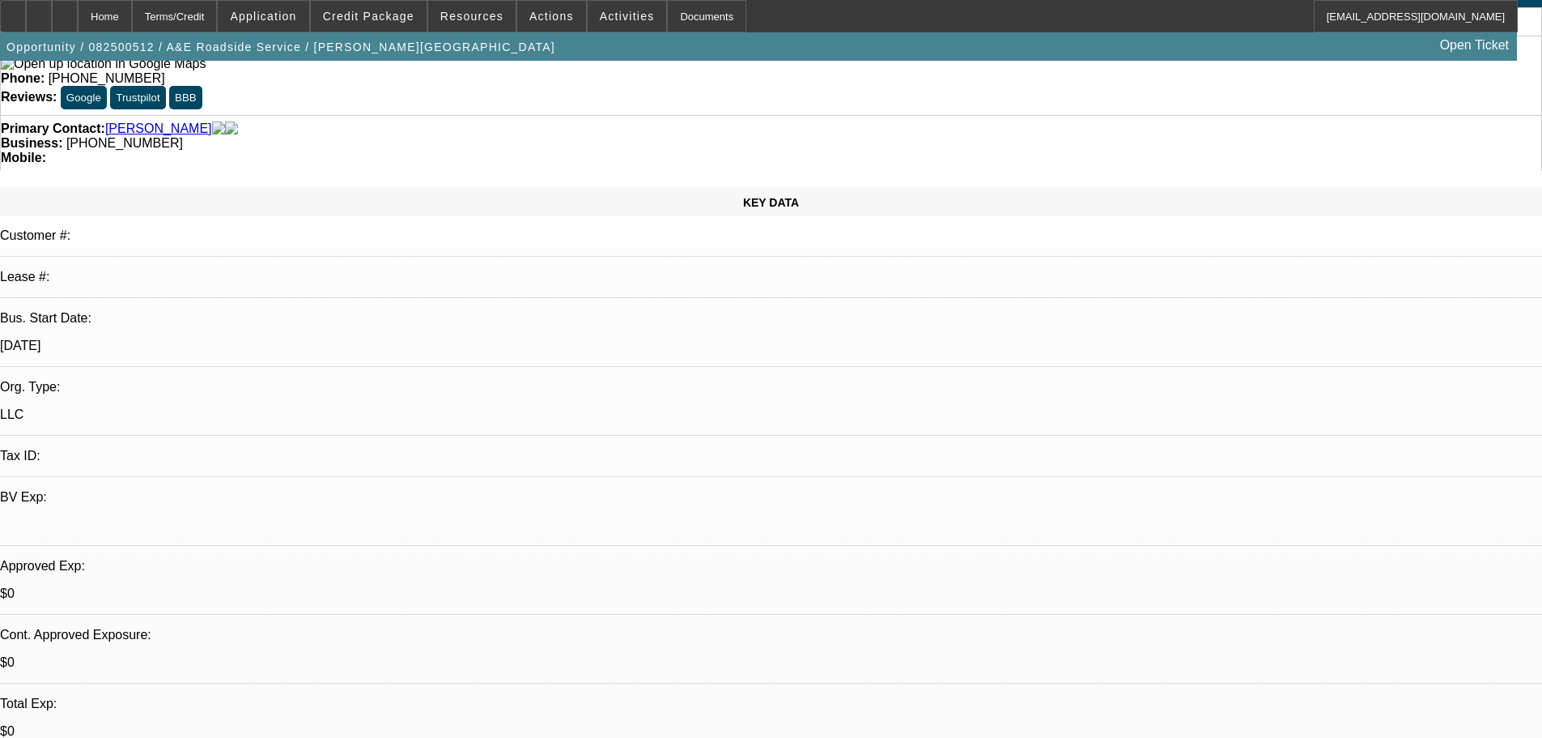
scroll to position [81, 0]
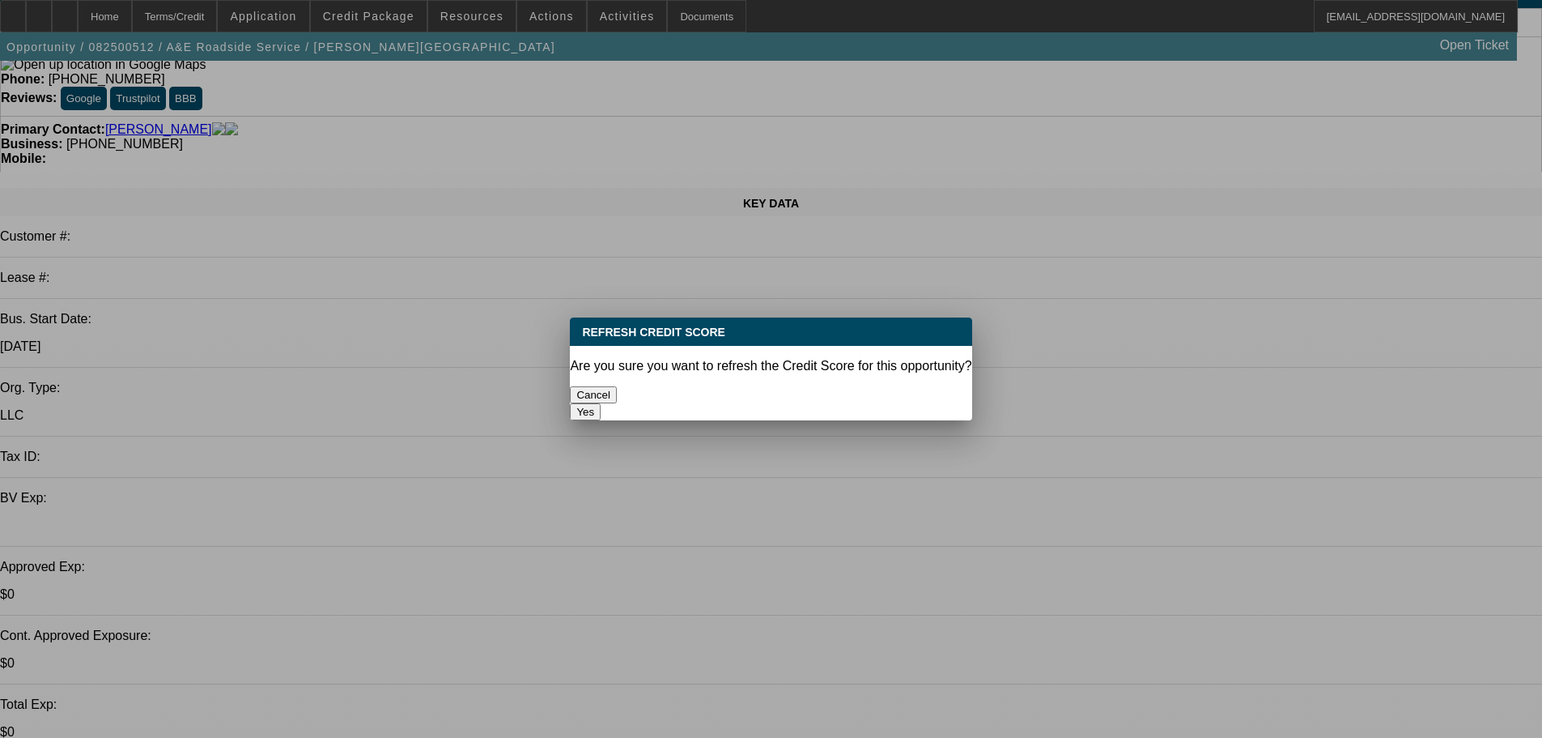
scroll to position [0, 0]
click at [601, 403] on button "Yes" at bounding box center [585, 411] width 31 height 17
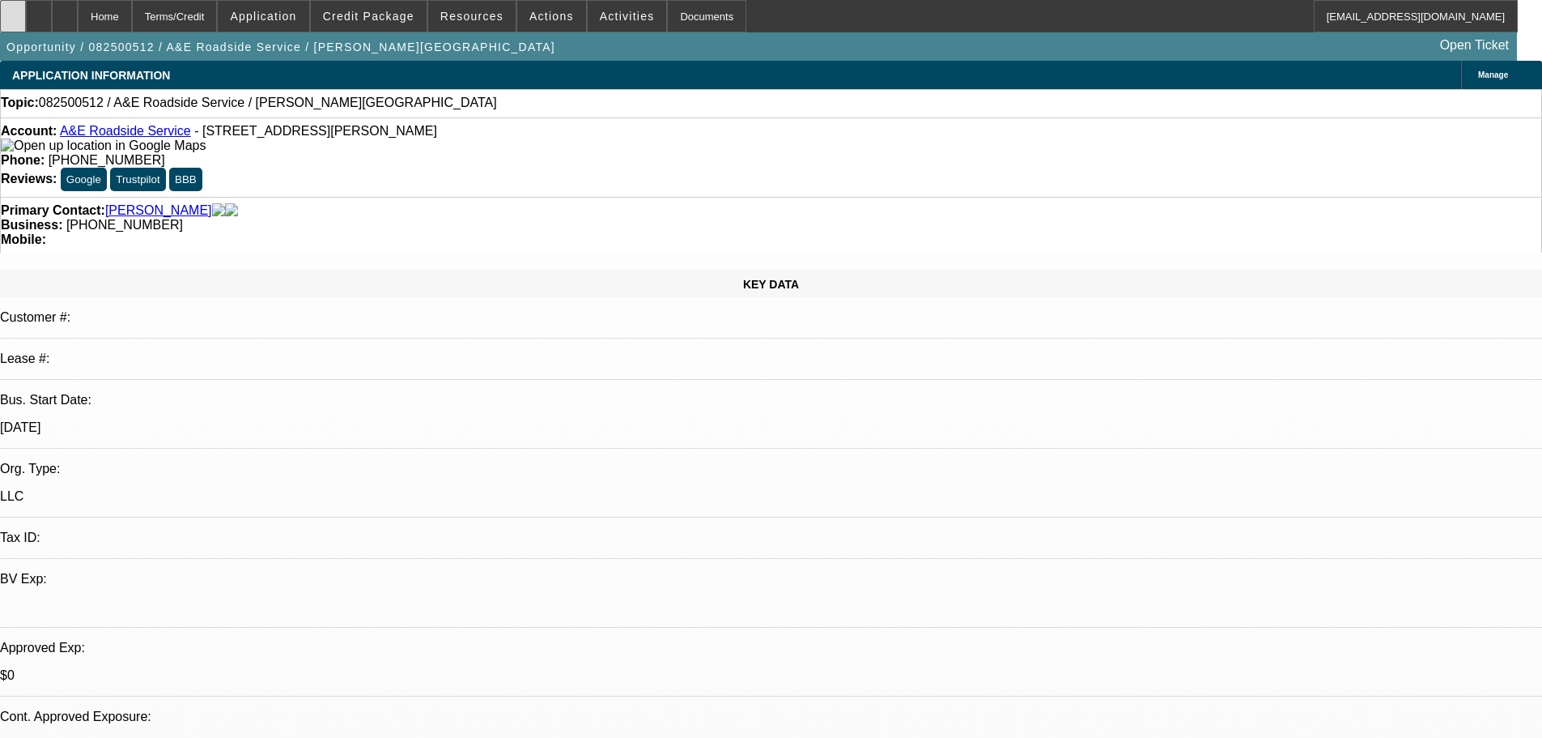
click at [26, 4] on div at bounding box center [13, 16] width 26 height 32
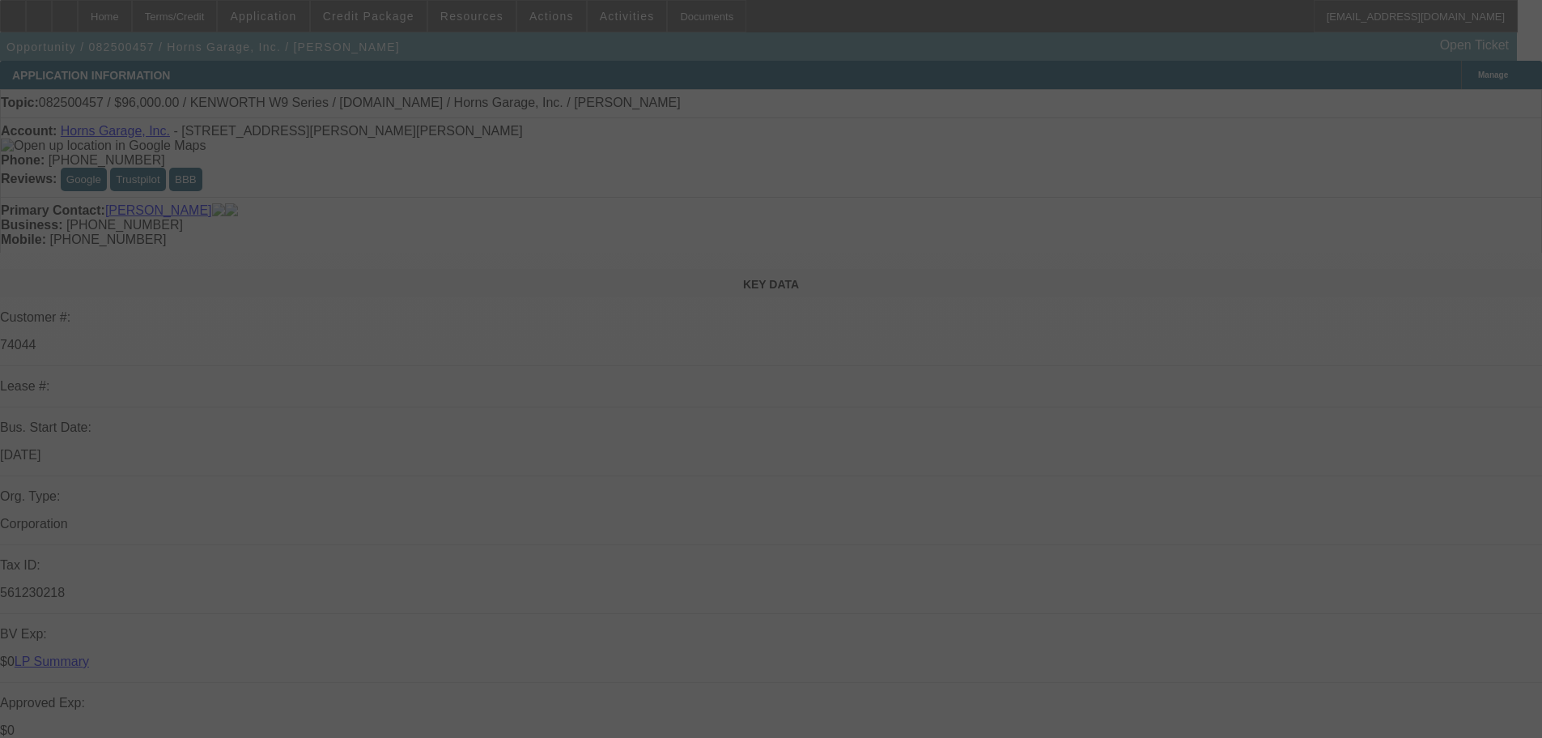
select select "0"
select select "2"
select select "0"
select select "6"
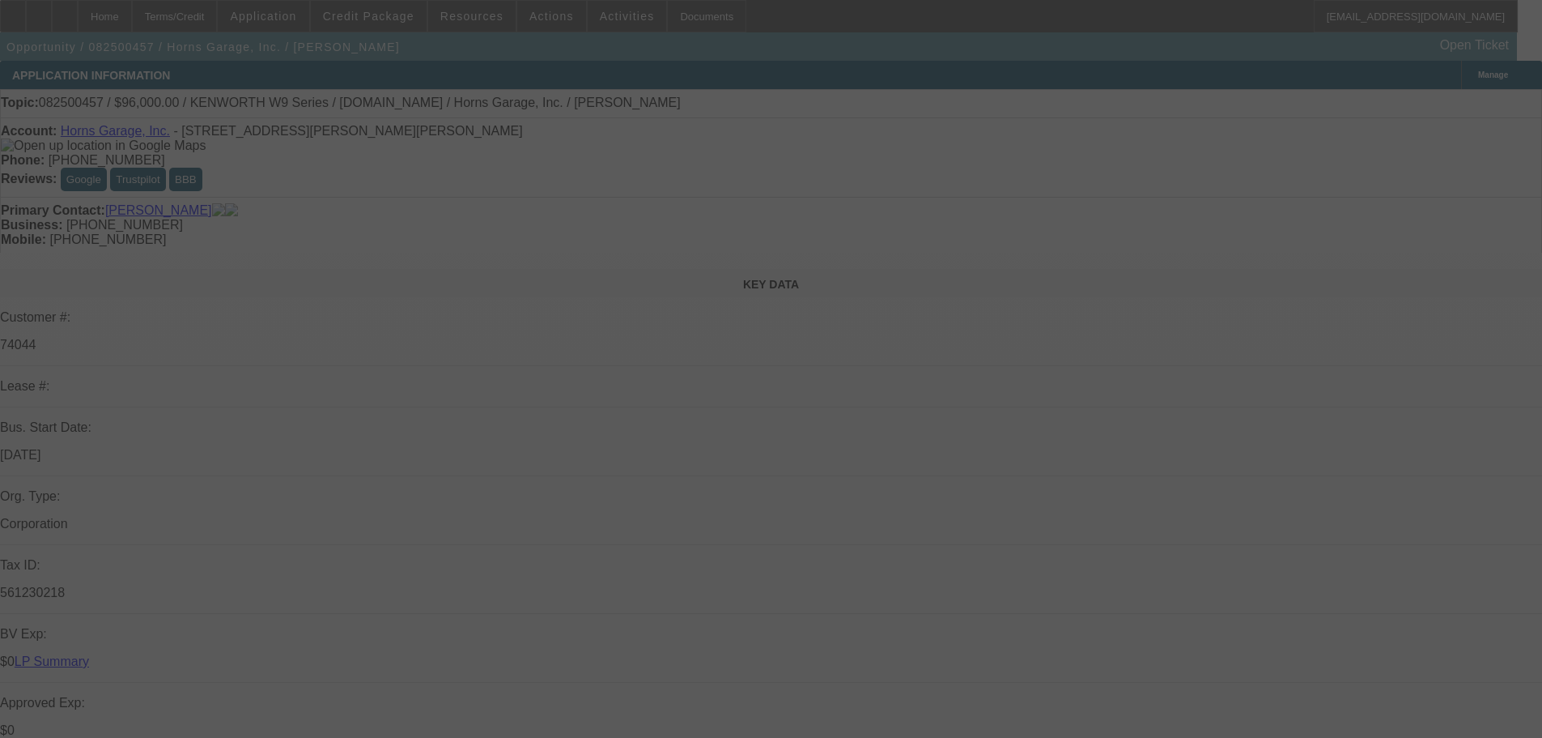
select select "0"
select select "6"
select select "0"
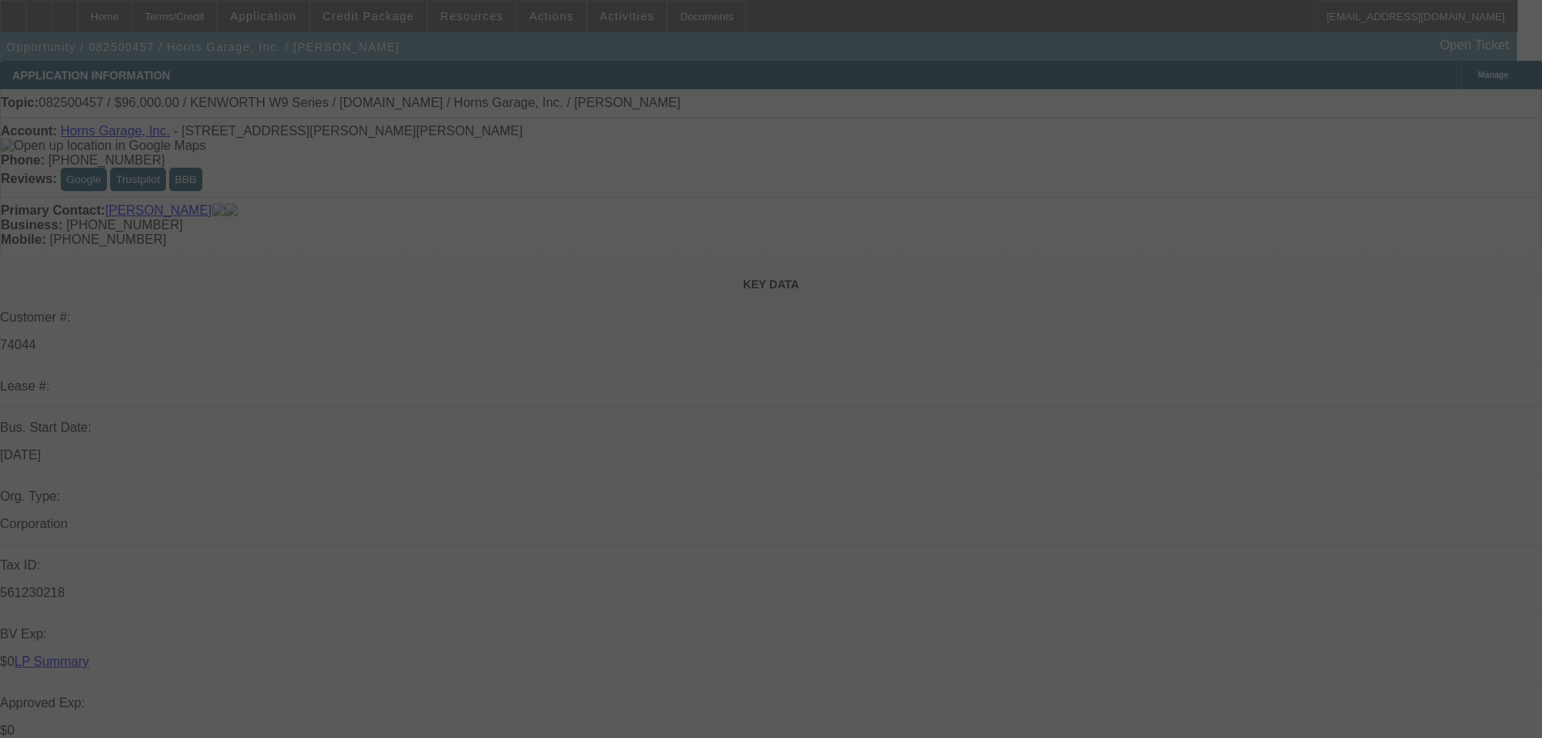
select select "0"
select select "6"
select select "0"
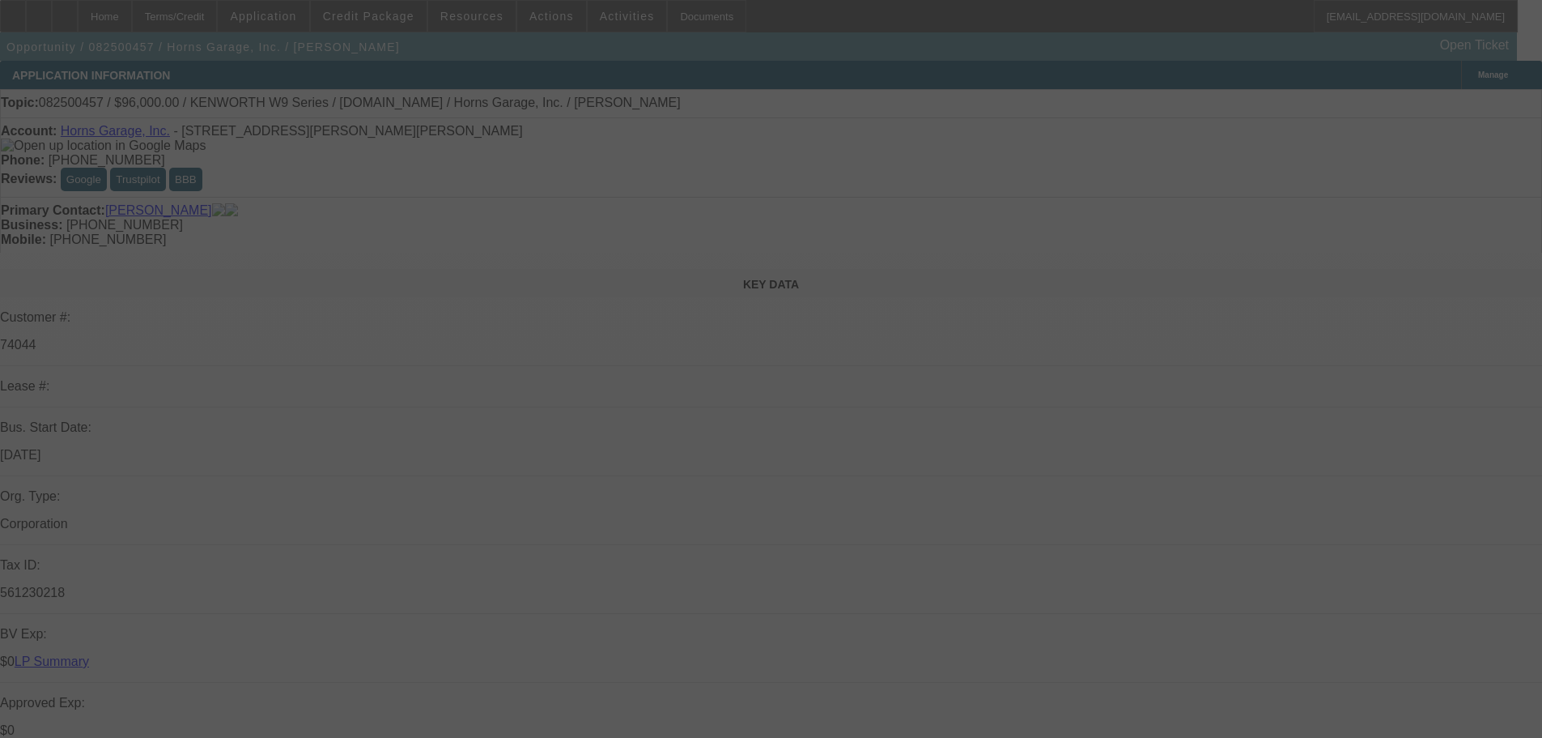
select select "0"
select select "6"
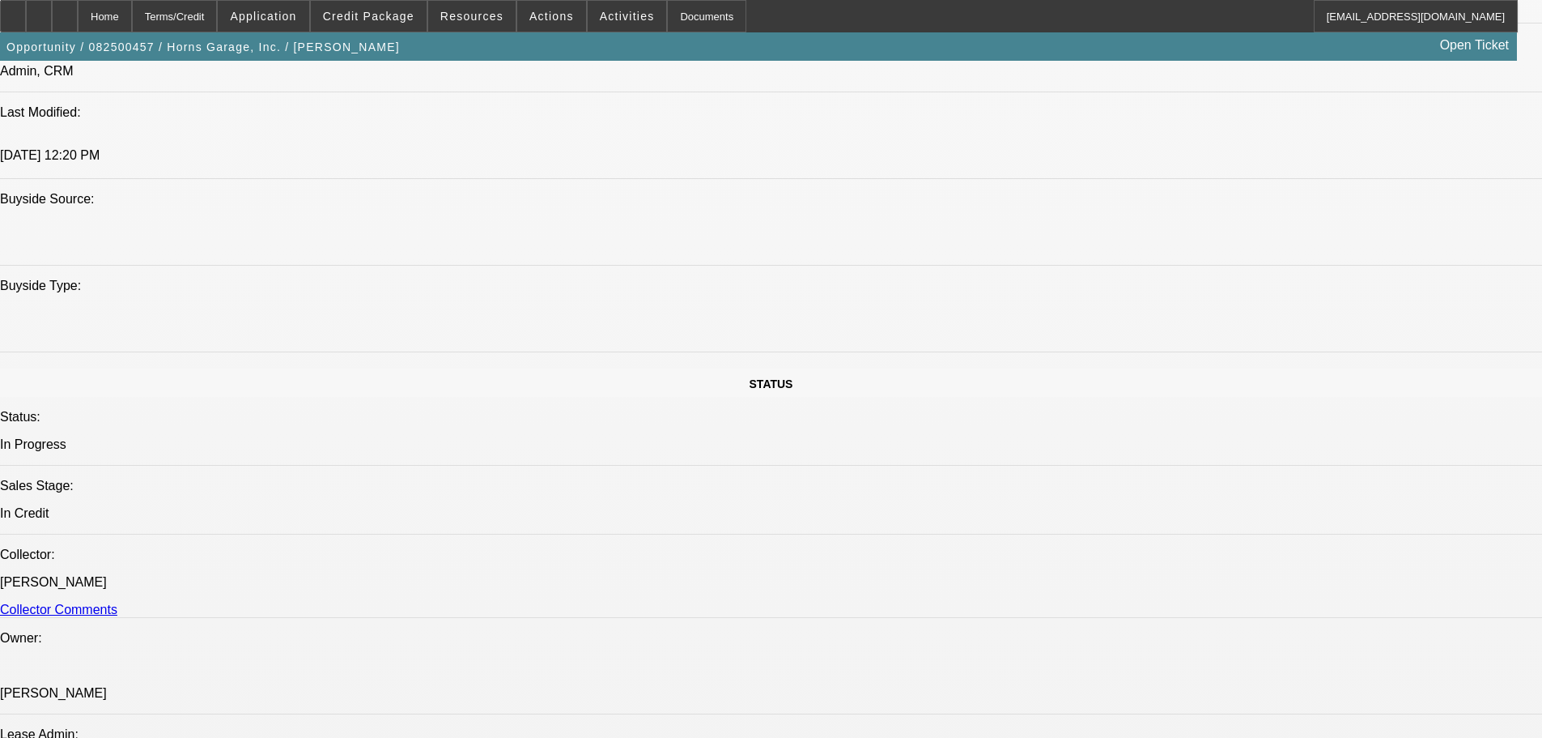
scroll to position [1162, 0]
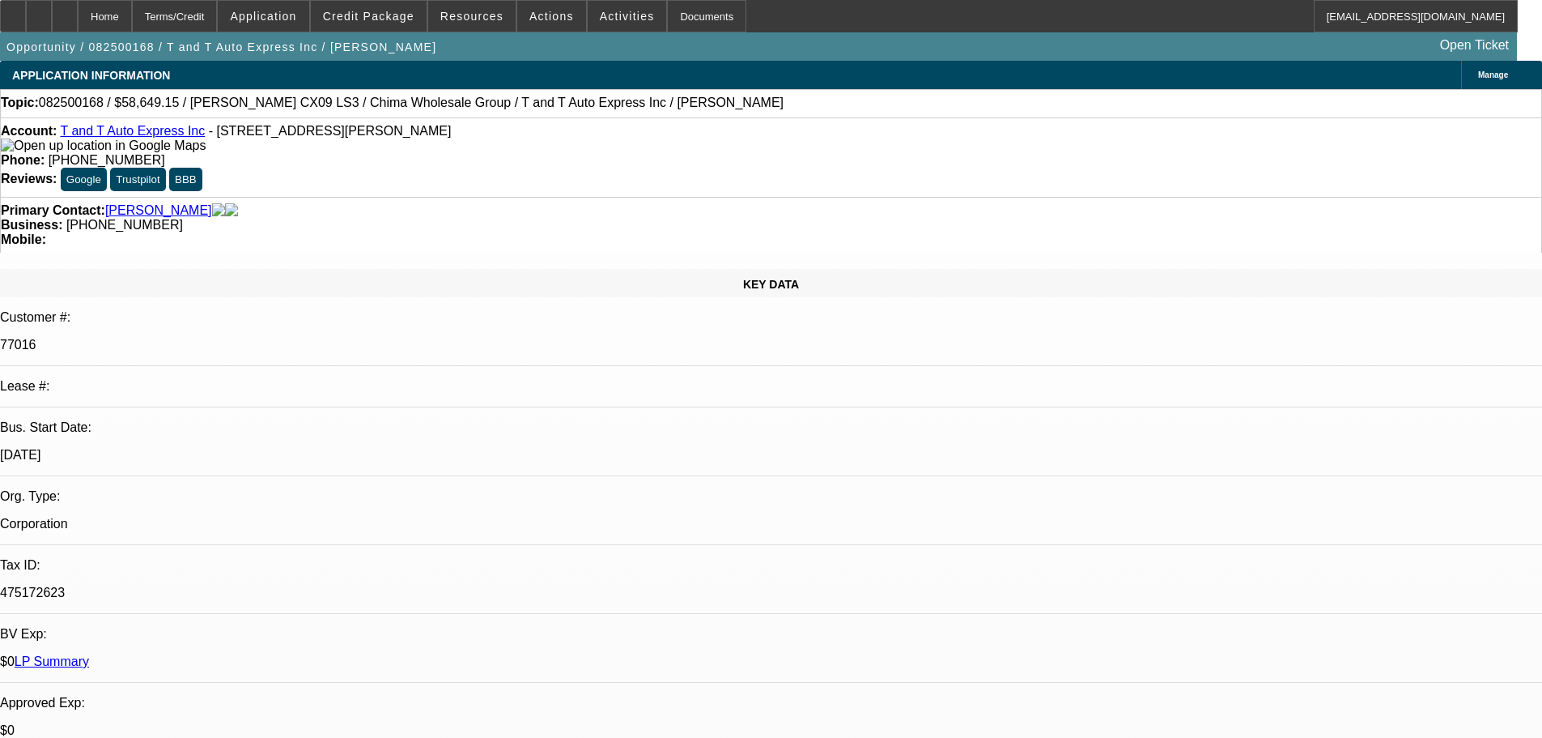
select select "0.15"
select select "2"
select select "0"
select select "6"
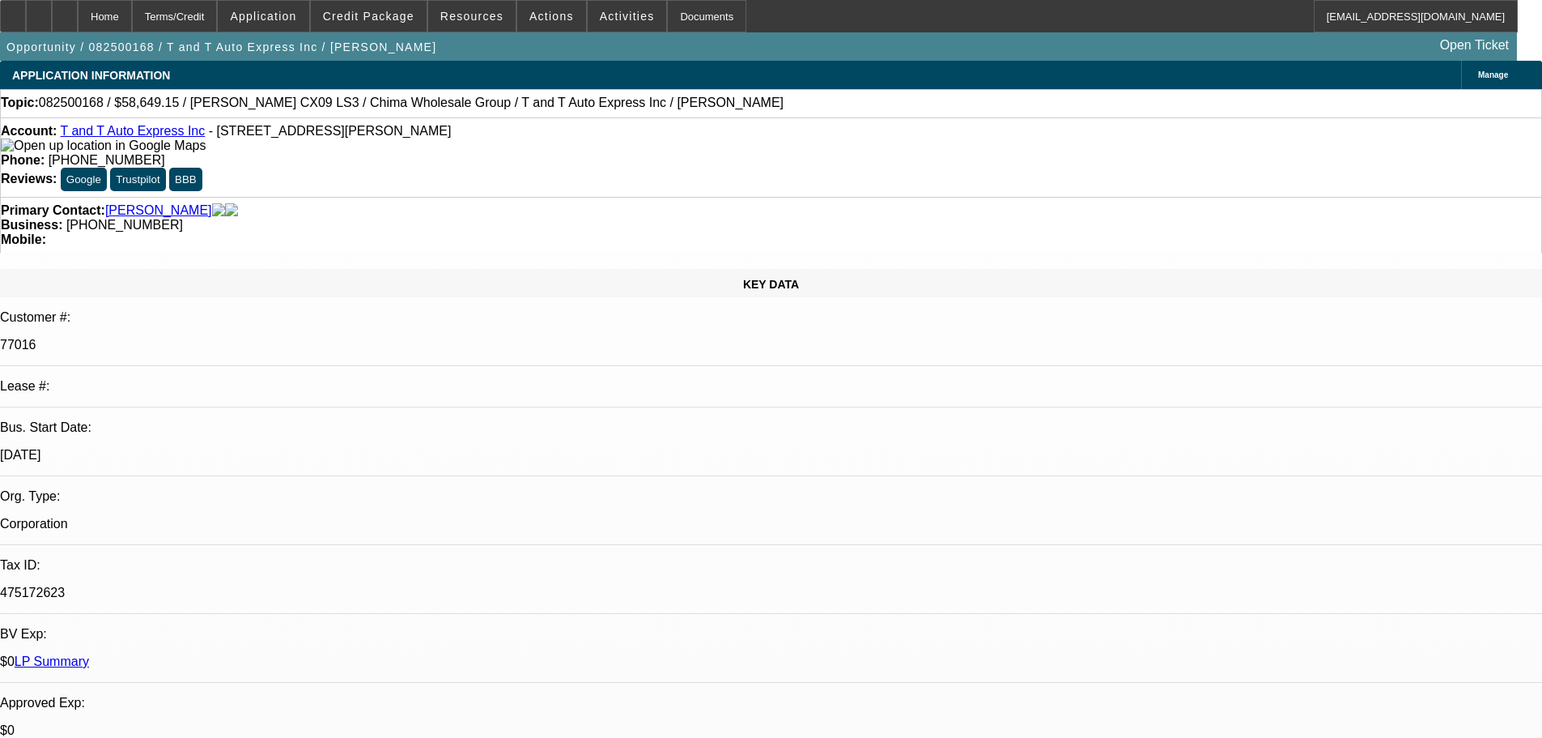
select select "0"
select select "6"
select select "0"
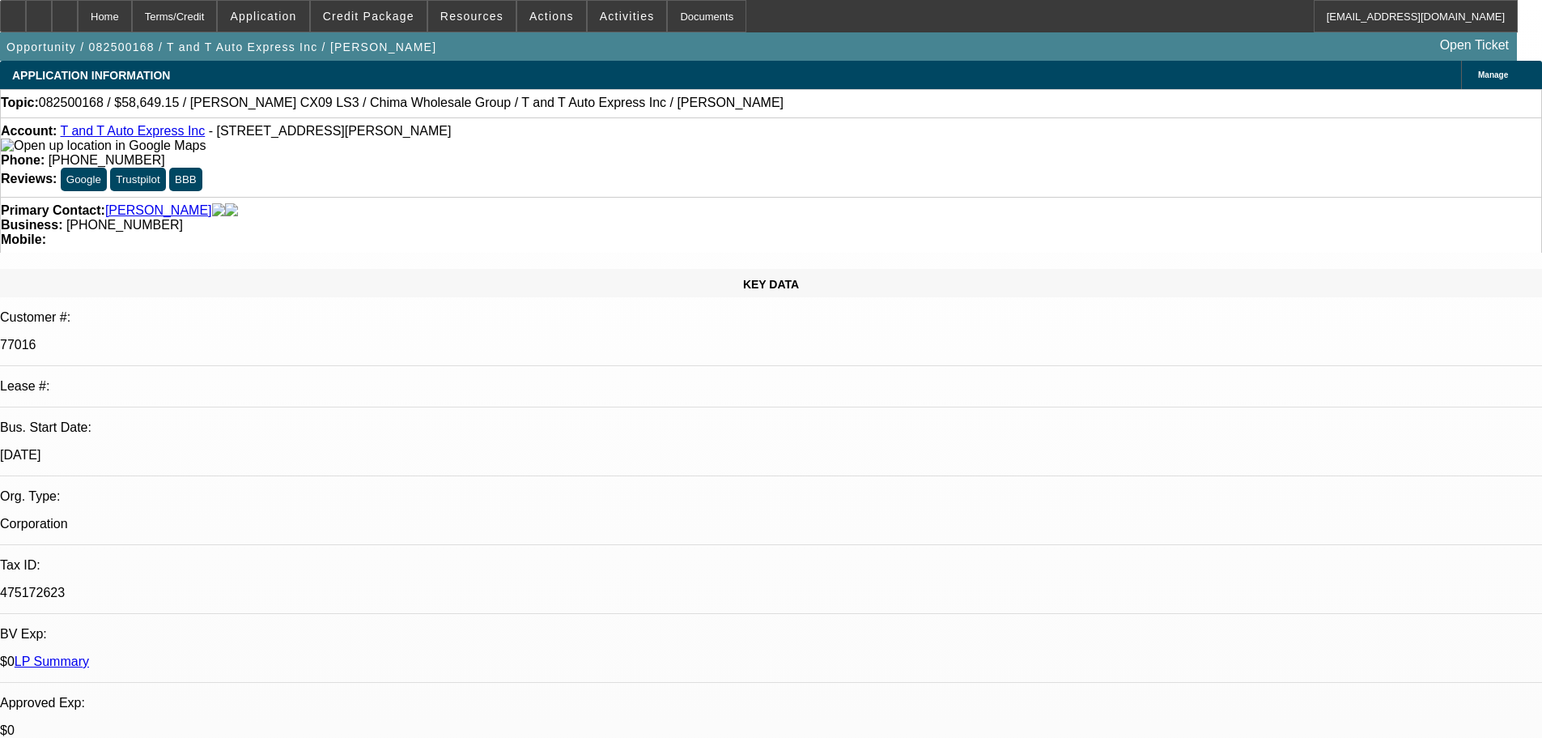
select select "0"
select select "6"
click at [387, 16] on span "Credit Package" at bounding box center [368, 16] width 91 height 13
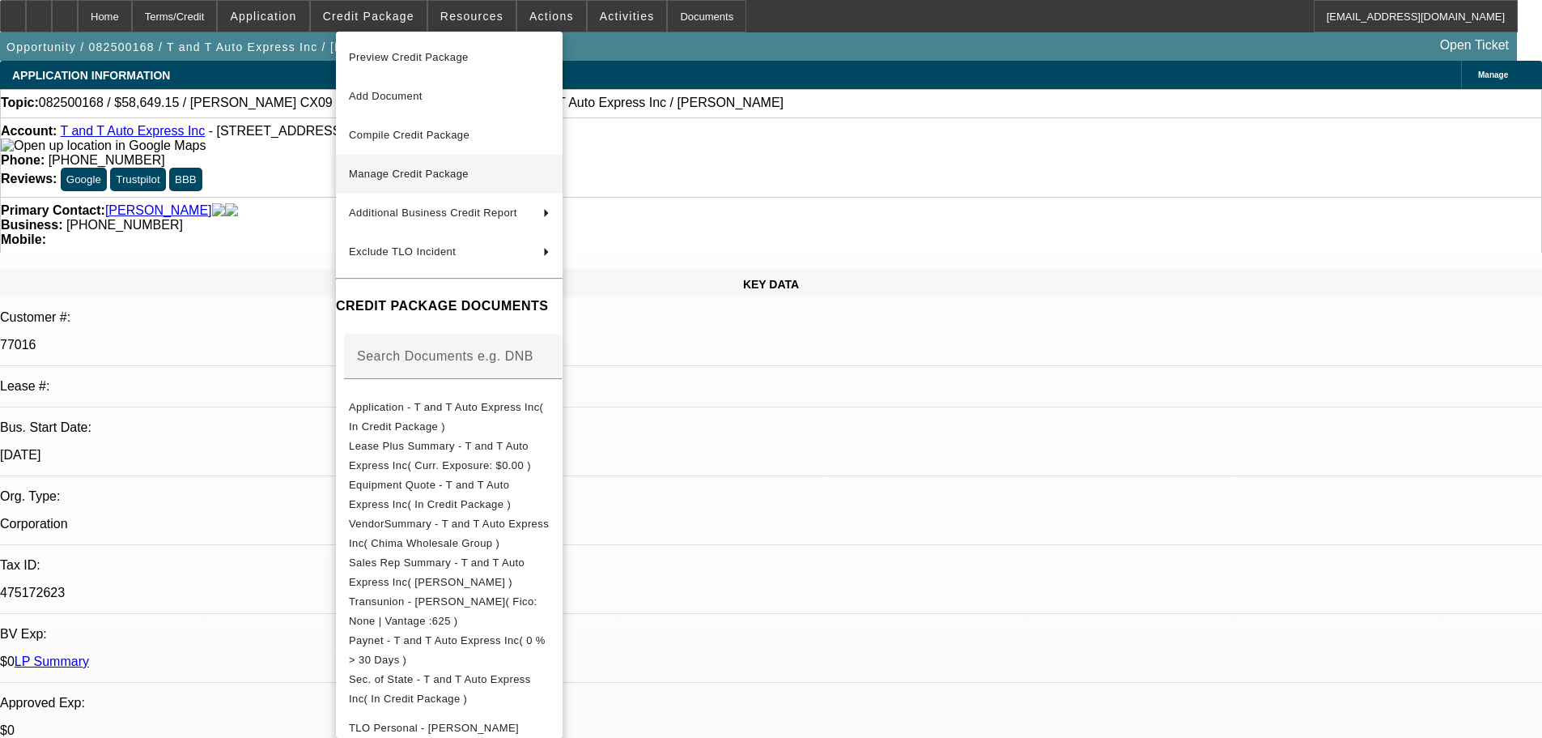
click at [391, 179] on span "Manage Credit Package" at bounding box center [409, 174] width 120 height 12
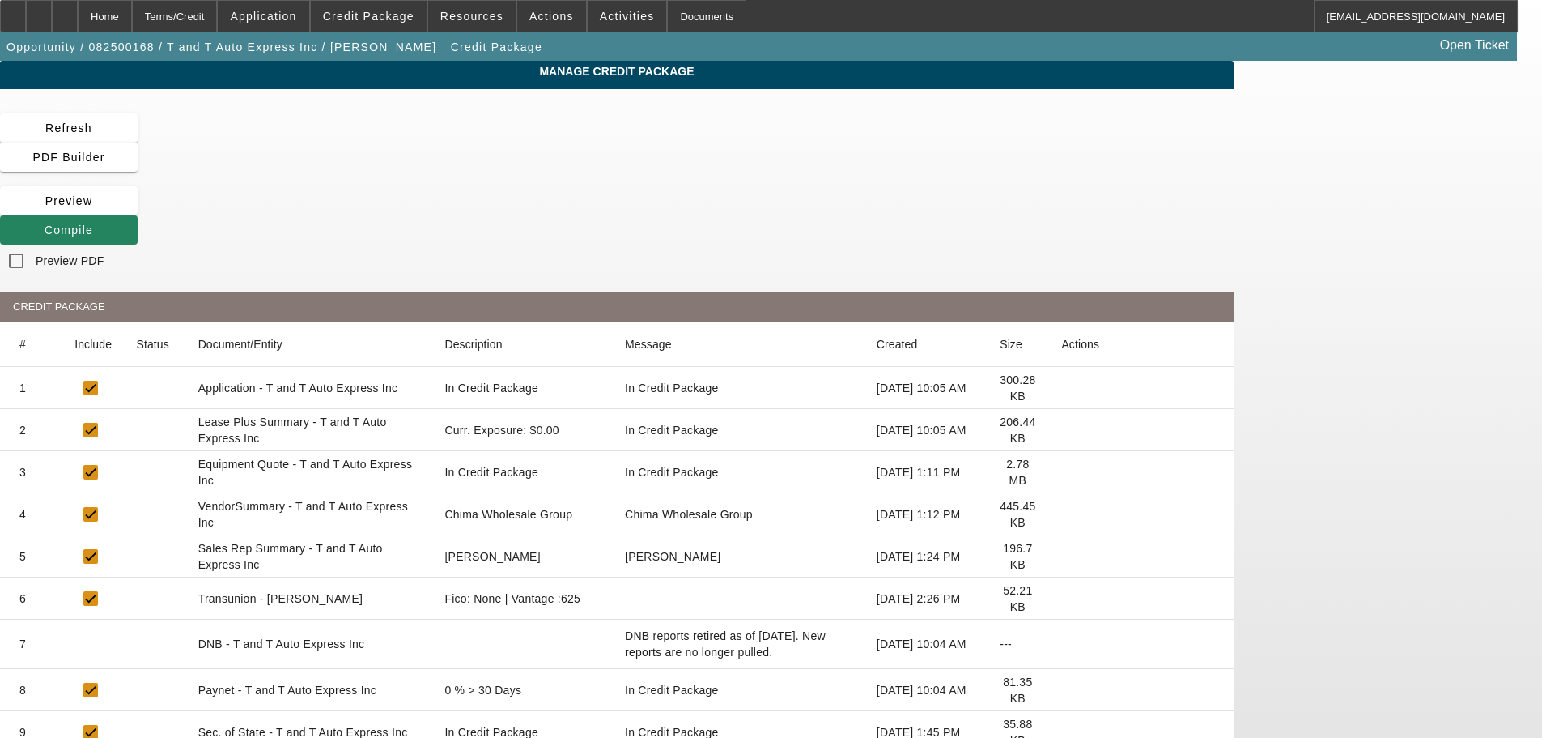
click at [1061, 430] on icon at bounding box center [1061, 430] width 0 height 0
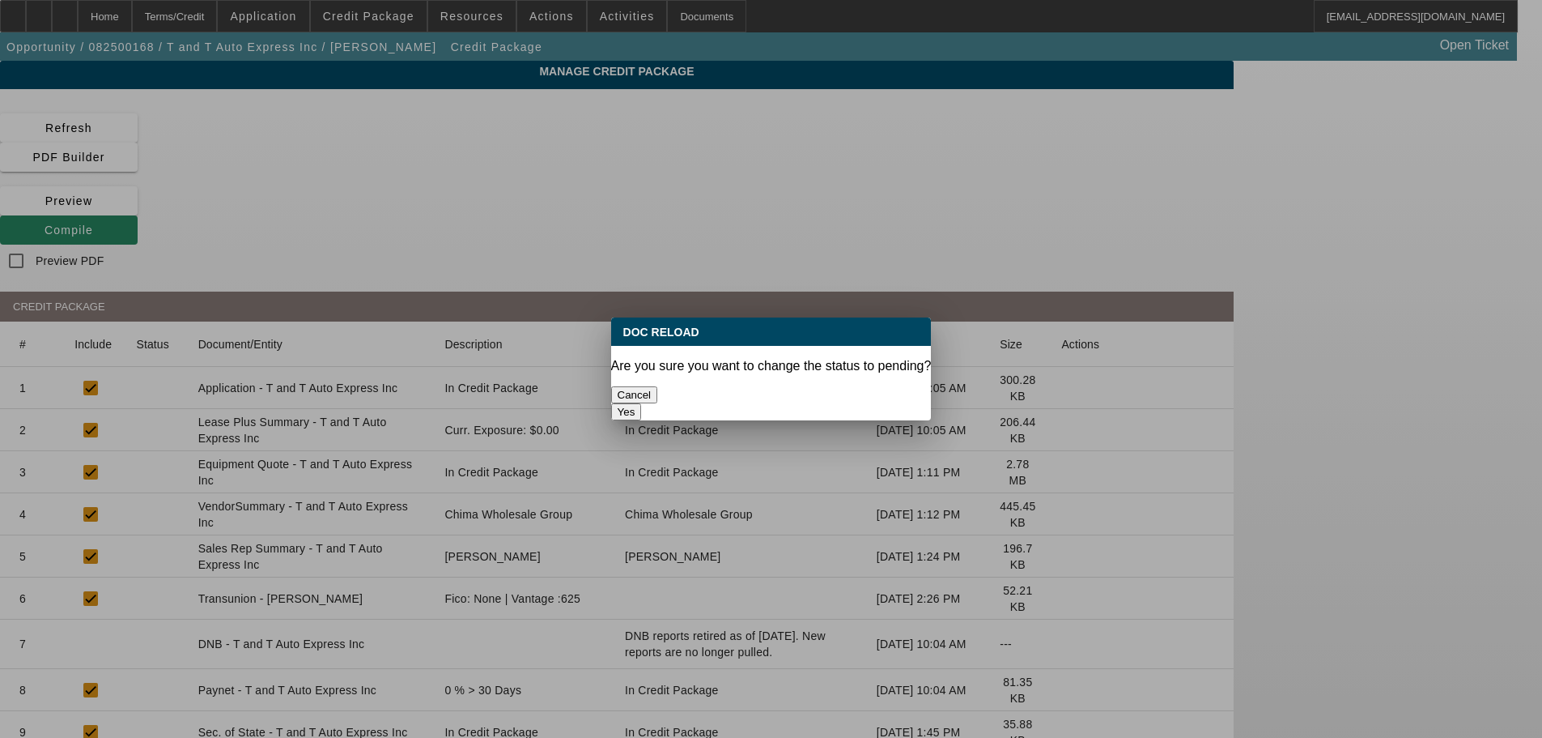
click at [642, 403] on button "Yes" at bounding box center [626, 411] width 31 height 17
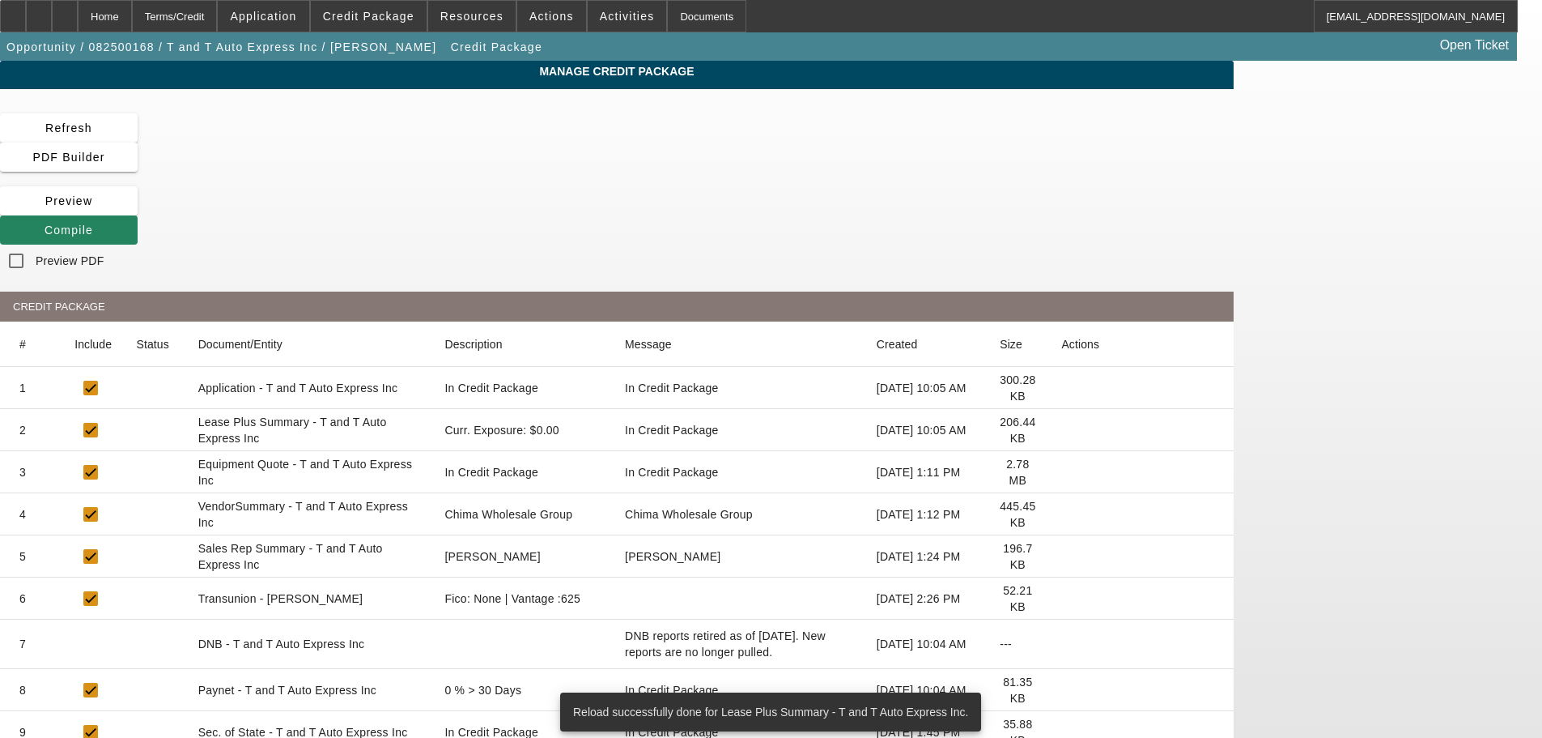
click at [1061, 514] on icon at bounding box center [1061, 514] width 0 height 0
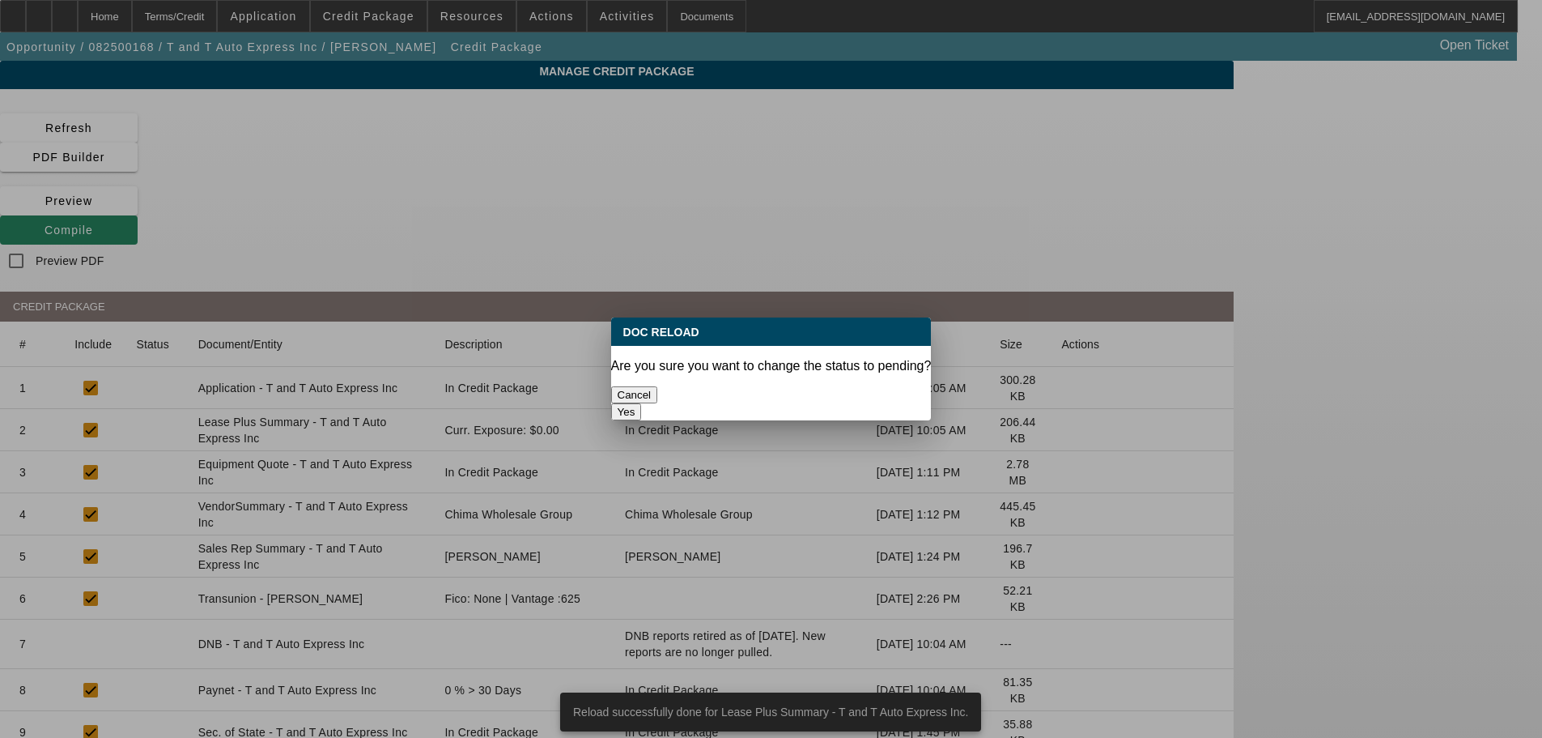
click at [642, 403] on button "Yes" at bounding box center [626, 411] width 31 height 17
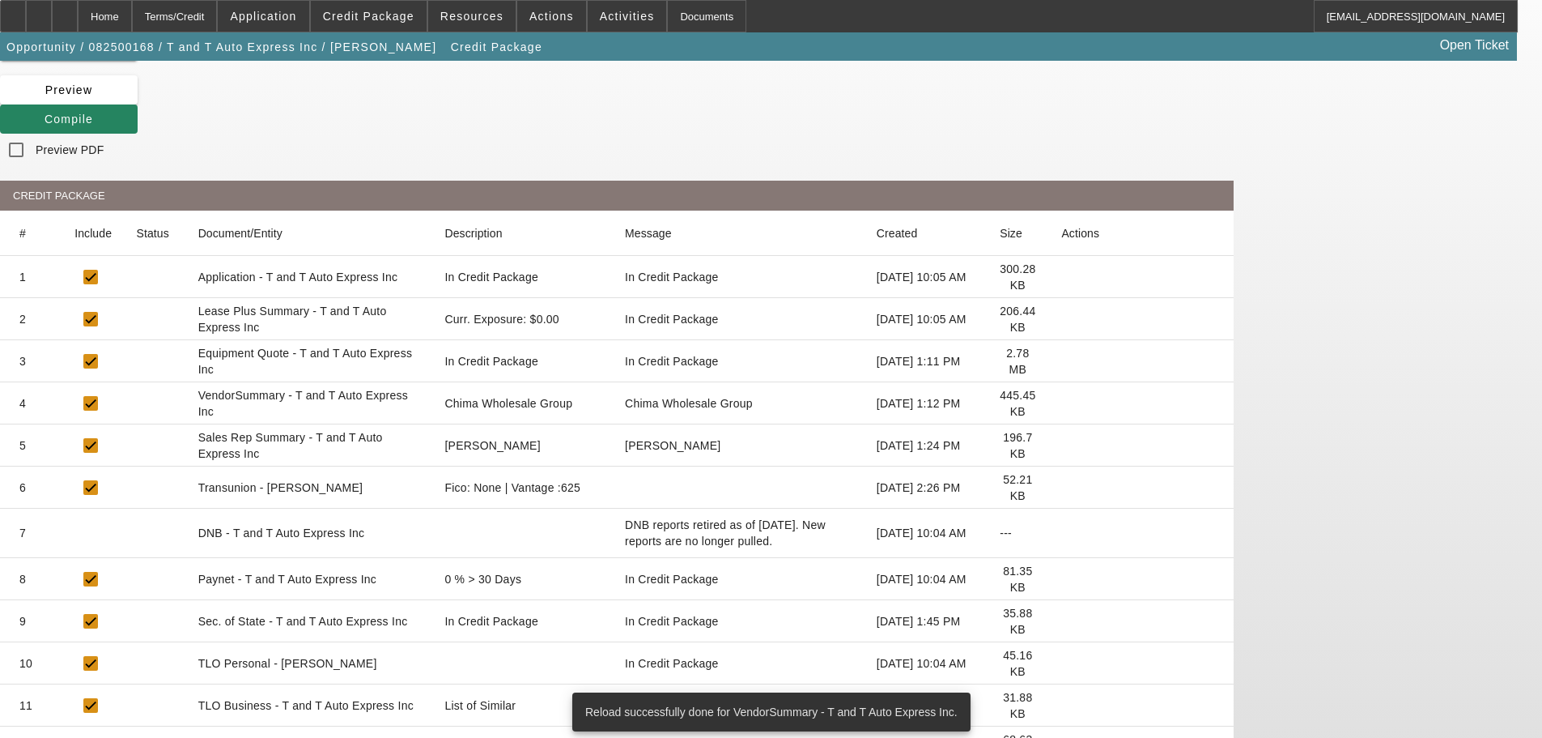
scroll to position [136, 0]
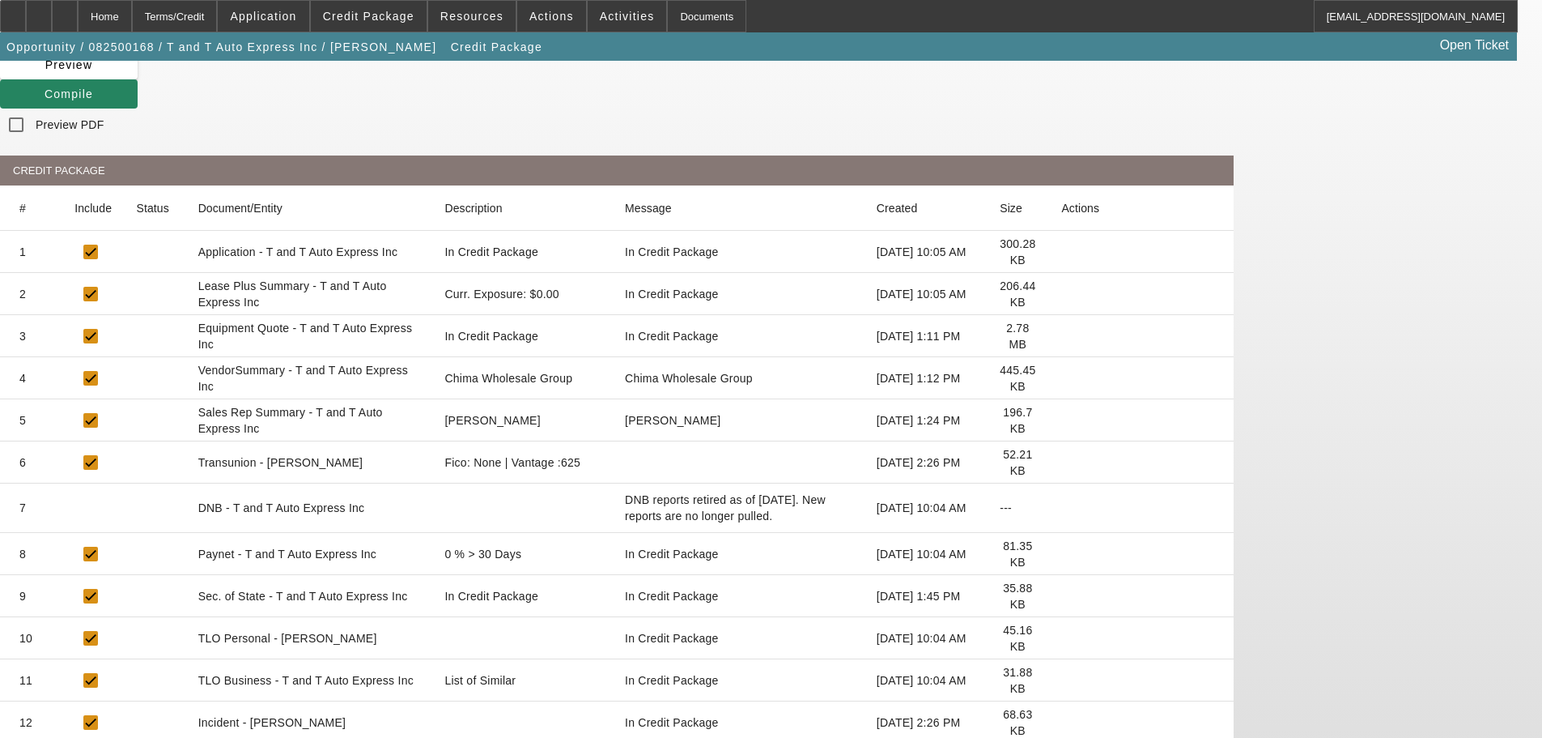
click at [1061, 680] on icon at bounding box center [1061, 680] width 0 height 0
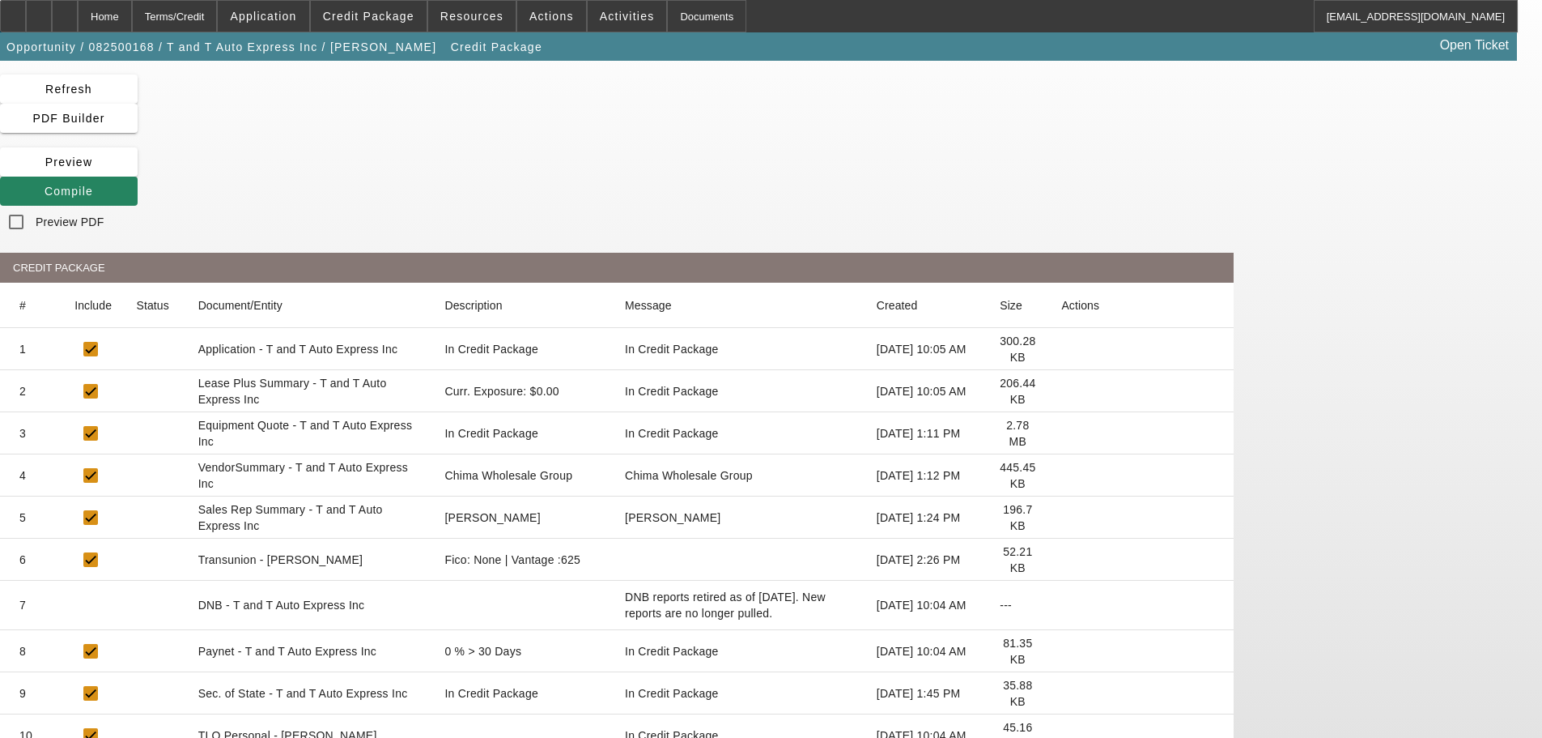
scroll to position [0, 0]
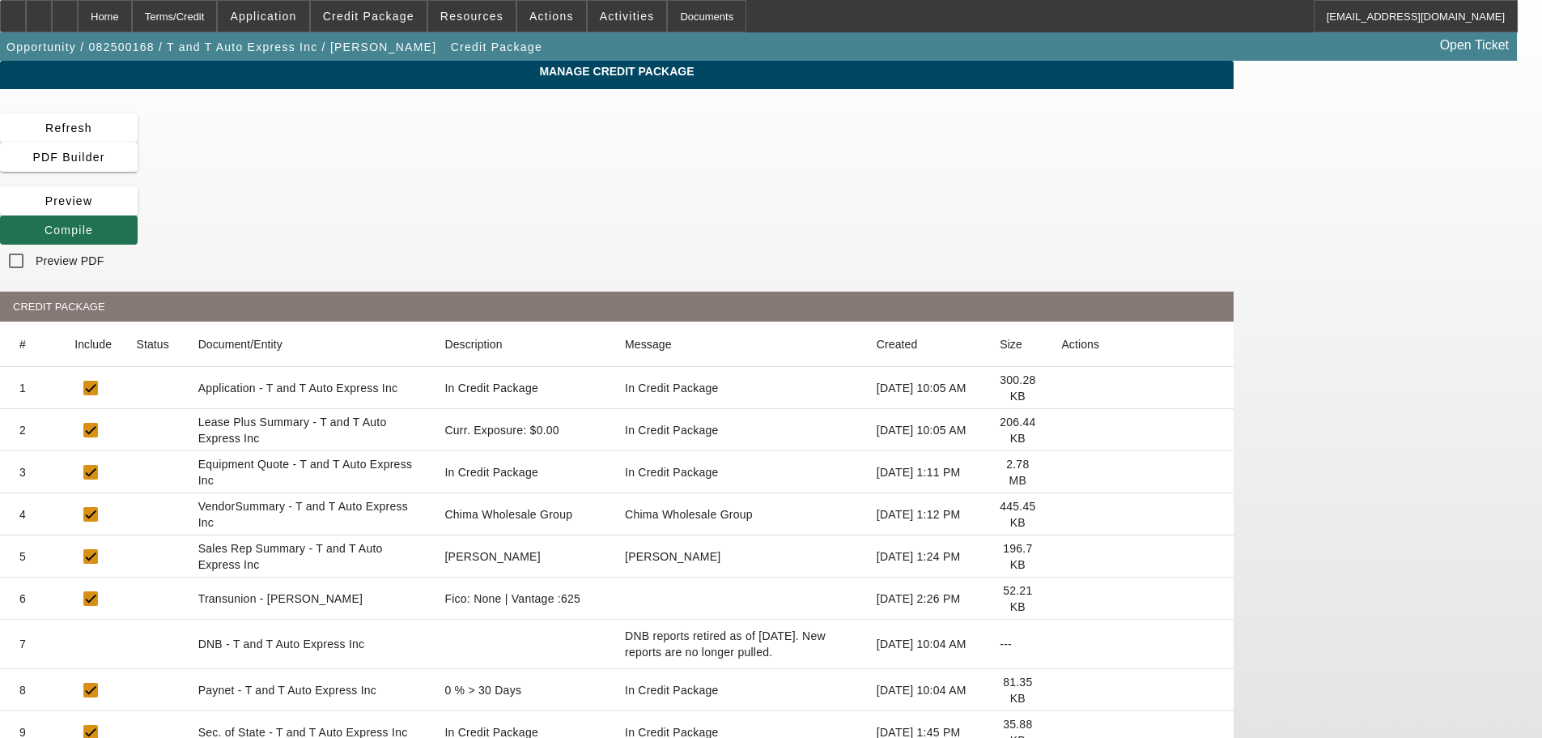
click at [138, 211] on span at bounding box center [69, 230] width 138 height 39
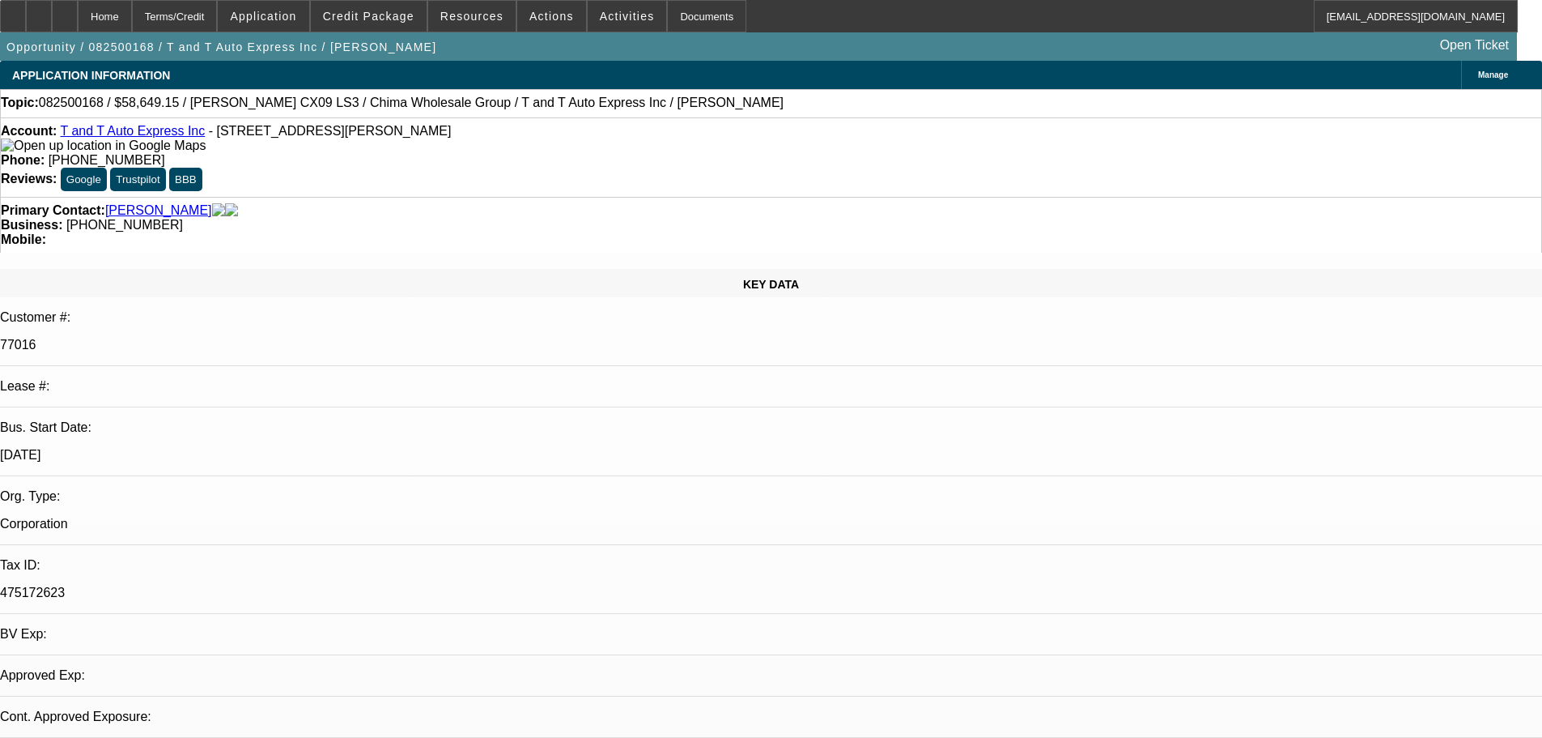
select select "0.15"
select select "2"
select select "0"
select select "6"
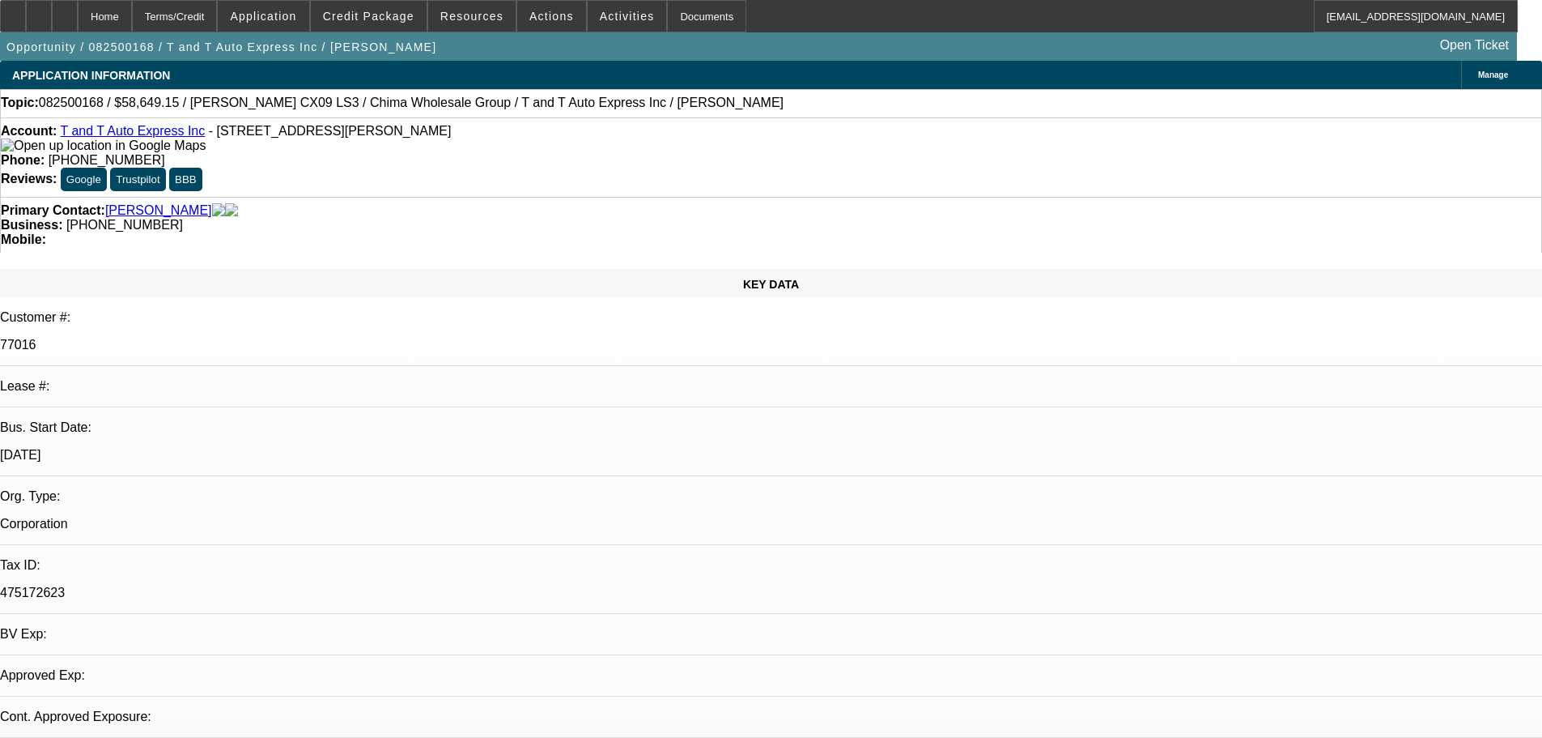
select select "0"
select select "6"
select select "0"
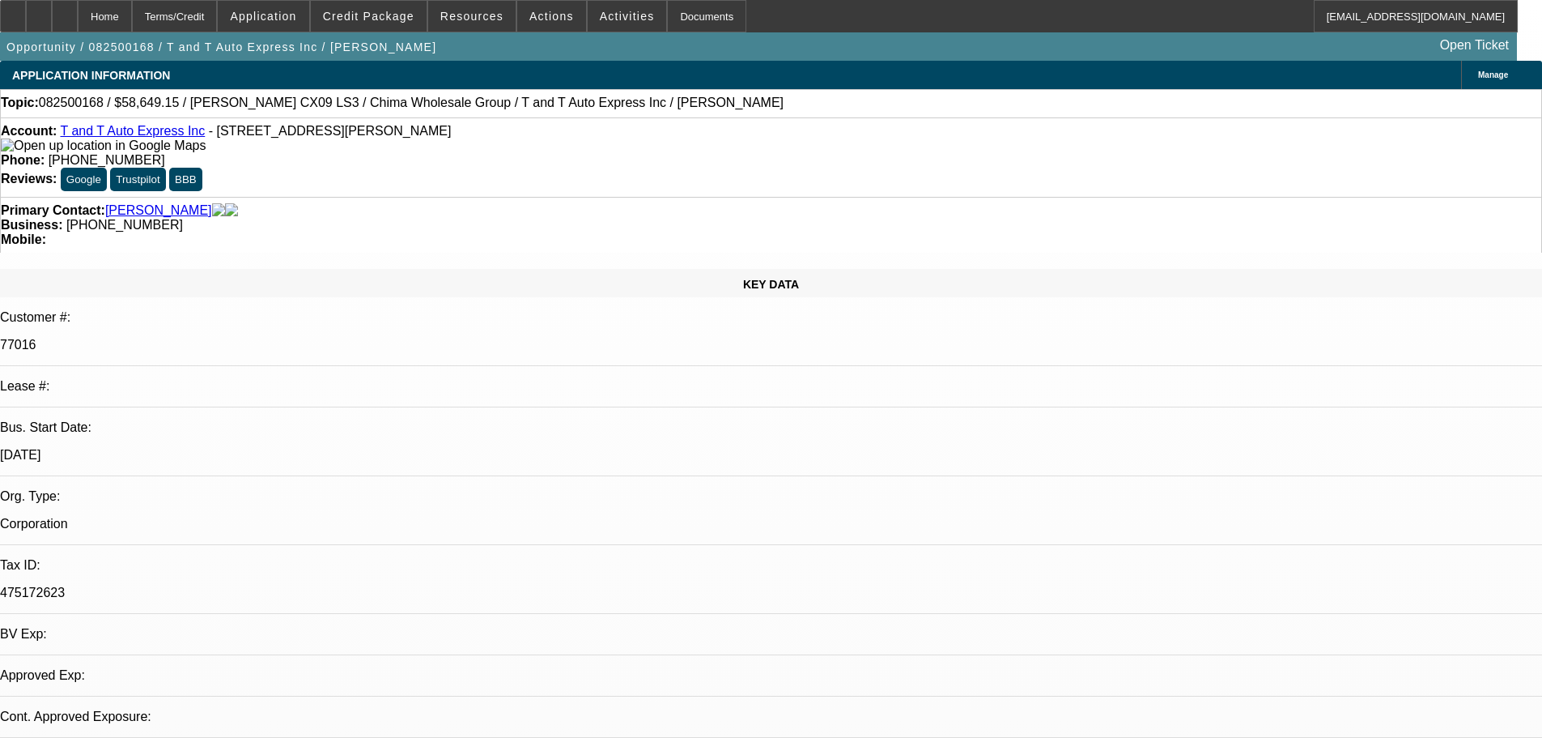
select select "0"
select select "6"
click at [396, 23] on span at bounding box center [369, 16] width 116 height 39
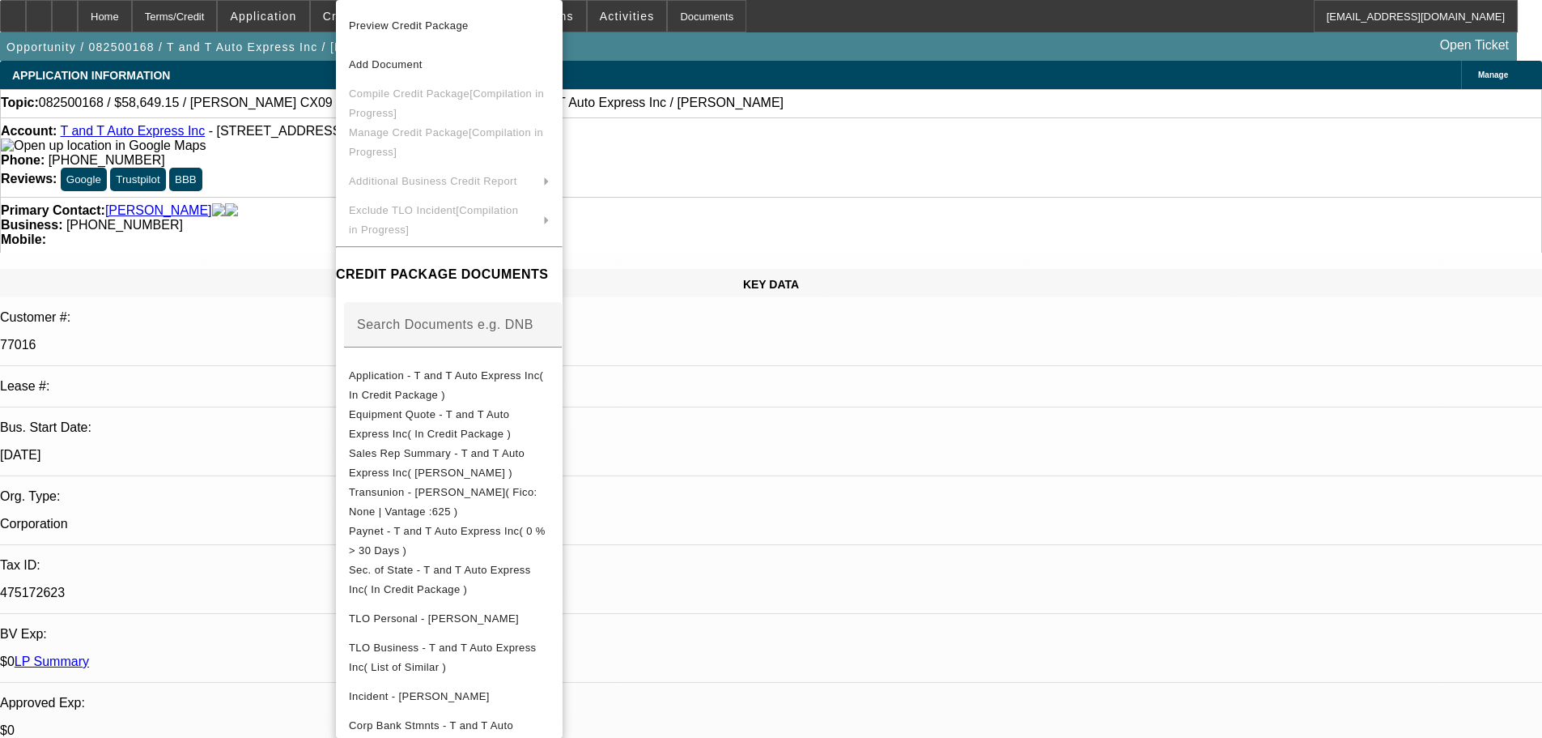
click at [285, 210] on div at bounding box center [771, 369] width 1542 height 738
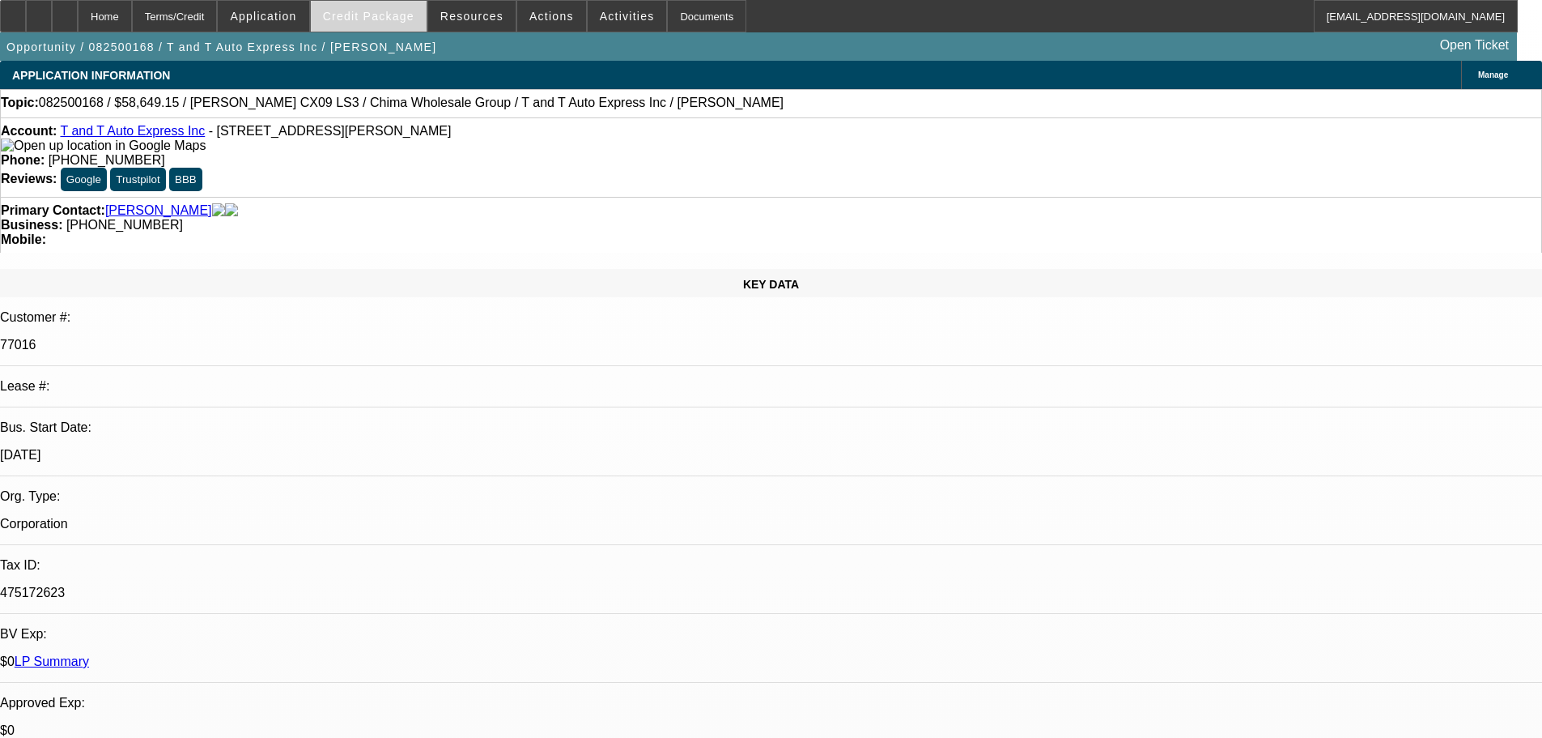
click at [385, 17] on span "Credit Package" at bounding box center [368, 16] width 91 height 13
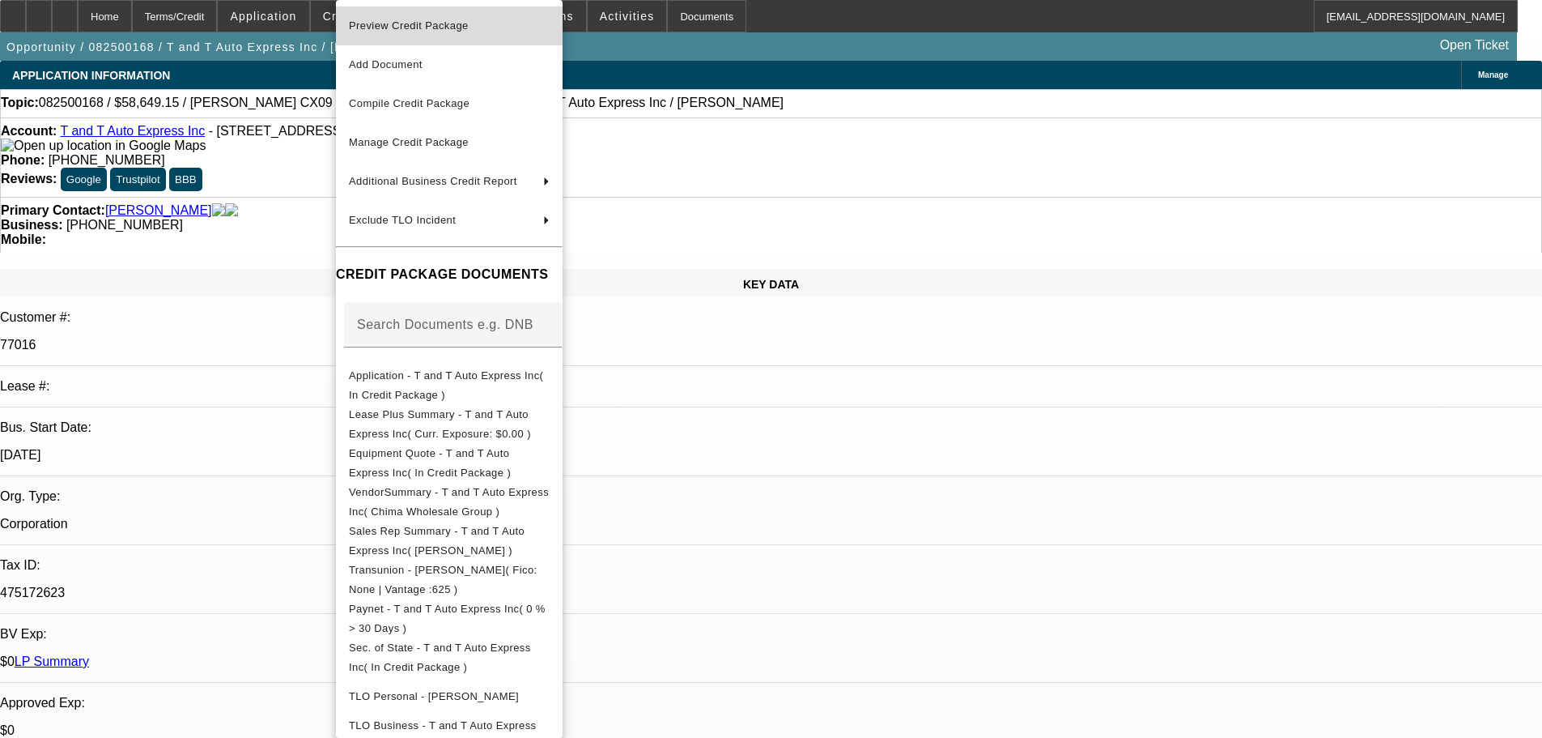
click at [389, 27] on span "Preview Credit Package" at bounding box center [409, 25] width 120 height 12
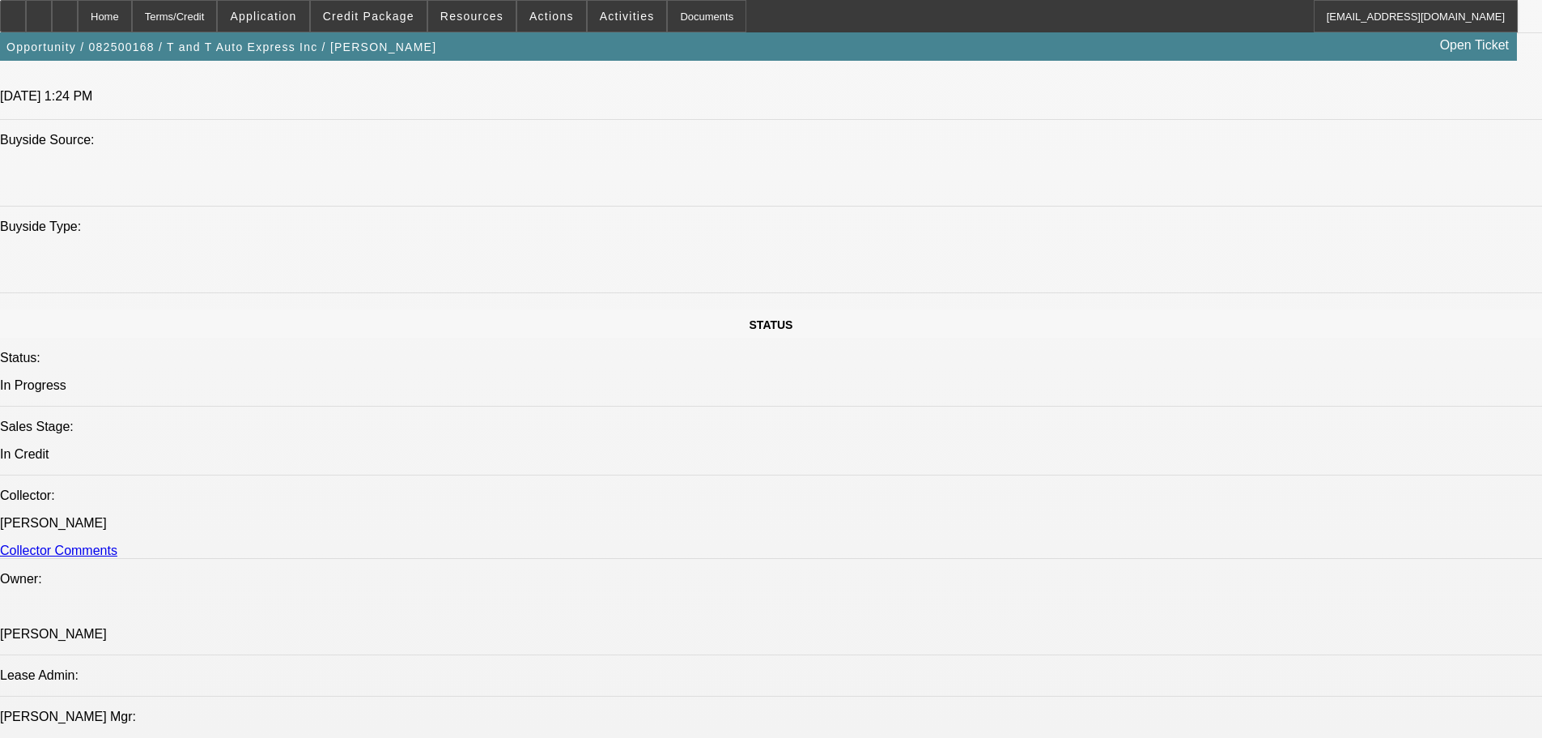
scroll to position [1457, 0]
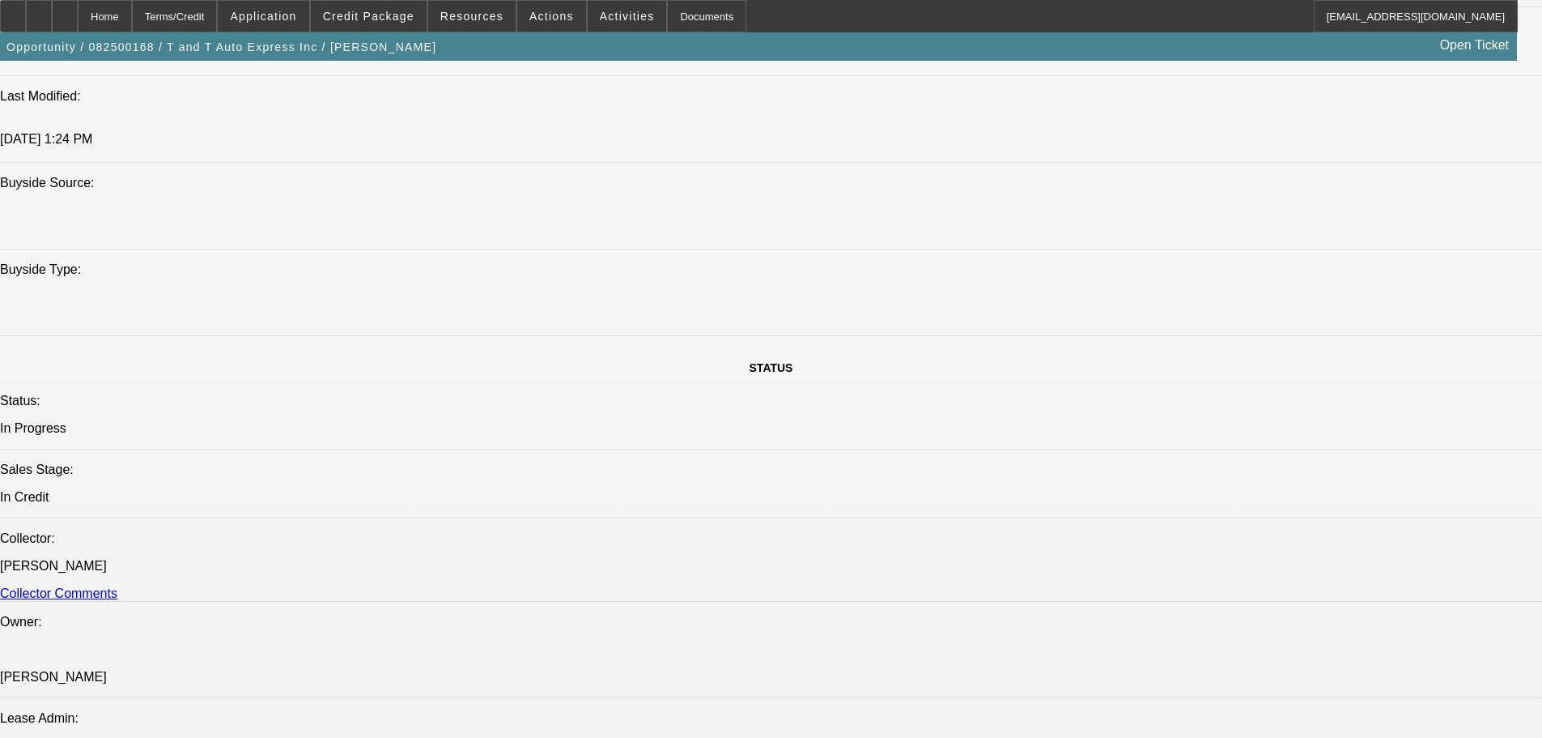
drag, startPoint x: 1197, startPoint y: 79, endPoint x: 1180, endPoint y: 79, distance: 17.0
paste textarea "(VERY CLEAN BFC PAYMENT HISTORY) NON CORE COLLATERAL COTTRELL TRAILER; NEW VEND…"
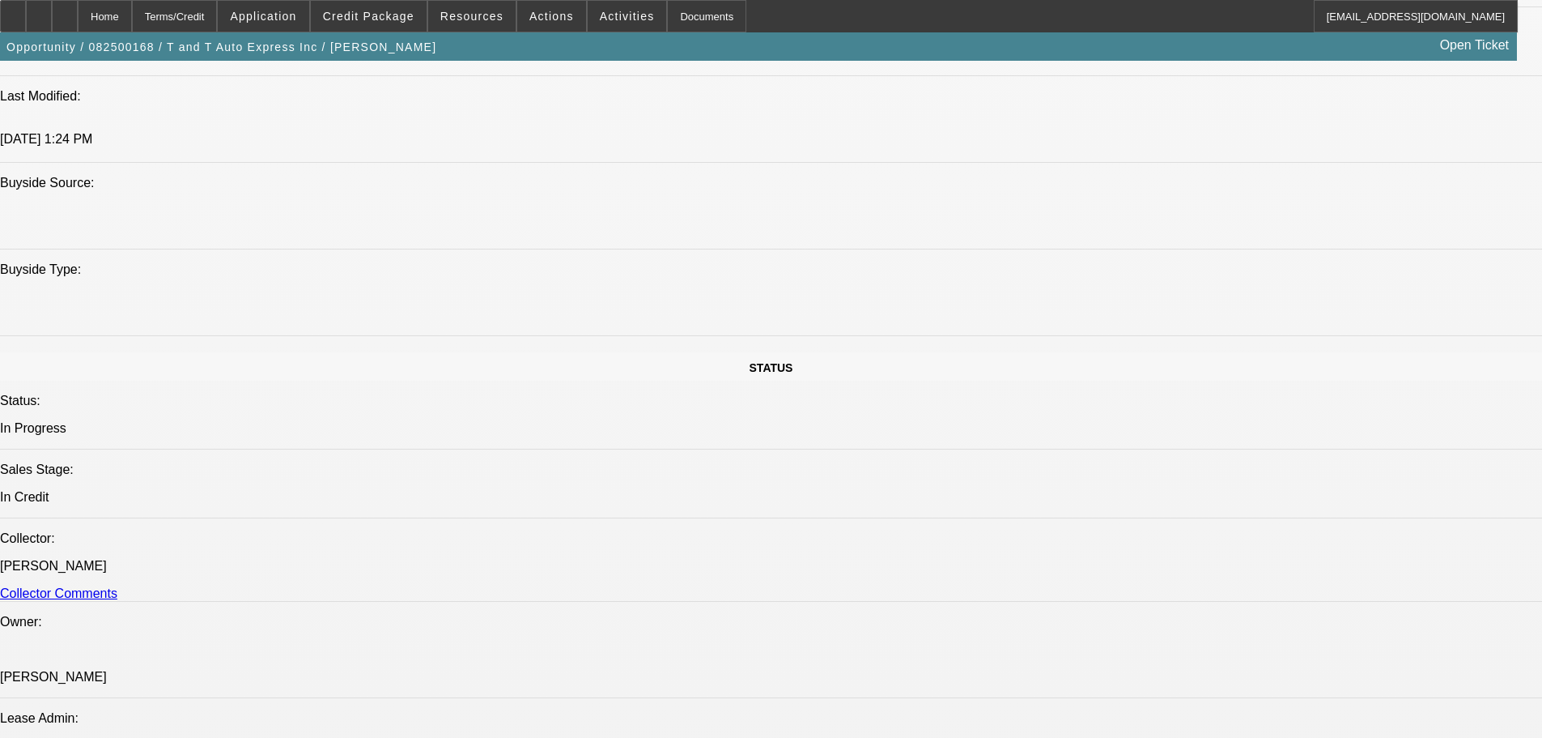
type textarea "(VERY CLEAN BFC PAYMENT HISTORY) NON CORE COLLATERAL COTTRELL TRAILER; NEW VEND…"
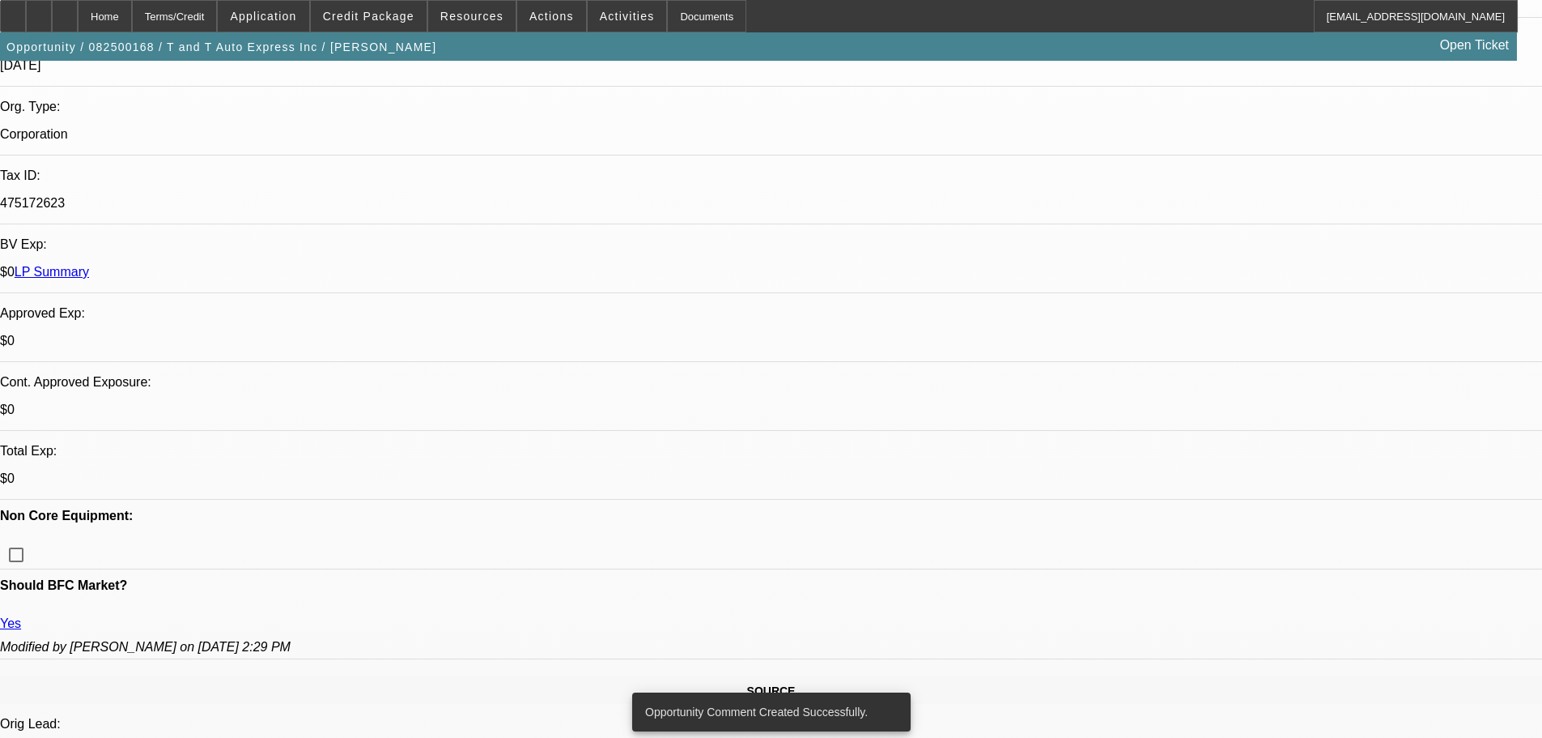
scroll to position [243, 0]
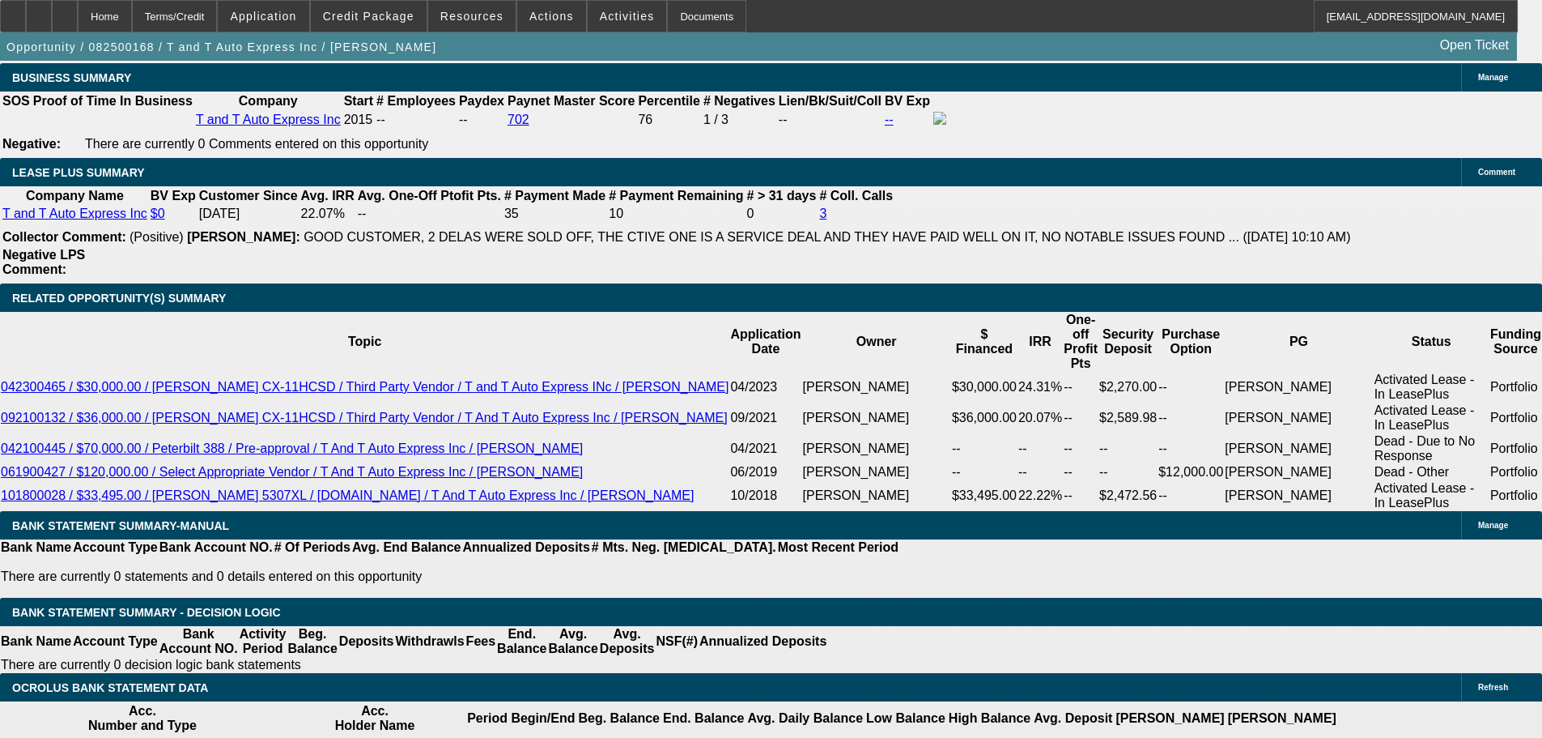
scroll to position [3238, 0]
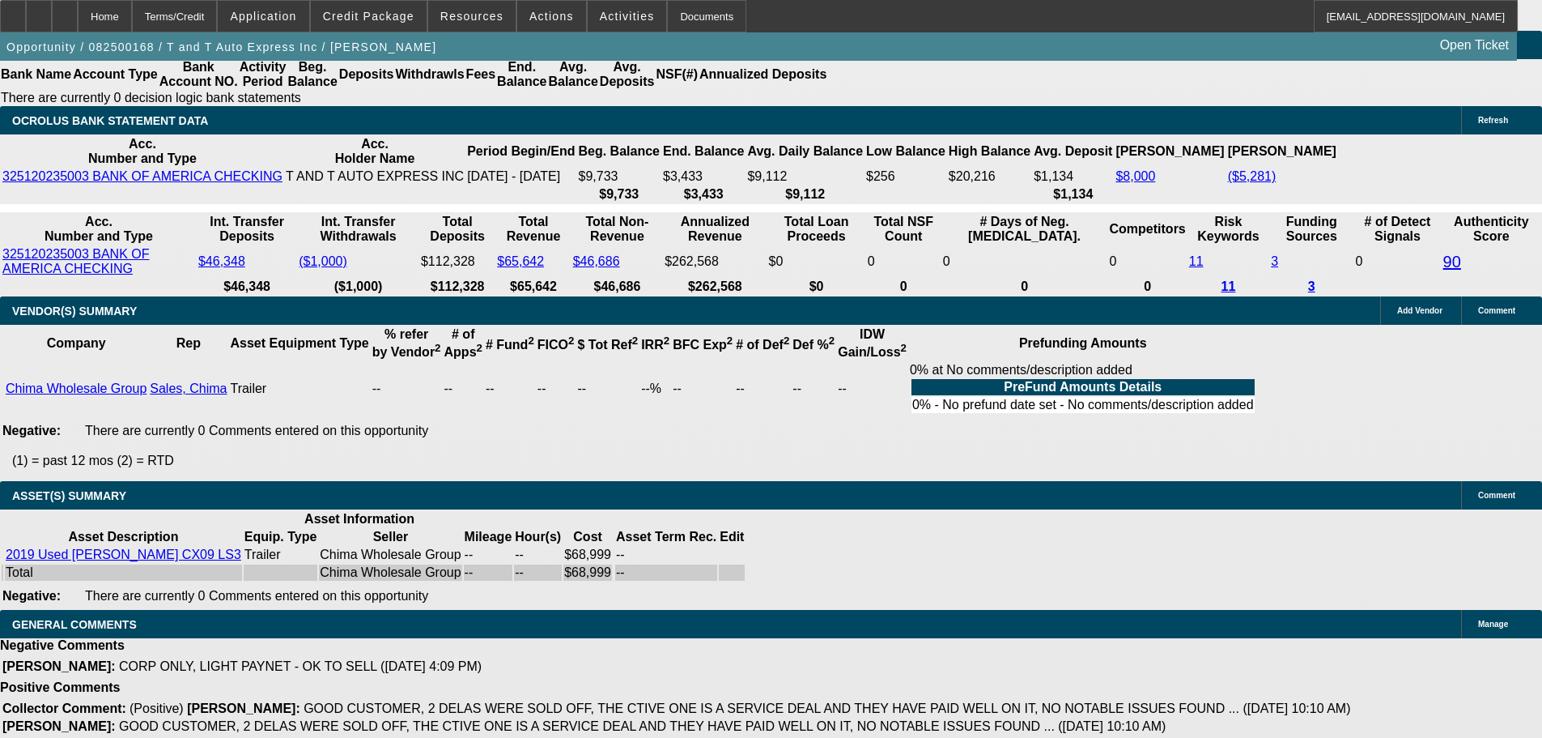
select select "5"
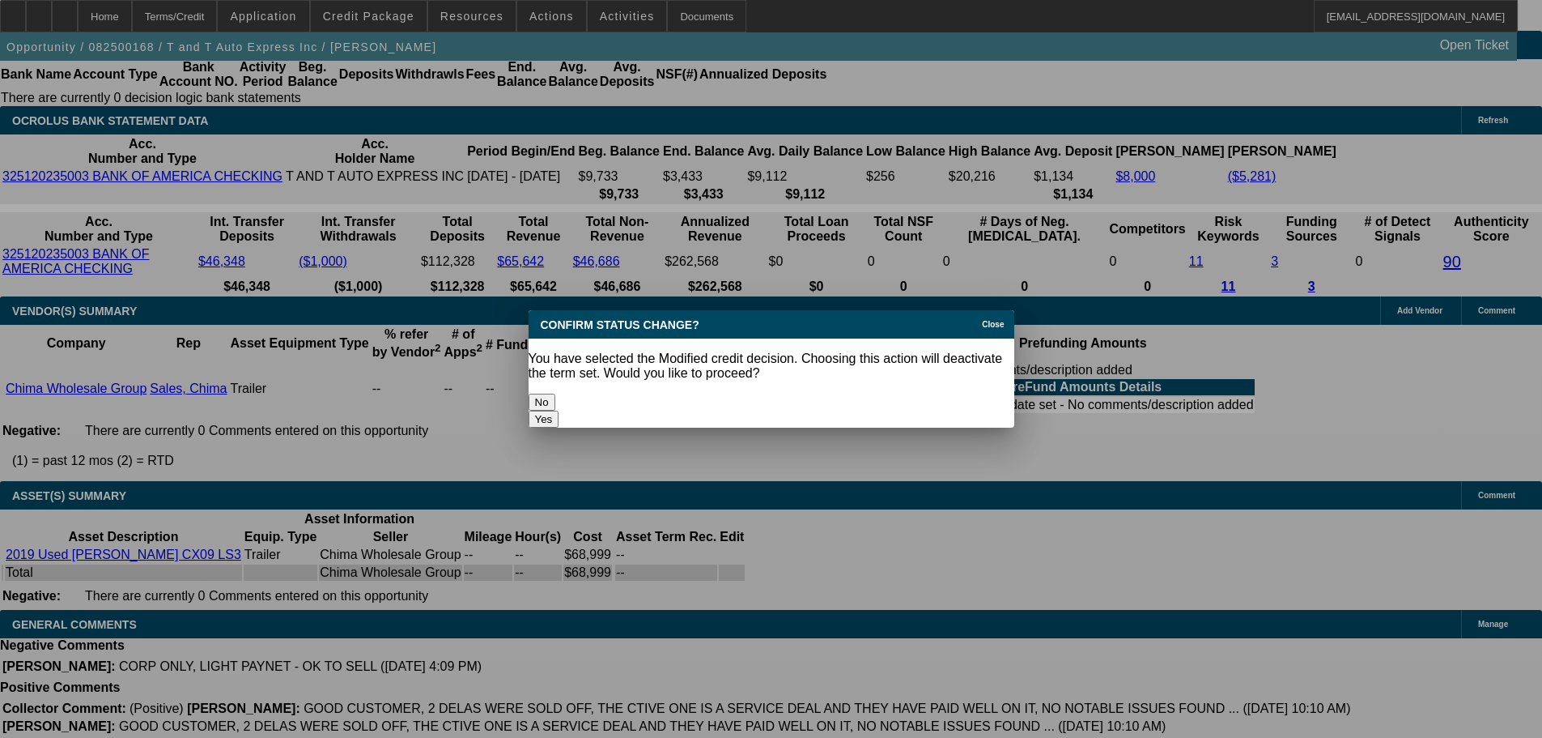
click at [559, 410] on button "Yes" at bounding box center [544, 418] width 31 height 17
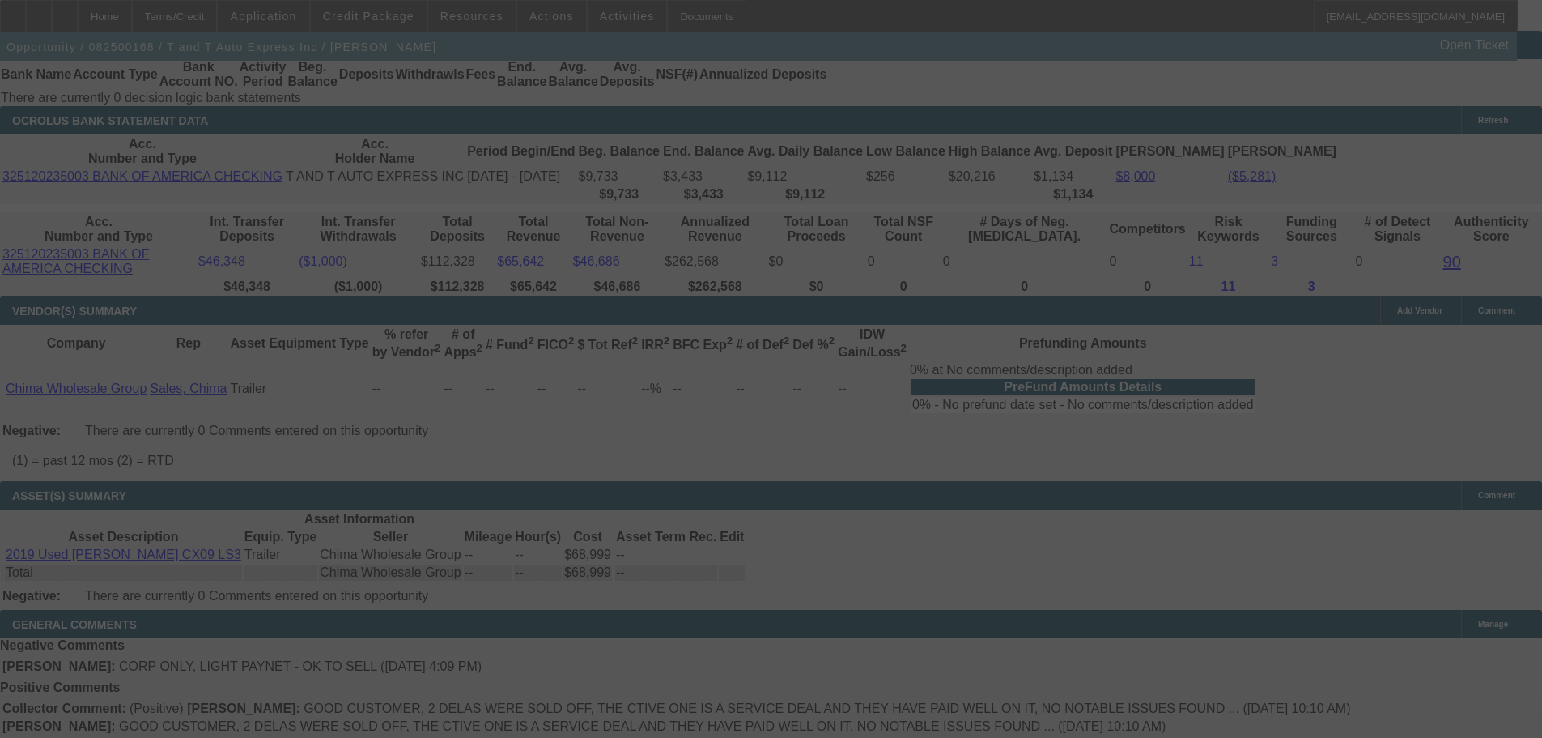
scroll to position [3235, 0]
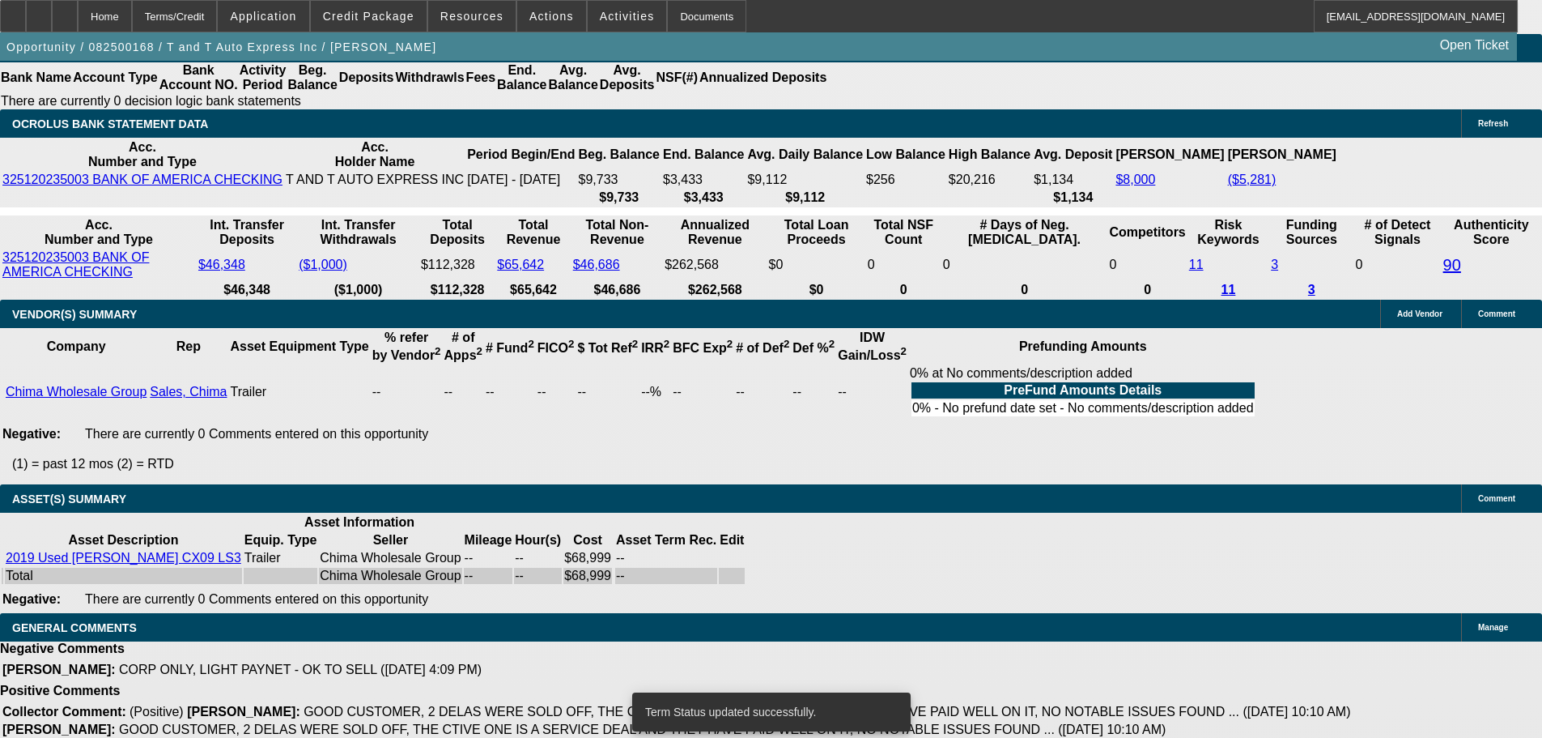
select select "0.15"
select select "2"
select select "0"
select select "6"
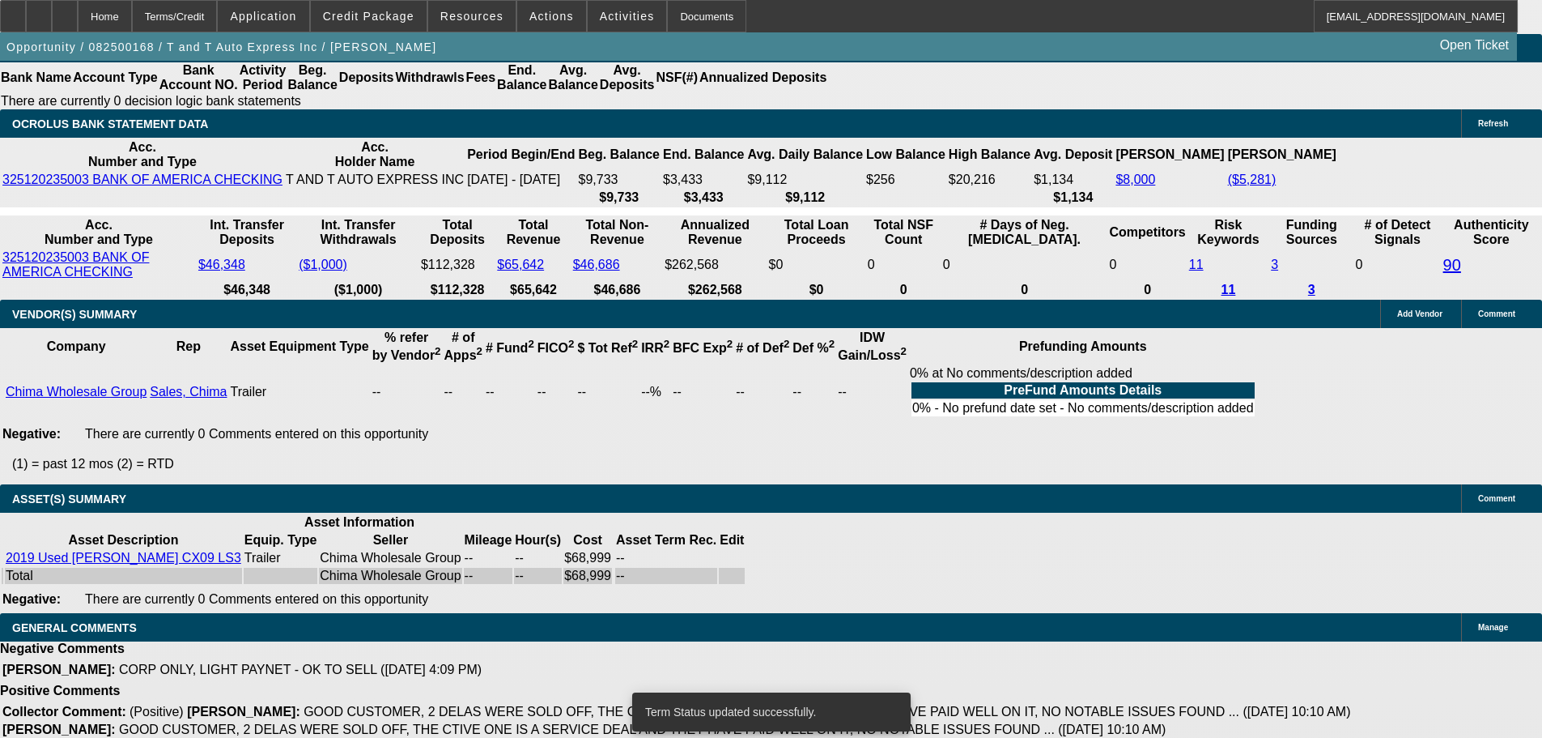
select select "0.15"
select select "2"
select select "0"
select select "6"
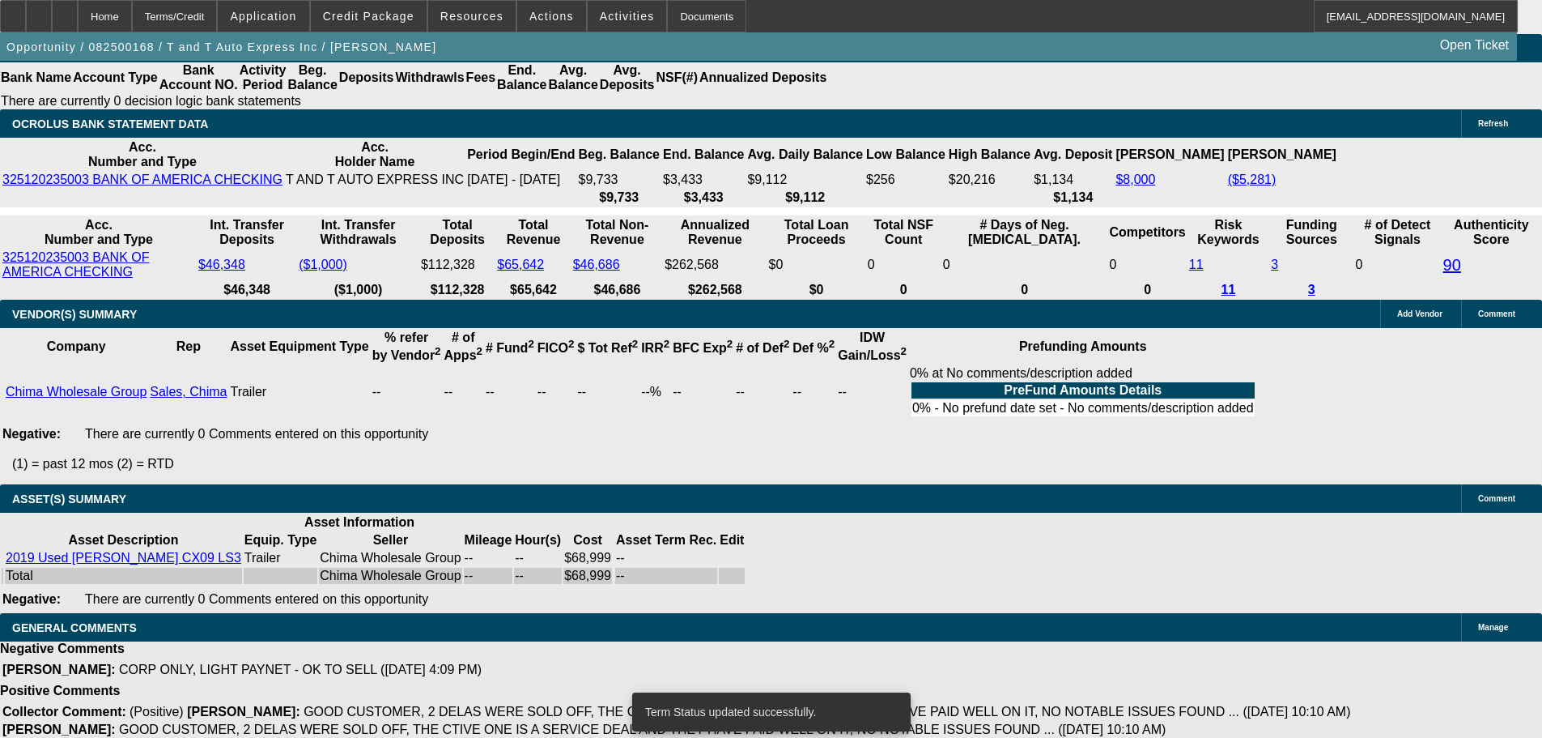
select select "0"
select select "6"
select select "0"
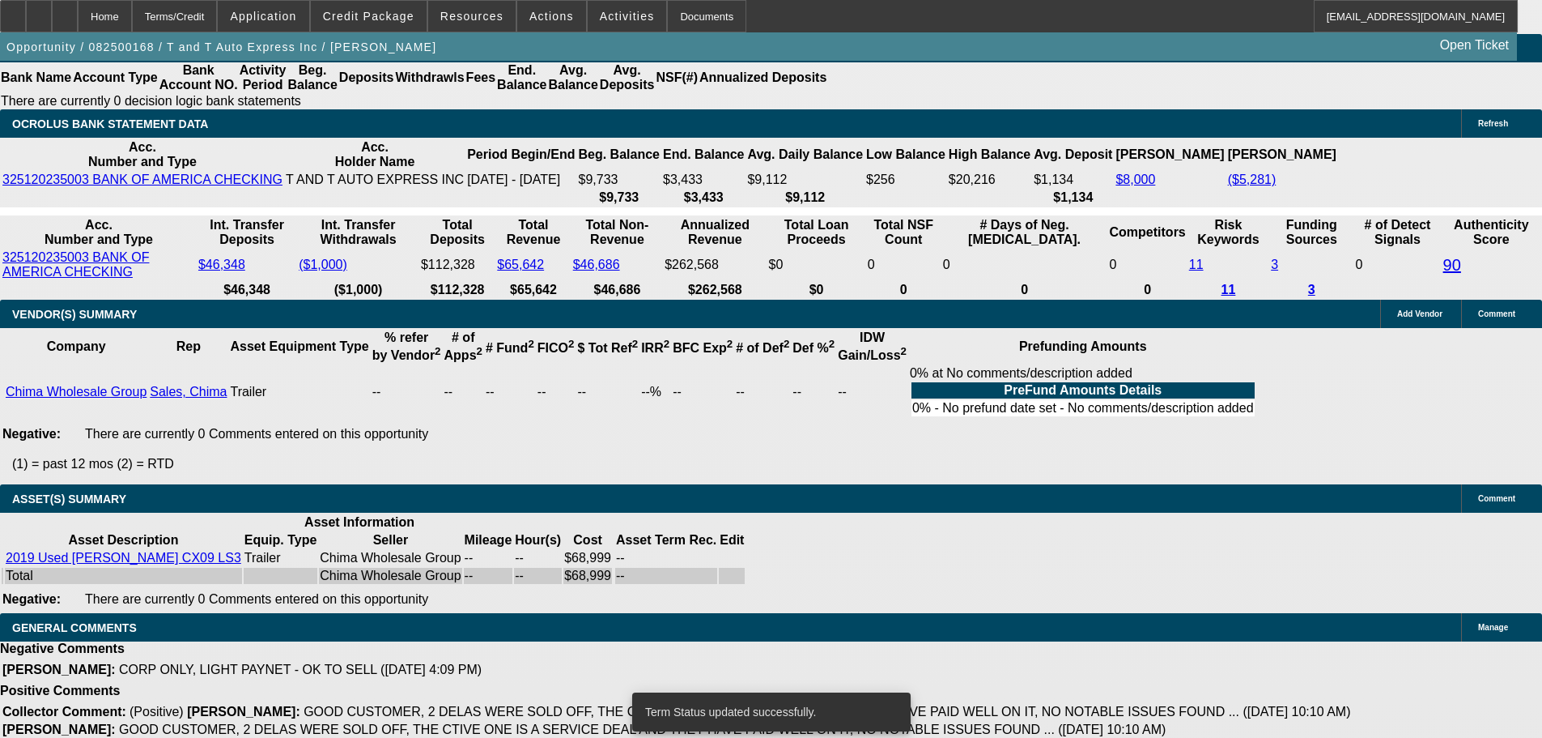
select select "0"
select select "6"
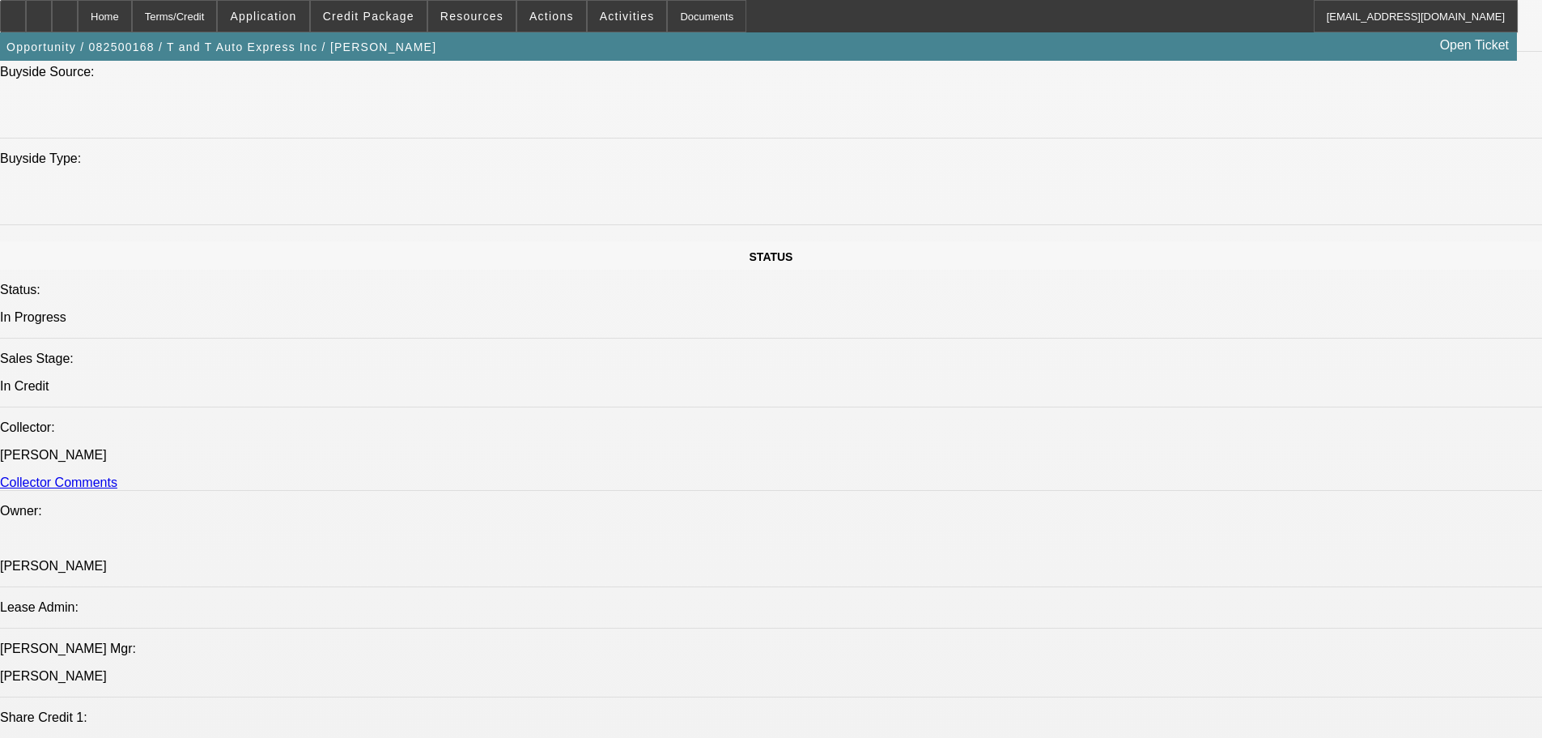
scroll to position [1489, 0]
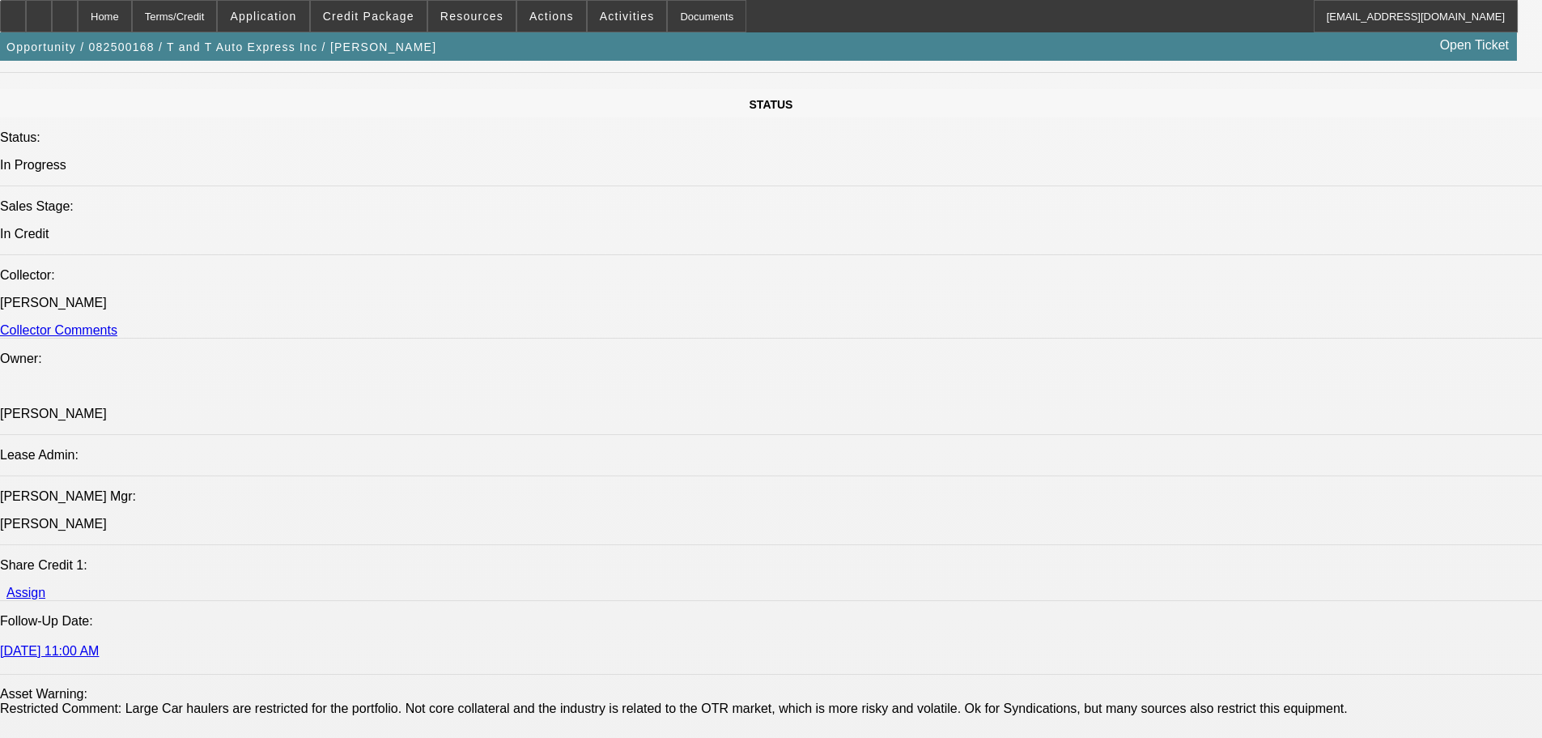
scroll to position [1894, 0]
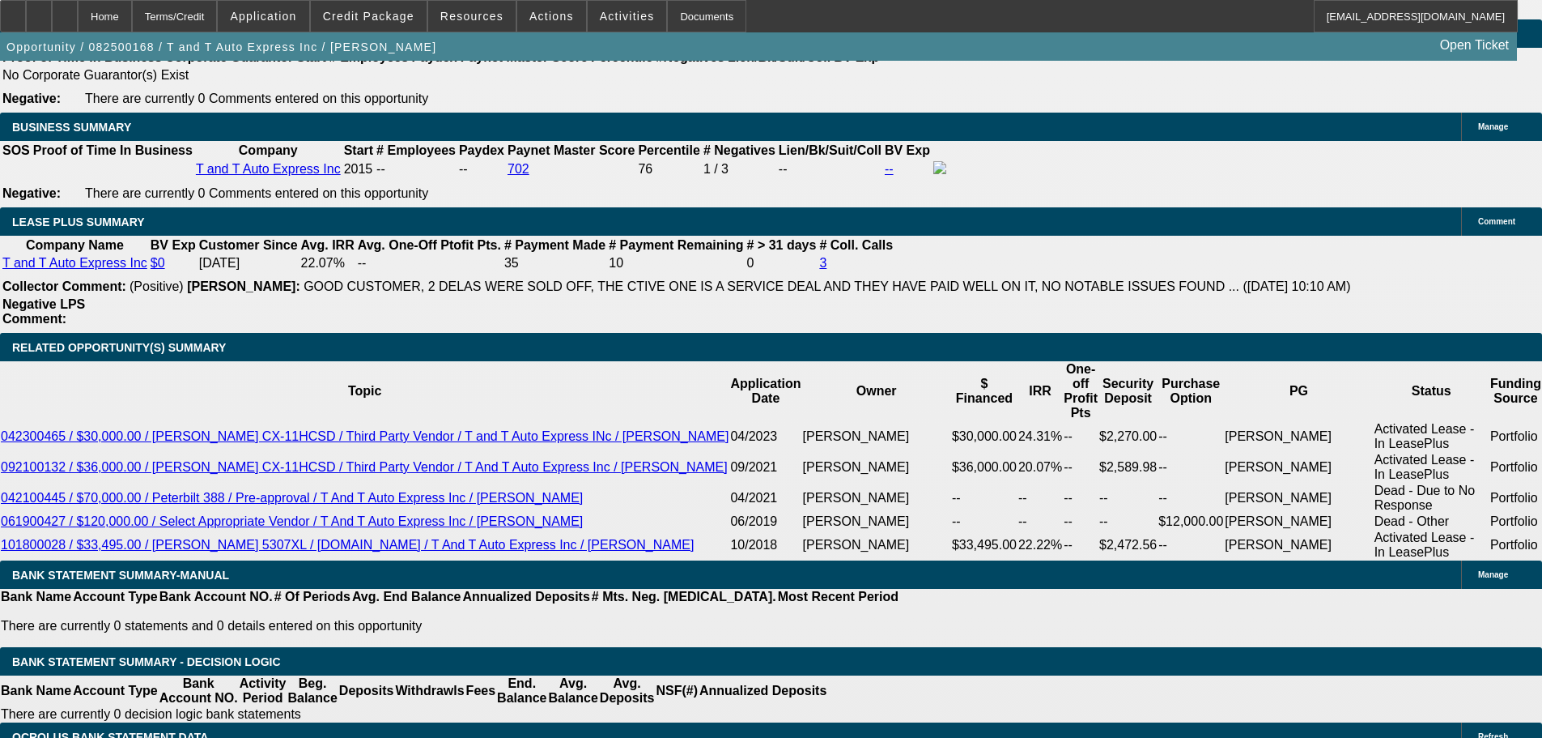
scroll to position [3271, 0]
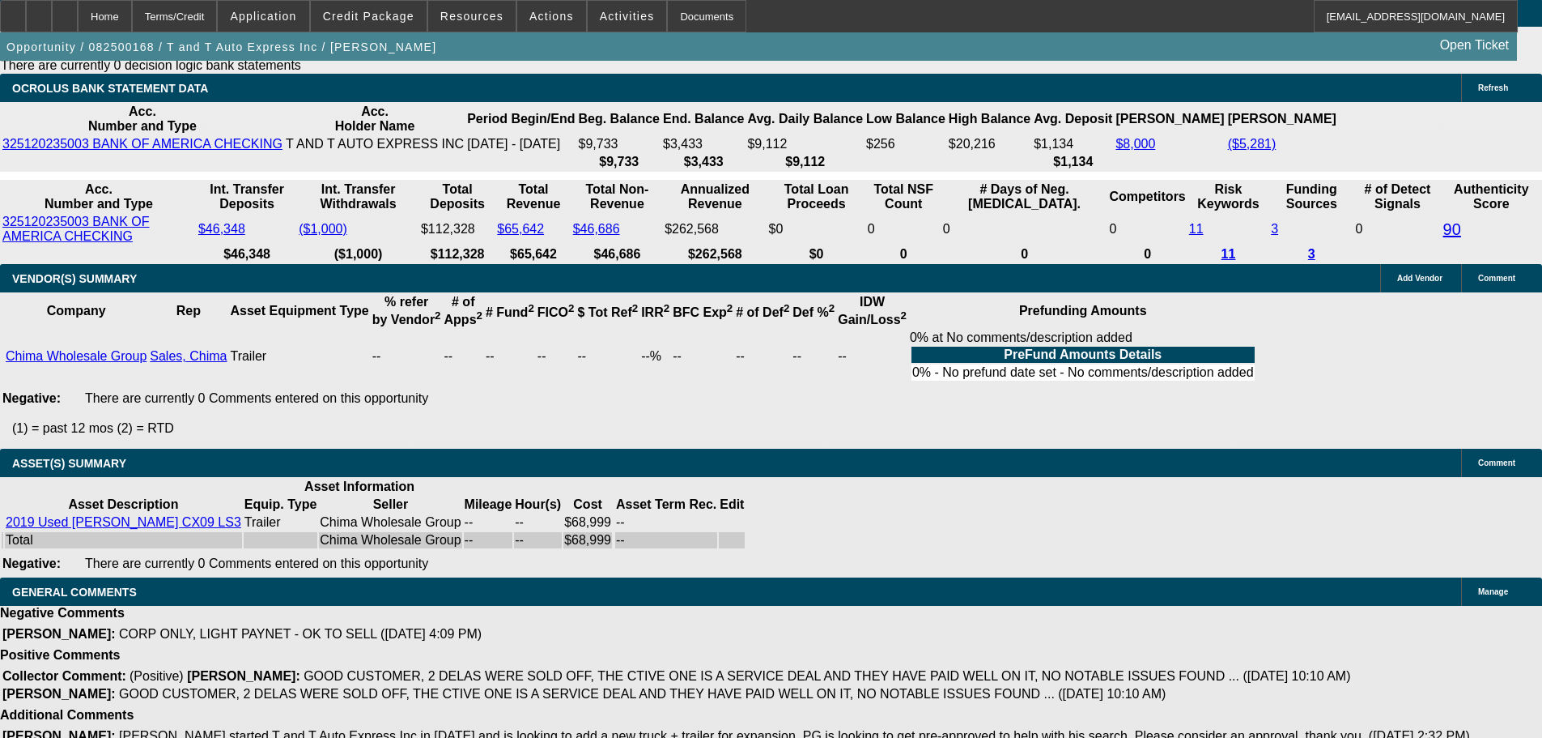
select select "9"
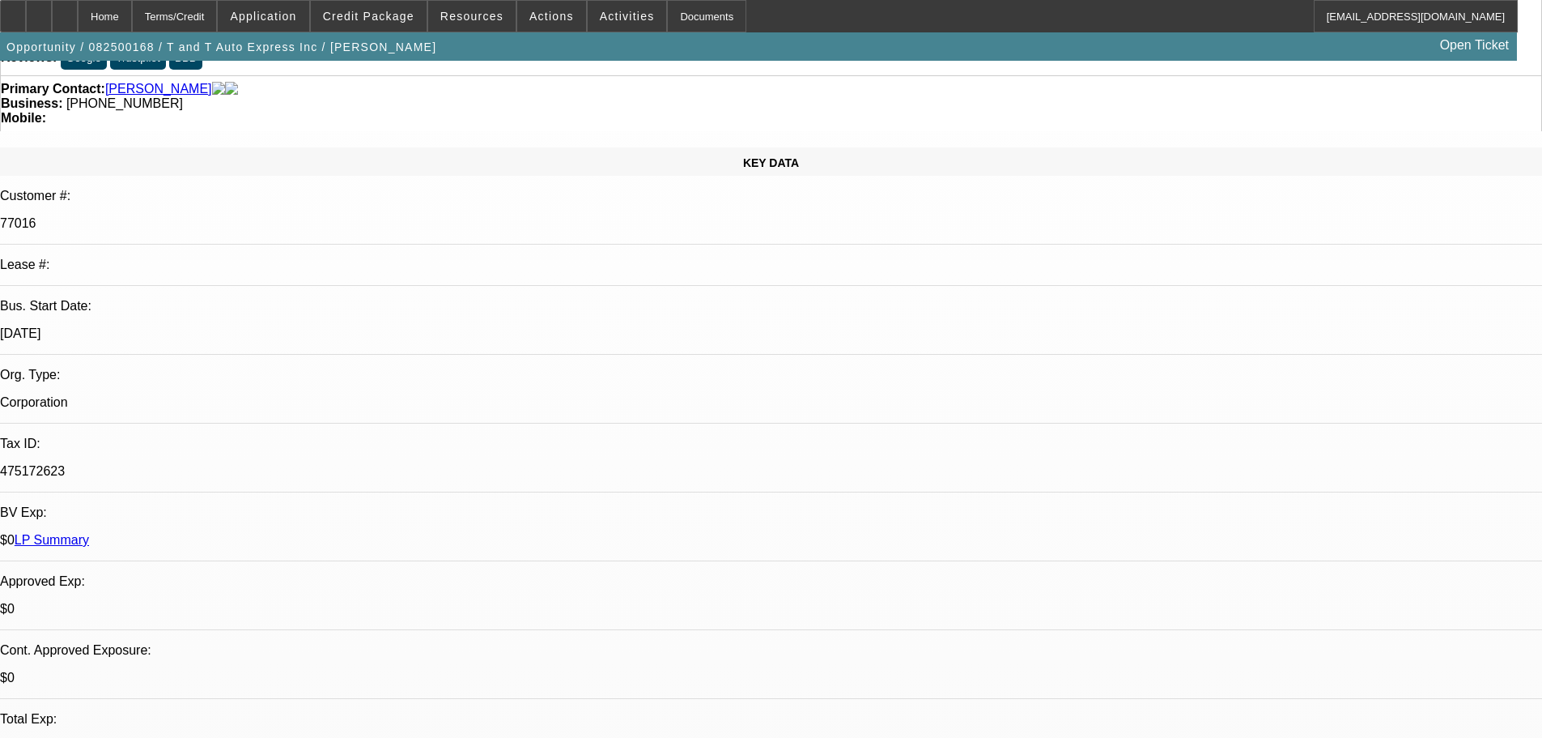
scroll to position [243, 0]
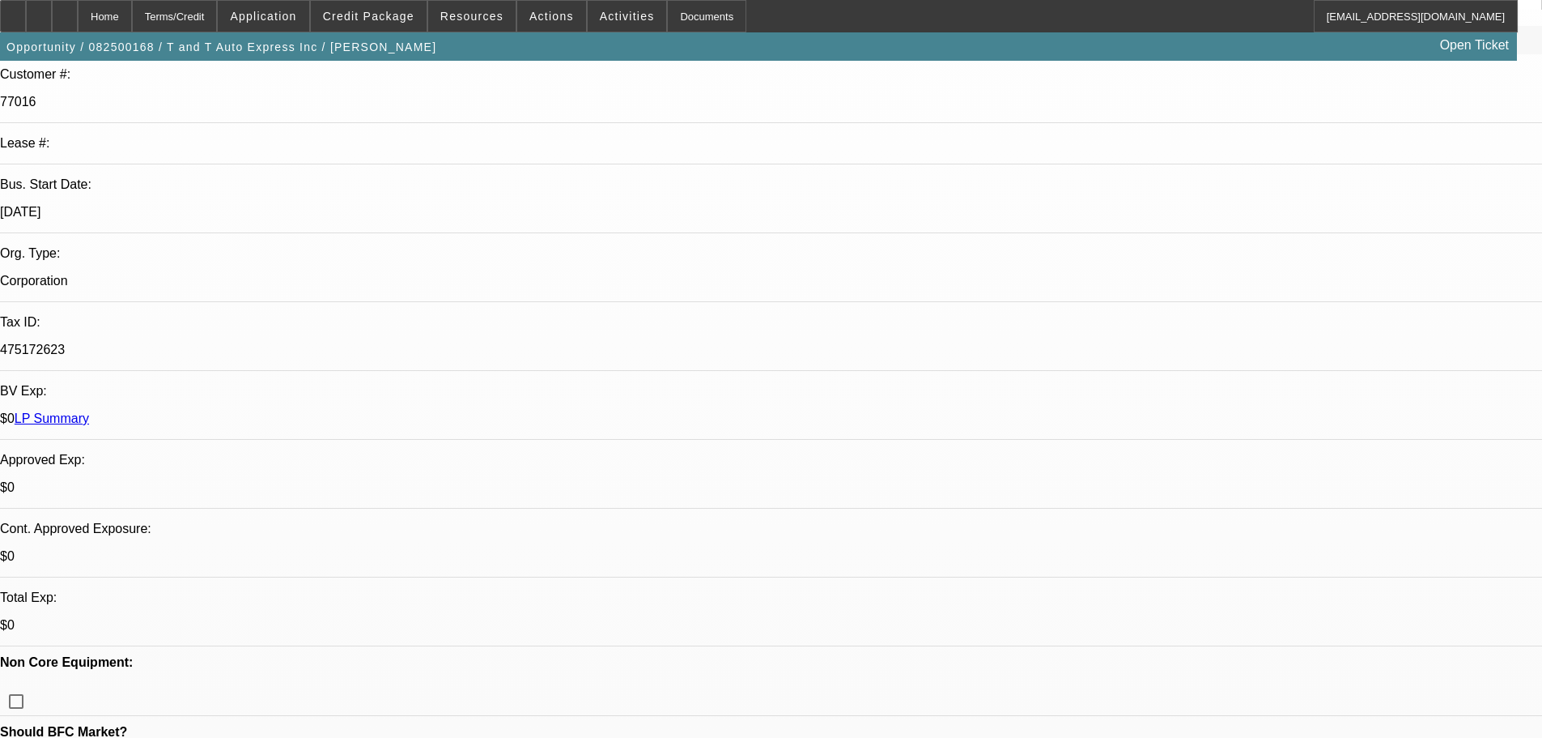
type textarea "APPROVED"
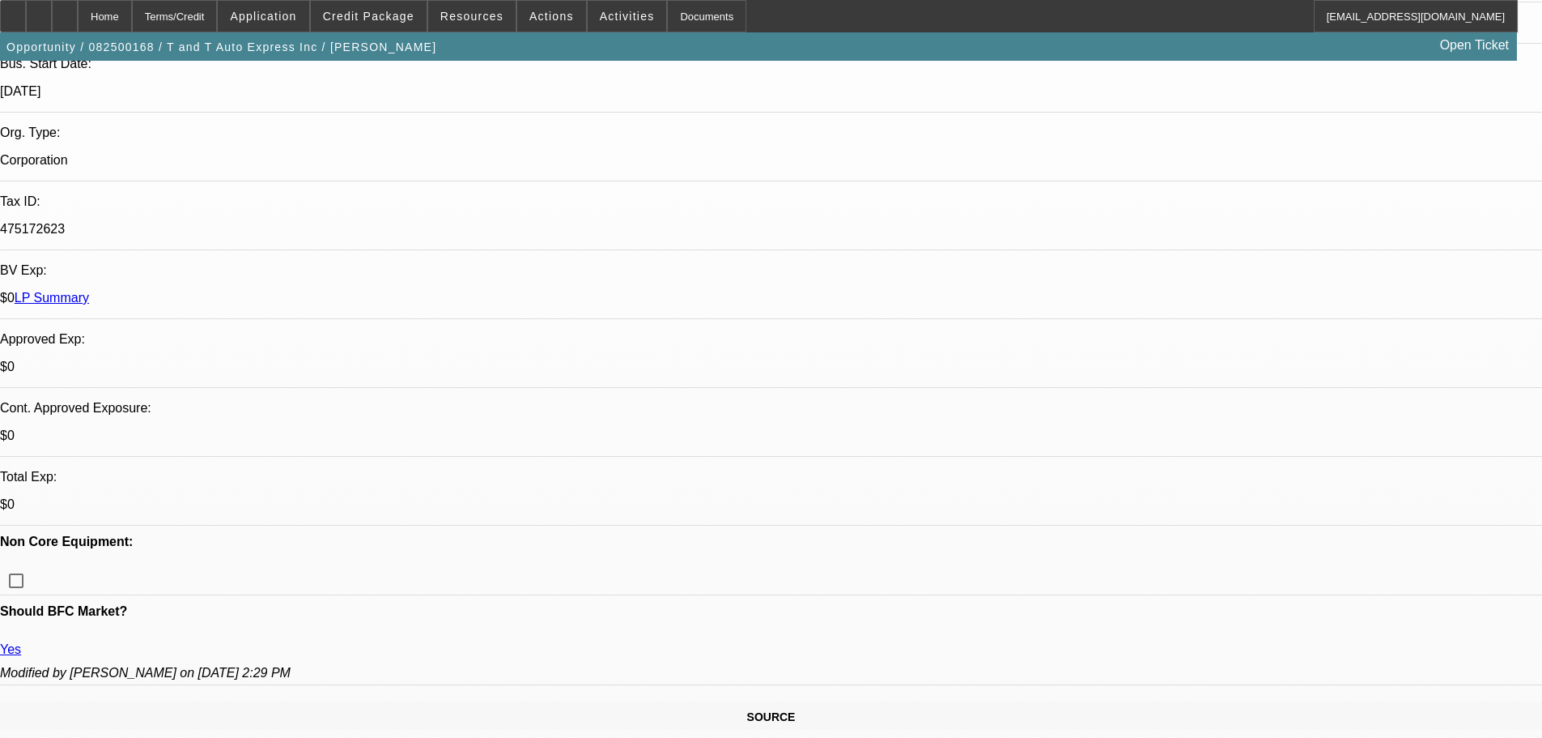
scroll to position [648, 0]
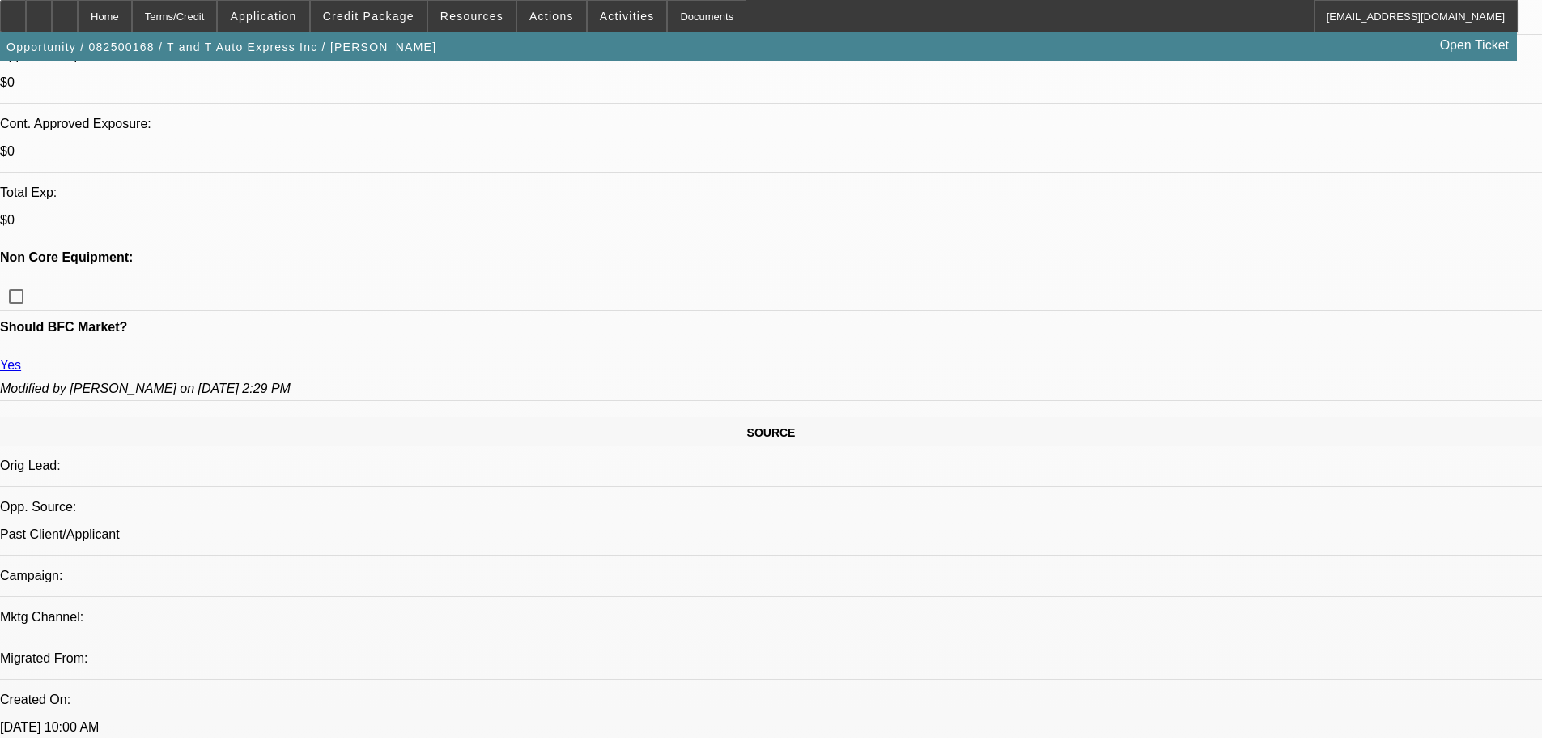
type textarea "CONTINGENT ON RUNNING A PAYNET AND SOS ON THE VENDOR, THEY ARE NEW TO BFC AND W…"
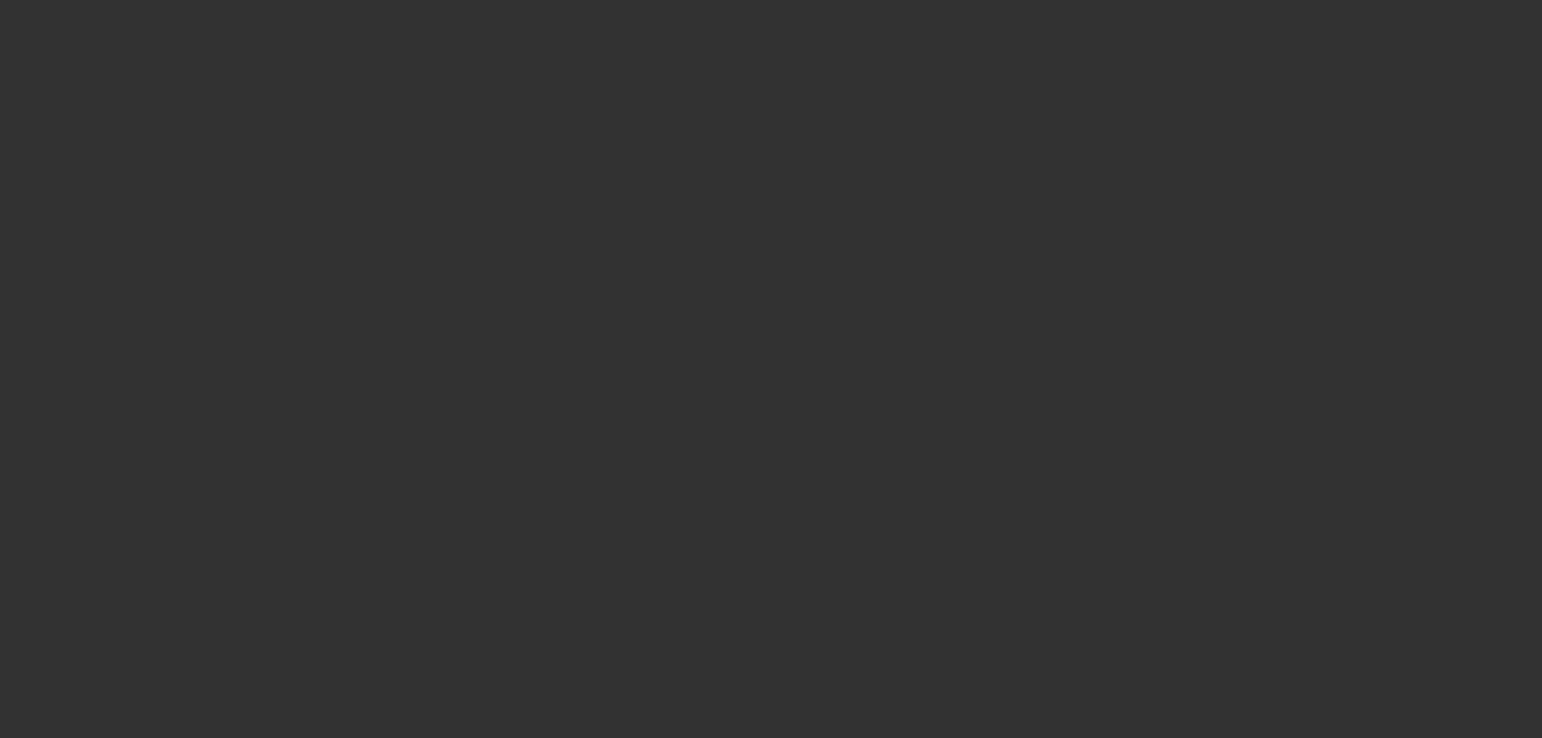
scroll to position [0, 0]
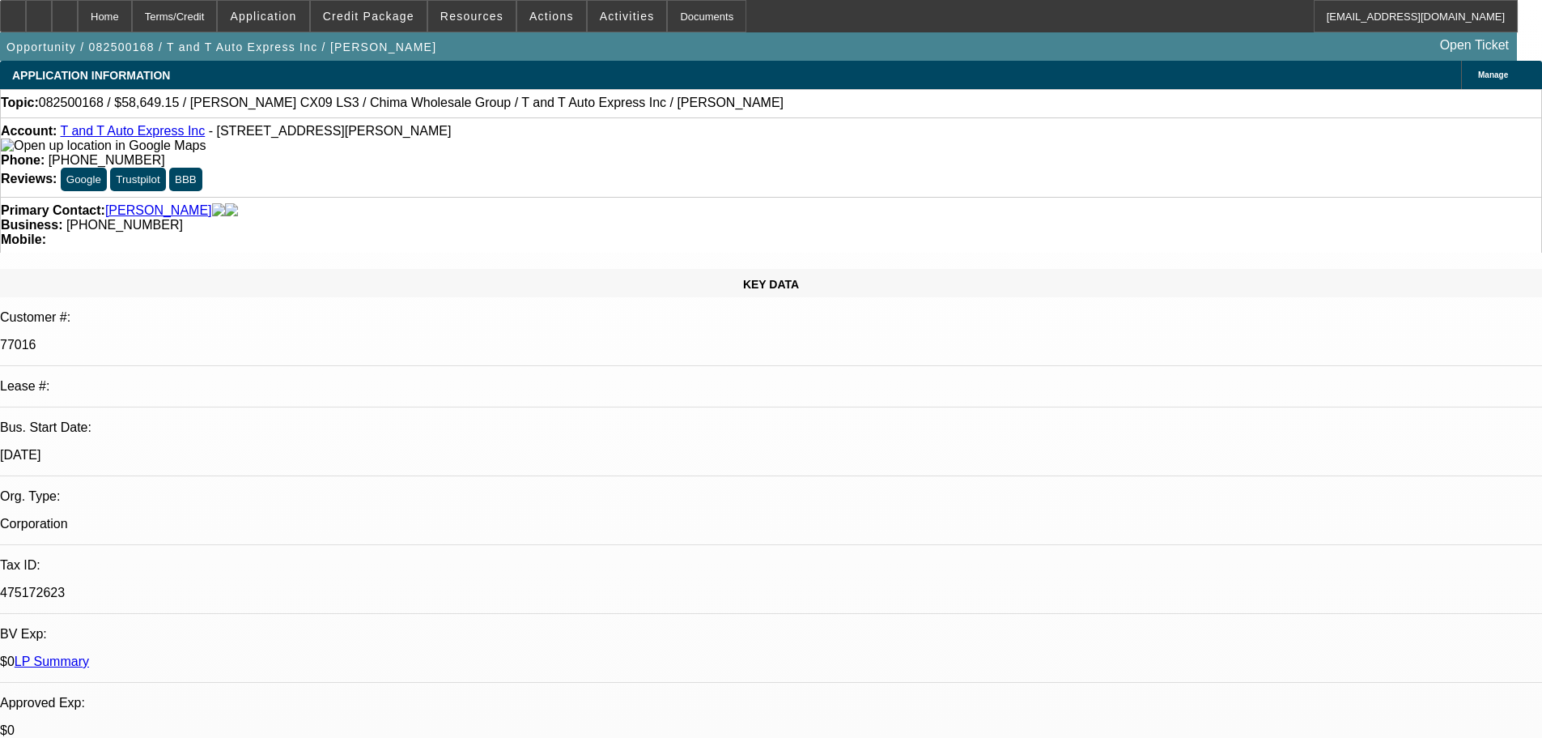
select select "0.15"
select select "2"
select select "0"
select select "6"
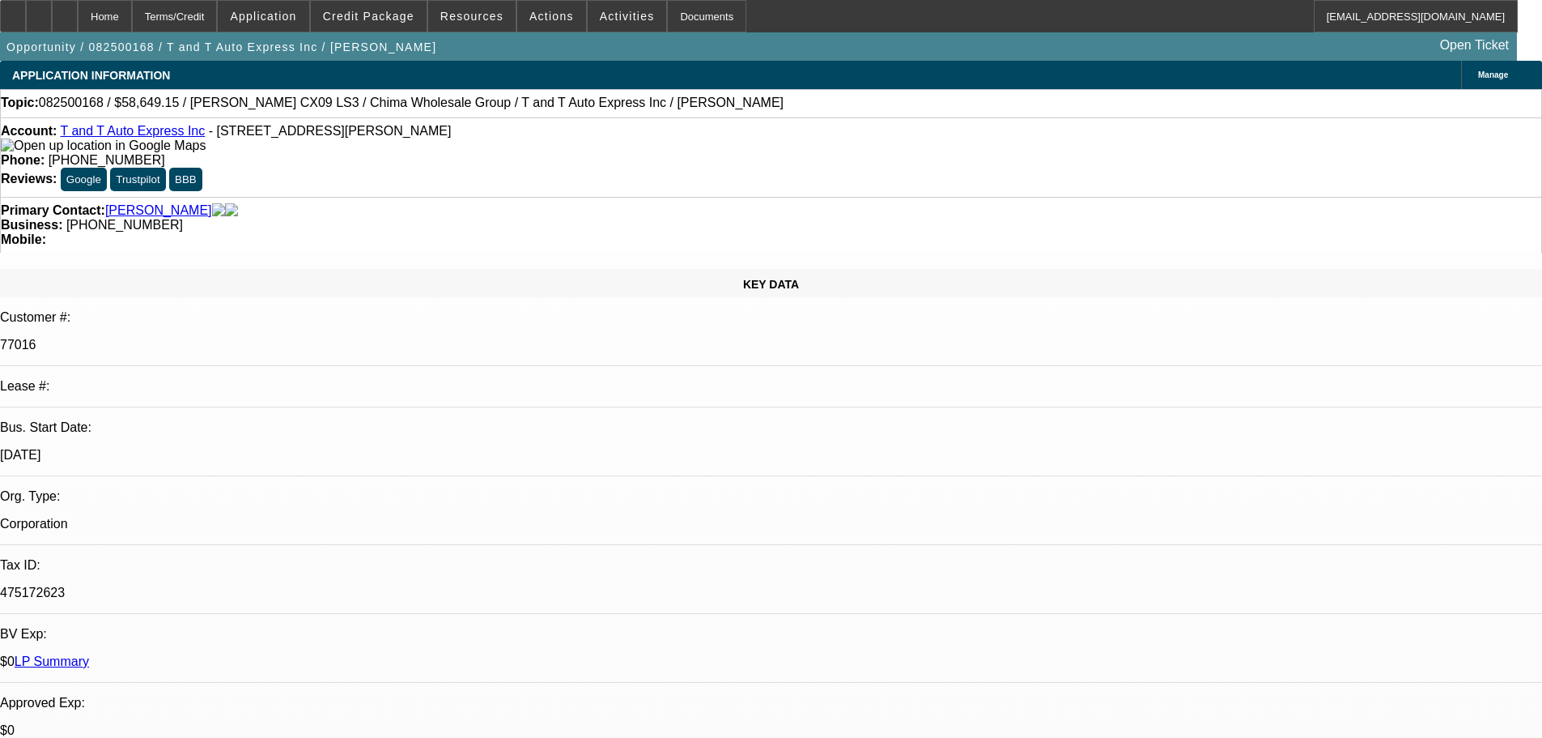
select select "0.15"
select select "2"
select select "0"
select select "6"
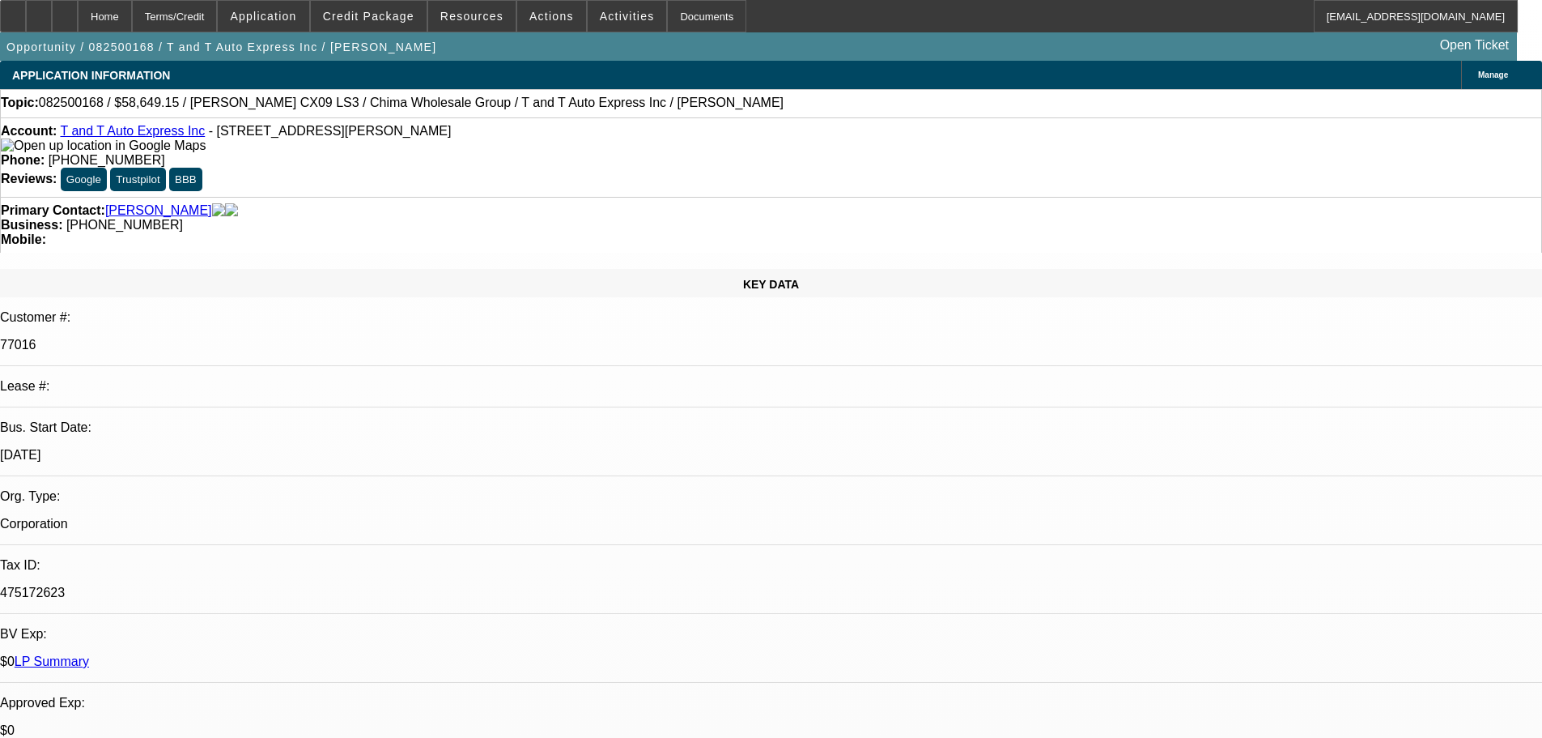
select select "0.15"
select select "2"
select select "0"
select select "6"
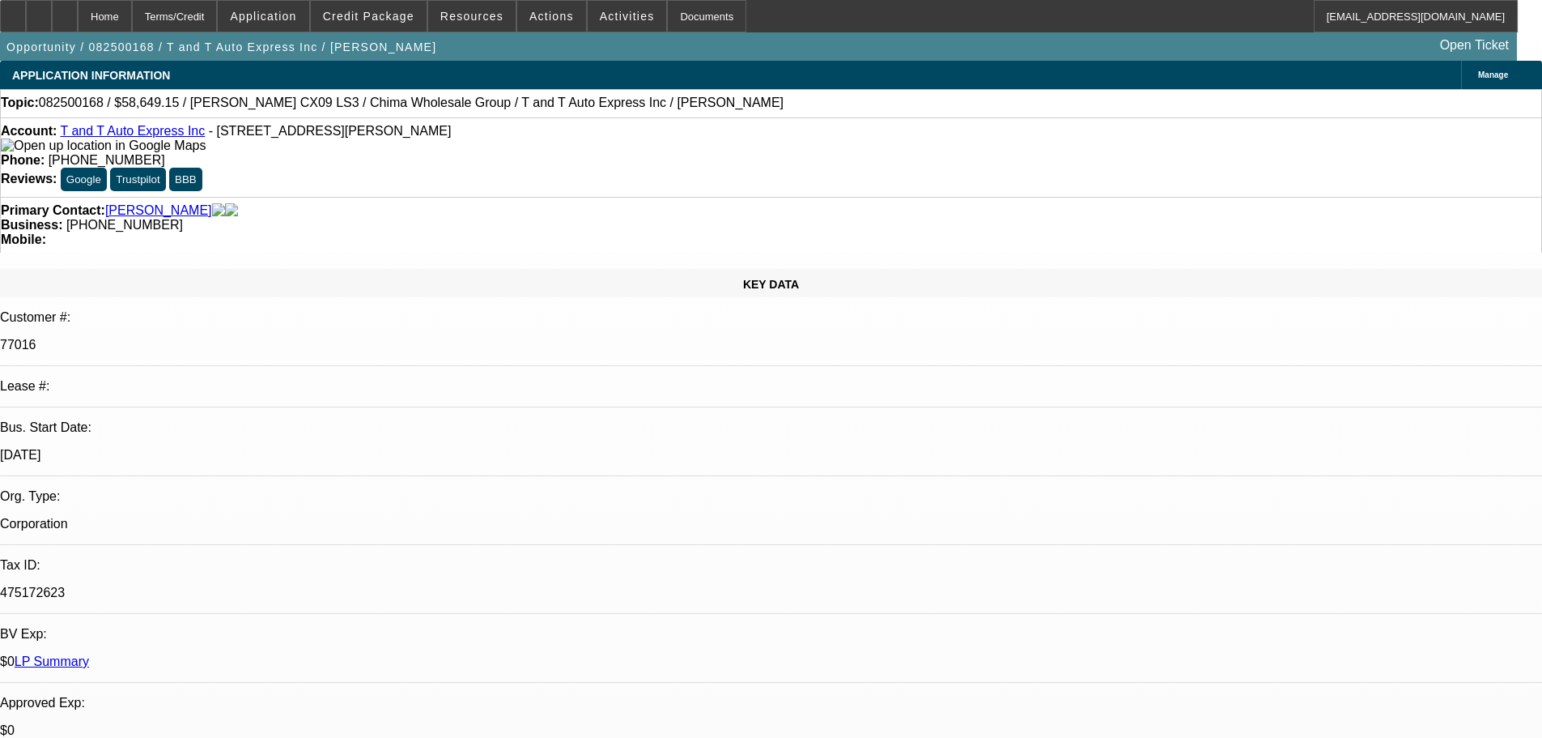
select select "0"
select select "6"
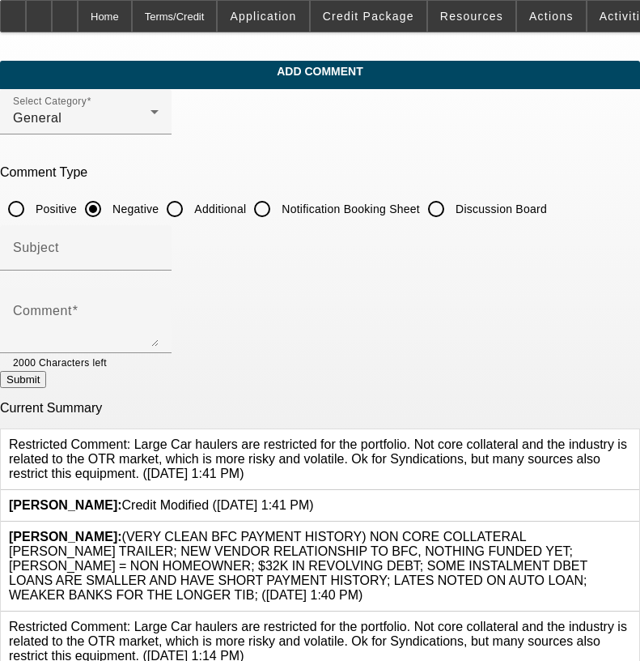
click at [632, 529] on icon at bounding box center [632, 529] width 0 height 0
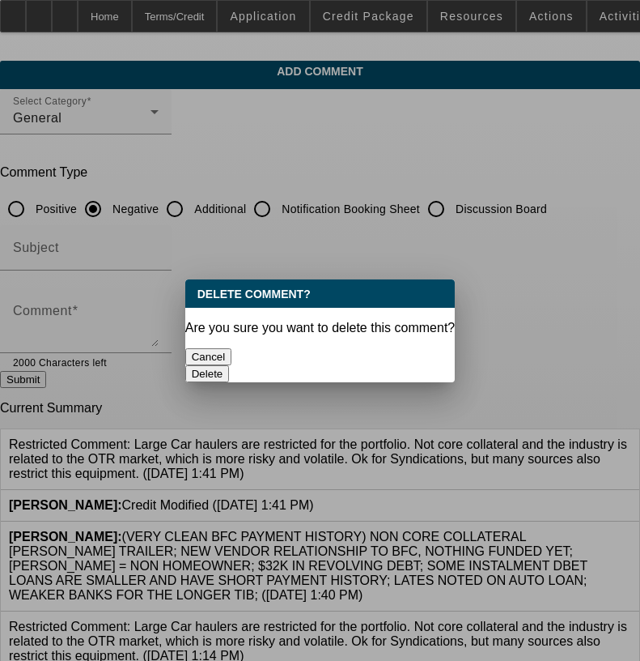
click at [230, 365] on button "Delete" at bounding box center [207, 373] width 45 height 17
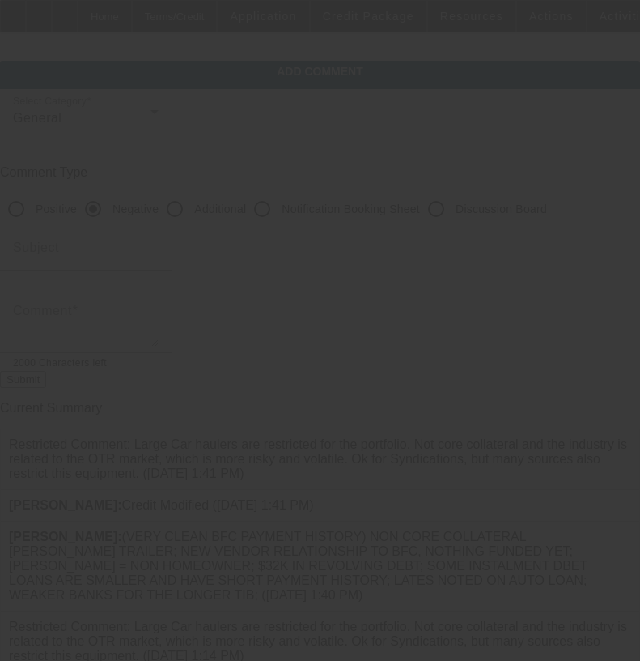
click at [215, 312] on div at bounding box center [320, 330] width 640 height 661
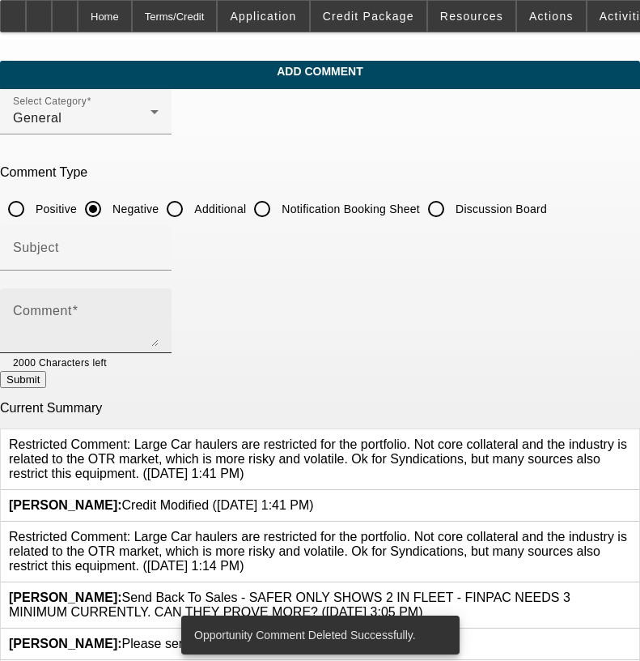
click at [159, 317] on textarea "Comment" at bounding box center [86, 327] width 146 height 39
paste textarea "(VERY CLEAN BFC PAYMENT HISTORY) NON CORE COLLATERAL [PERSON_NAME] TRAILER; NEW…"
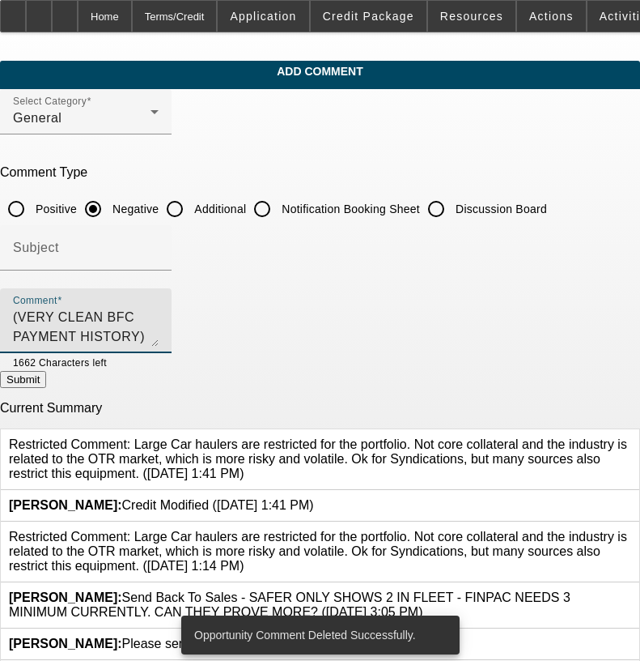
scroll to position [35, 0]
type textarea "(VERY CLEAN BFC PAYMENT HISTORY) NON CORE COLLATERAL [PERSON_NAME] TRAILER; NEW…"
click at [46, 381] on button "Submit" at bounding box center [23, 379] width 46 height 17
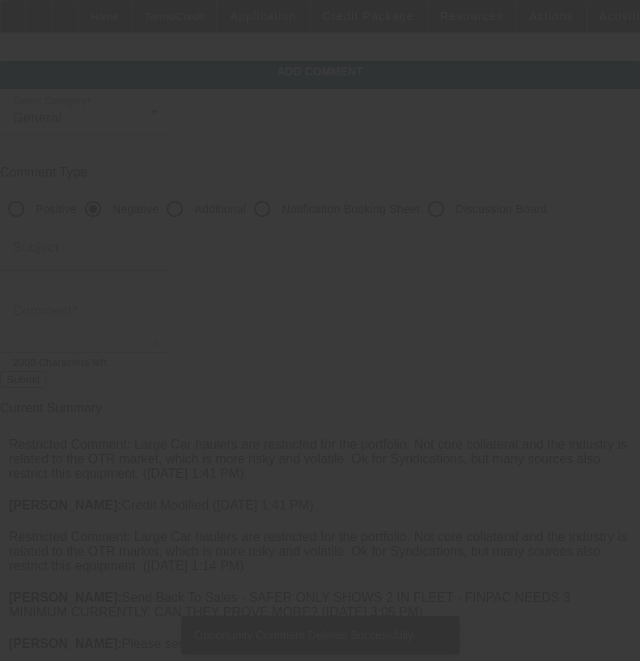
scroll to position [0, 0]
